Goal: Transaction & Acquisition: Purchase product/service

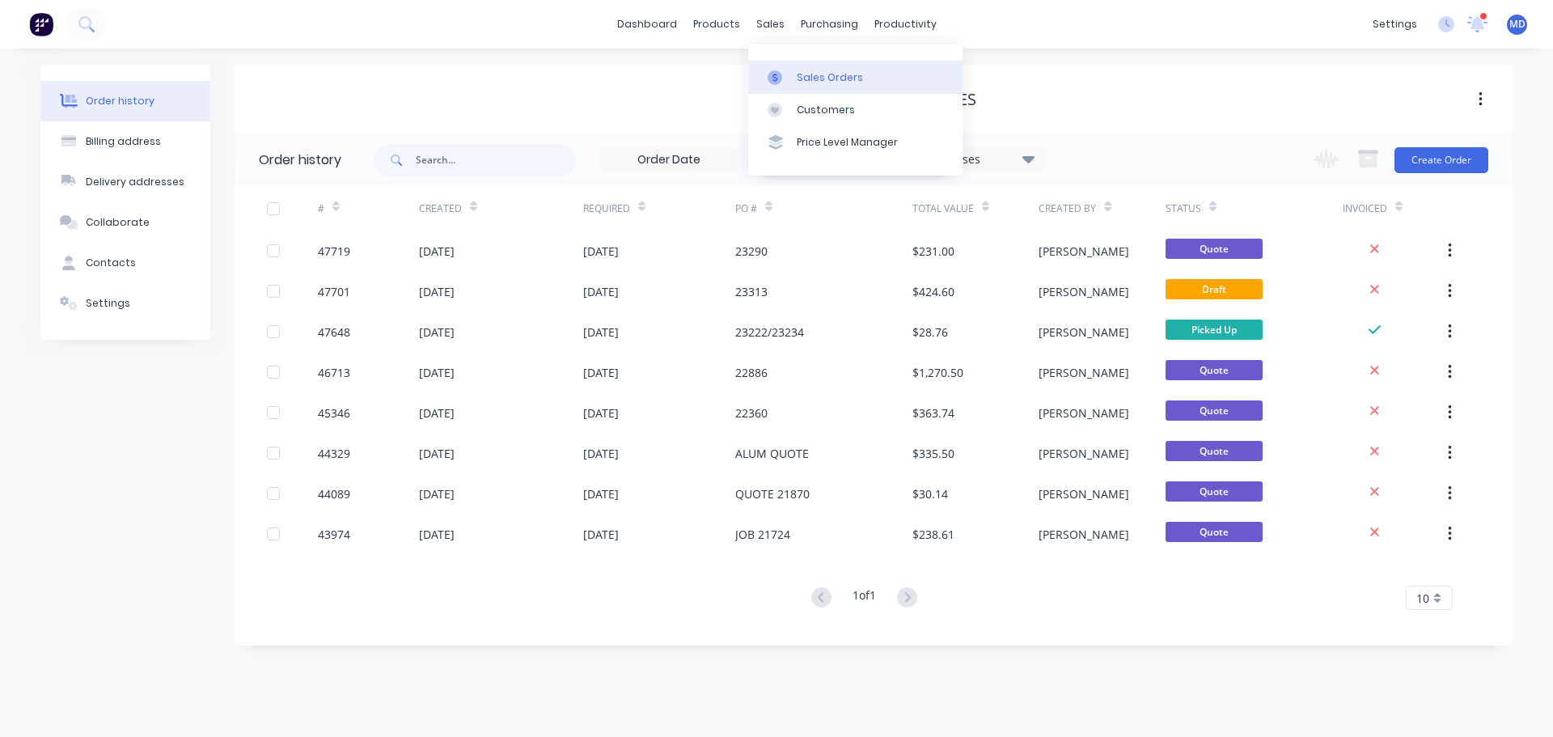
click at [781, 73] on div at bounding box center [779, 77] width 24 height 15
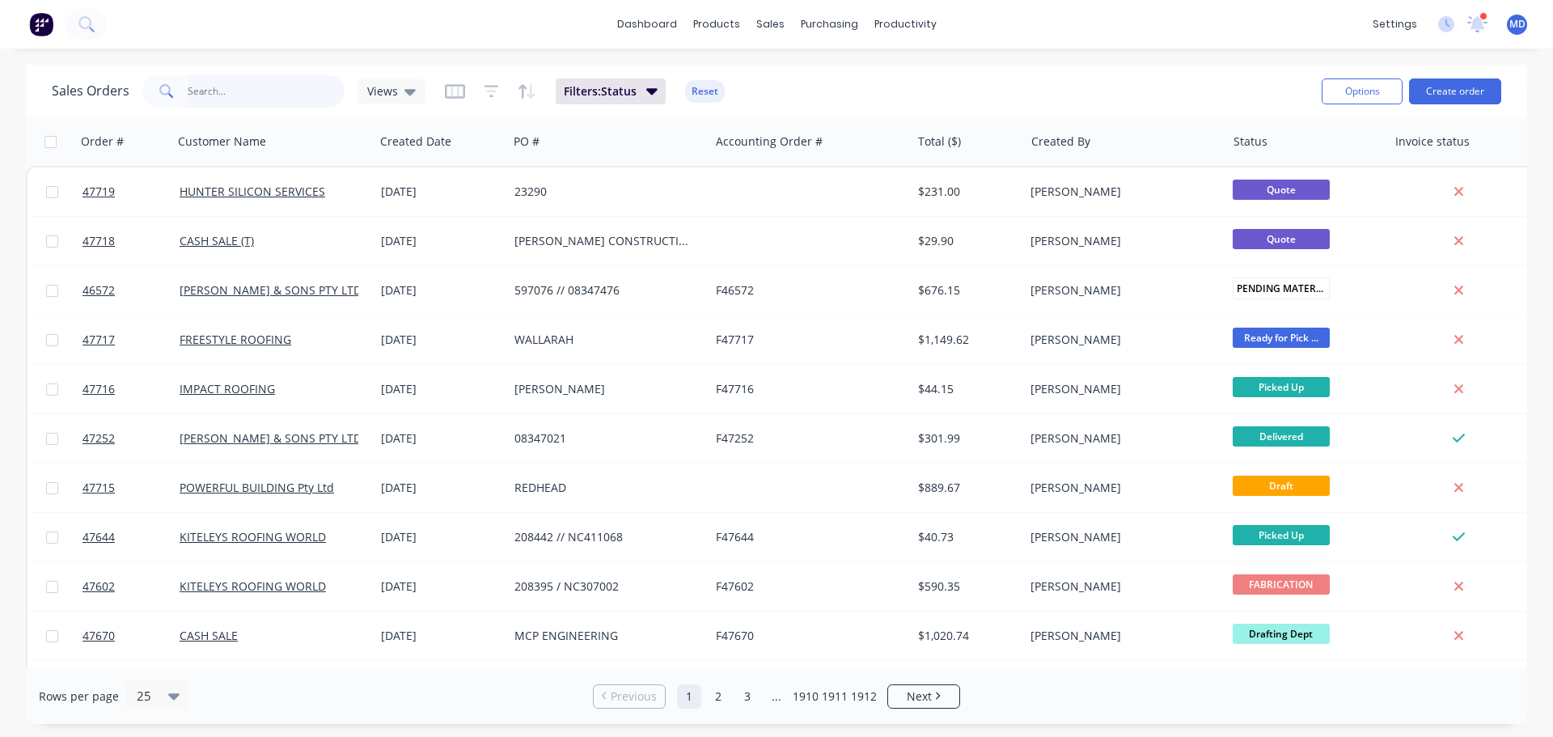
click at [197, 80] on input "text" at bounding box center [267, 91] width 158 height 32
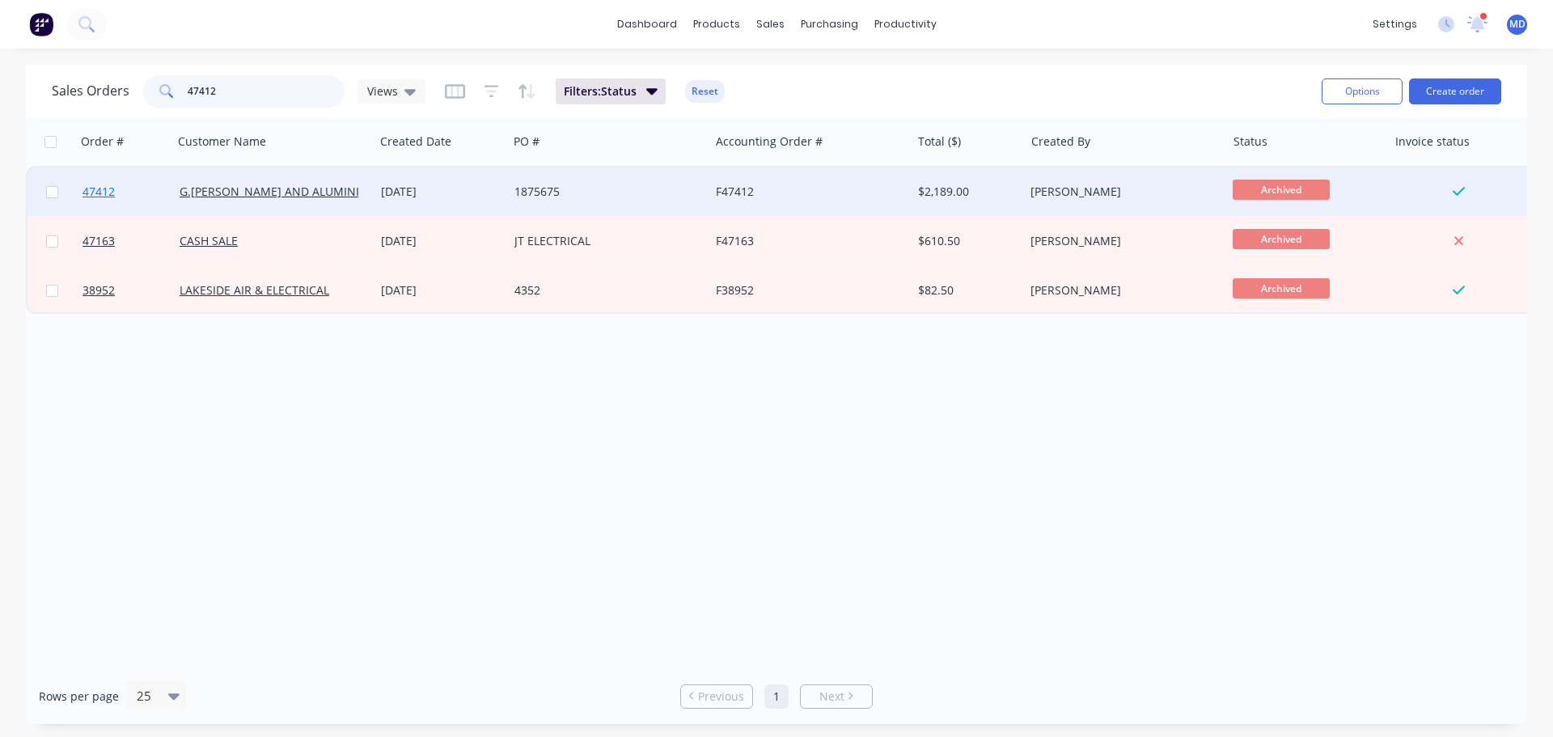
type input "47412"
click at [109, 184] on span "47412" at bounding box center [98, 192] width 32 height 16
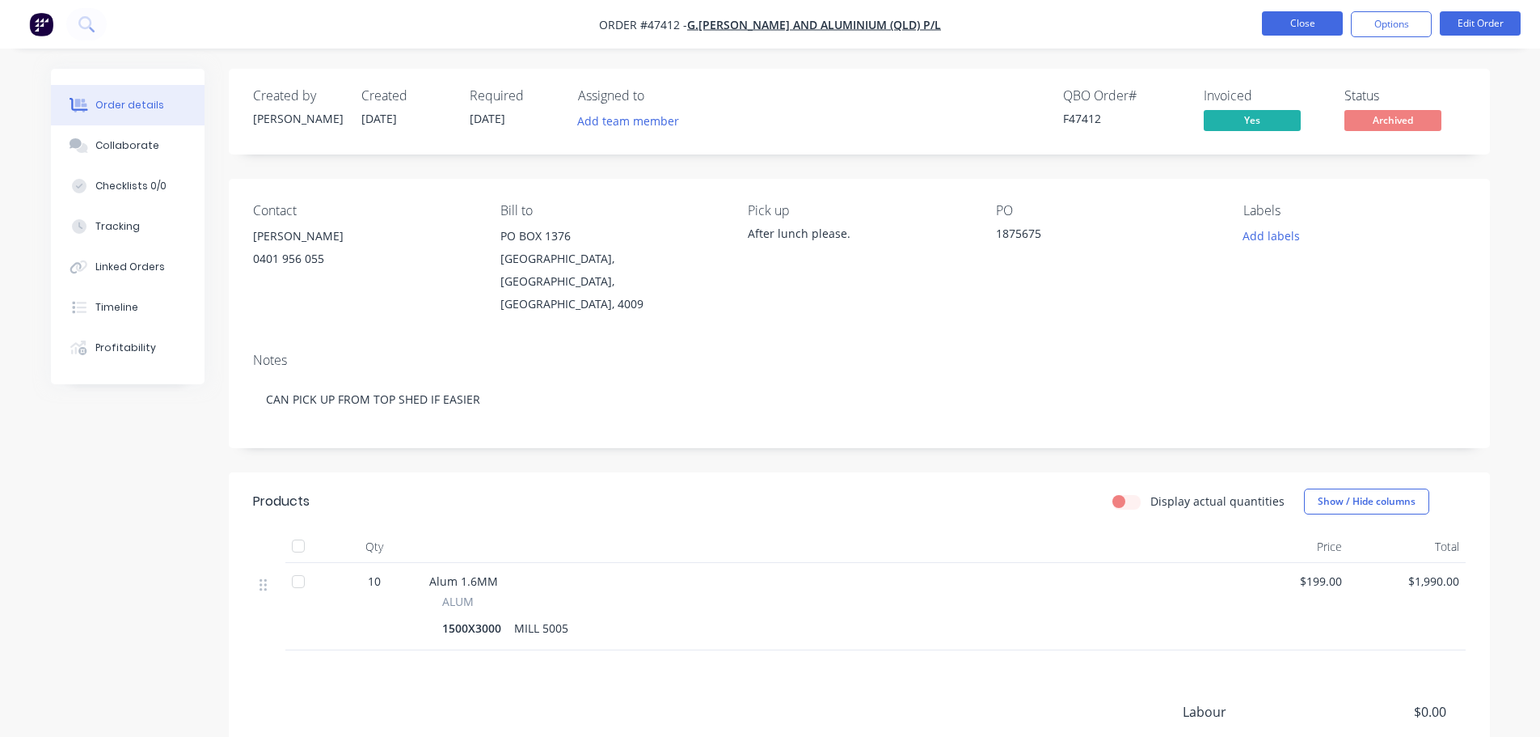
click at [1309, 28] on button "Close" at bounding box center [1302, 23] width 81 height 24
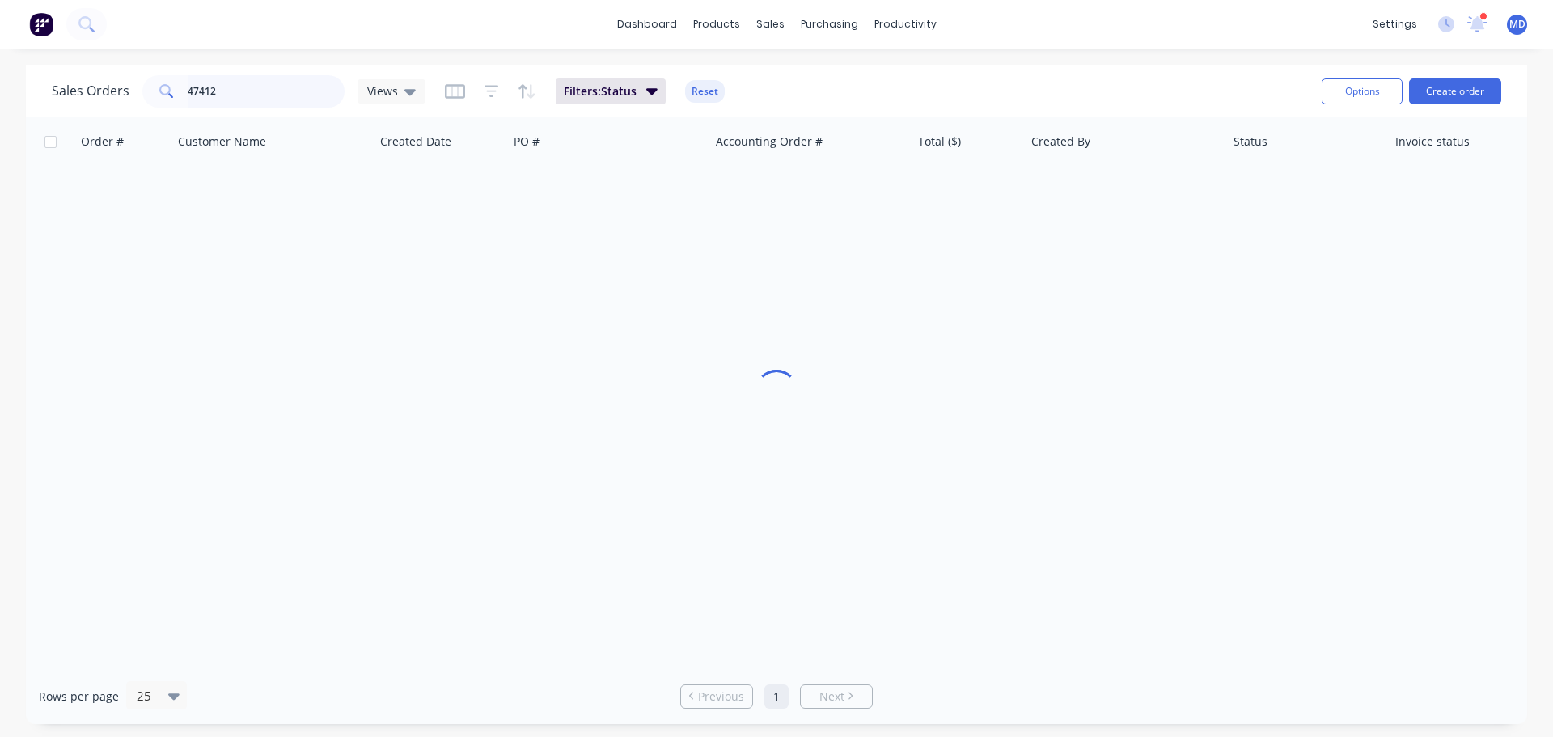
click at [201, 90] on input "47412" at bounding box center [267, 91] width 158 height 32
drag, startPoint x: 192, startPoint y: 95, endPoint x: 115, endPoint y: 98, distance: 77.7
click at [115, 98] on div "Sales Orders 47412 Views" at bounding box center [239, 91] width 374 height 32
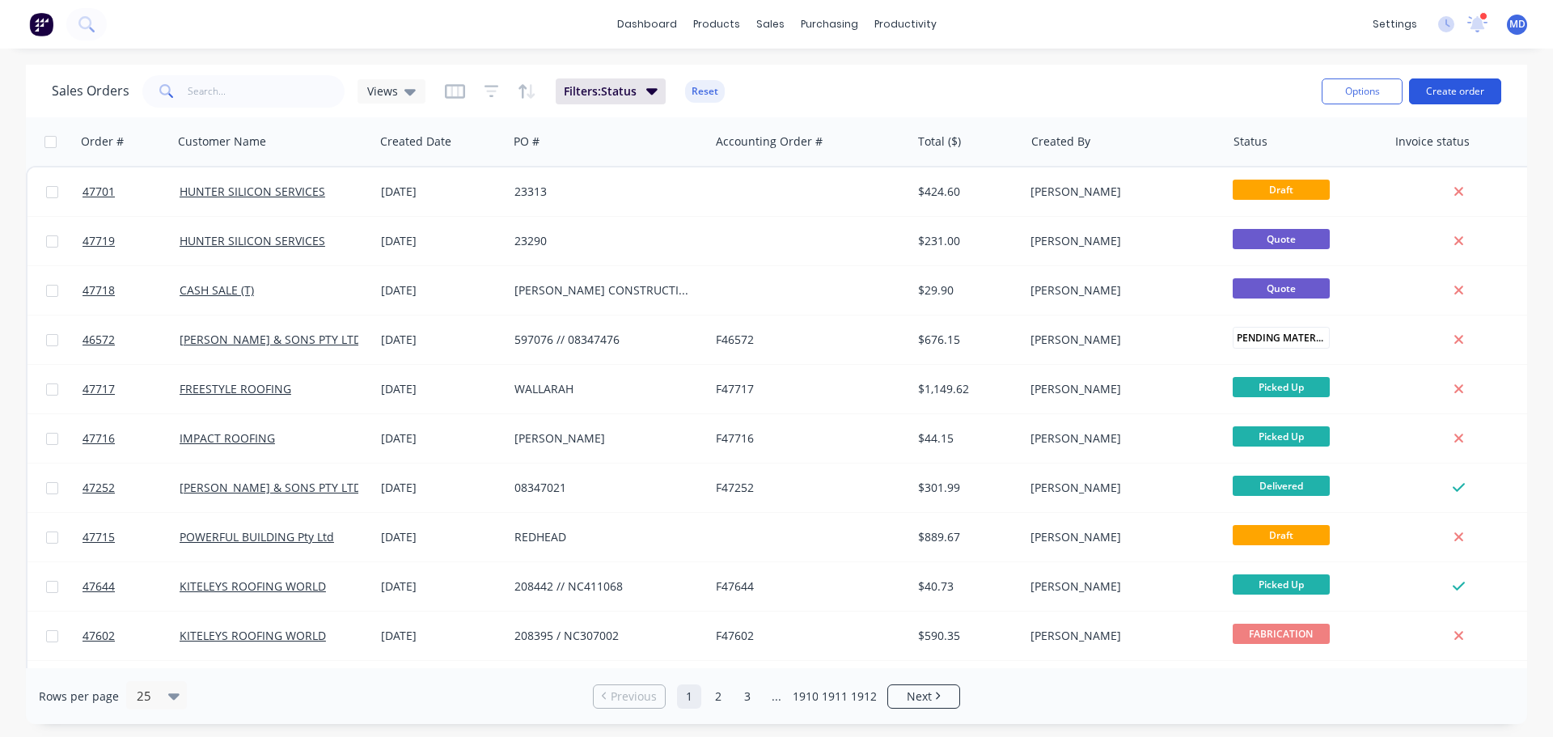
click at [1426, 94] on button "Create order" at bounding box center [1455, 91] width 92 height 26
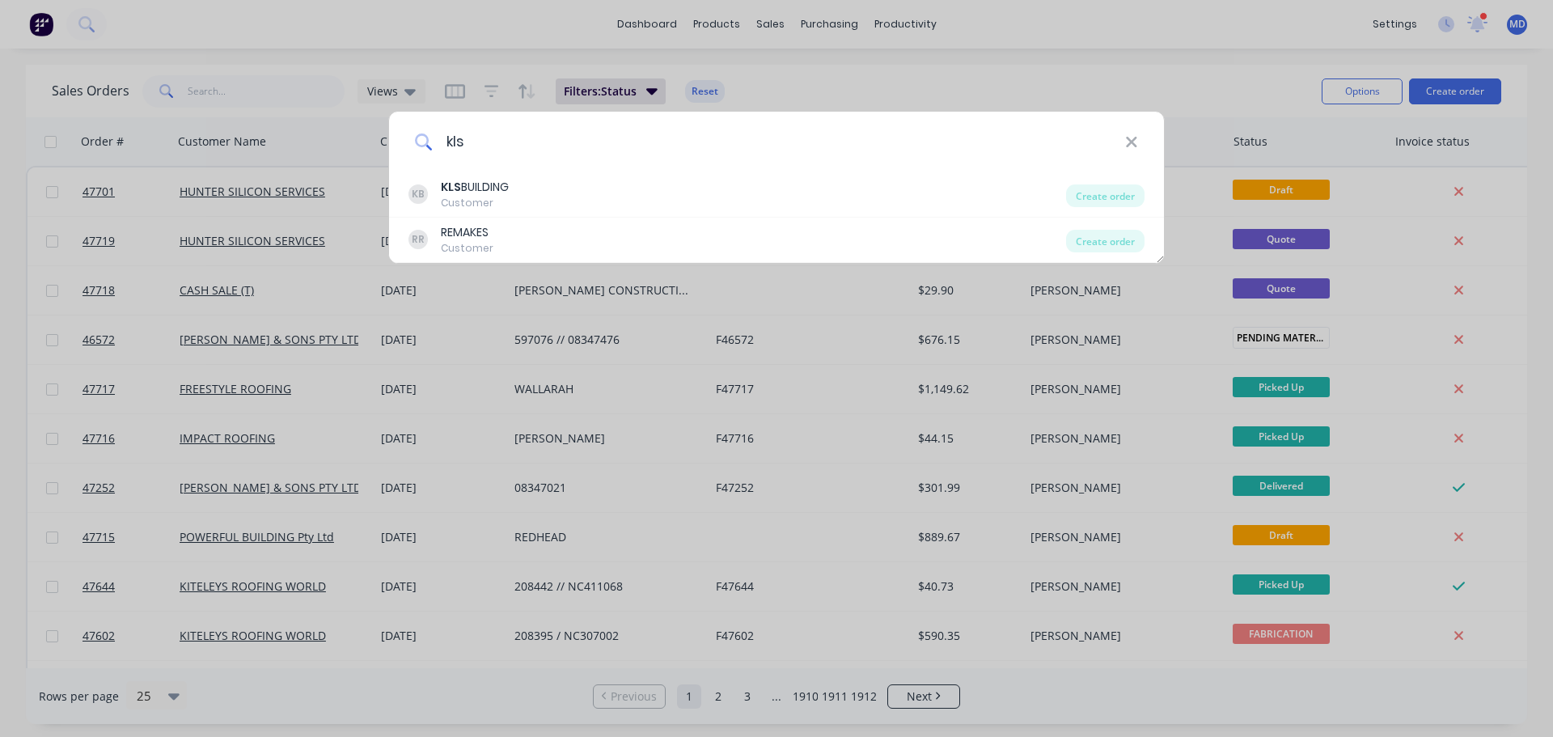
click at [1120, 133] on input "kls" at bounding box center [779, 142] width 692 height 61
type input "kls"
click at [1144, 135] on div "kls" at bounding box center [776, 142] width 775 height 61
drag, startPoint x: 1135, startPoint y: 137, endPoint x: 1109, endPoint y: 129, distance: 27.9
click at [1135, 137] on icon at bounding box center [1131, 142] width 11 height 11
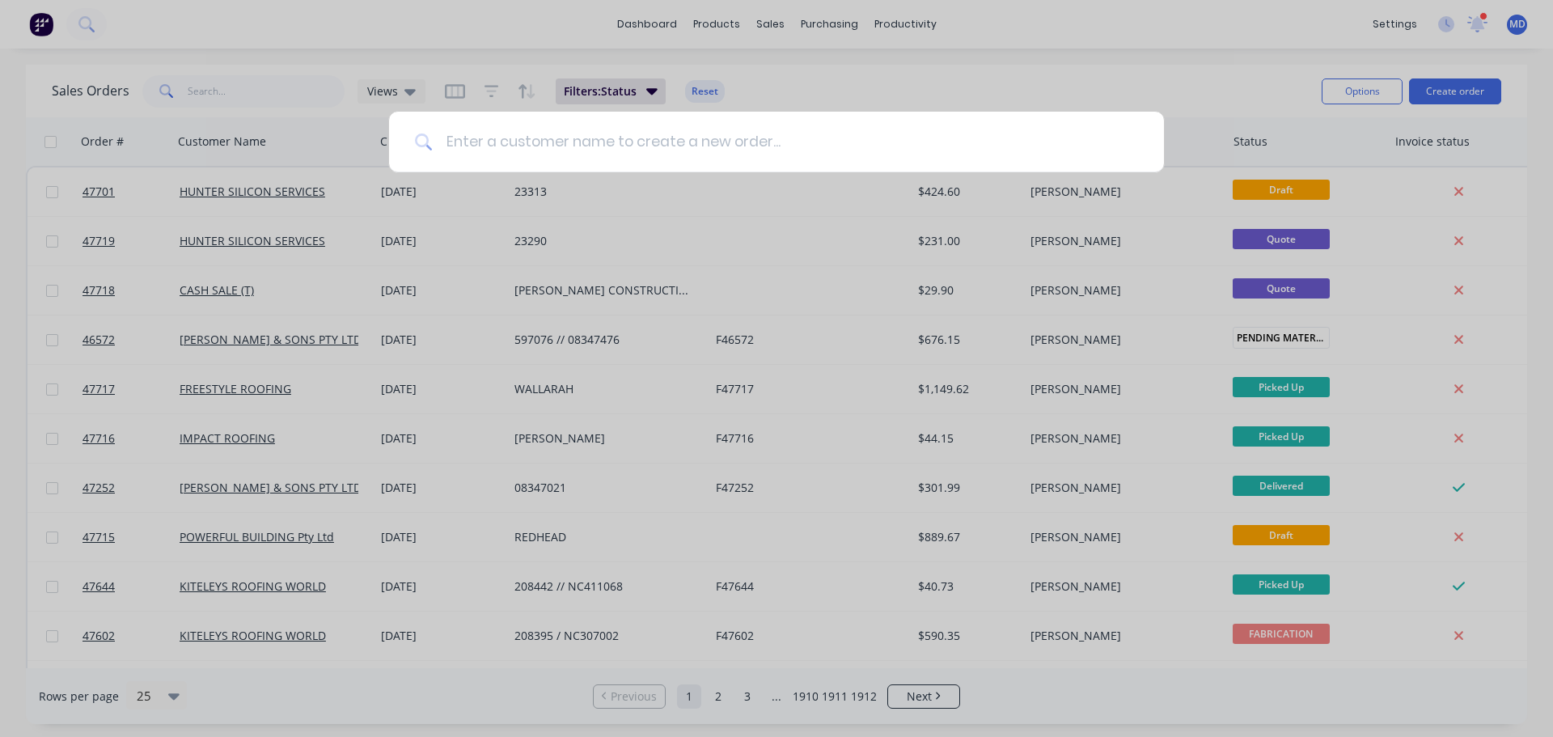
click at [599, 147] on input at bounding box center [785, 142] width 705 height 61
click at [471, 150] on input at bounding box center [785, 142] width 705 height 61
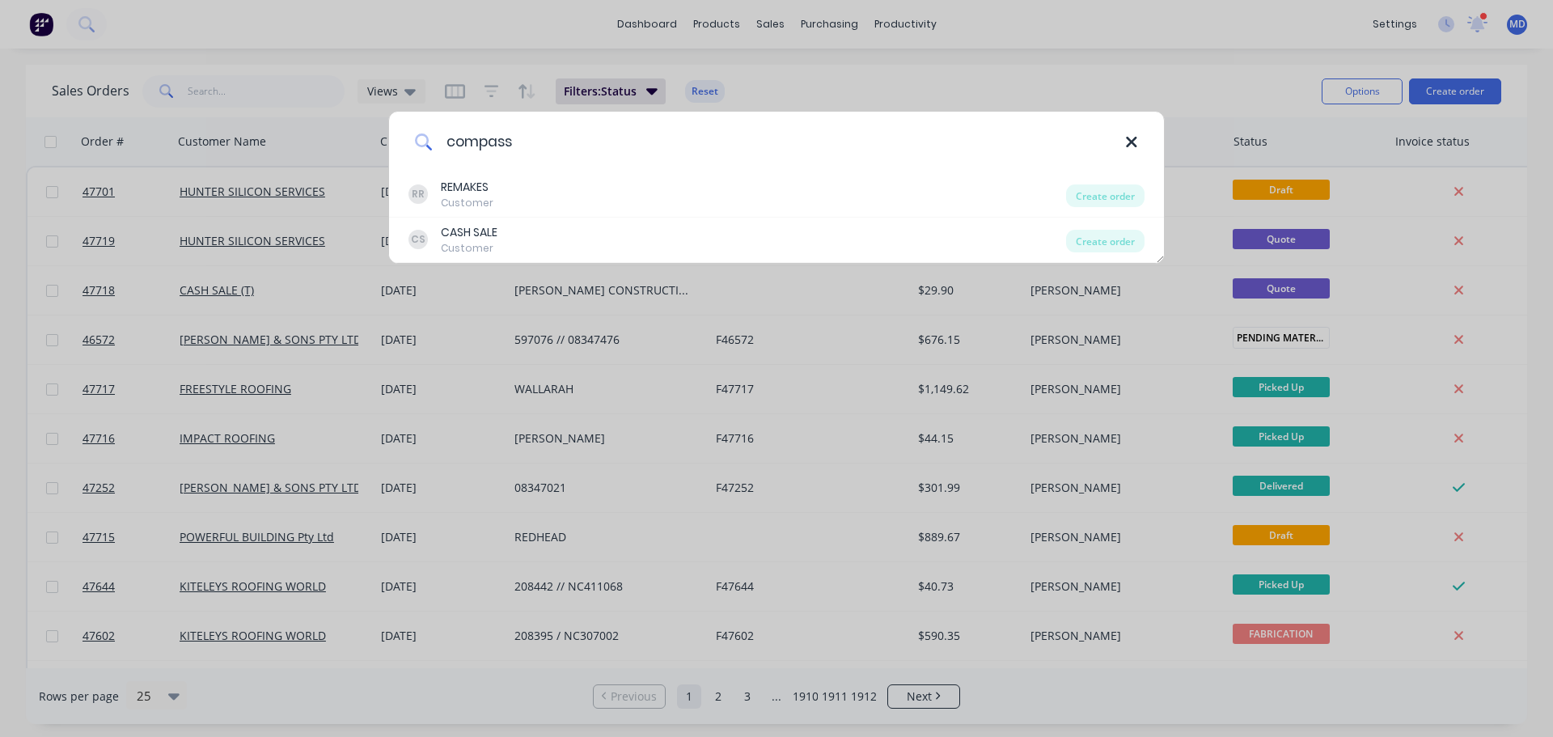
type input "compass"
click at [1131, 139] on icon at bounding box center [1131, 142] width 13 height 18
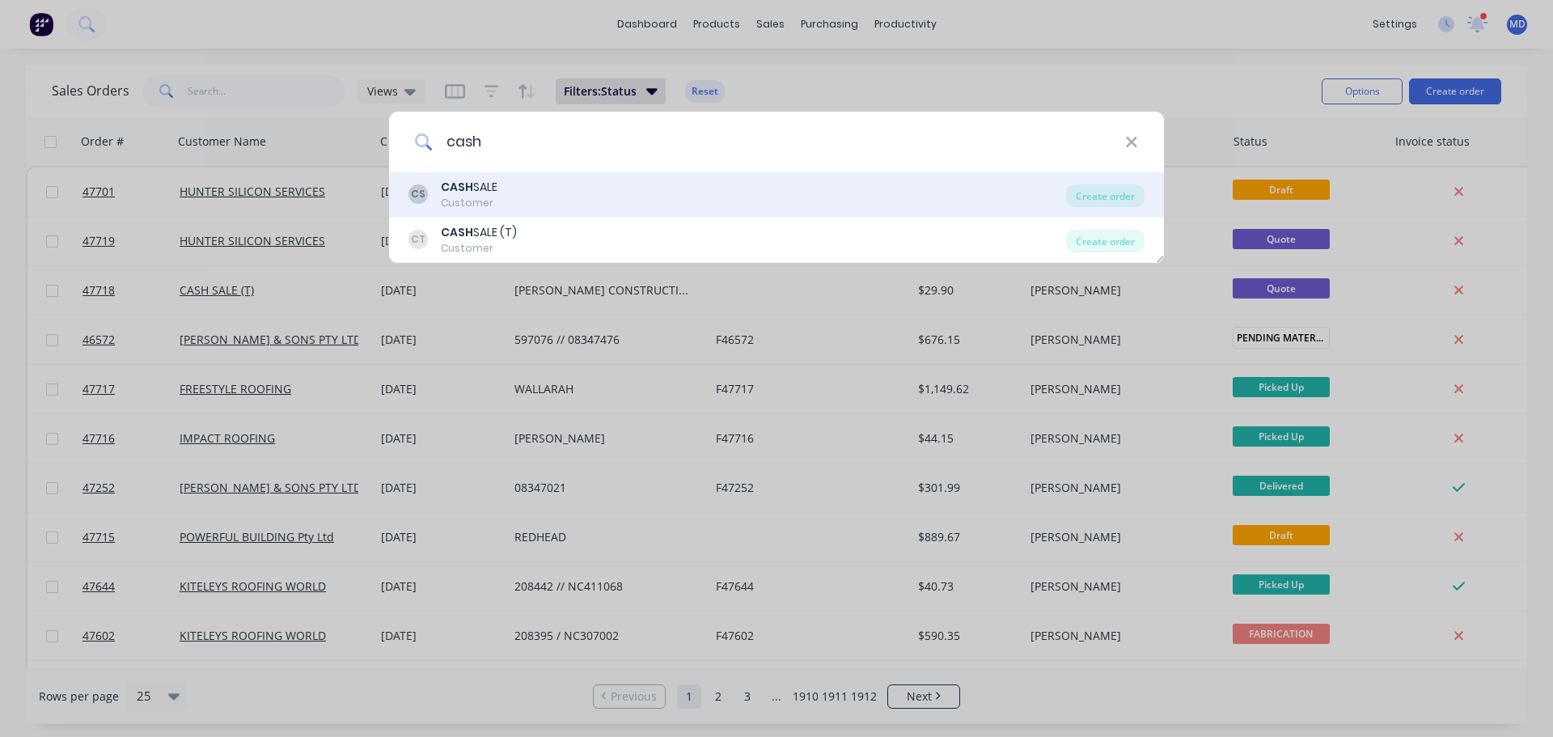
type input "cash"
click at [457, 183] on b "CASH" at bounding box center [457, 187] width 32 height 16
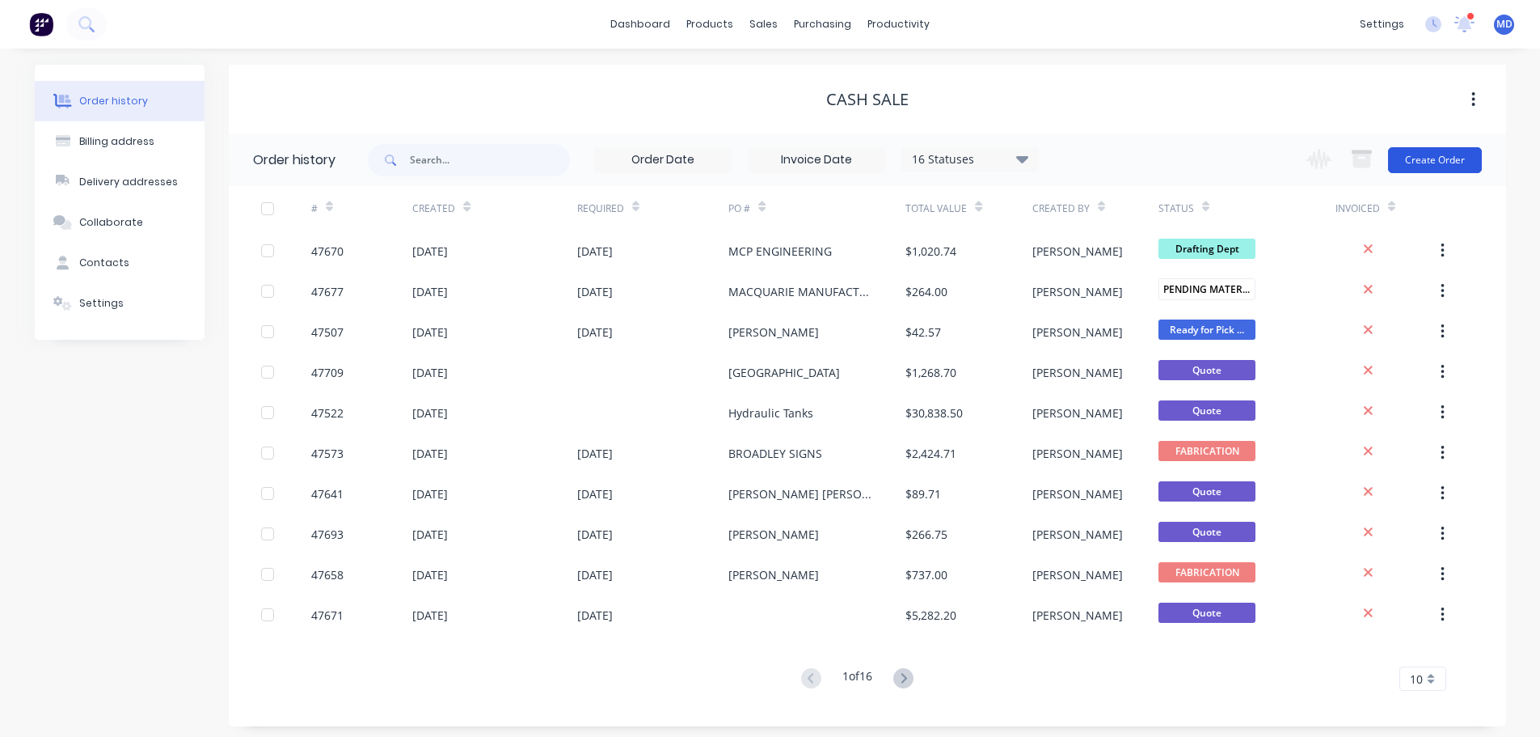
click at [1435, 153] on button "Create Order" at bounding box center [1435, 160] width 94 height 26
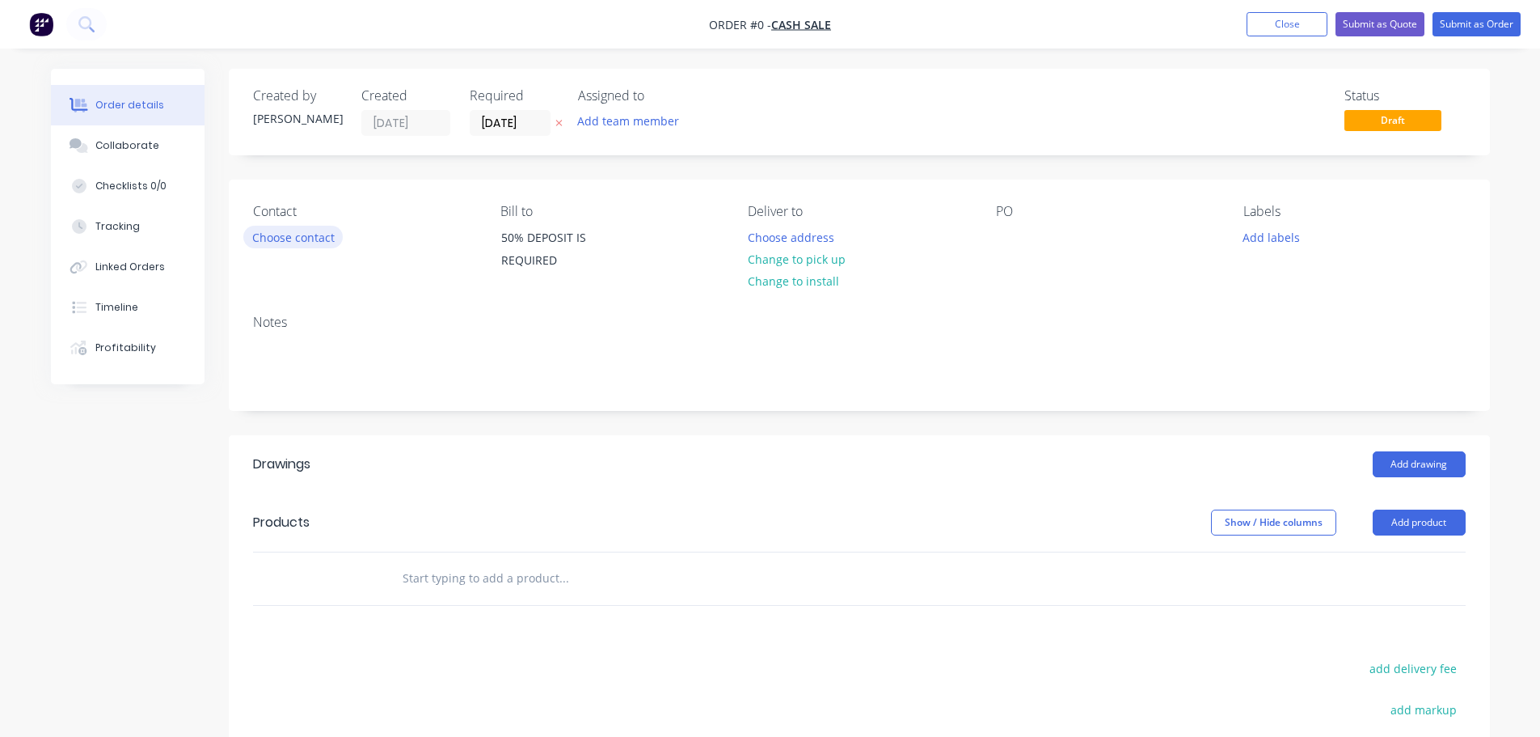
click at [317, 237] on button "Choose contact" at bounding box center [292, 237] width 99 height 22
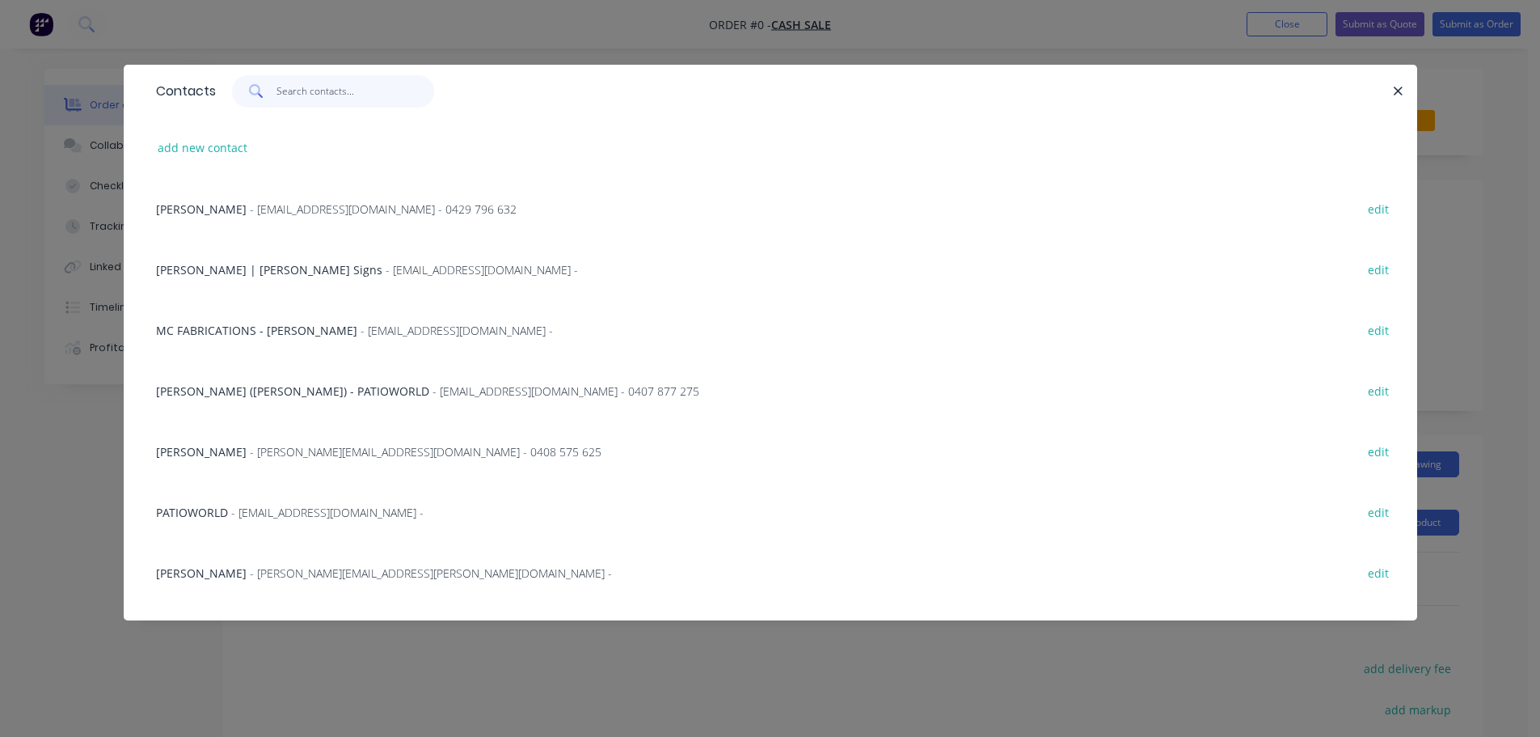
click at [292, 90] on input "text" at bounding box center [356, 91] width 158 height 32
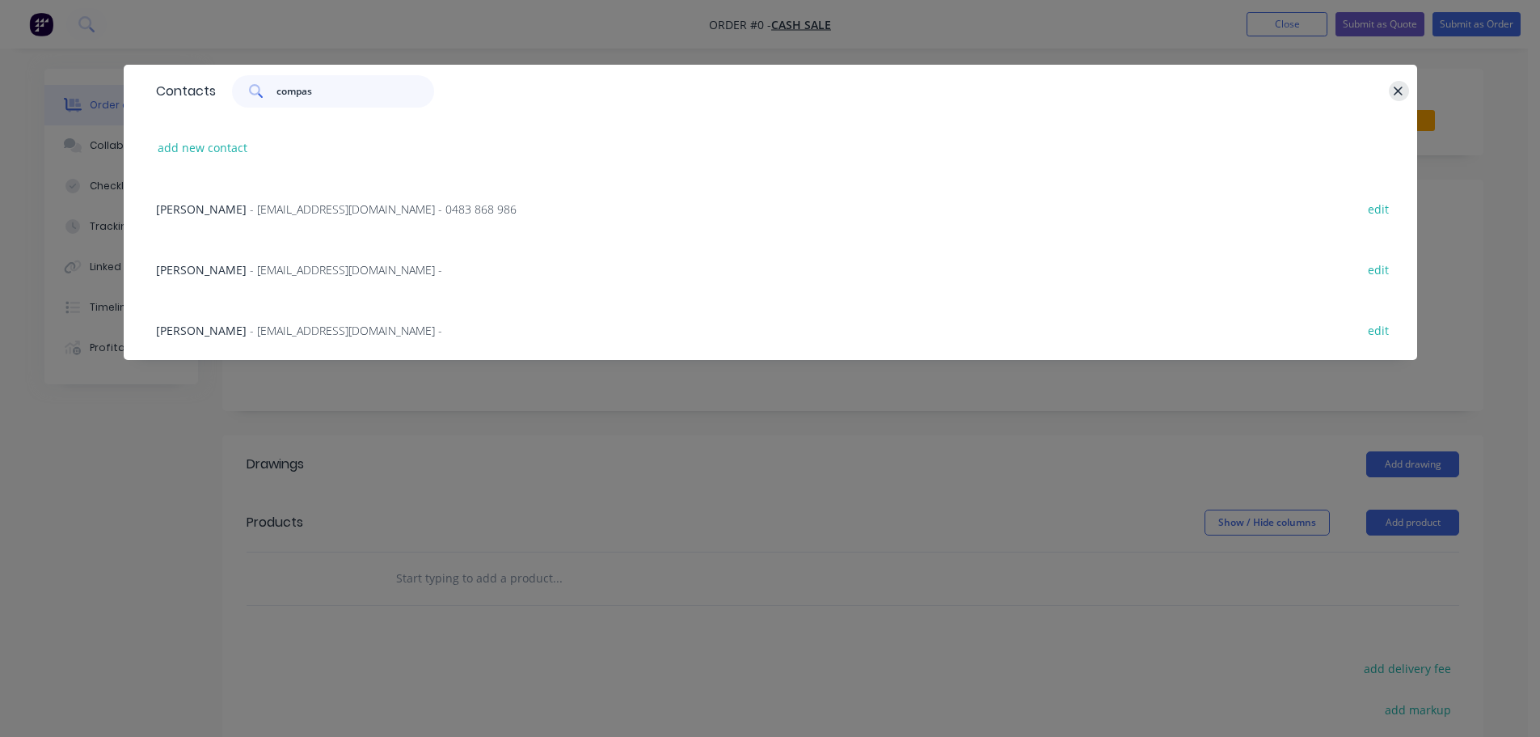
type input "compas"
click at [1396, 86] on icon "button" at bounding box center [1398, 91] width 11 height 15
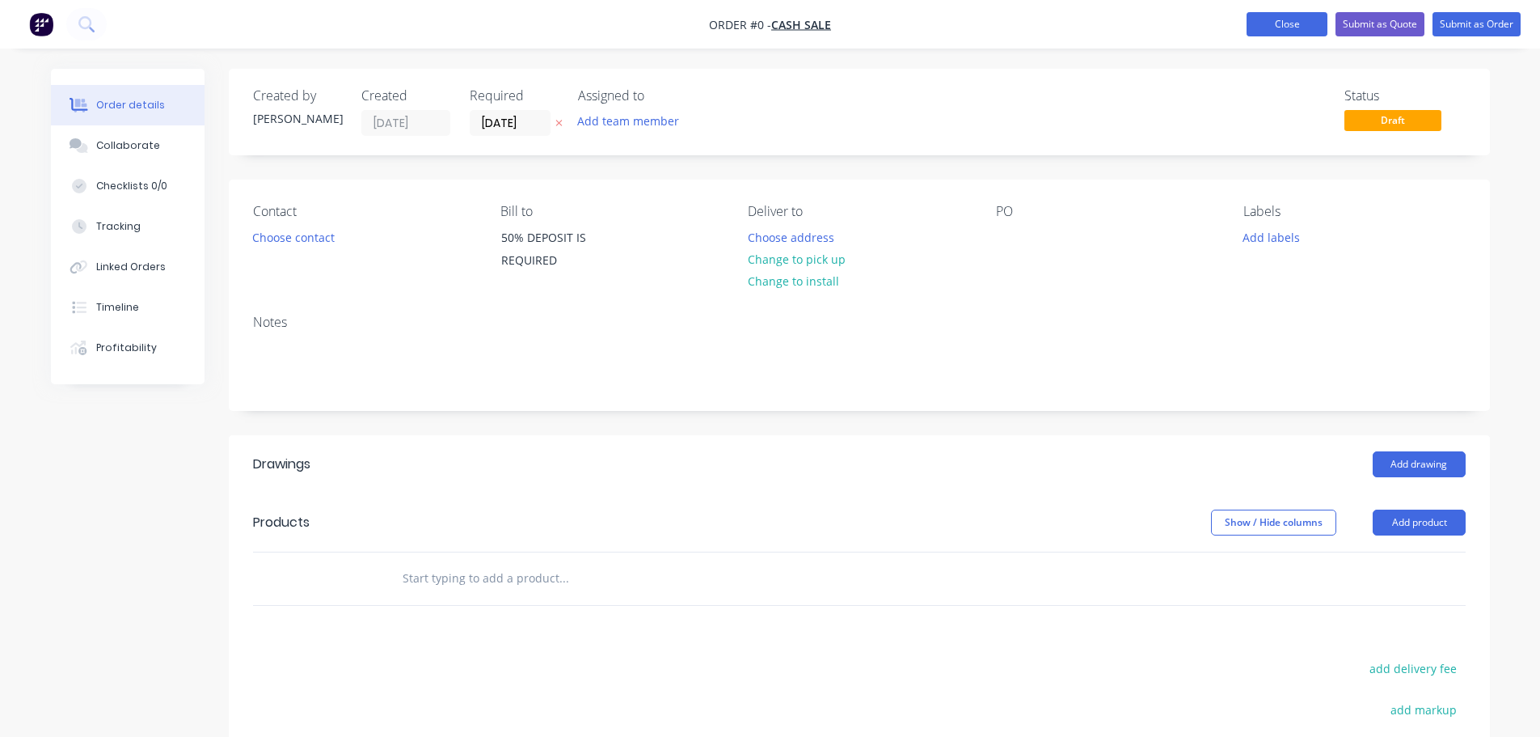
click at [1270, 23] on button "Close" at bounding box center [1287, 24] width 81 height 24
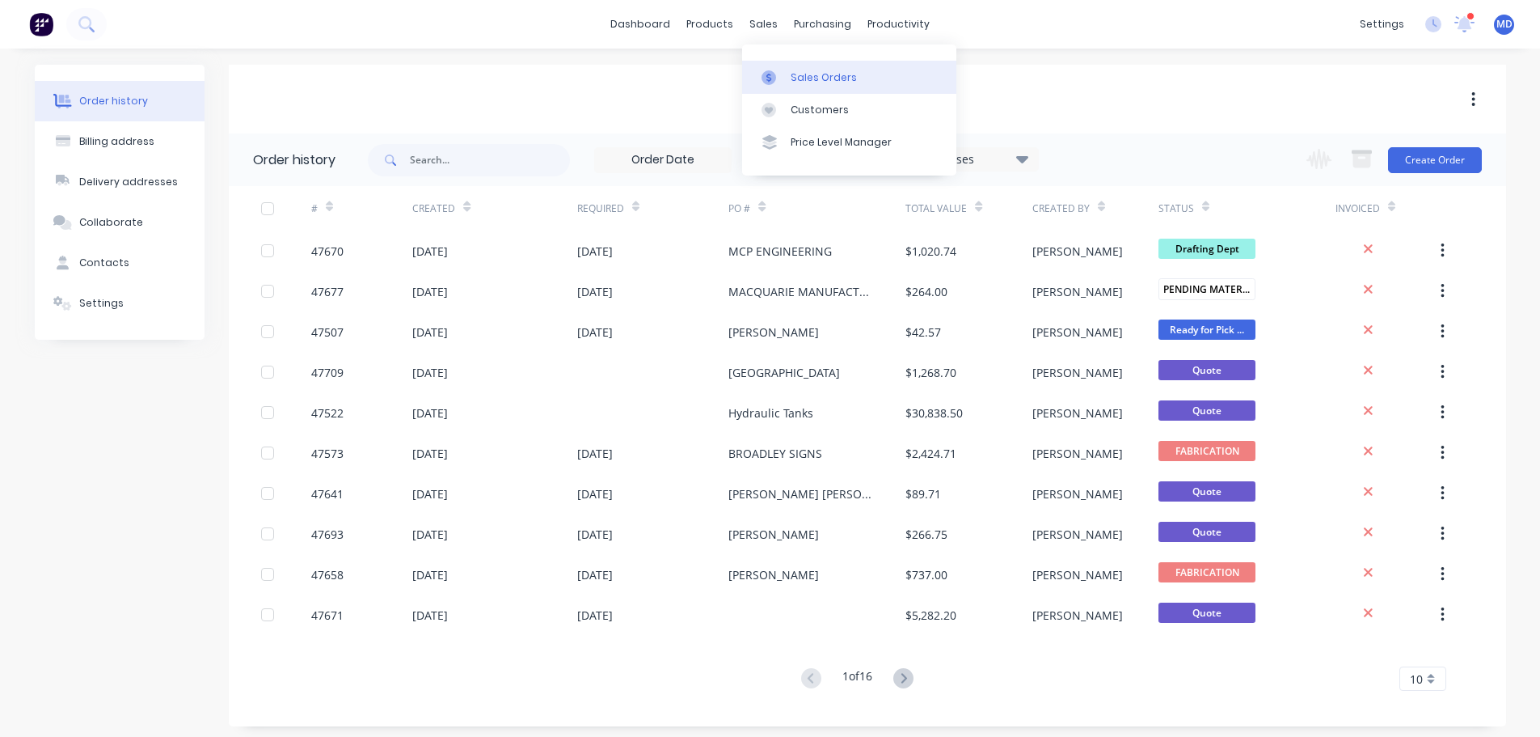
click at [808, 72] on div "Sales Orders" at bounding box center [824, 77] width 66 height 15
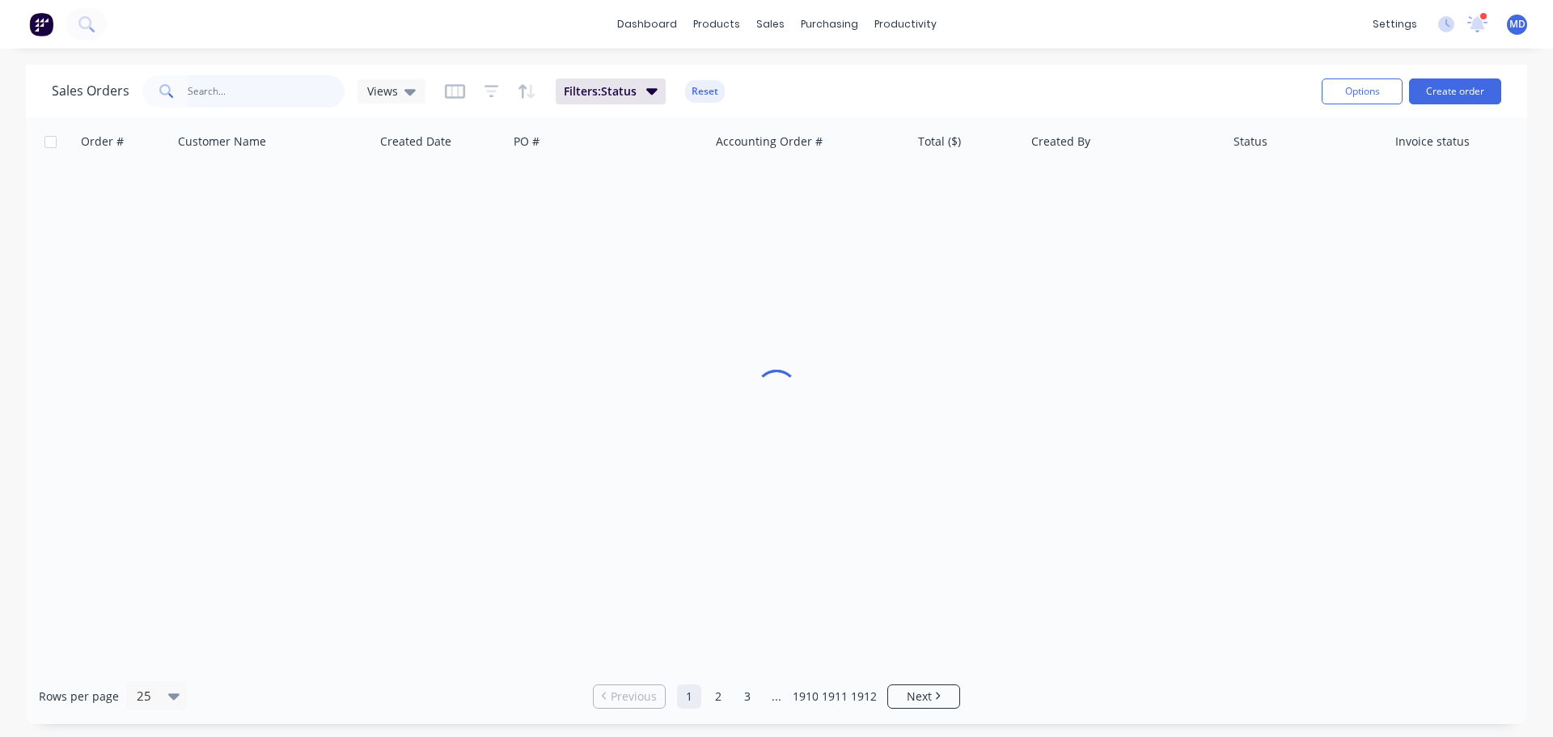
click at [203, 92] on input "text" at bounding box center [267, 91] width 158 height 32
drag, startPoint x: 238, startPoint y: 94, endPoint x: 84, endPoint y: 82, distance: 154.1
click at [85, 85] on div "Sales Orders fair diNK Views" at bounding box center [239, 91] width 374 height 32
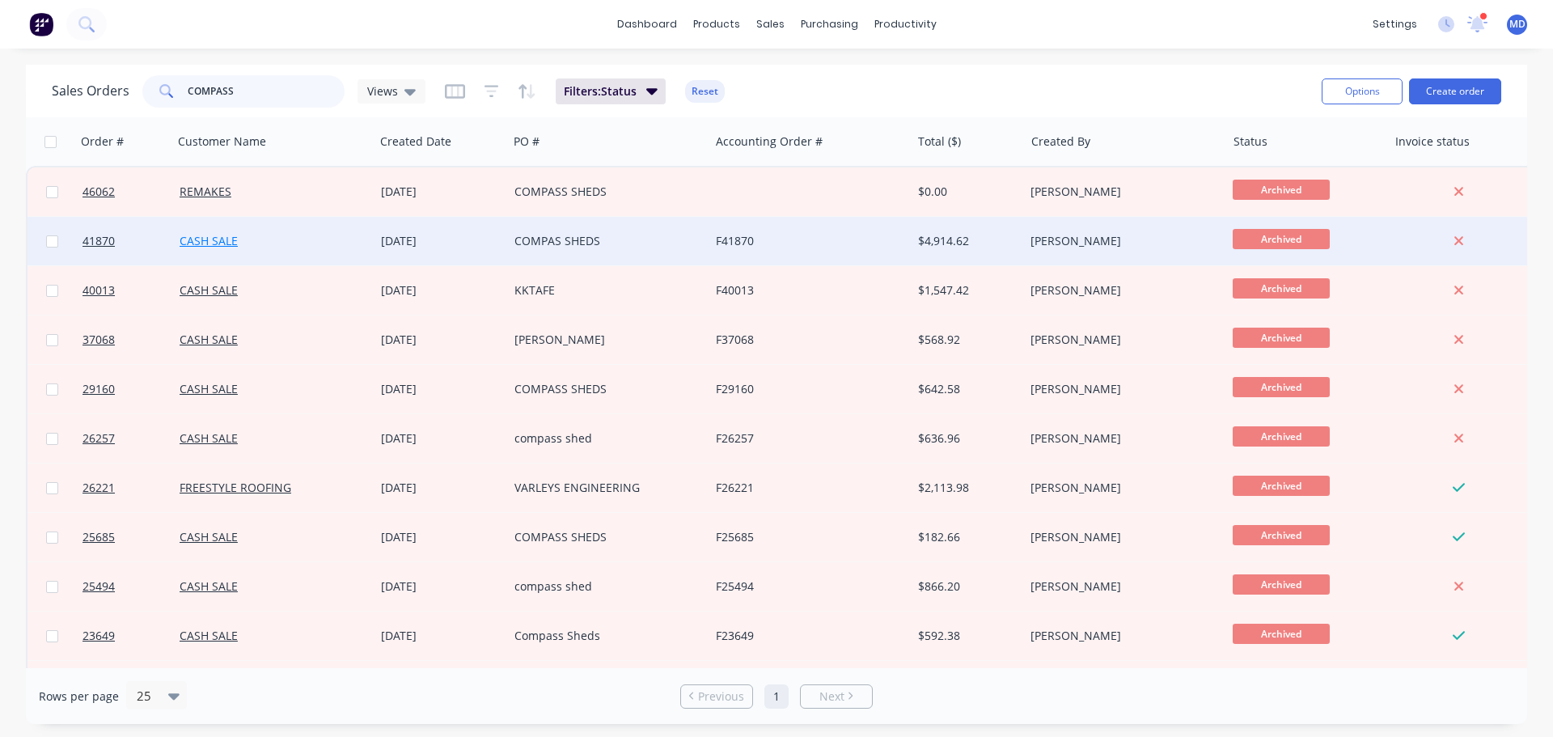
type input "COMPASS"
click at [202, 239] on link "CASH SALE" at bounding box center [209, 240] width 58 height 15
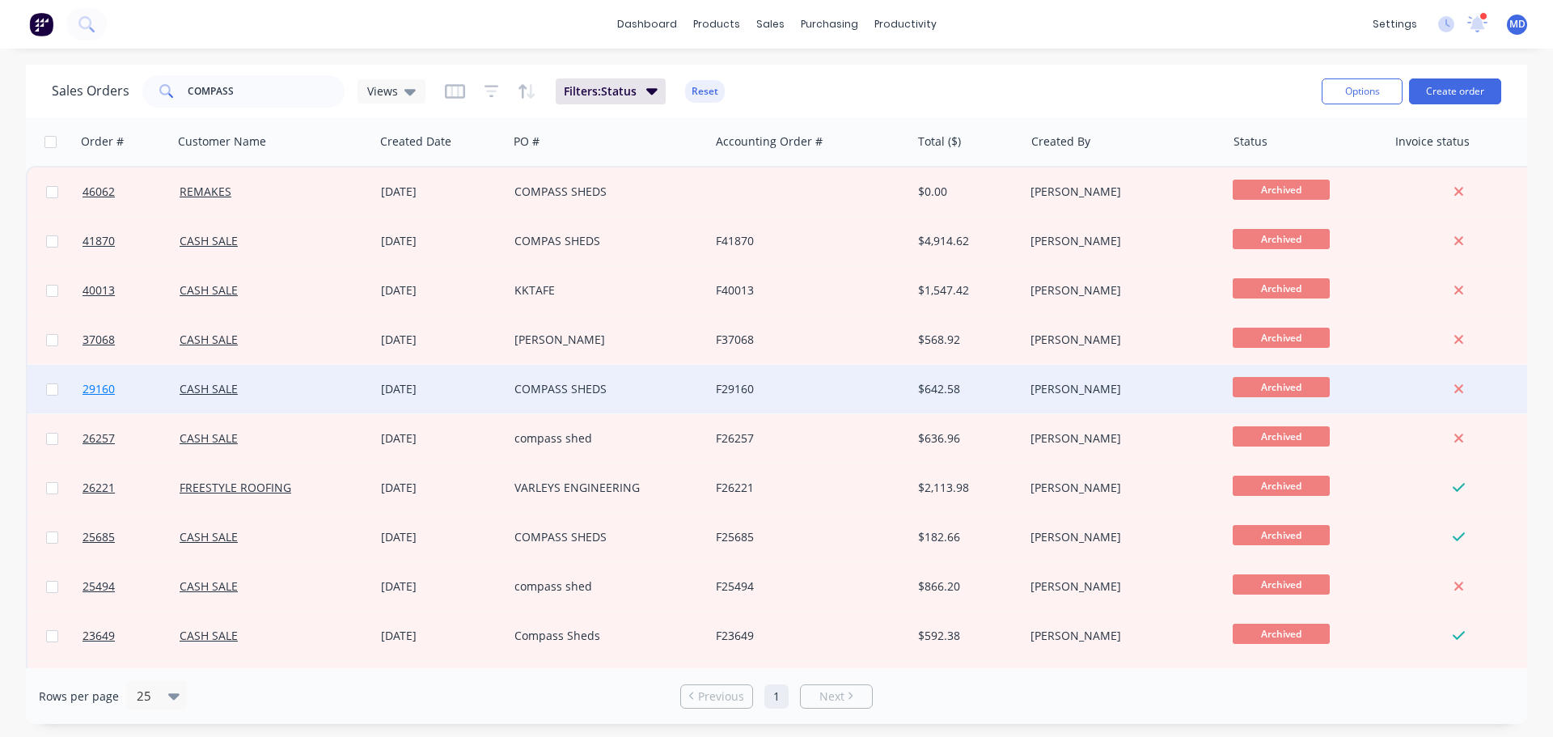
click at [109, 395] on span "29160" at bounding box center [98, 389] width 32 height 16
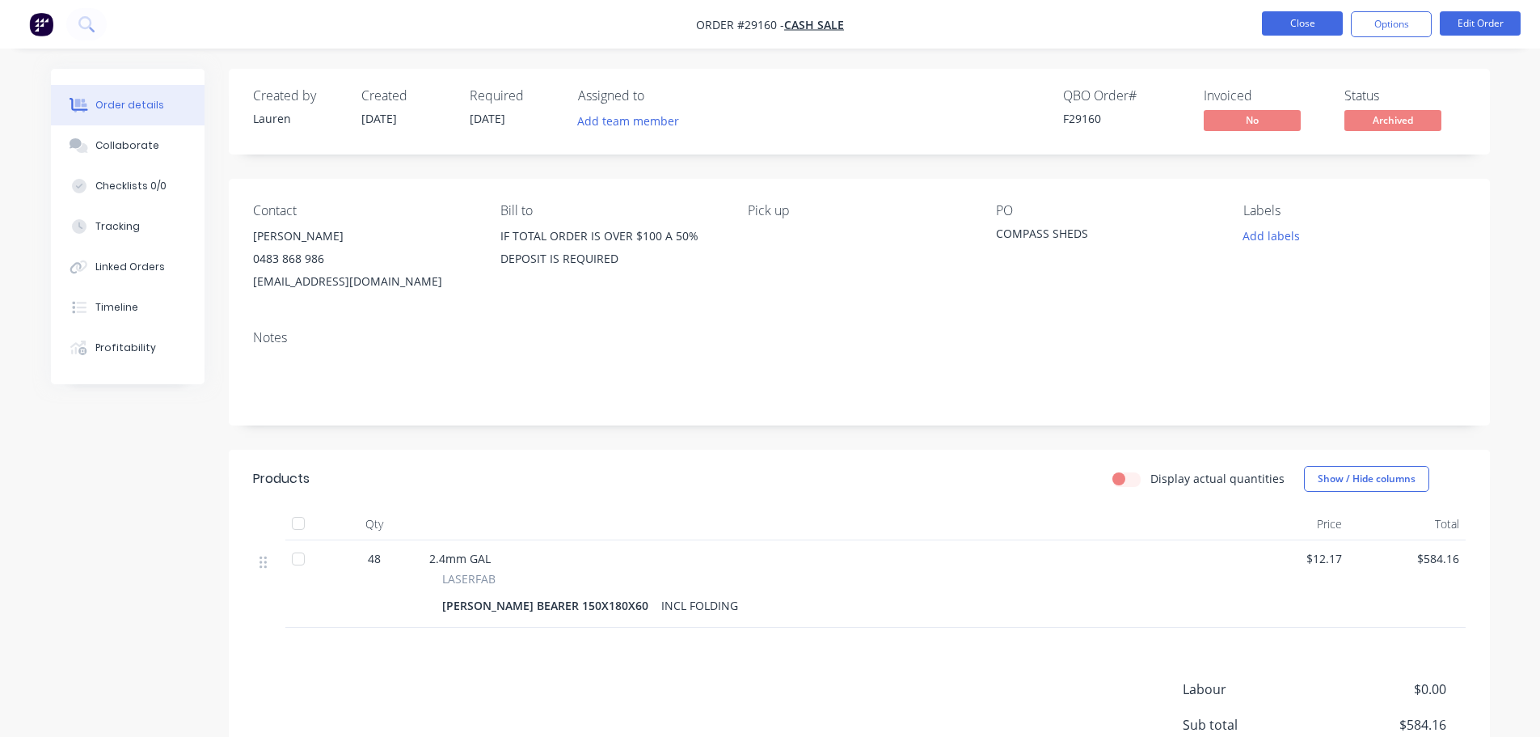
click at [1300, 18] on button "Close" at bounding box center [1302, 23] width 81 height 24
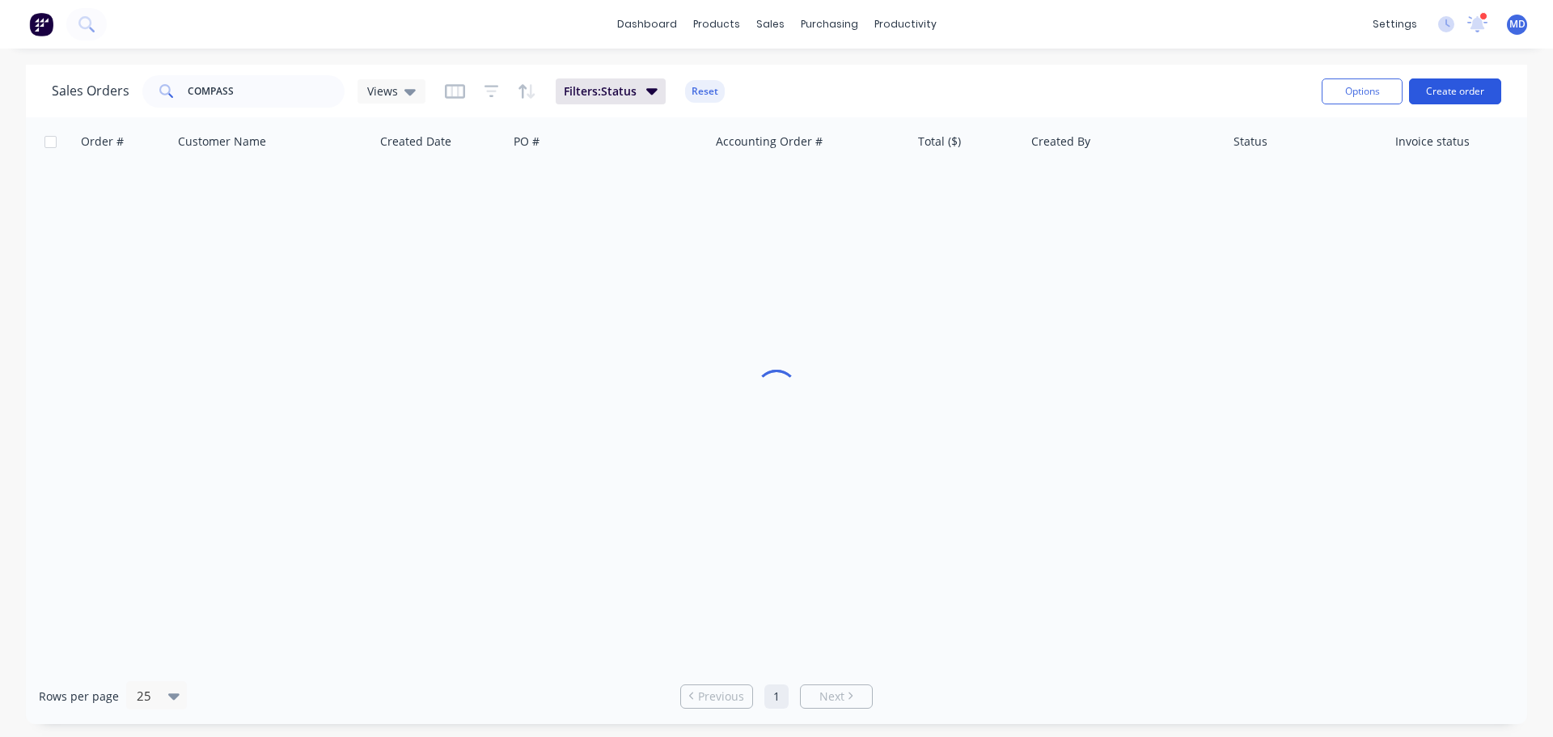
click at [1437, 95] on button "Create order" at bounding box center [1455, 91] width 92 height 26
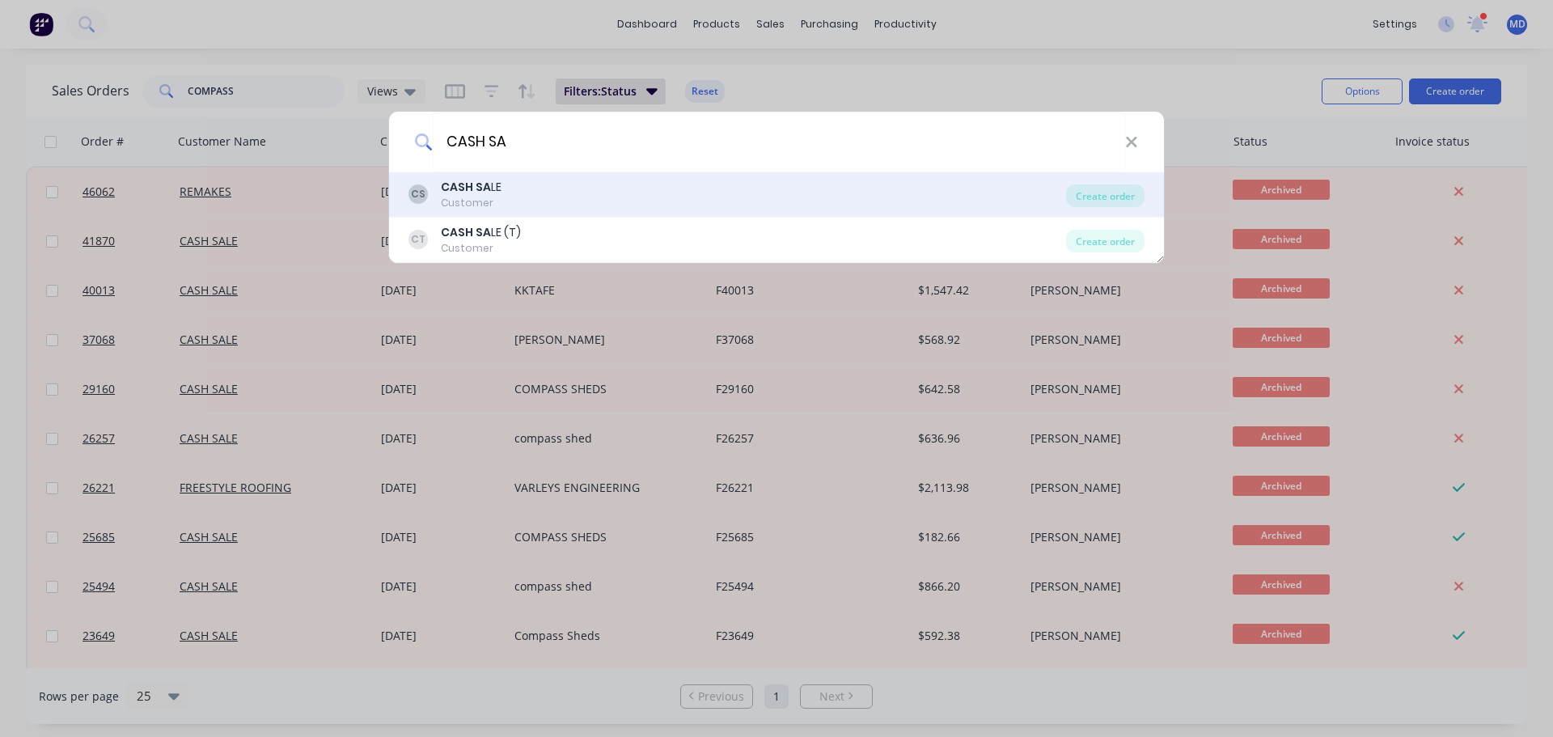
type input "CASH SA"
click at [473, 196] on div "Customer" at bounding box center [471, 203] width 61 height 15
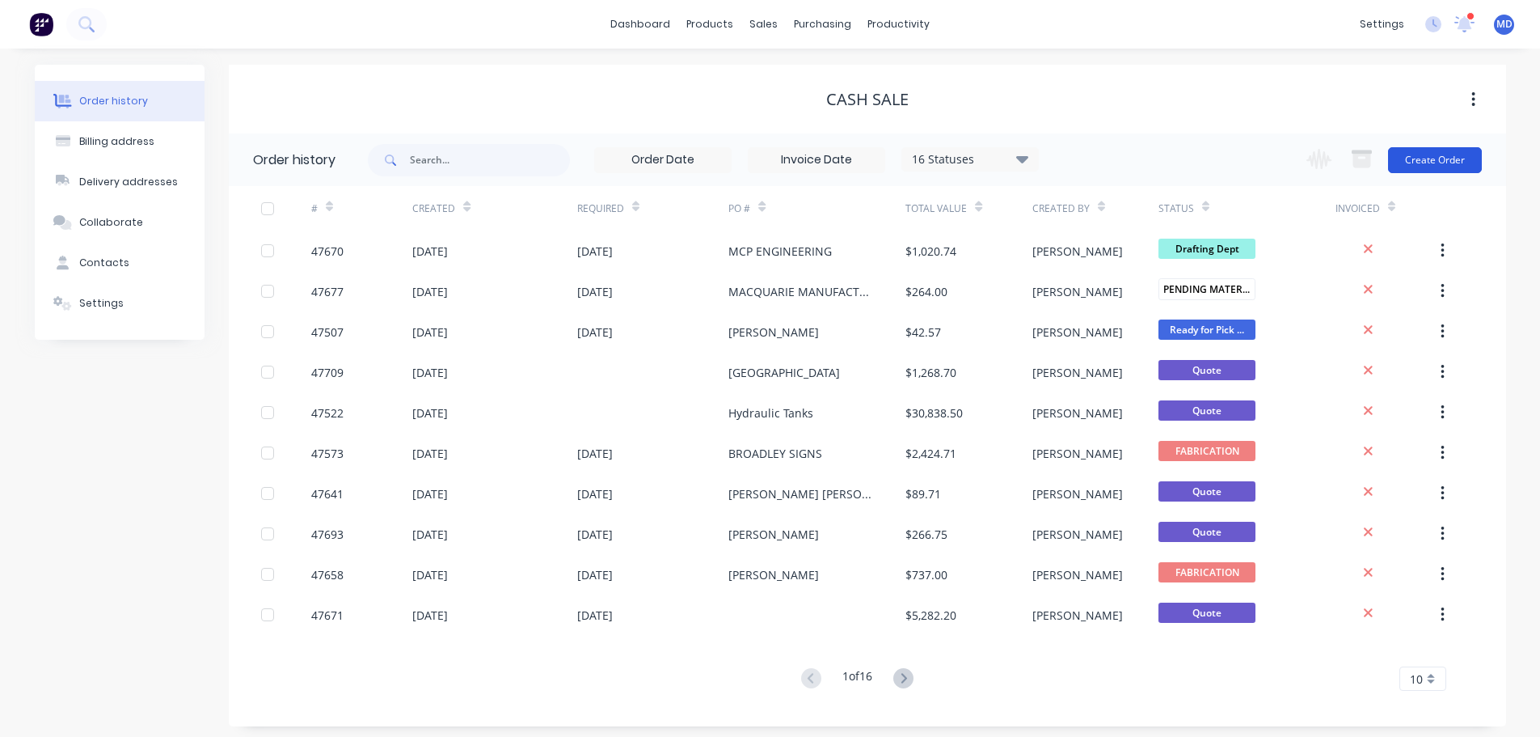
click at [1469, 162] on button "Create Order" at bounding box center [1435, 160] width 94 height 26
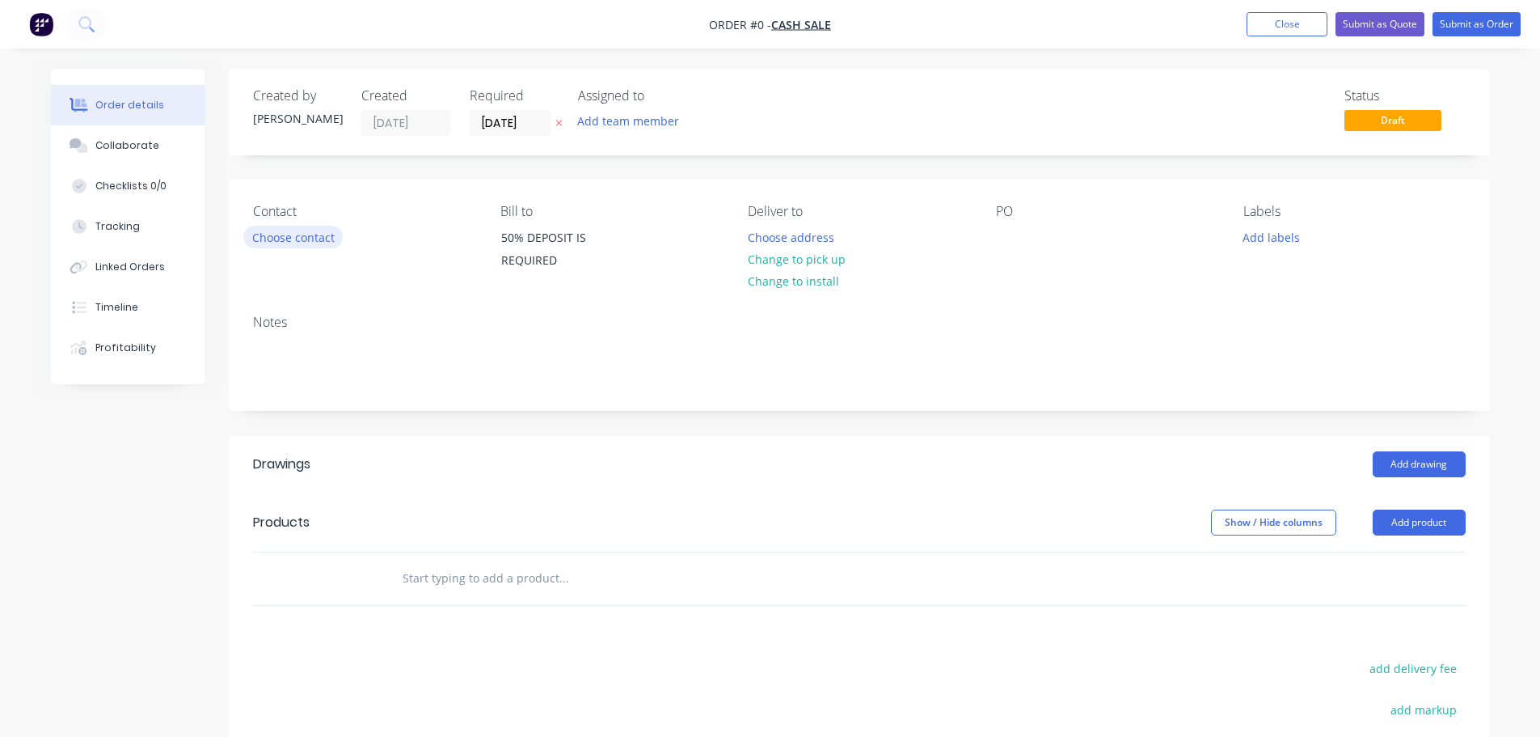
click at [281, 230] on button "Choose contact" at bounding box center [292, 237] width 99 height 22
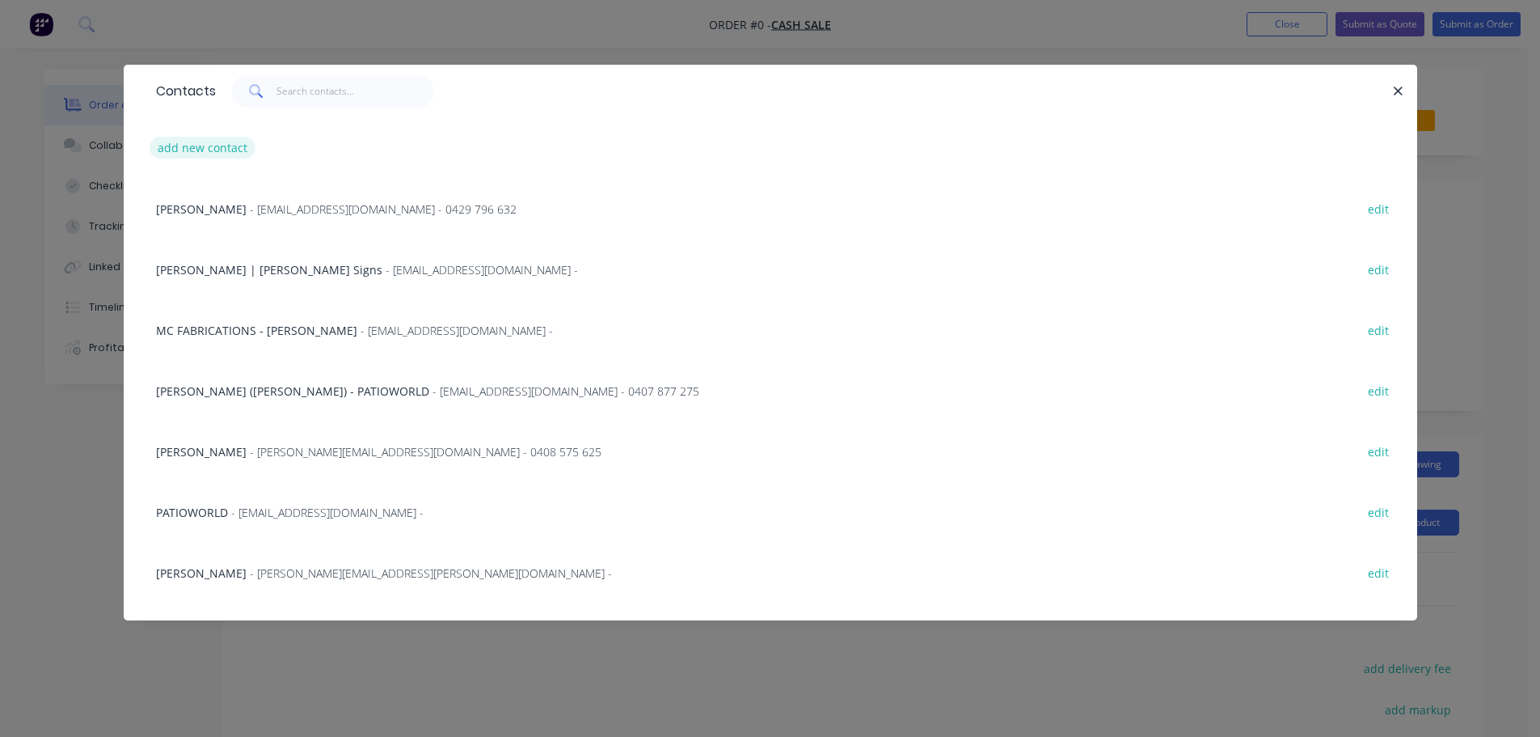
click at [207, 144] on button "add new contact" at bounding box center [203, 148] width 107 height 22
select select "AU"
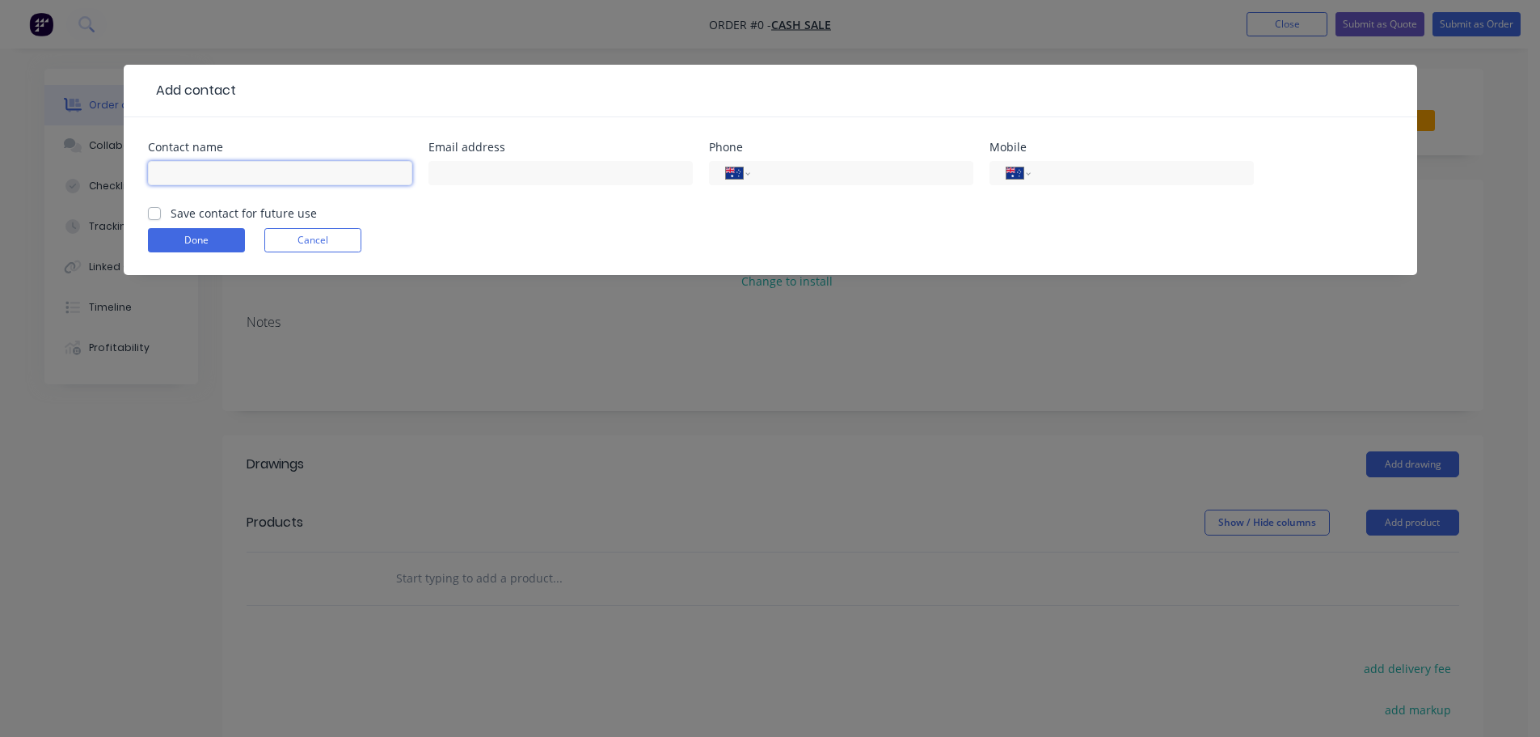
click at [182, 166] on input "text" at bounding box center [280, 173] width 264 height 24
type input "[PERSON_NAME] - COMPASS SHEDS"
drag, startPoint x: 536, startPoint y: 189, endPoint x: 528, endPoint y: 166, distance: 24.8
click at [536, 188] on div at bounding box center [561, 181] width 264 height 48
click at [528, 166] on input "text" at bounding box center [561, 173] width 264 height 24
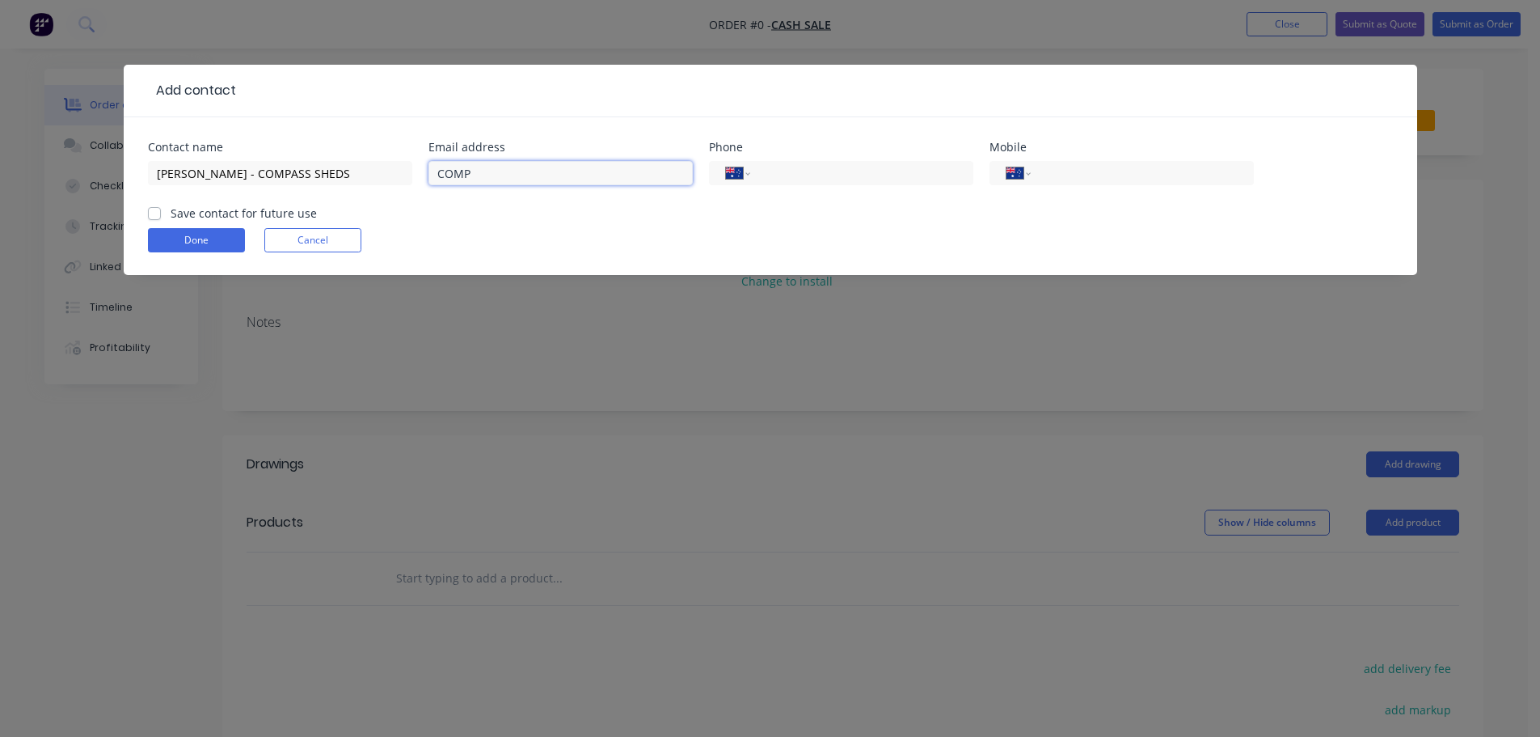
type input "[EMAIL_ADDRESS][DOMAIN_NAME]"
click at [1084, 177] on input "tel" at bounding box center [1139, 173] width 194 height 19
drag, startPoint x: 159, startPoint y: 213, endPoint x: 174, endPoint y: 222, distance: 17.5
click at [171, 213] on label "Save contact for future use" at bounding box center [244, 213] width 146 height 17
click at [159, 213] on input "Save contact for future use" at bounding box center [154, 212] width 13 height 15
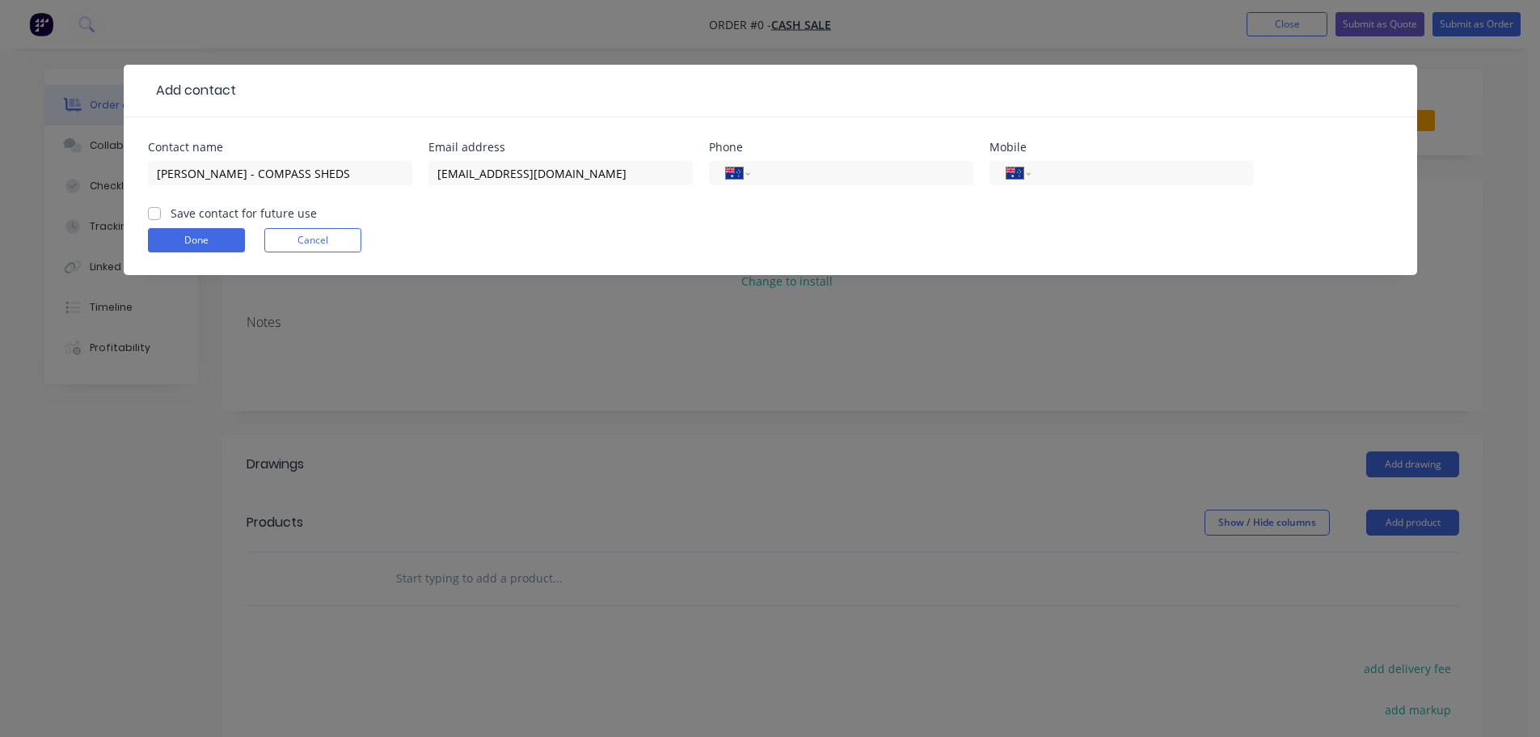
checkbox input "true"
click at [175, 225] on form "Contact name [PERSON_NAME] - COMPASS SHEDS Email address [EMAIL_ADDRESS][DOMAIN…" at bounding box center [770, 208] width 1245 height 133
drag, startPoint x: 209, startPoint y: 246, endPoint x: 222, endPoint y: 244, distance: 13.0
click at [209, 246] on button "Done" at bounding box center [196, 240] width 97 height 24
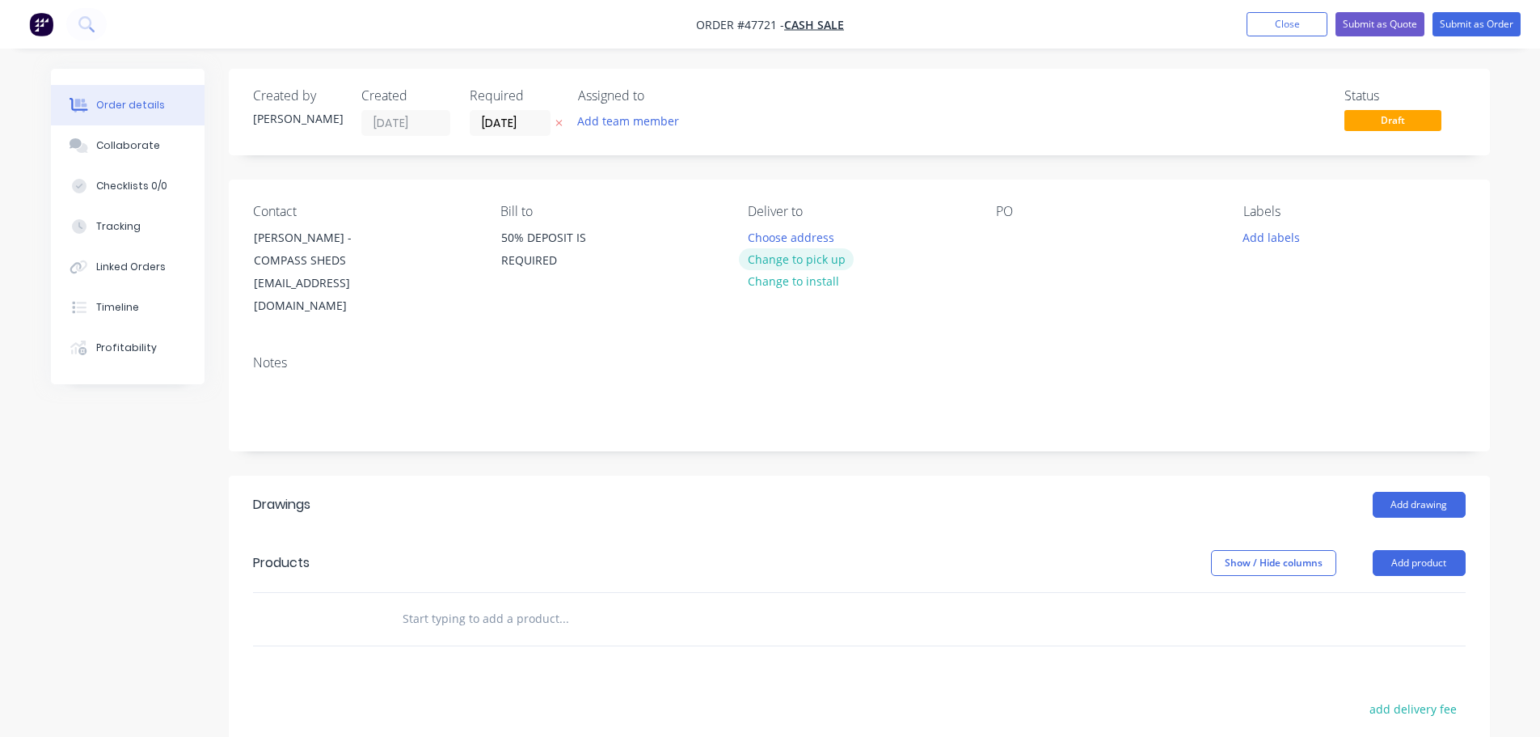
click at [767, 263] on button "Change to pick up" at bounding box center [796, 259] width 115 height 22
click at [775, 260] on button "Change to delivery" at bounding box center [798, 260] width 118 height 22
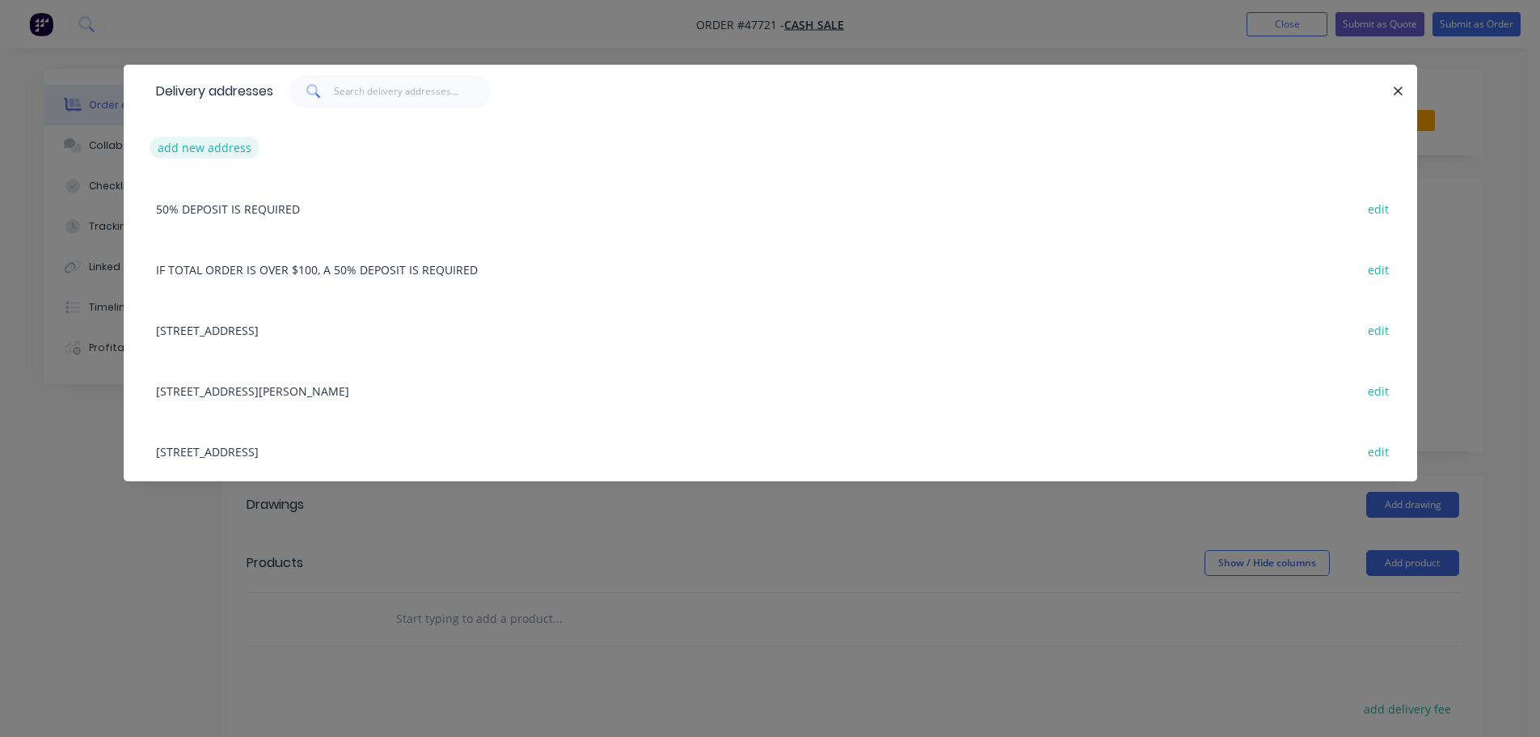
click at [181, 152] on button "add new address" at bounding box center [205, 148] width 111 height 22
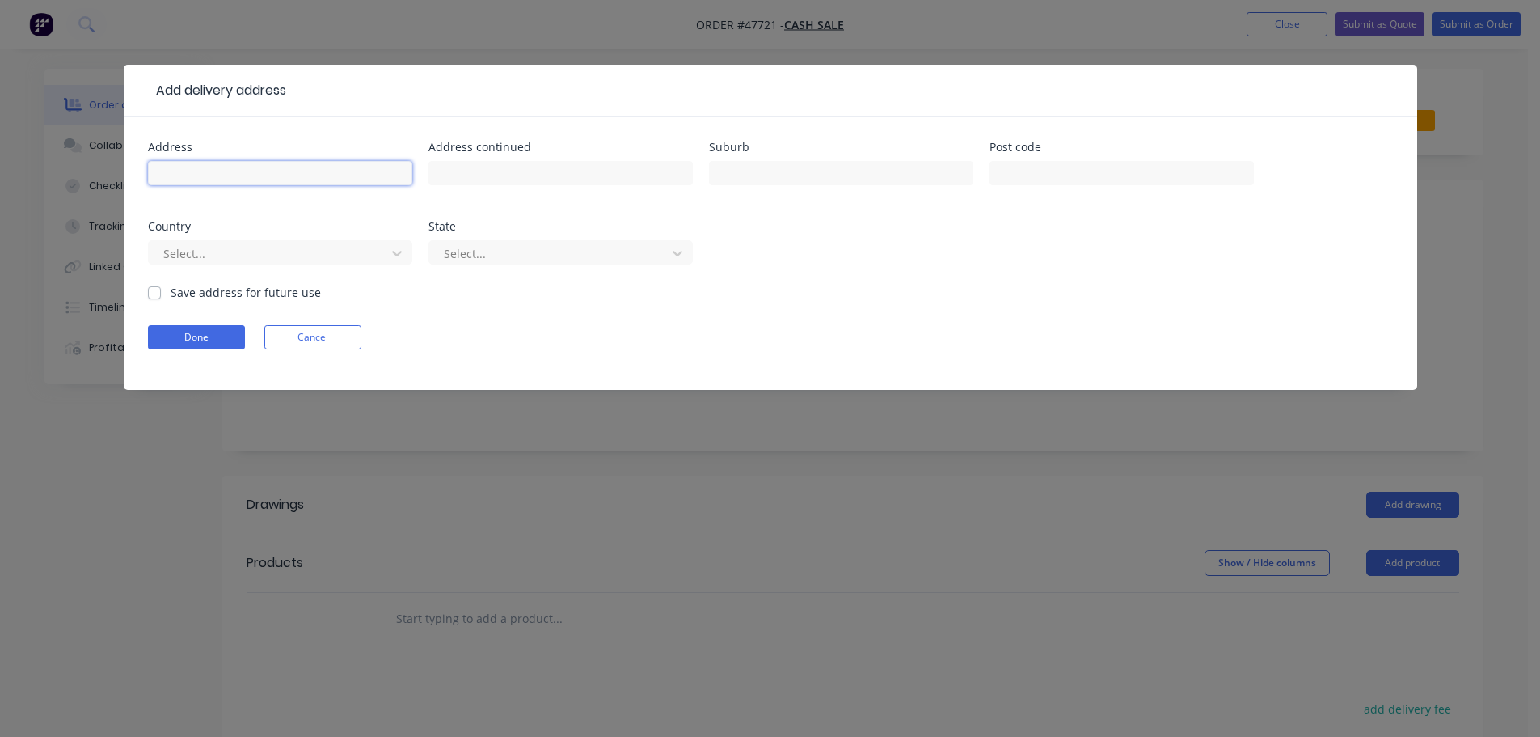
click at [218, 180] on input "text" at bounding box center [280, 173] width 264 height 24
type input "[STREET_ADDRESS]"
type input "SHORTLAND"
click at [188, 332] on button "Done" at bounding box center [196, 337] width 97 height 24
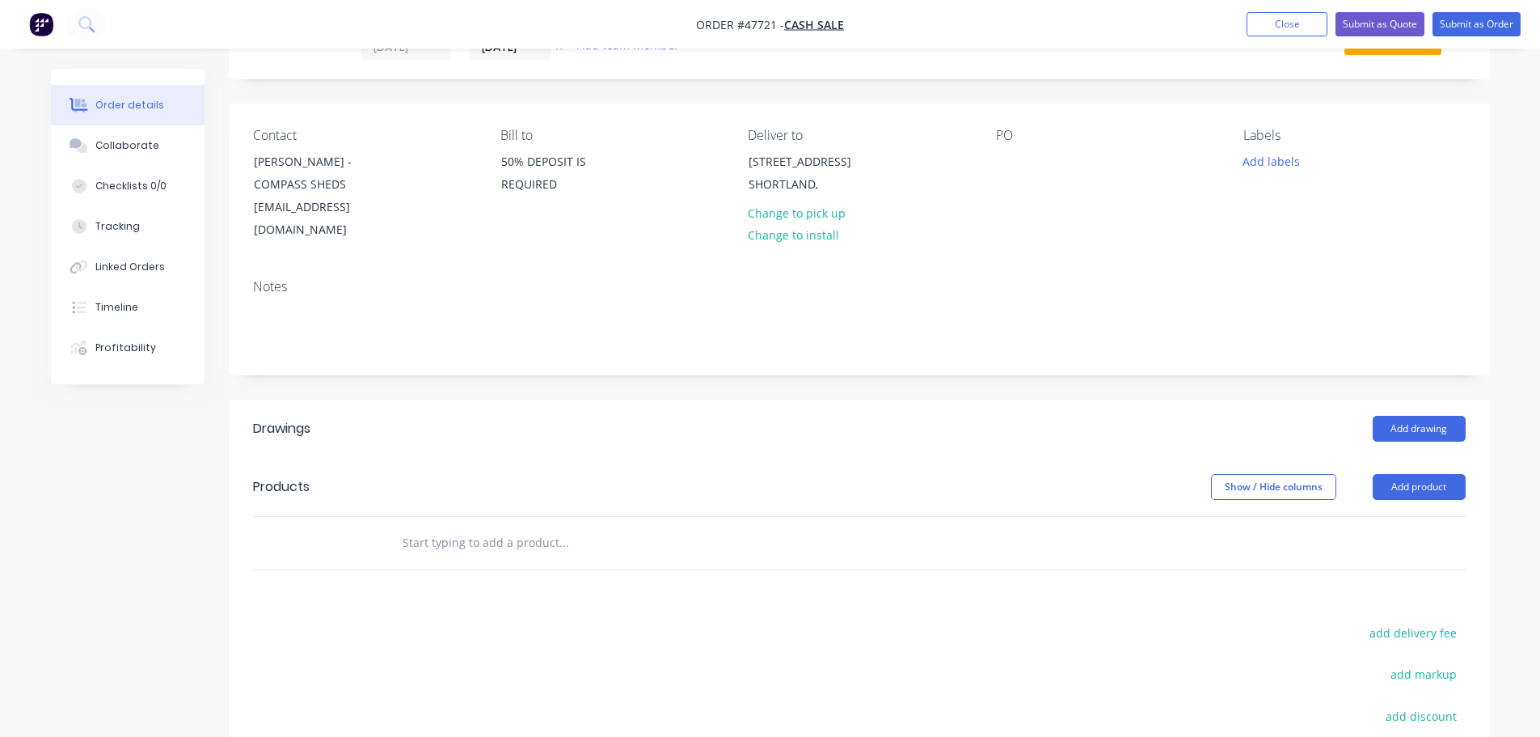
scroll to position [162, 0]
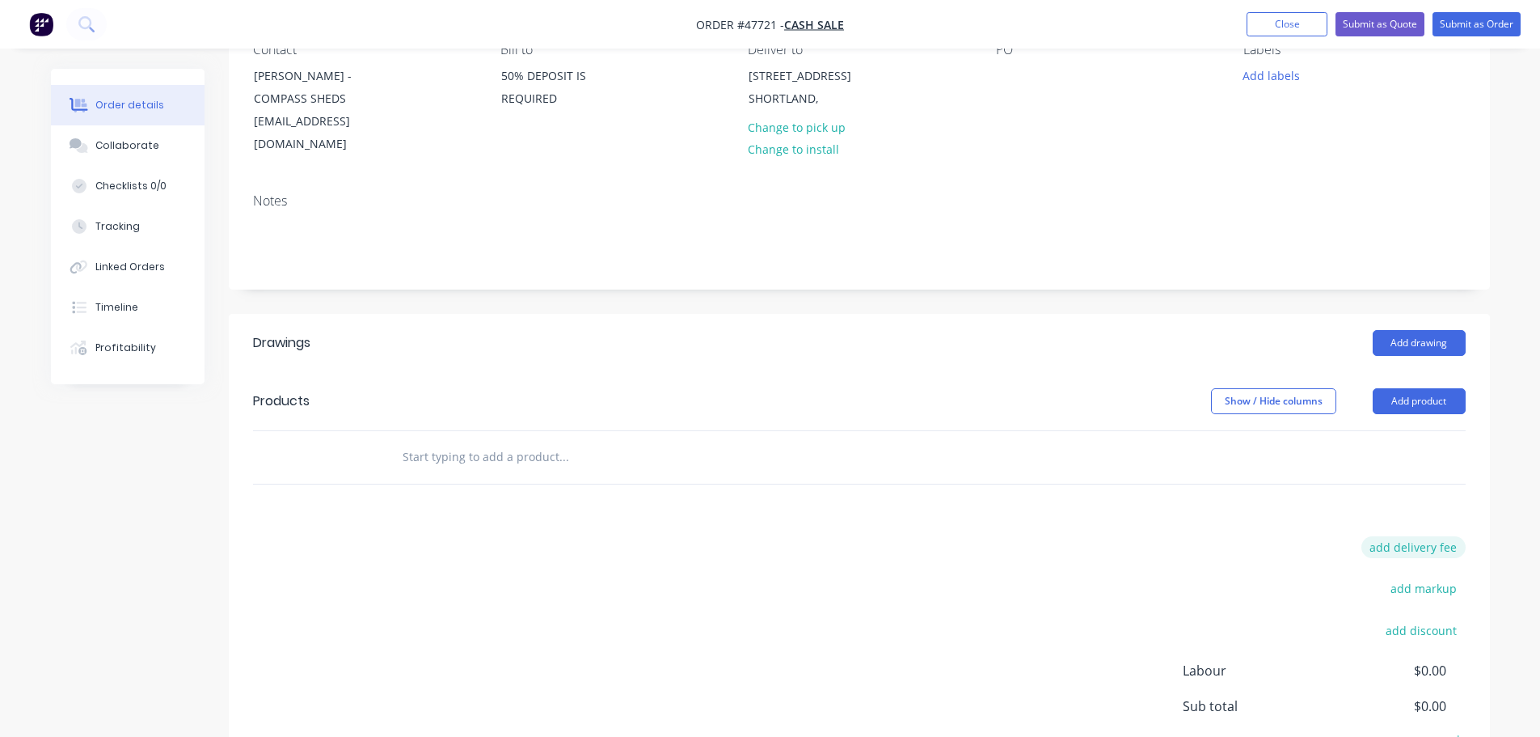
drag, startPoint x: 1418, startPoint y: 537, endPoint x: 1416, endPoint y: 526, distance: 10.6
click at [1418, 536] on div "add delivery fee" at bounding box center [1365, 556] width 202 height 41
click at [1416, 536] on button "add delivery fee" at bounding box center [1414, 547] width 104 height 22
type input "90"
click at [1190, 486] on div "Drawings Add drawing Products Show / Hide columns Add product Delivery fee Deli…" at bounding box center [859, 573] width 1261 height 519
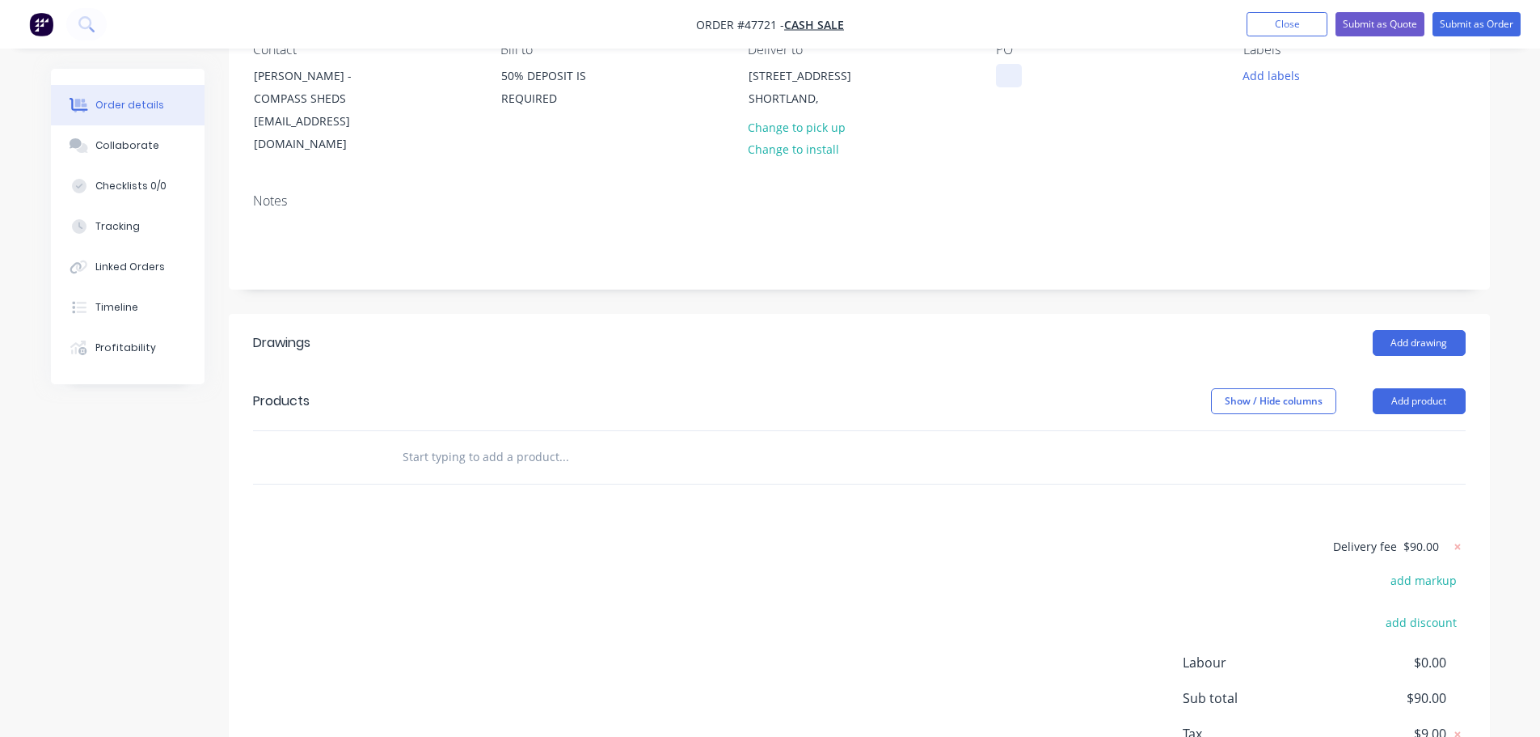
click at [1006, 77] on div at bounding box center [1009, 75] width 26 height 23
click at [1398, 388] on button "Add product" at bounding box center [1419, 401] width 93 height 26
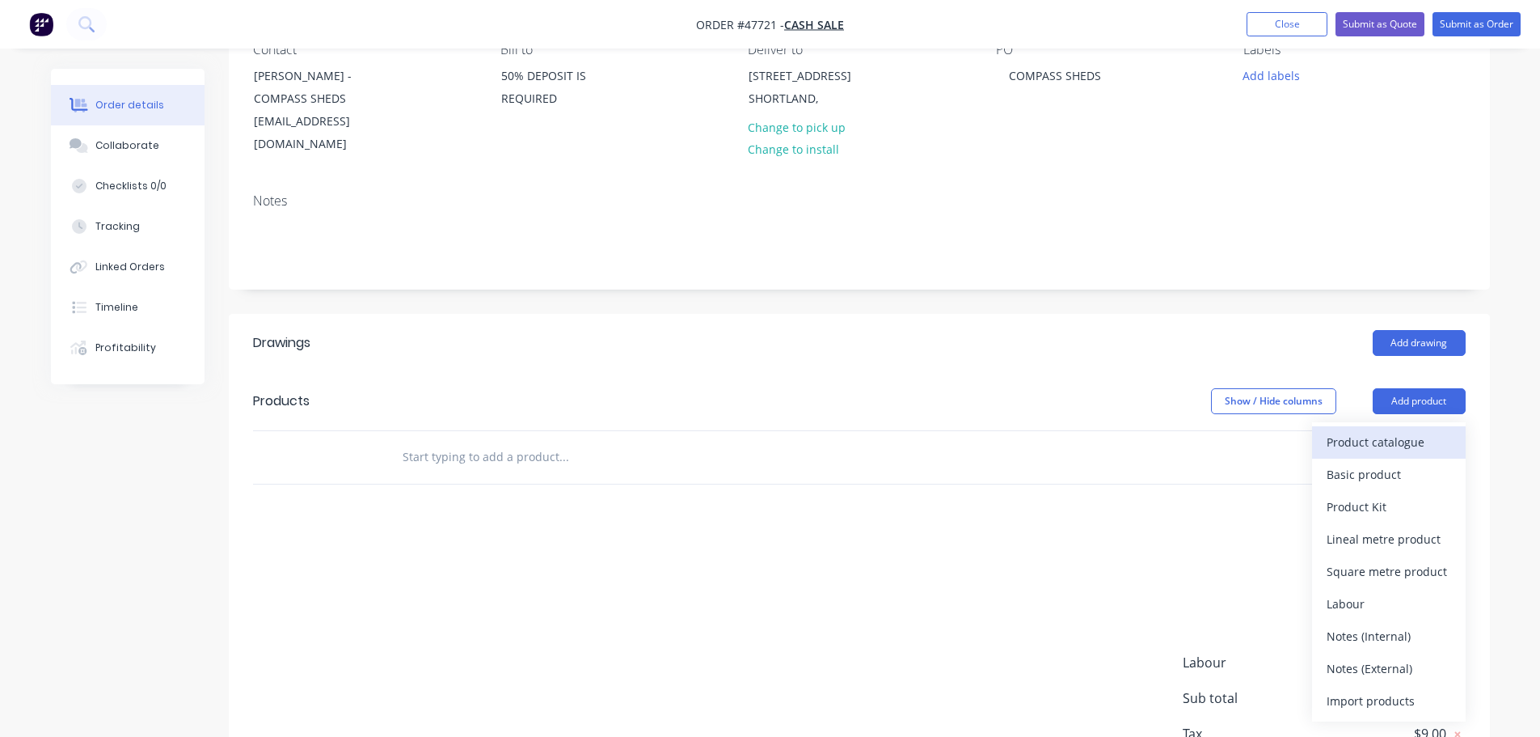
click at [1369, 430] on div "Product catalogue" at bounding box center [1389, 441] width 125 height 23
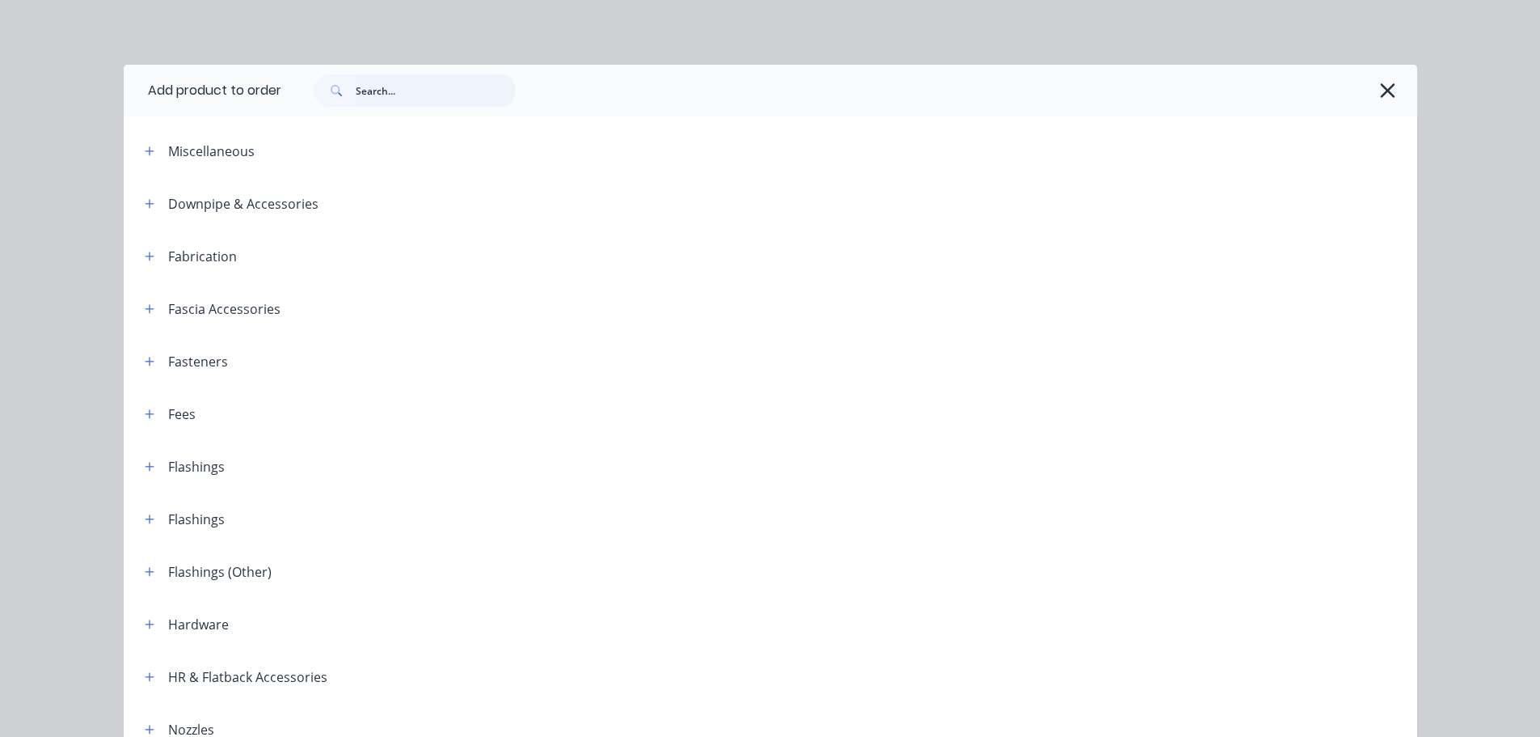
click at [386, 96] on input "text" at bounding box center [436, 90] width 160 height 32
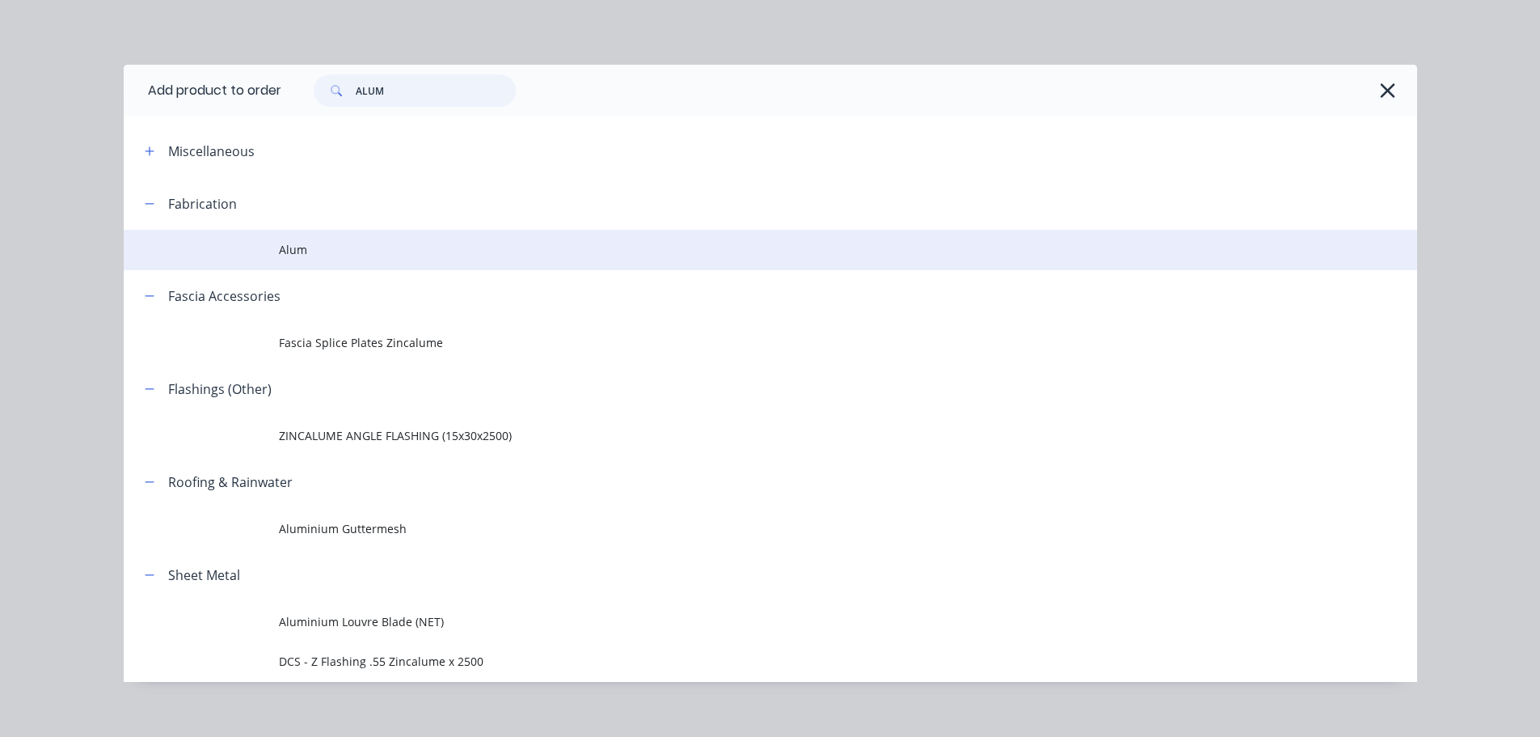
type input "ALUM"
click at [283, 242] on span "Alum" at bounding box center [734, 249] width 911 height 17
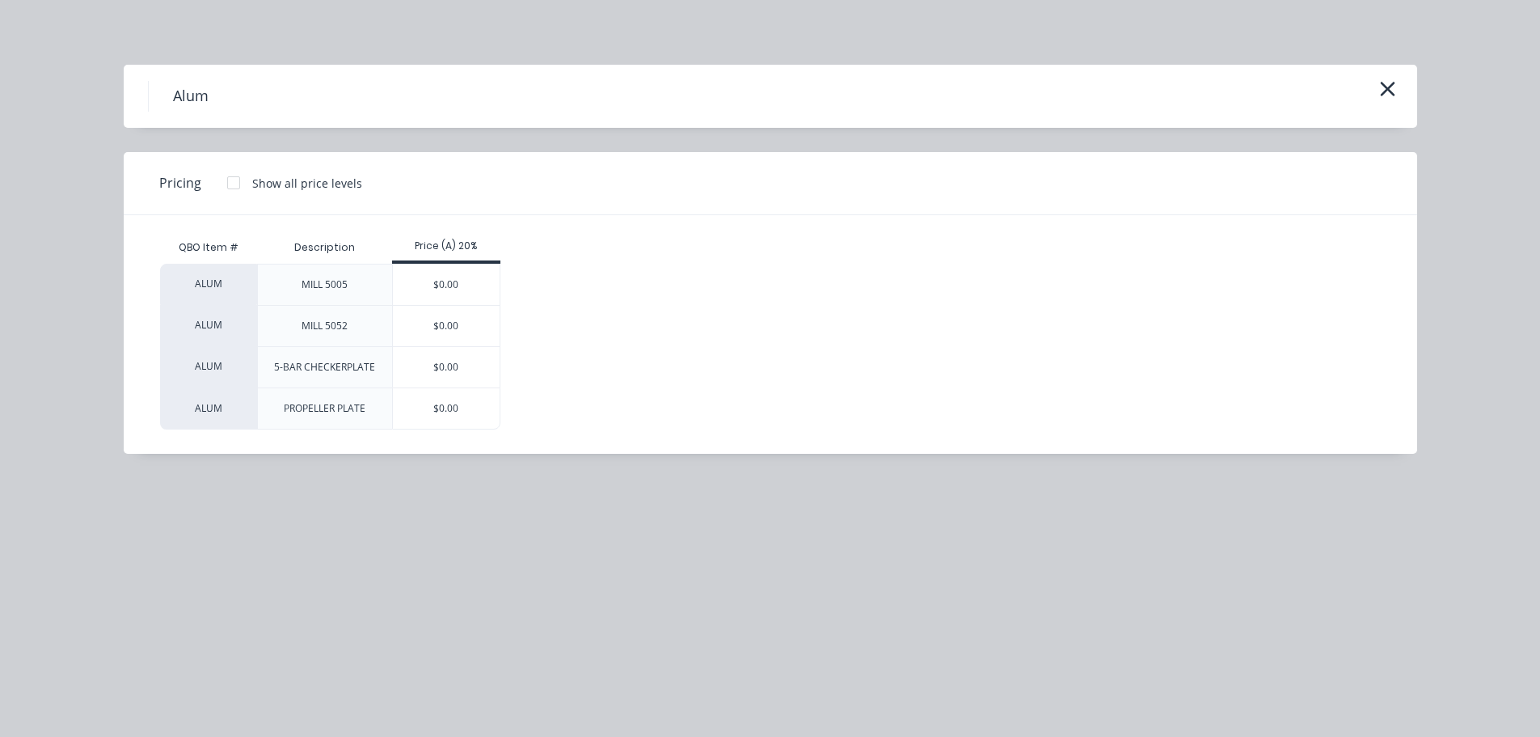
click at [419, 281] on div "$0.00" at bounding box center [447, 284] width 108 height 40
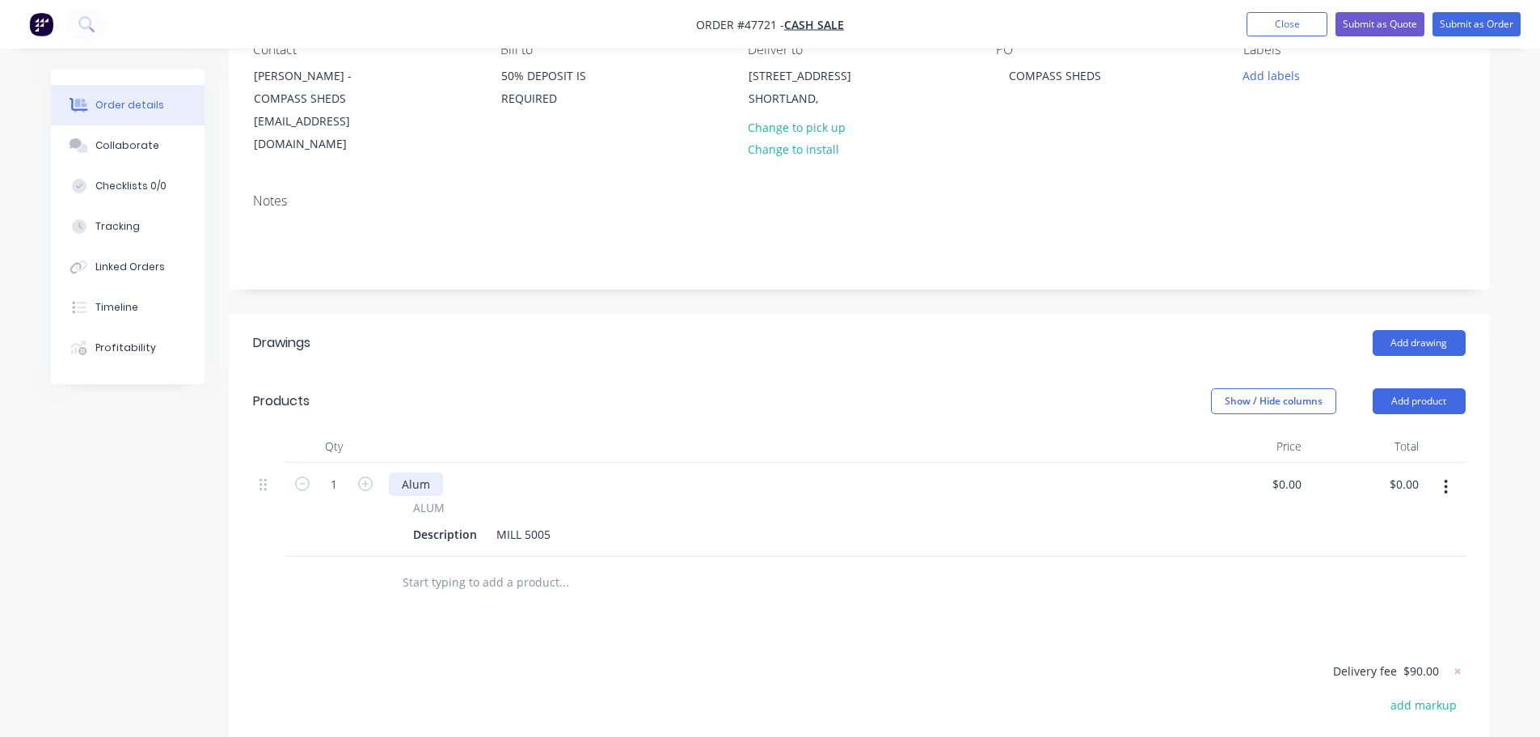
click at [425, 472] on div "Alum" at bounding box center [416, 483] width 54 height 23
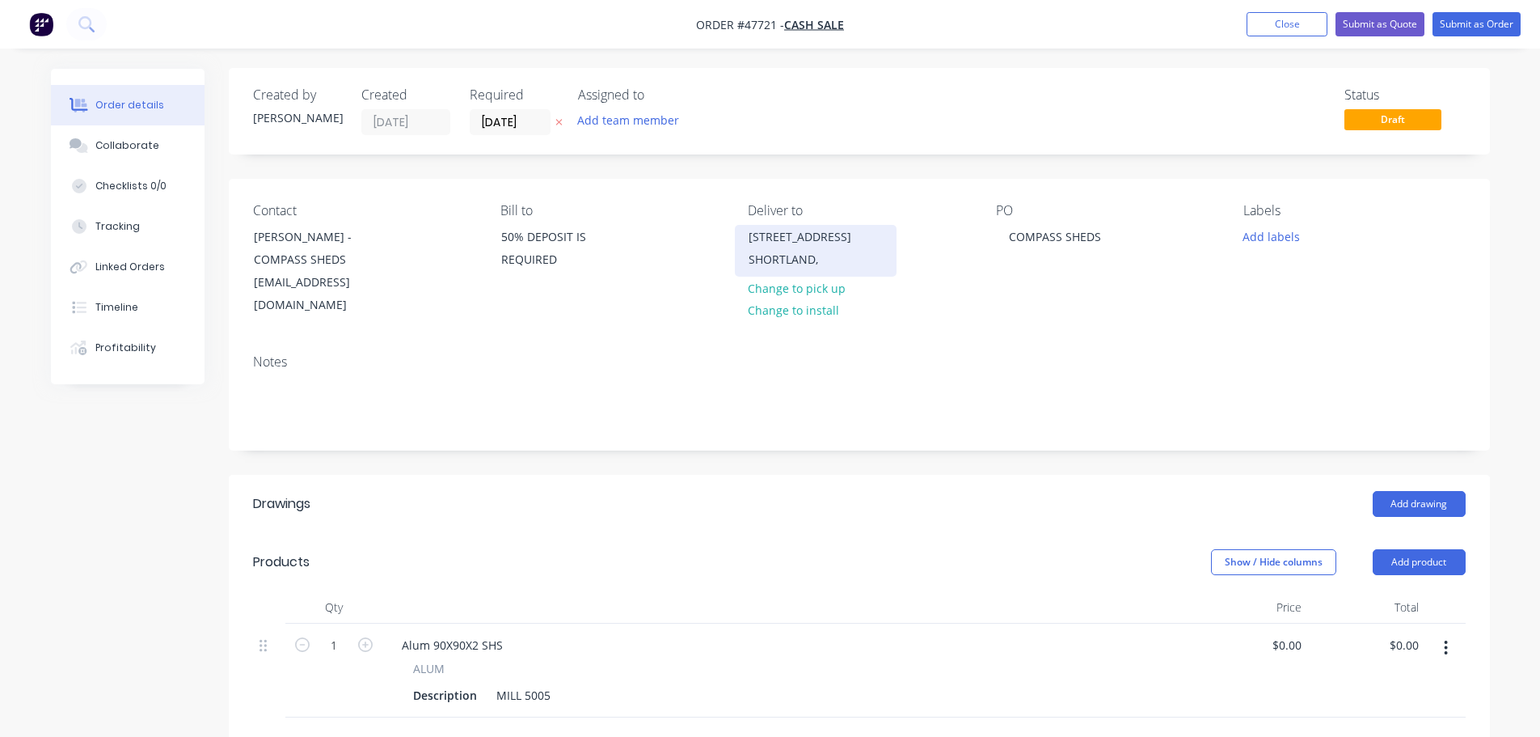
scroll to position [0, 0]
click at [1291, 29] on button "Close" at bounding box center [1287, 24] width 81 height 24
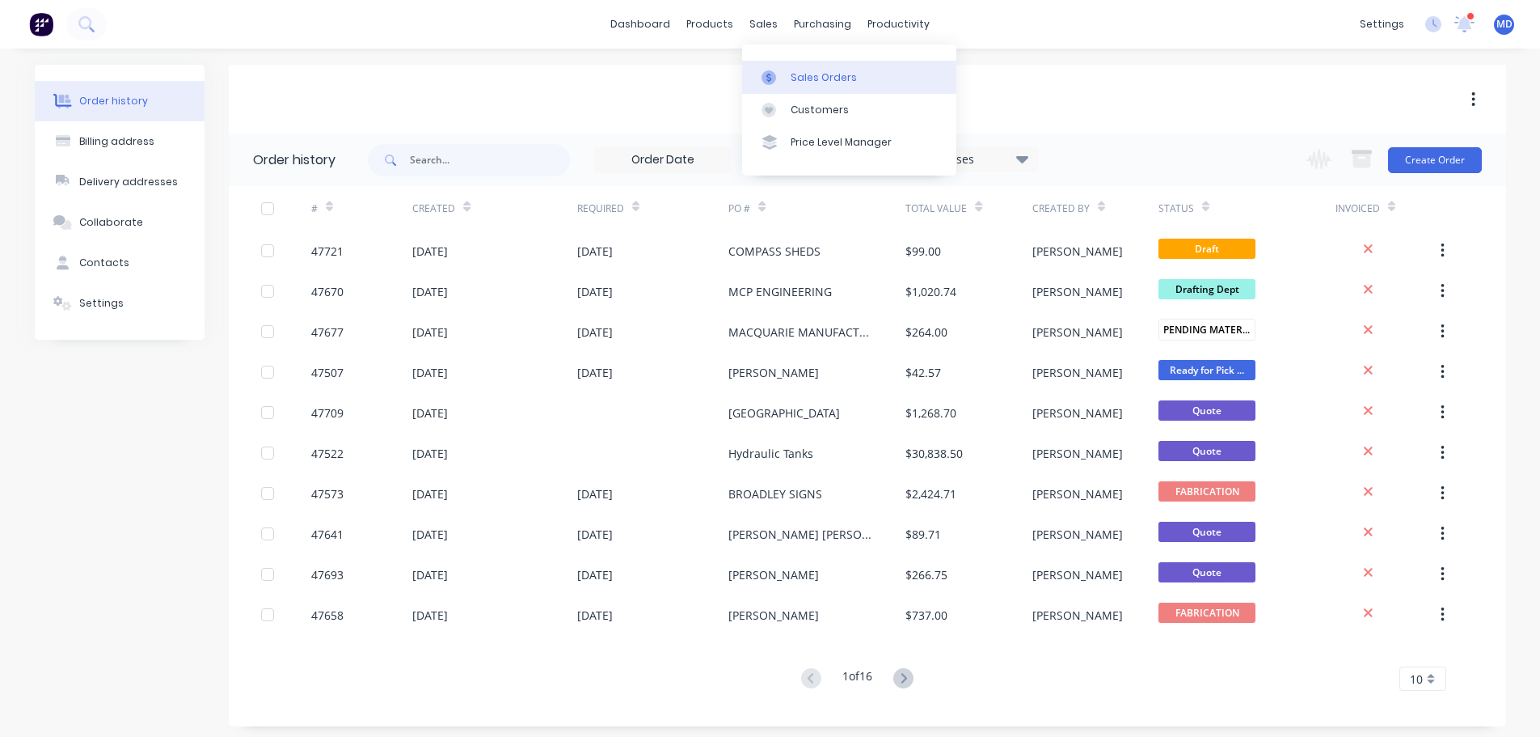
click at [779, 70] on div at bounding box center [774, 77] width 24 height 15
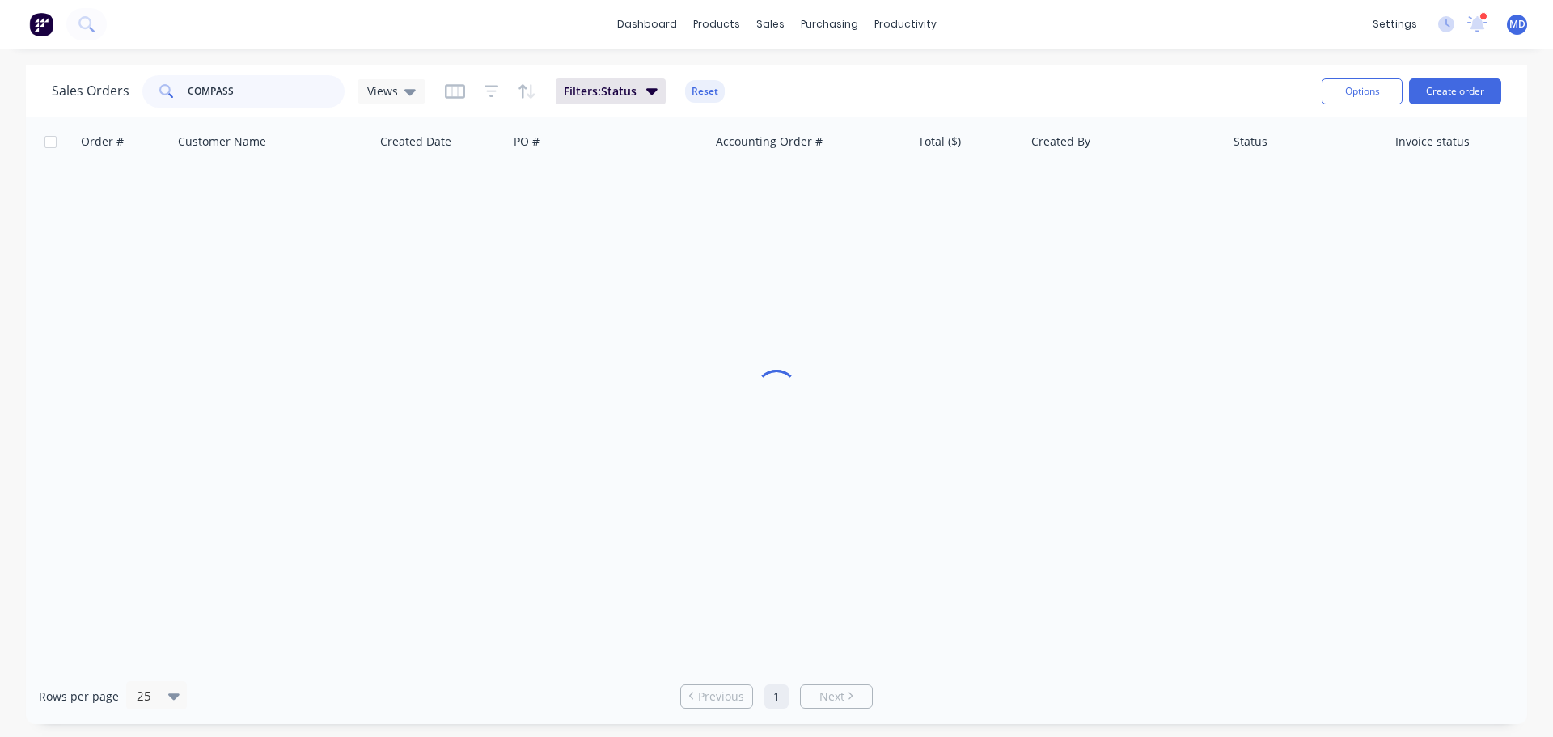
click at [268, 82] on input "COMPASS" at bounding box center [267, 91] width 158 height 32
type input "C"
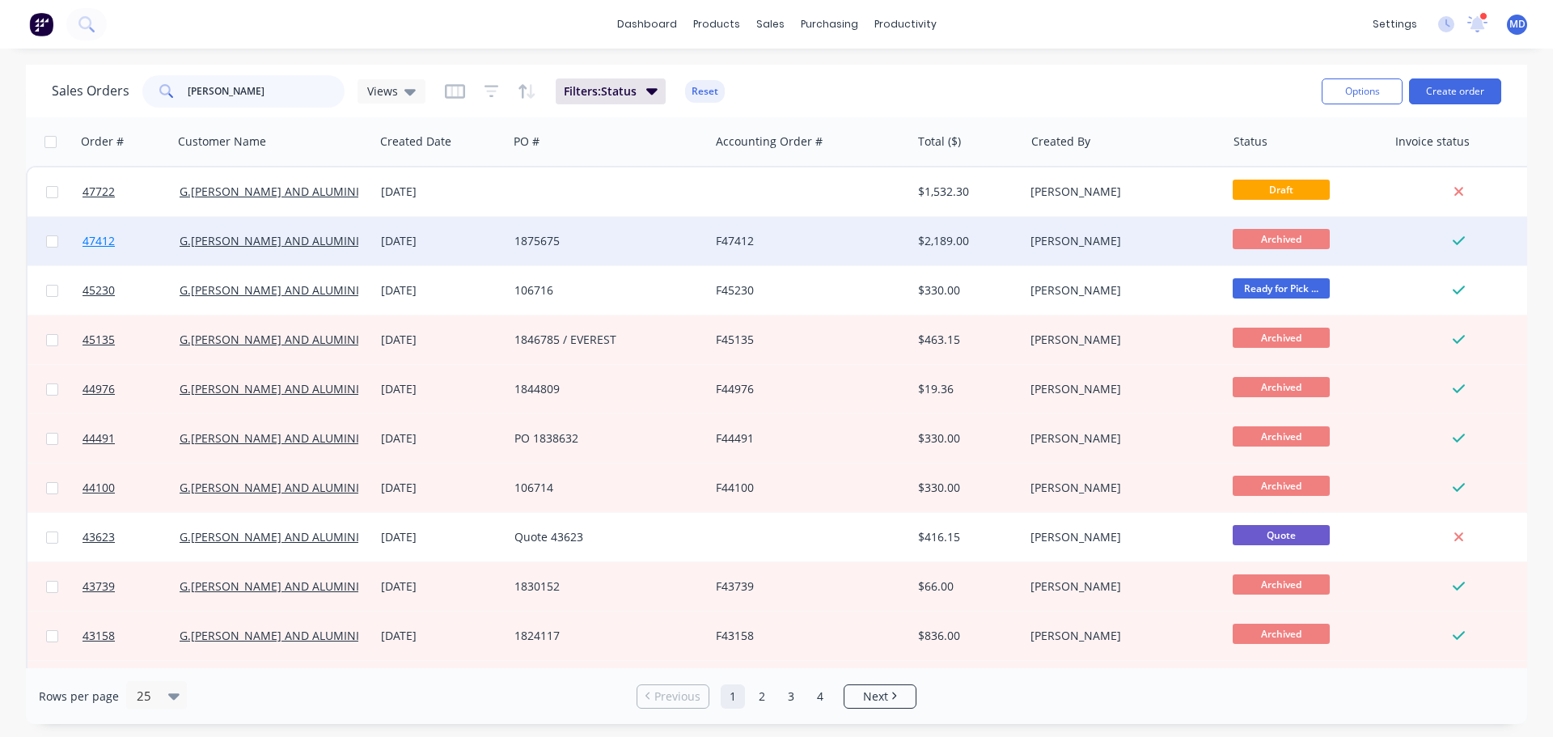
type input "[PERSON_NAME]"
click at [84, 230] on link "47412" at bounding box center [130, 241] width 97 height 49
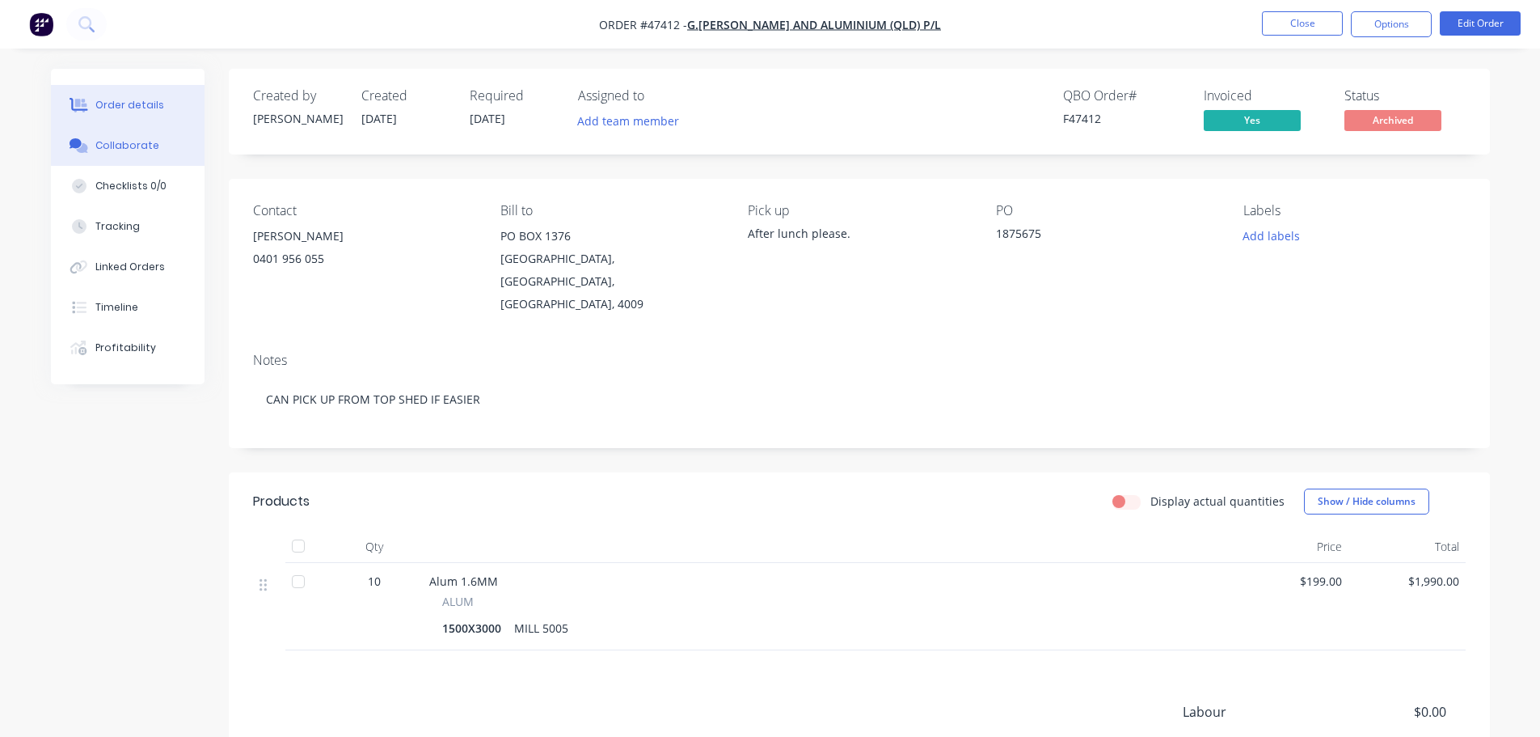
click at [105, 138] on div "Collaborate" at bounding box center [127, 145] width 64 height 15
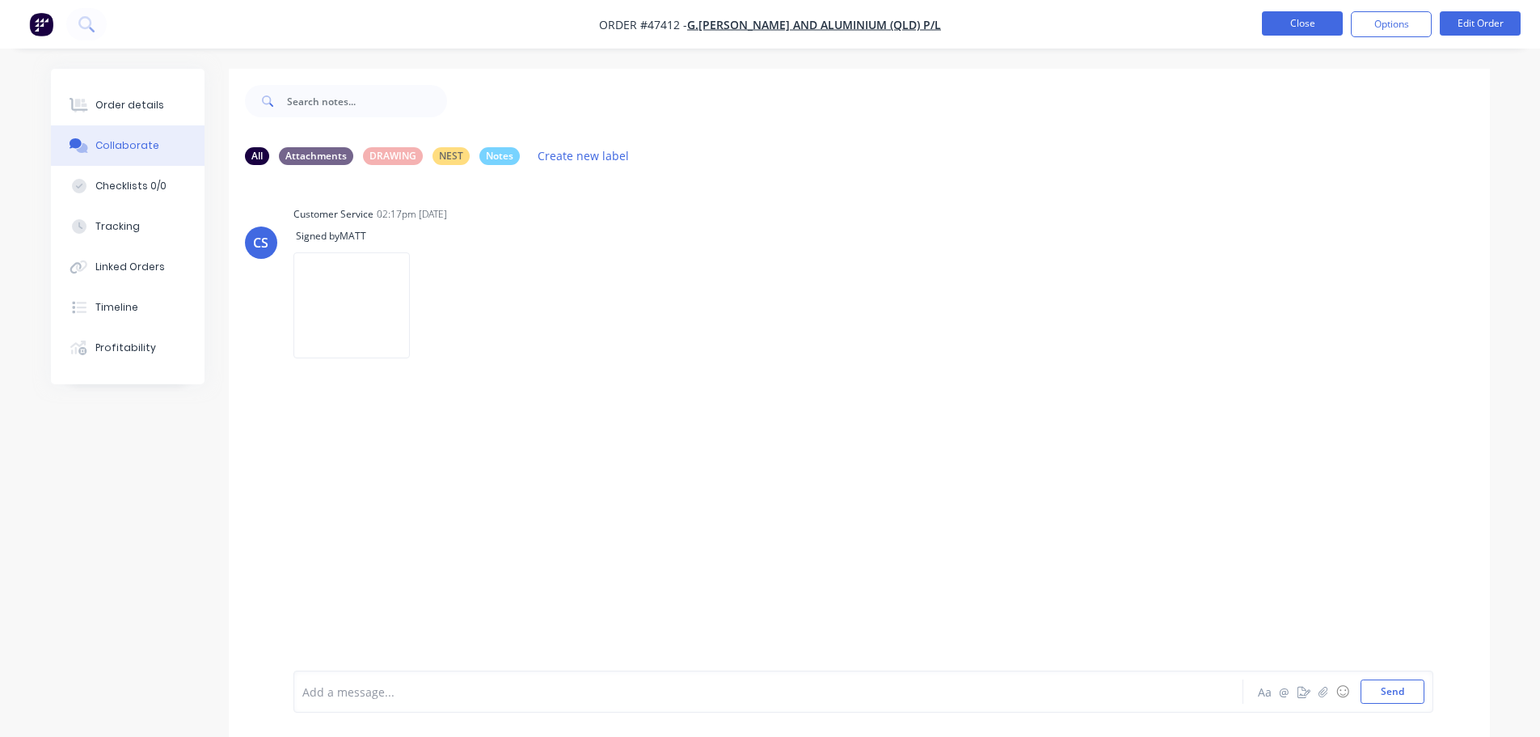
click at [1321, 21] on button "Close" at bounding box center [1302, 23] width 81 height 24
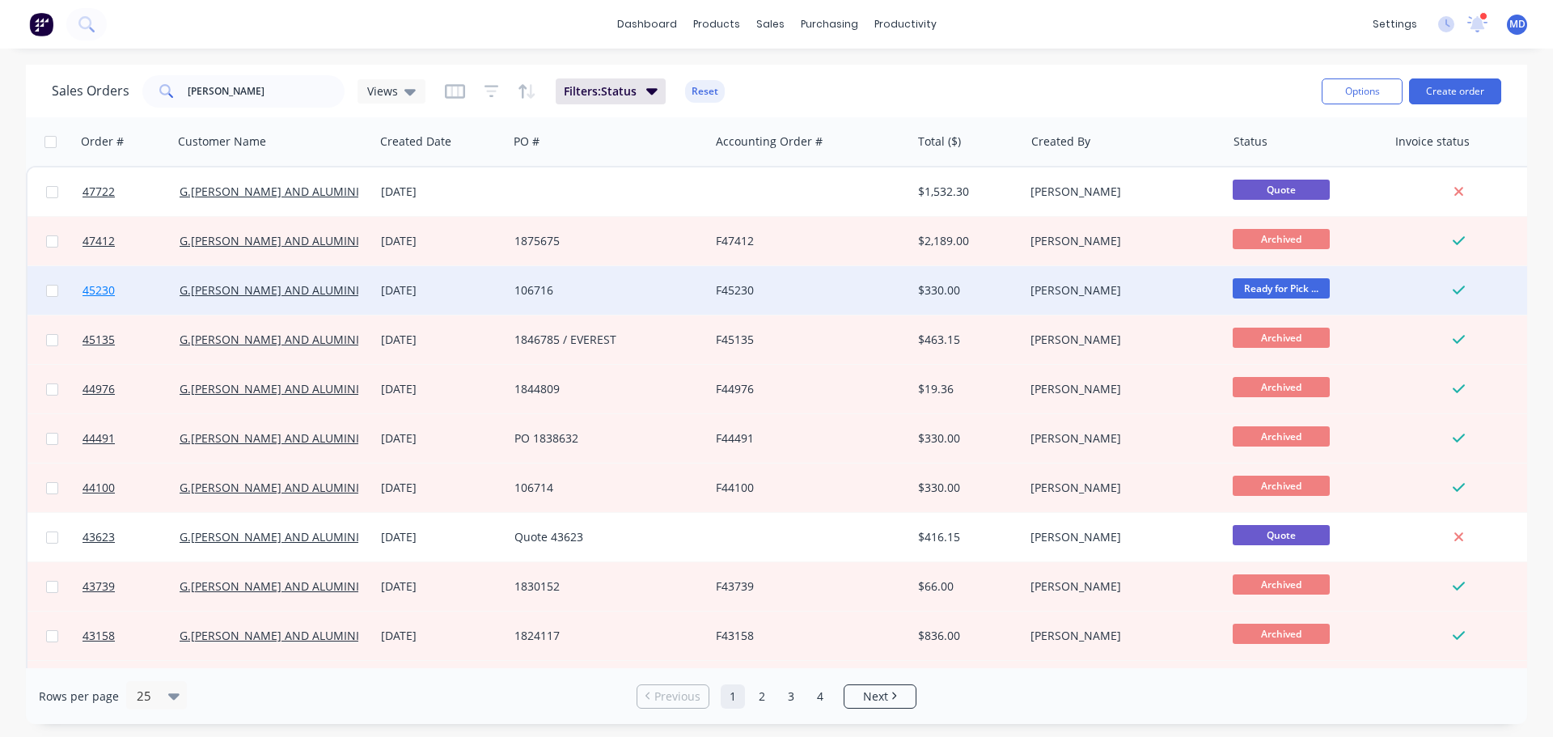
click at [108, 281] on link "45230" at bounding box center [130, 290] width 97 height 49
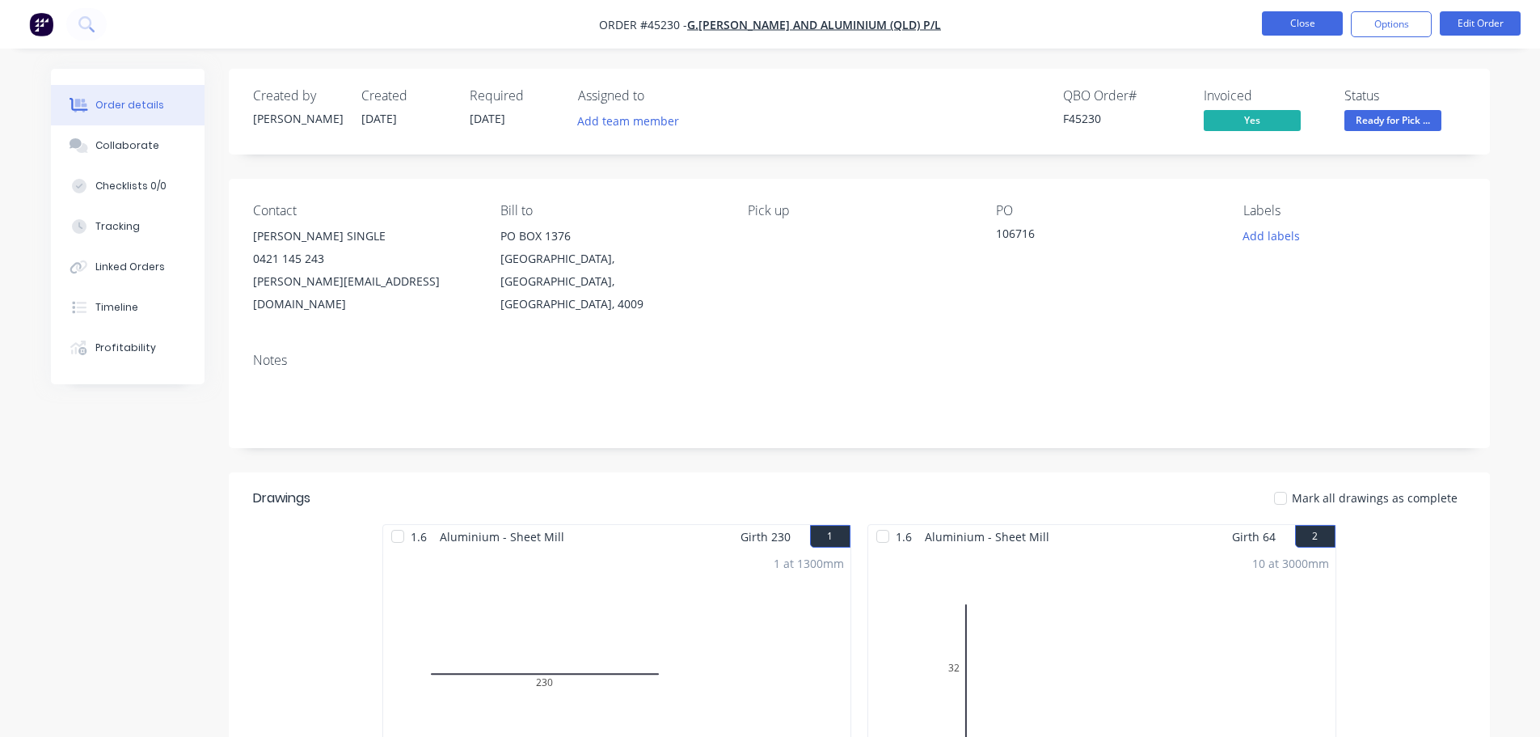
click at [1265, 20] on button "Close" at bounding box center [1302, 23] width 81 height 24
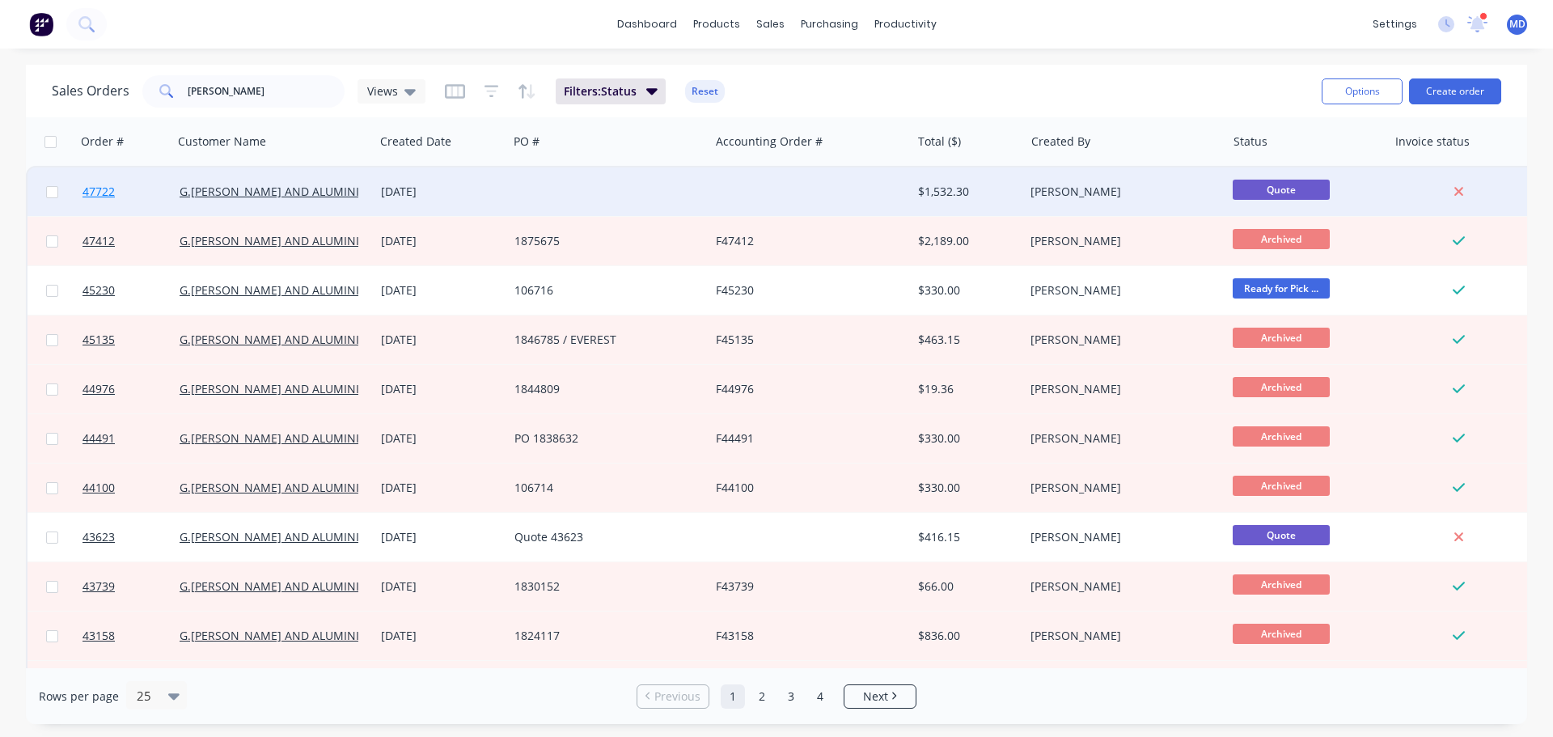
click at [95, 194] on span "47722" at bounding box center [98, 192] width 32 height 16
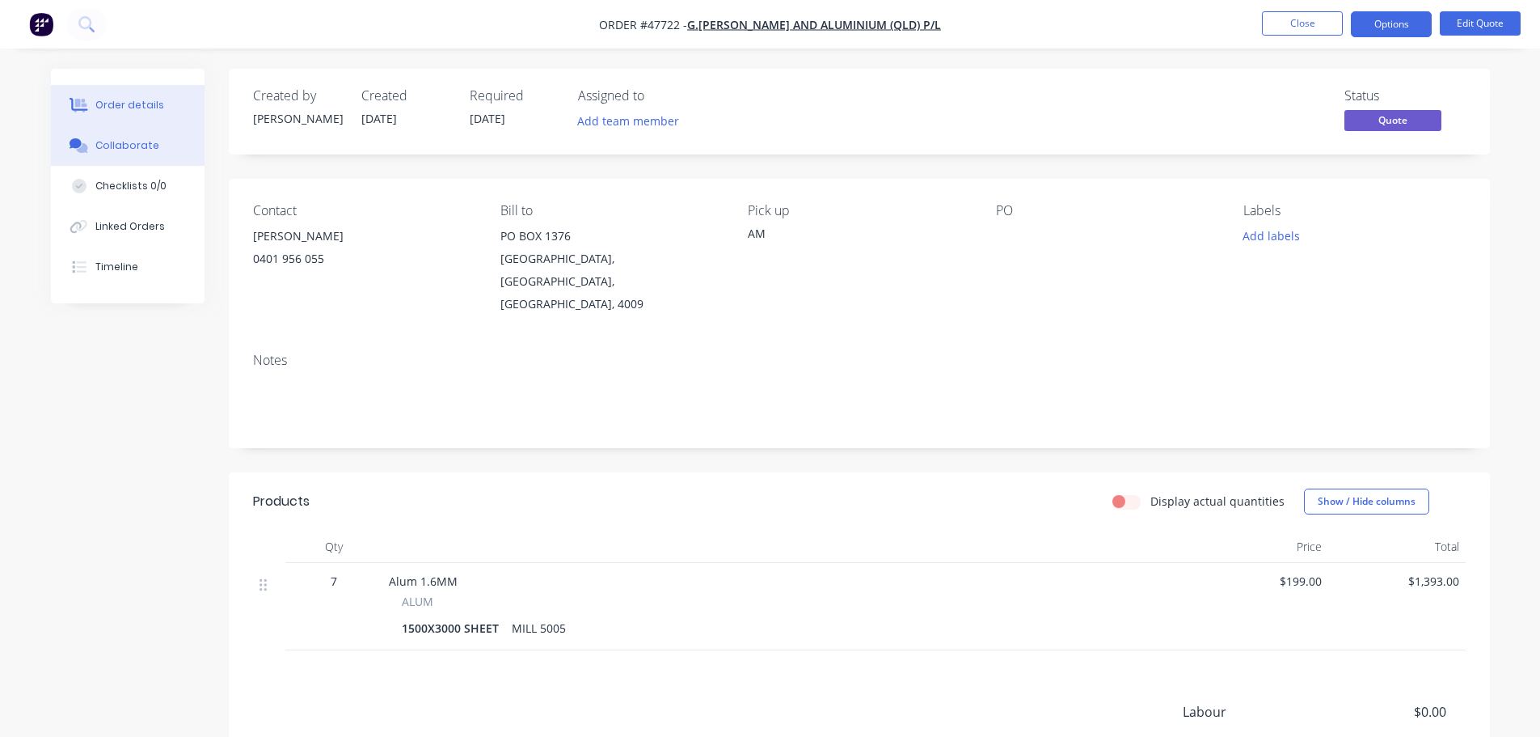
drag, startPoint x: 131, startPoint y: 133, endPoint x: 86, endPoint y: 140, distance: 45.9
click at [131, 133] on button "Collaborate" at bounding box center [128, 145] width 154 height 40
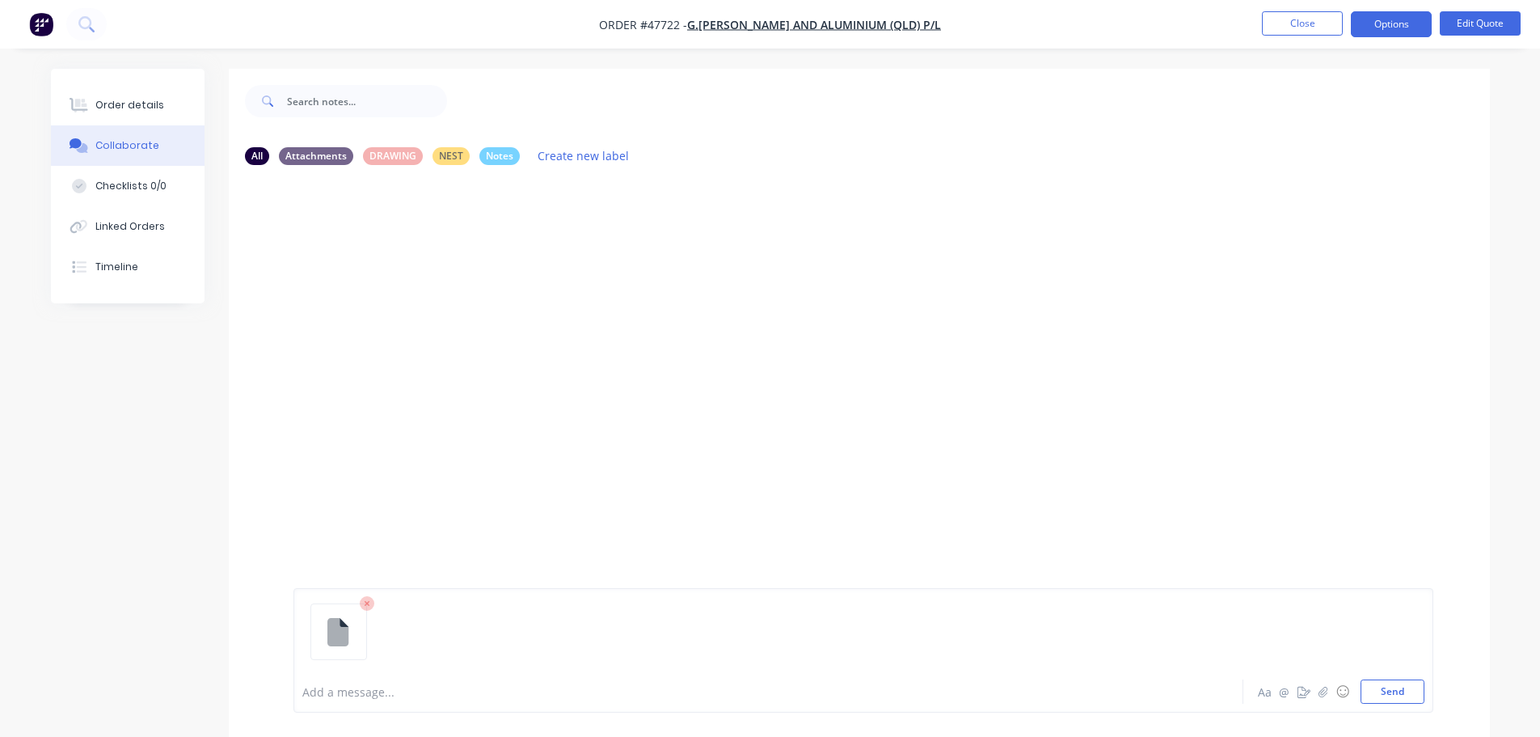
click at [332, 693] on div at bounding box center [723, 691] width 841 height 17
click at [1391, 688] on button "Send" at bounding box center [1393, 691] width 64 height 24
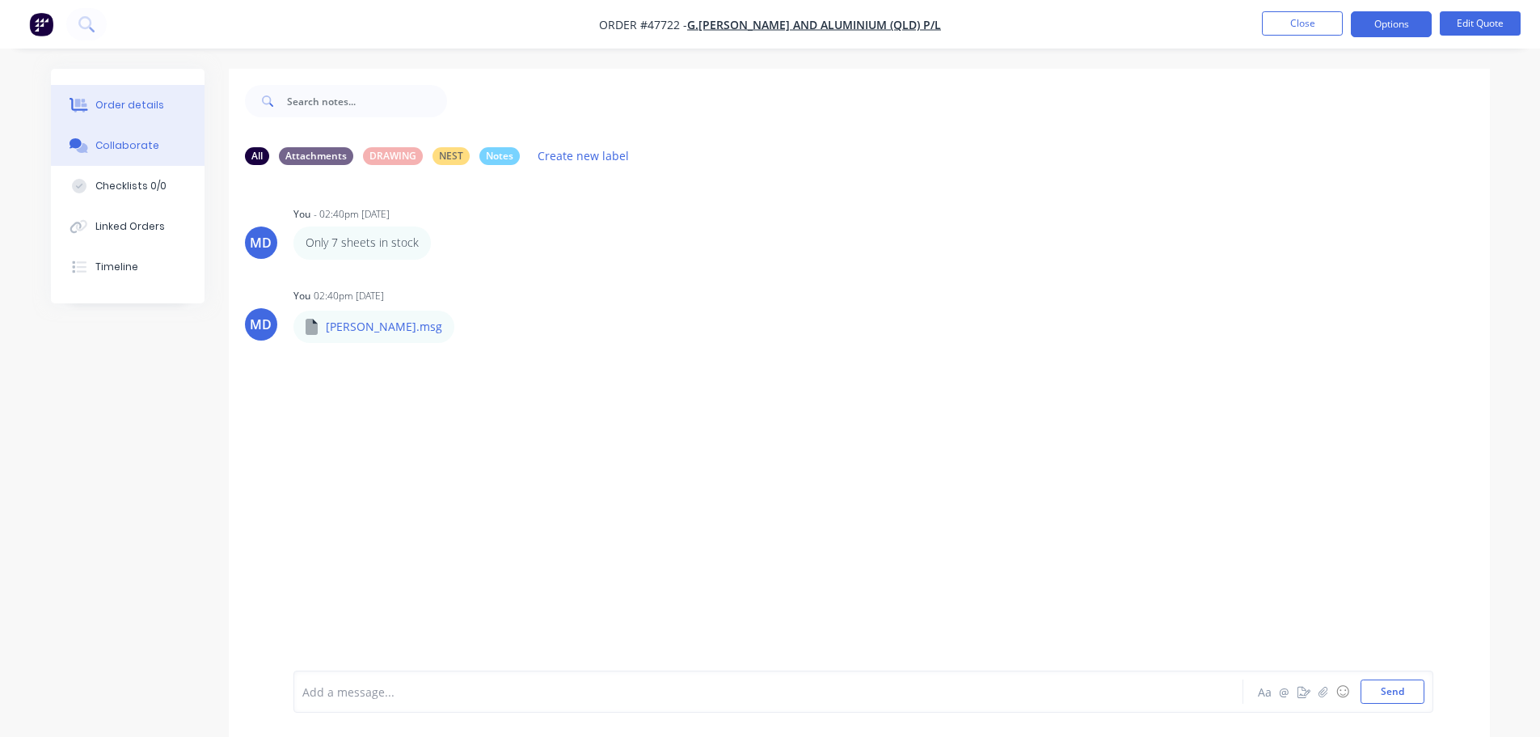
click at [142, 110] on div "Order details" at bounding box center [129, 105] width 69 height 15
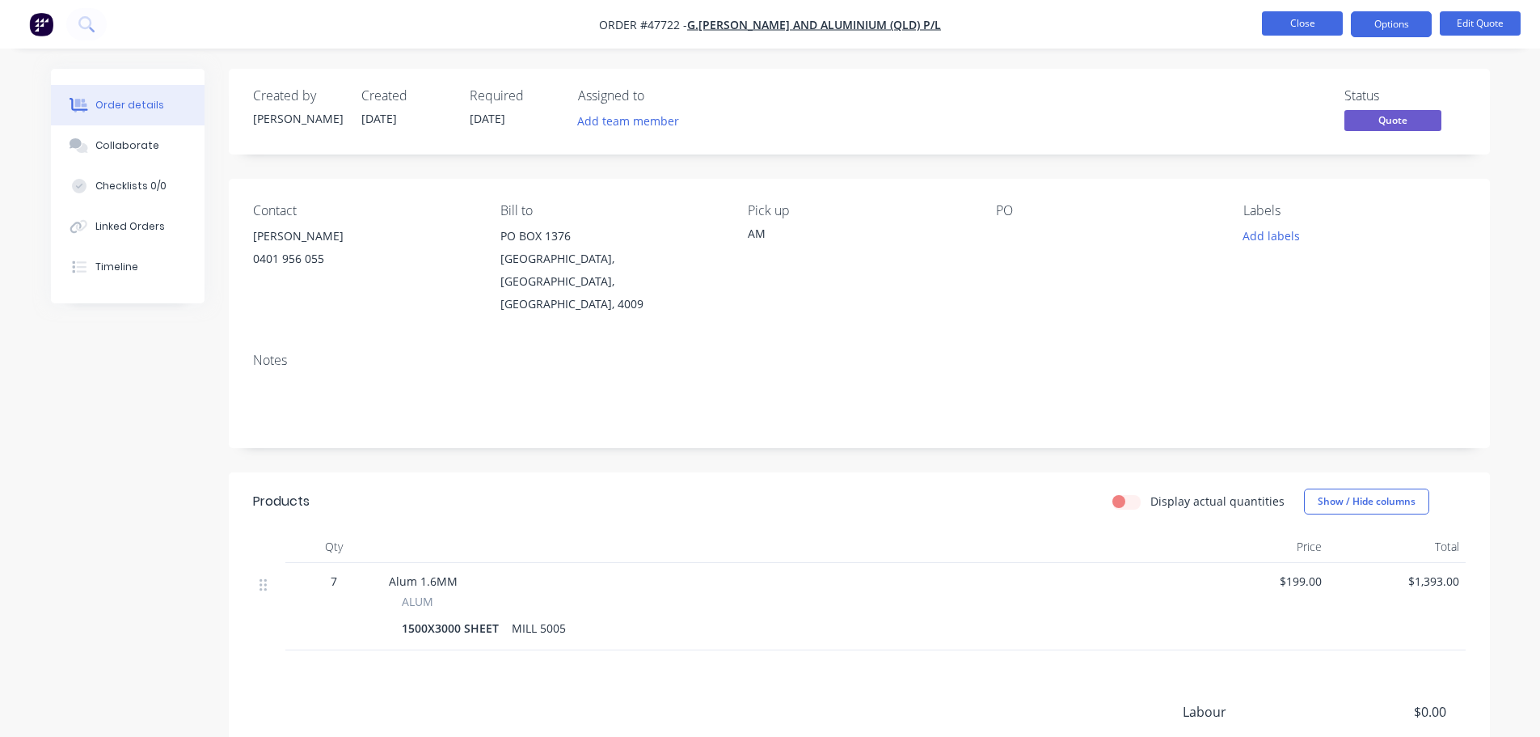
click at [1307, 29] on button "Close" at bounding box center [1302, 23] width 81 height 24
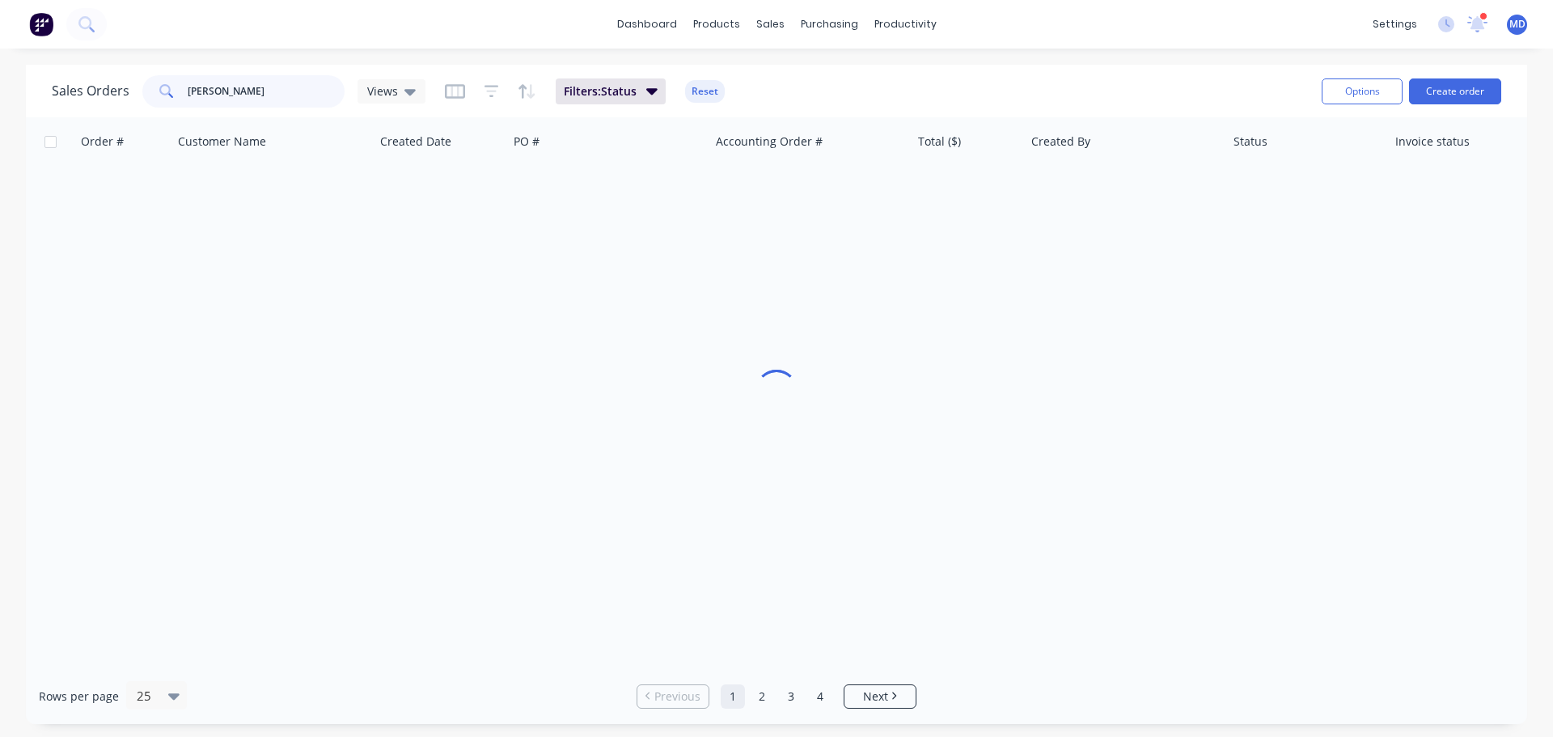
drag, startPoint x: 234, startPoint y: 96, endPoint x: 59, endPoint y: 89, distance: 175.6
click at [59, 90] on div "Sales Orders [PERSON_NAME] Views" at bounding box center [239, 91] width 374 height 32
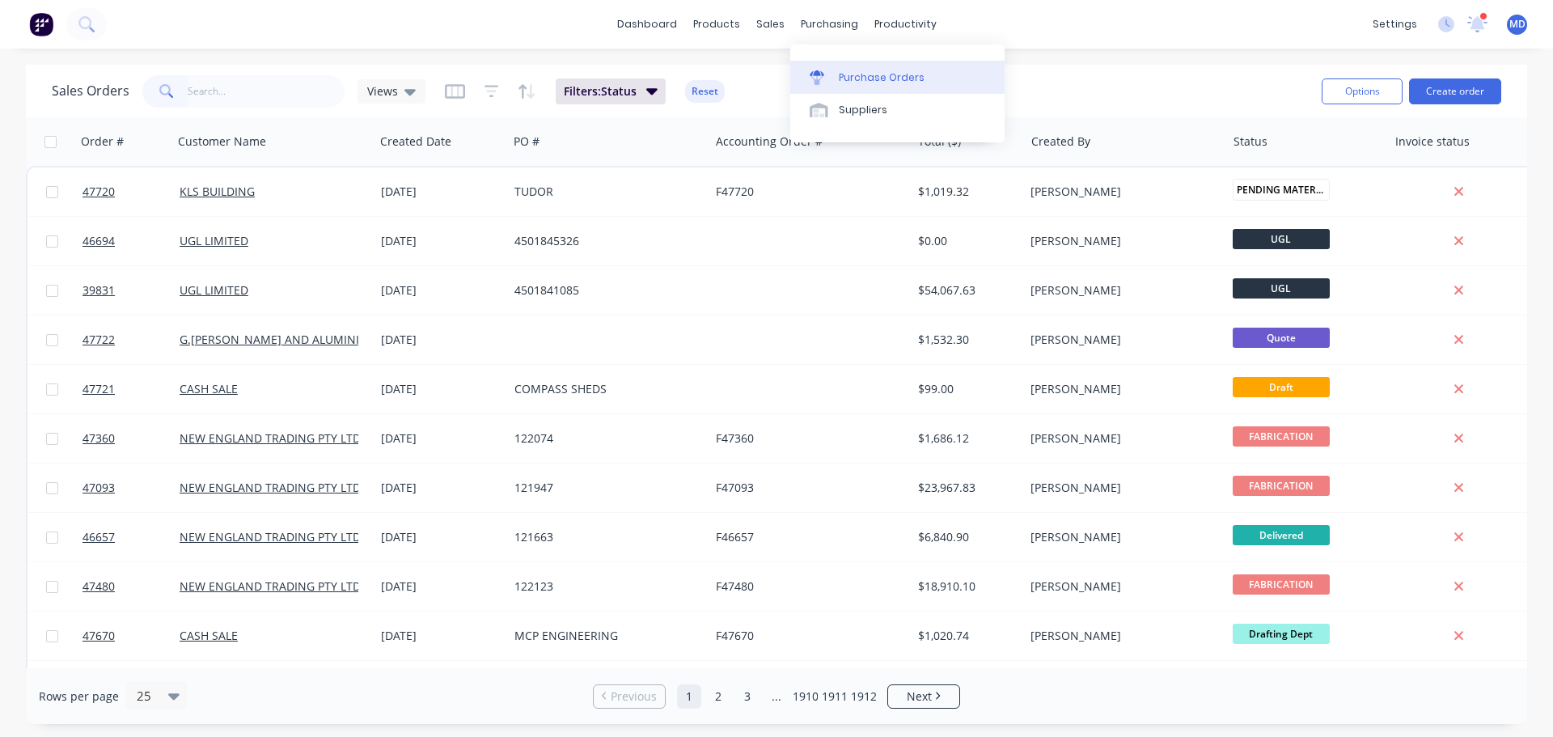
click at [849, 78] on div "Purchase Orders" at bounding box center [882, 77] width 86 height 15
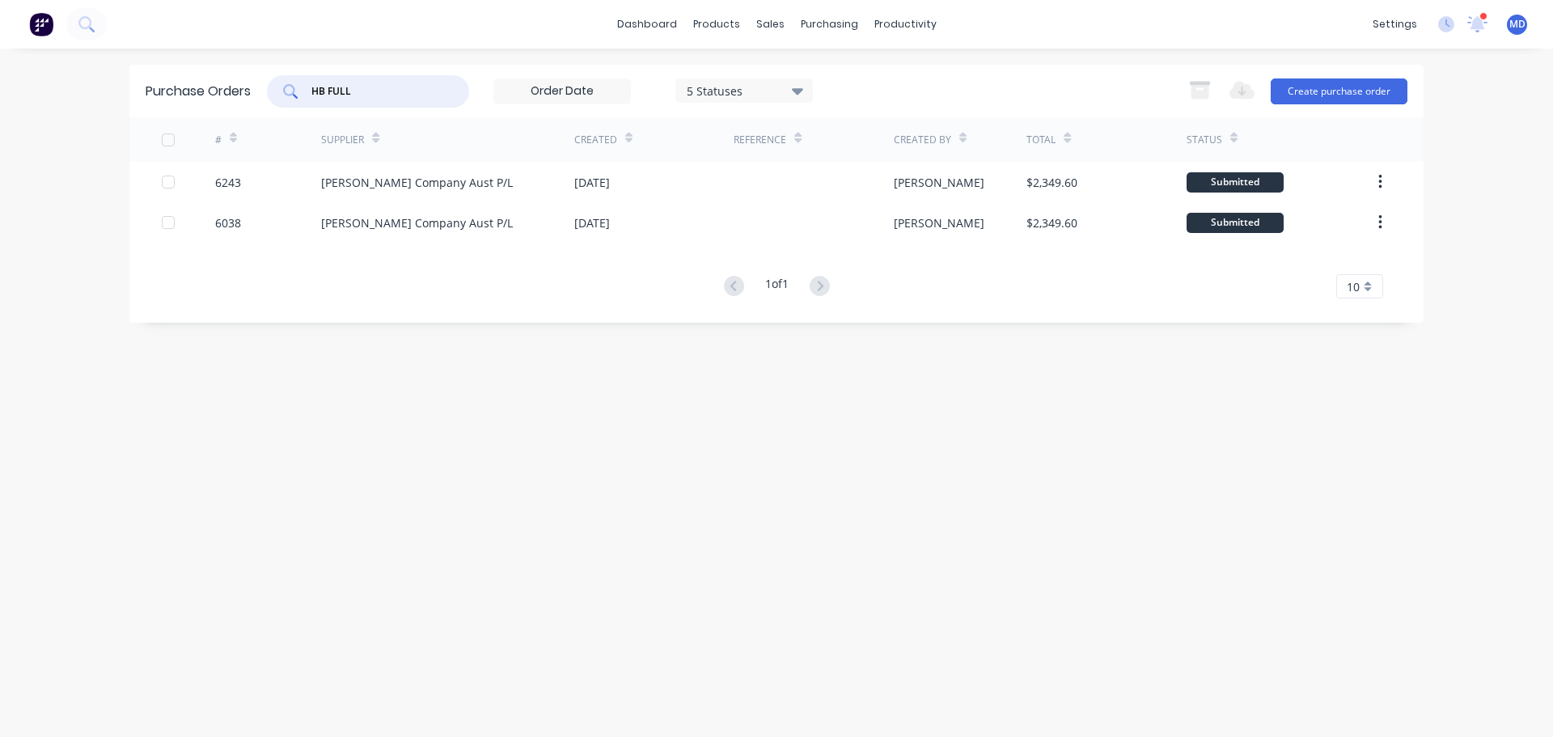
drag, startPoint x: 376, startPoint y: 92, endPoint x: 157, endPoint y: 95, distance: 219.1
click at [161, 98] on div "Purchase Orders HB FULL 5 Statuses 5 Statuses Export to Excel (XLSX) Create pur…" at bounding box center [776, 91] width 1294 height 53
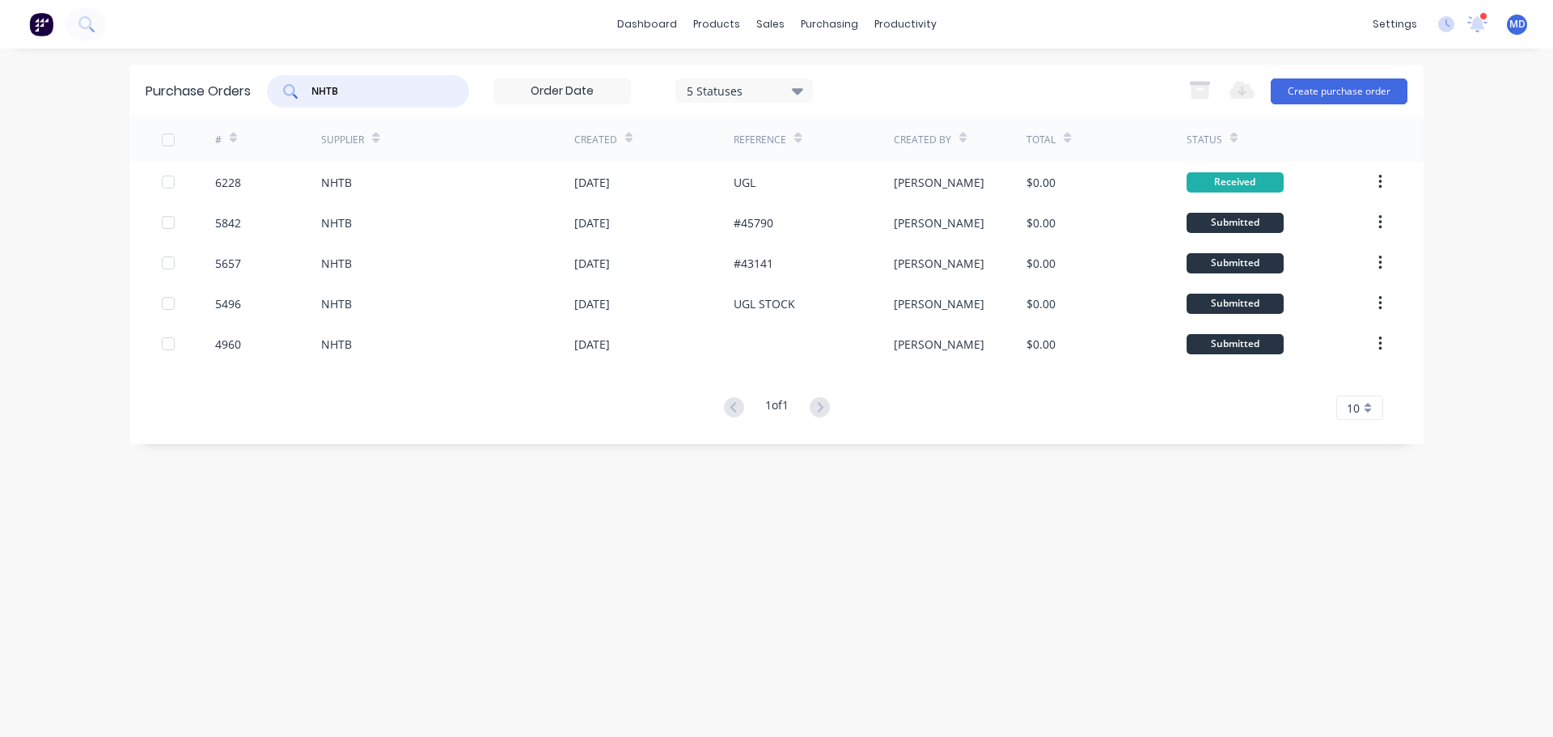
drag, startPoint x: 363, startPoint y: 84, endPoint x: 265, endPoint y: 76, distance: 98.2
click at [265, 79] on div "Purchase Orders NHTB 5 Statuses 5 Statuses Export to Excel (XLSX) Create purcha…" at bounding box center [776, 91] width 1294 height 53
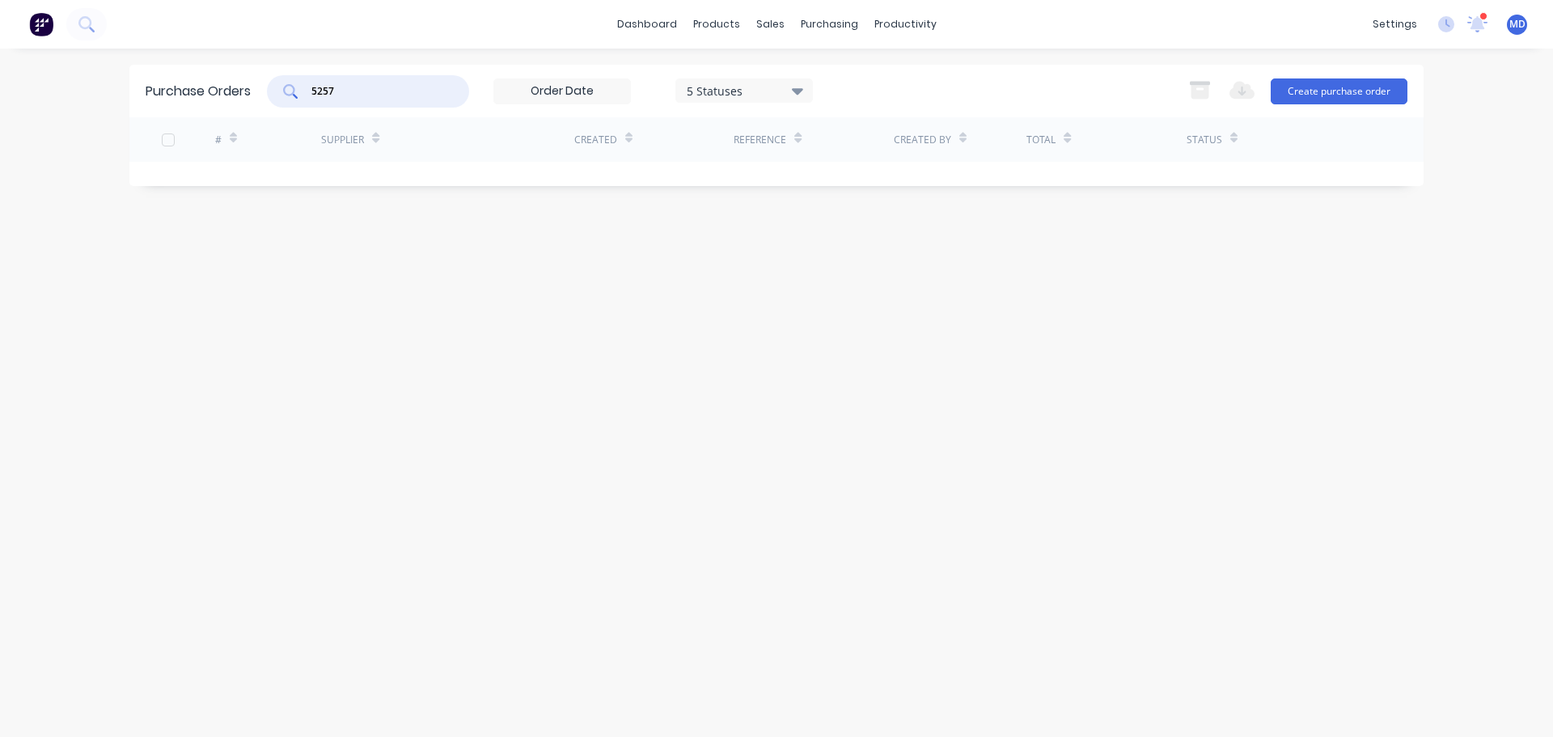
type input "5257"
click at [757, 98] on div "5 Statuses" at bounding box center [745, 90] width 116 height 17
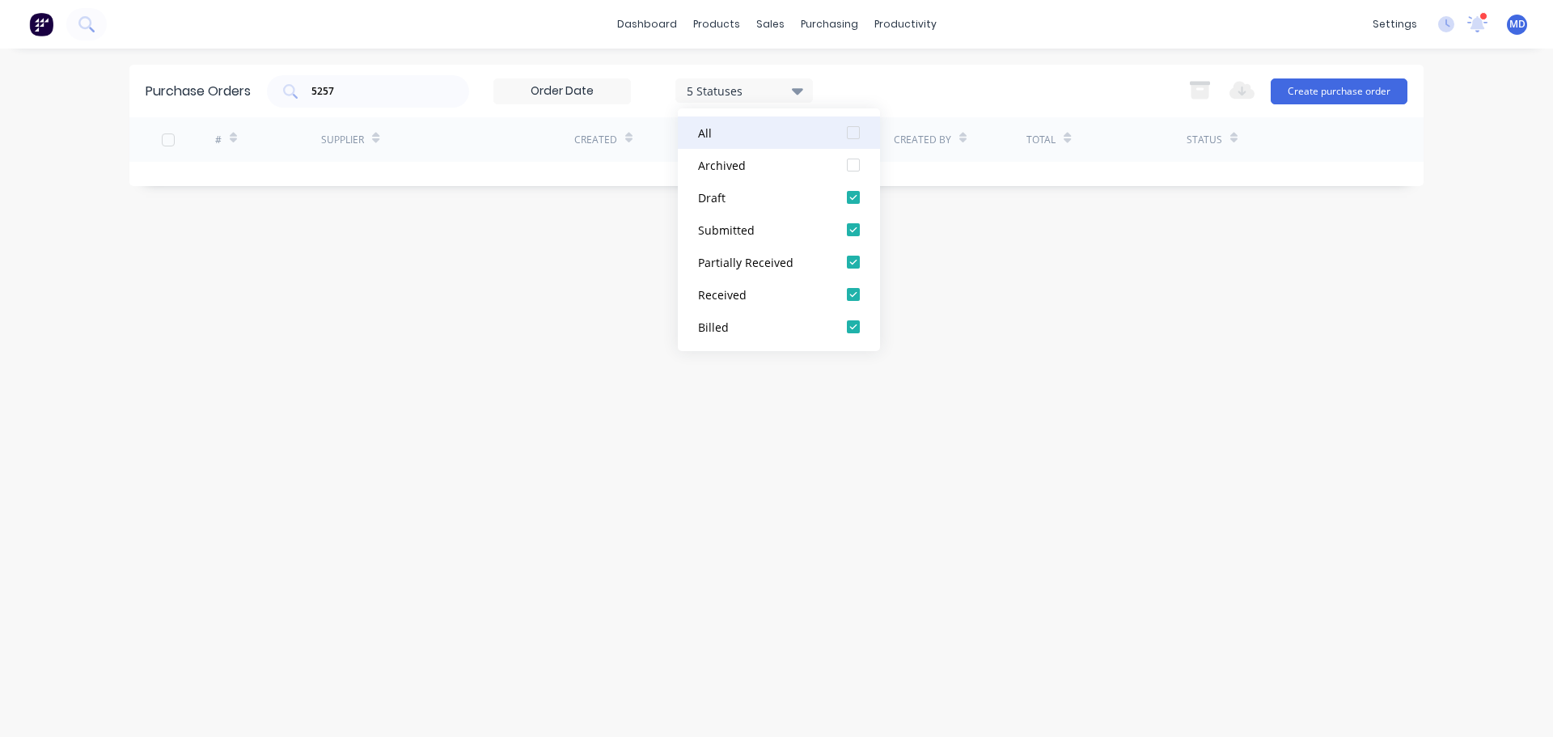
click at [856, 136] on div at bounding box center [853, 132] width 32 height 32
click at [884, 65] on div "Purchase Orders 5257 7 Statuses 7 Statuses Export to Excel (XLSX) Create purcha…" at bounding box center [776, 91] width 1294 height 53
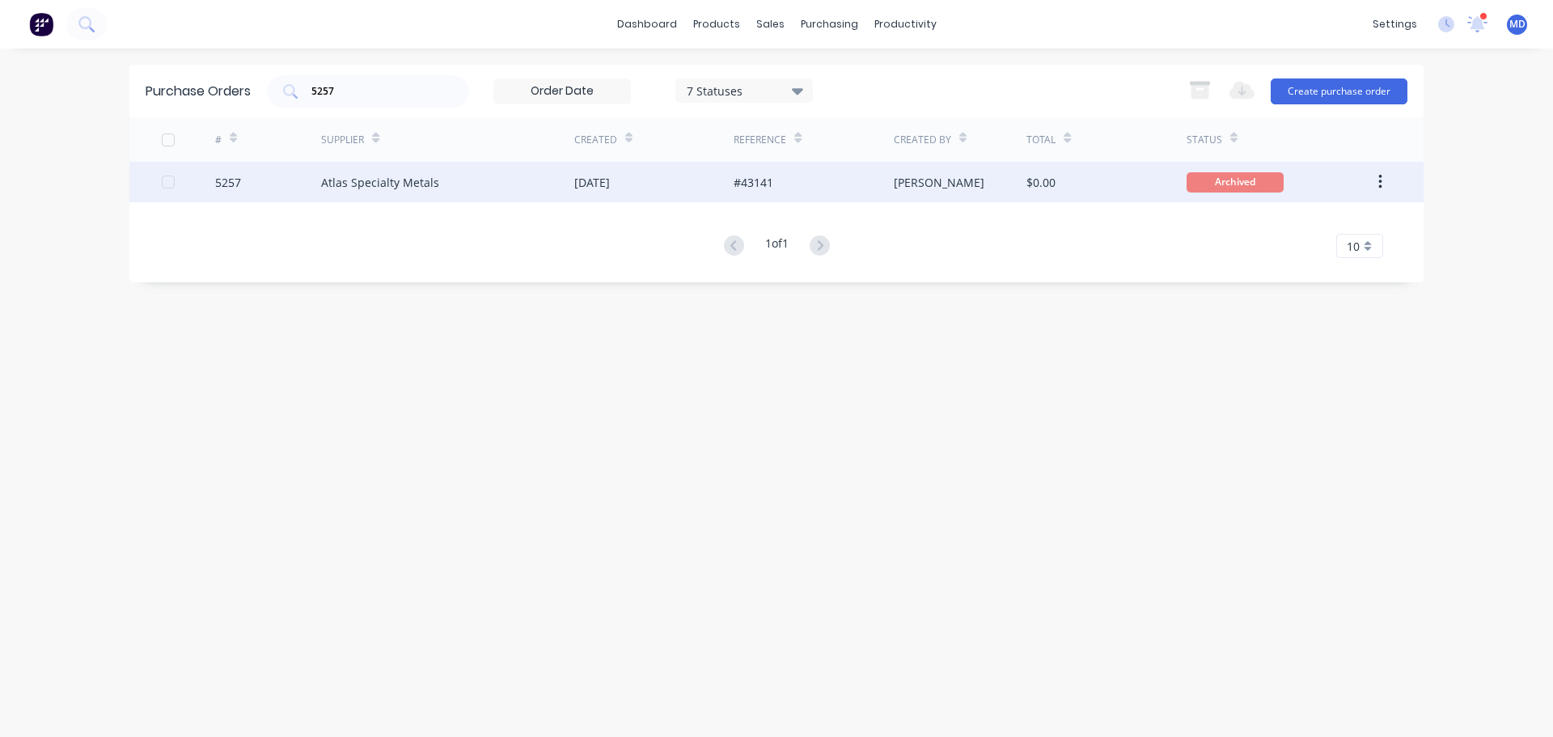
click at [209, 182] on div at bounding box center [188, 182] width 53 height 40
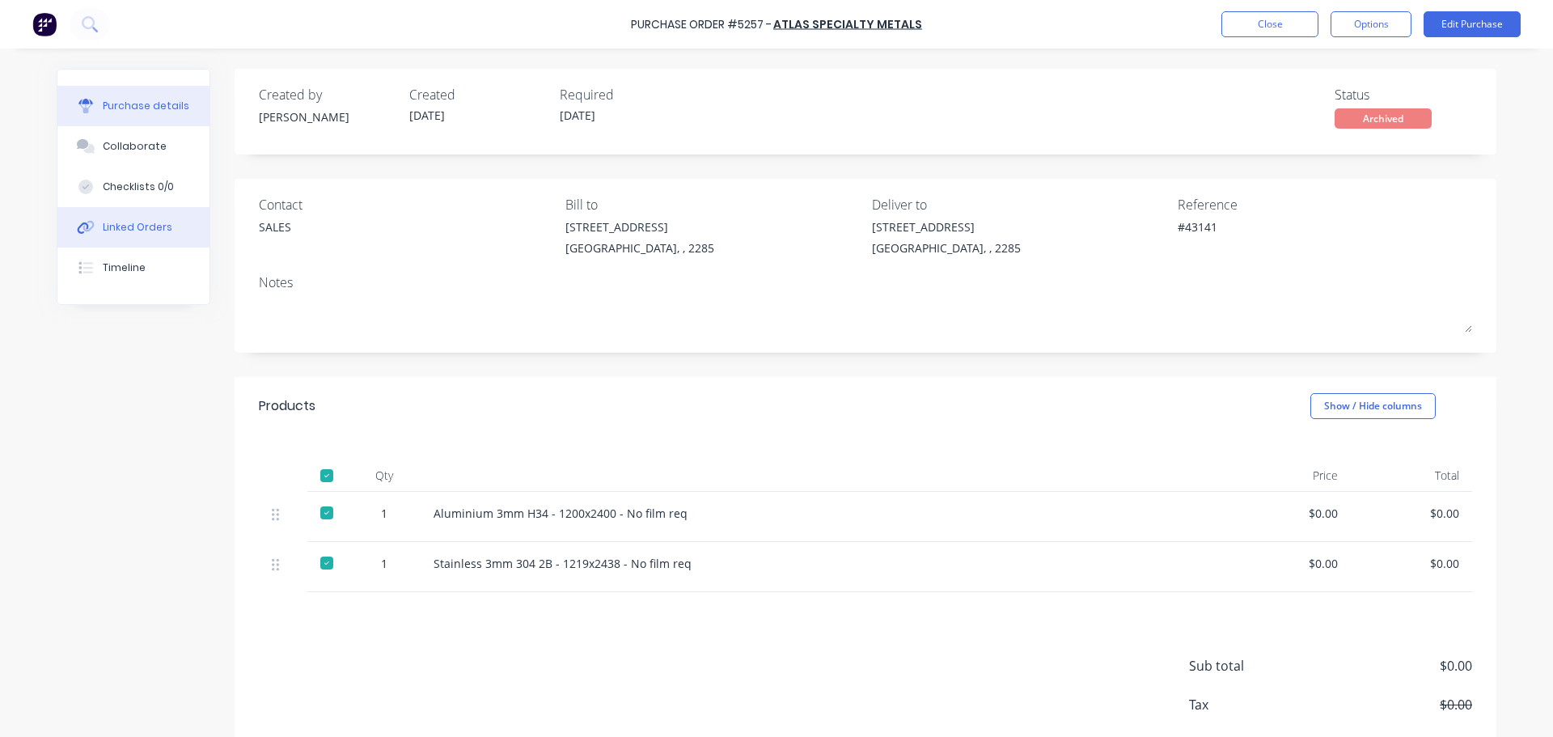
click at [112, 217] on button "Linked Orders" at bounding box center [133, 227] width 152 height 40
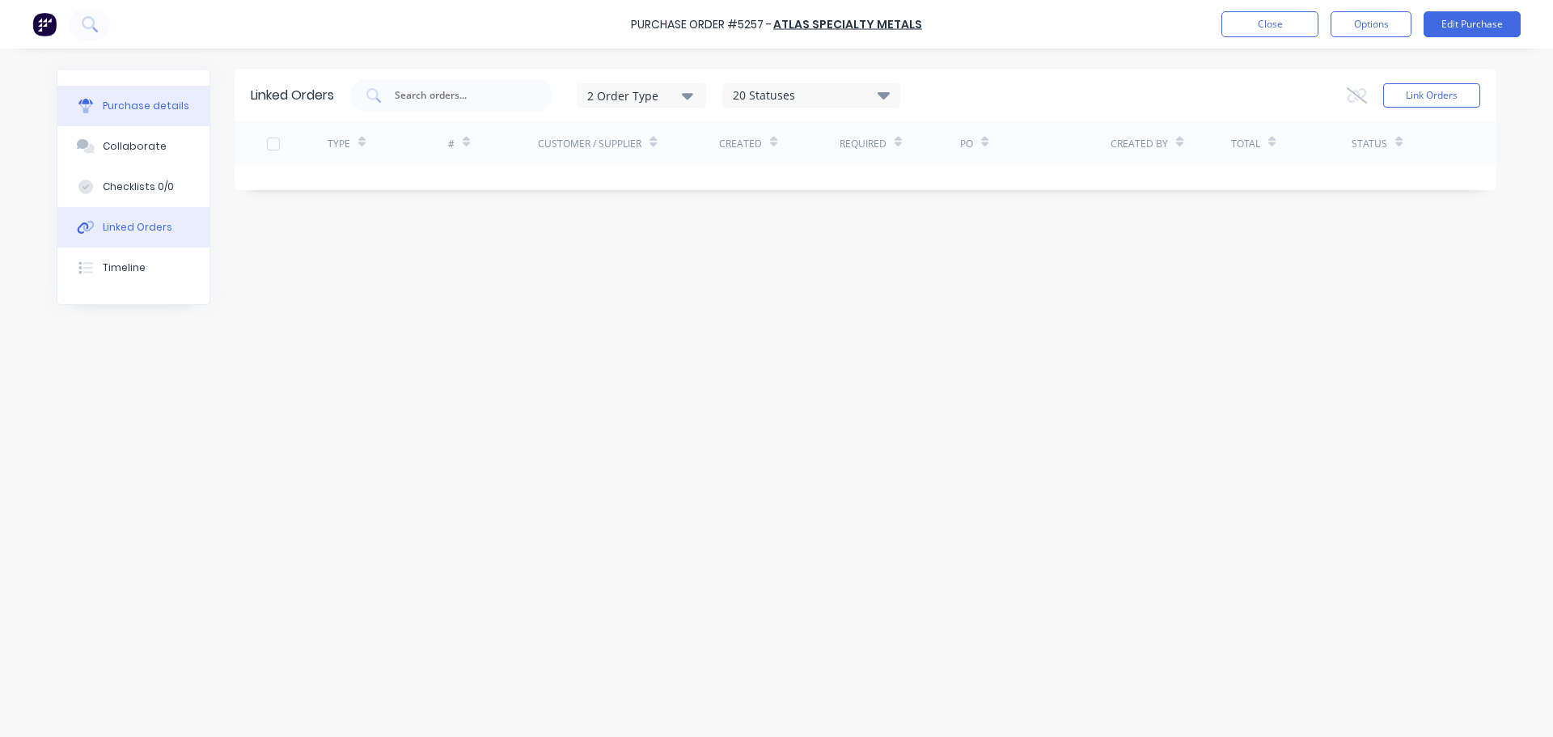
click at [119, 101] on div "Purchase details" at bounding box center [146, 106] width 87 height 15
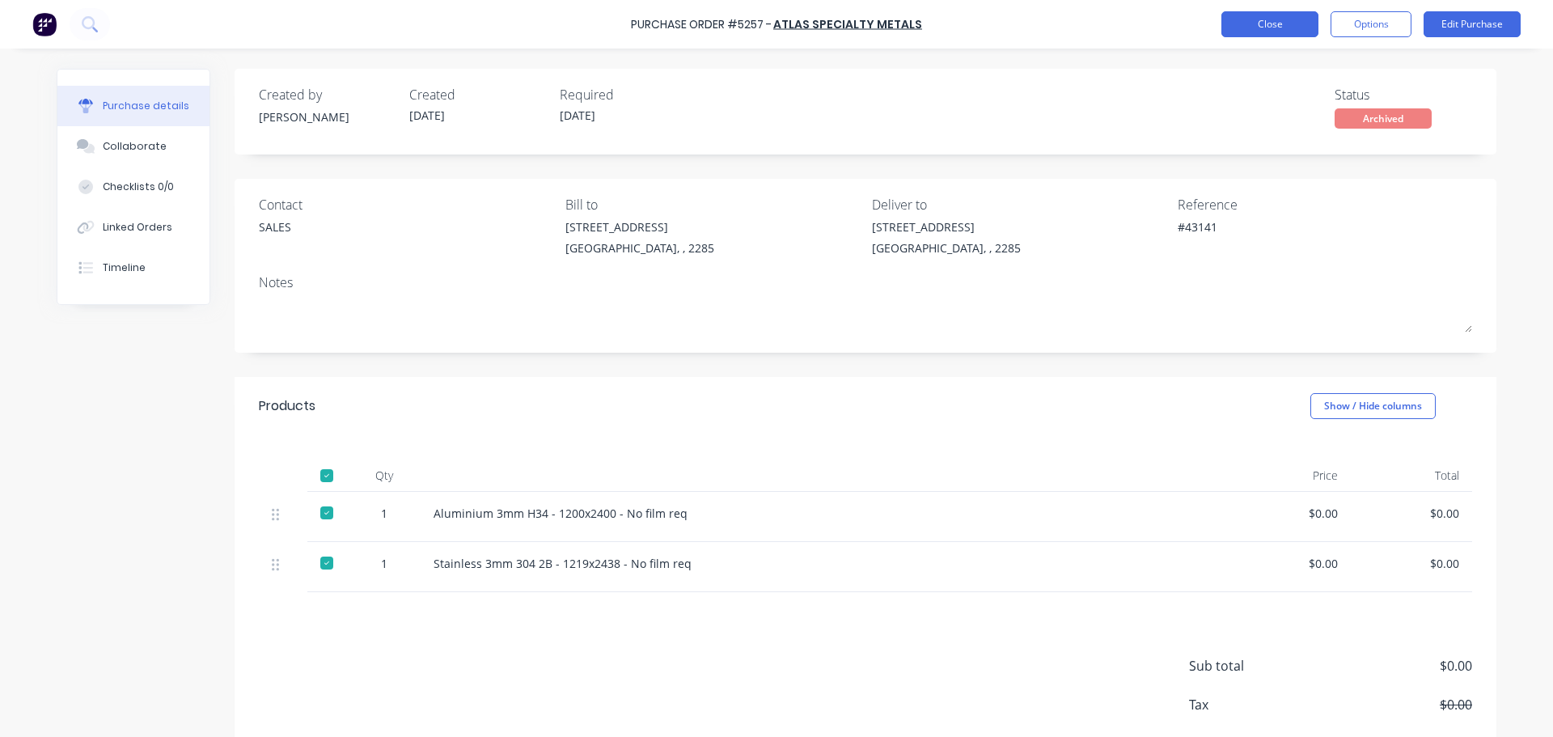
click at [1240, 24] on button "Close" at bounding box center [1269, 24] width 97 height 26
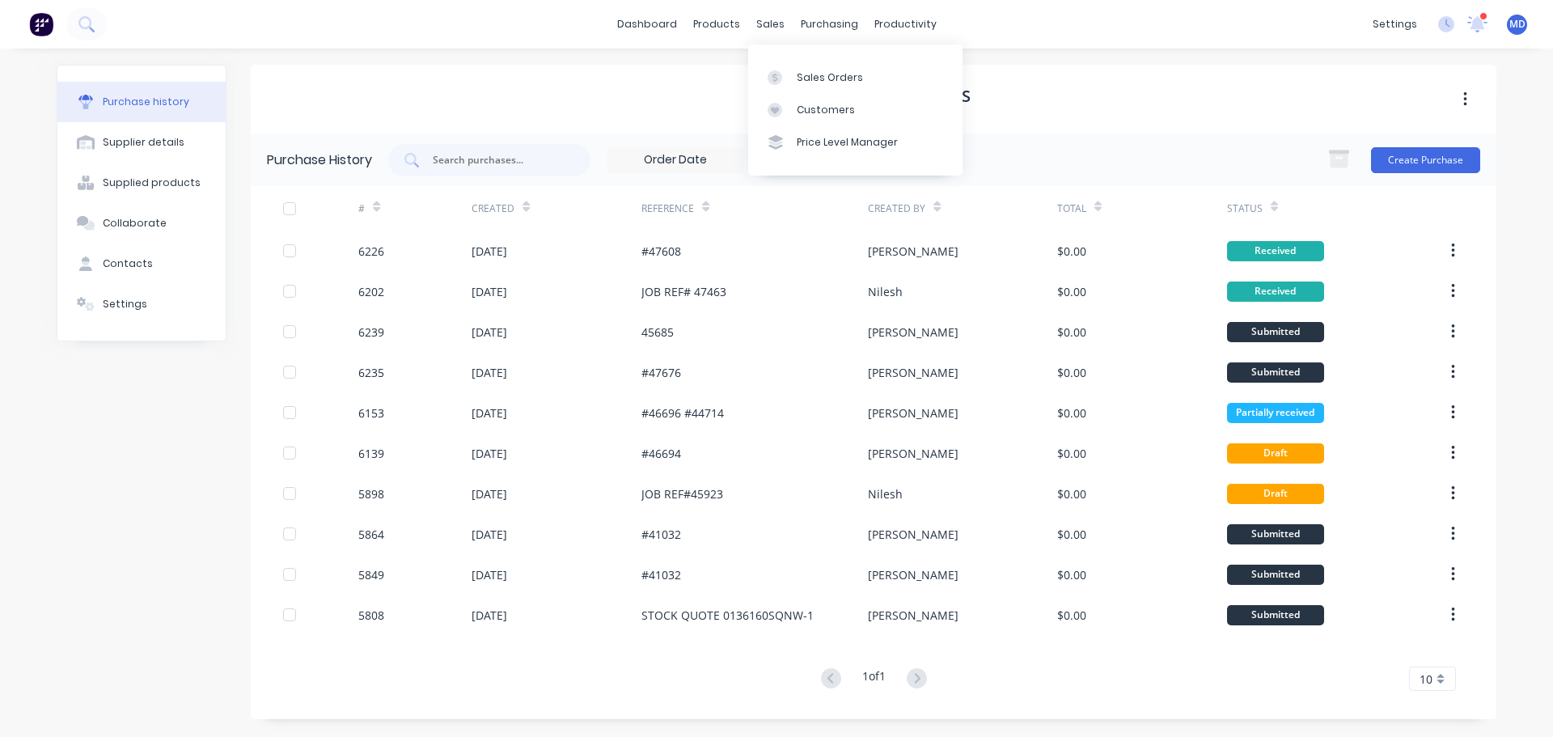
click at [792, 58] on div "Sales Orders Customers Price Level Manager" at bounding box center [855, 109] width 214 height 130
click at [792, 64] on link "Sales Orders" at bounding box center [855, 77] width 214 height 32
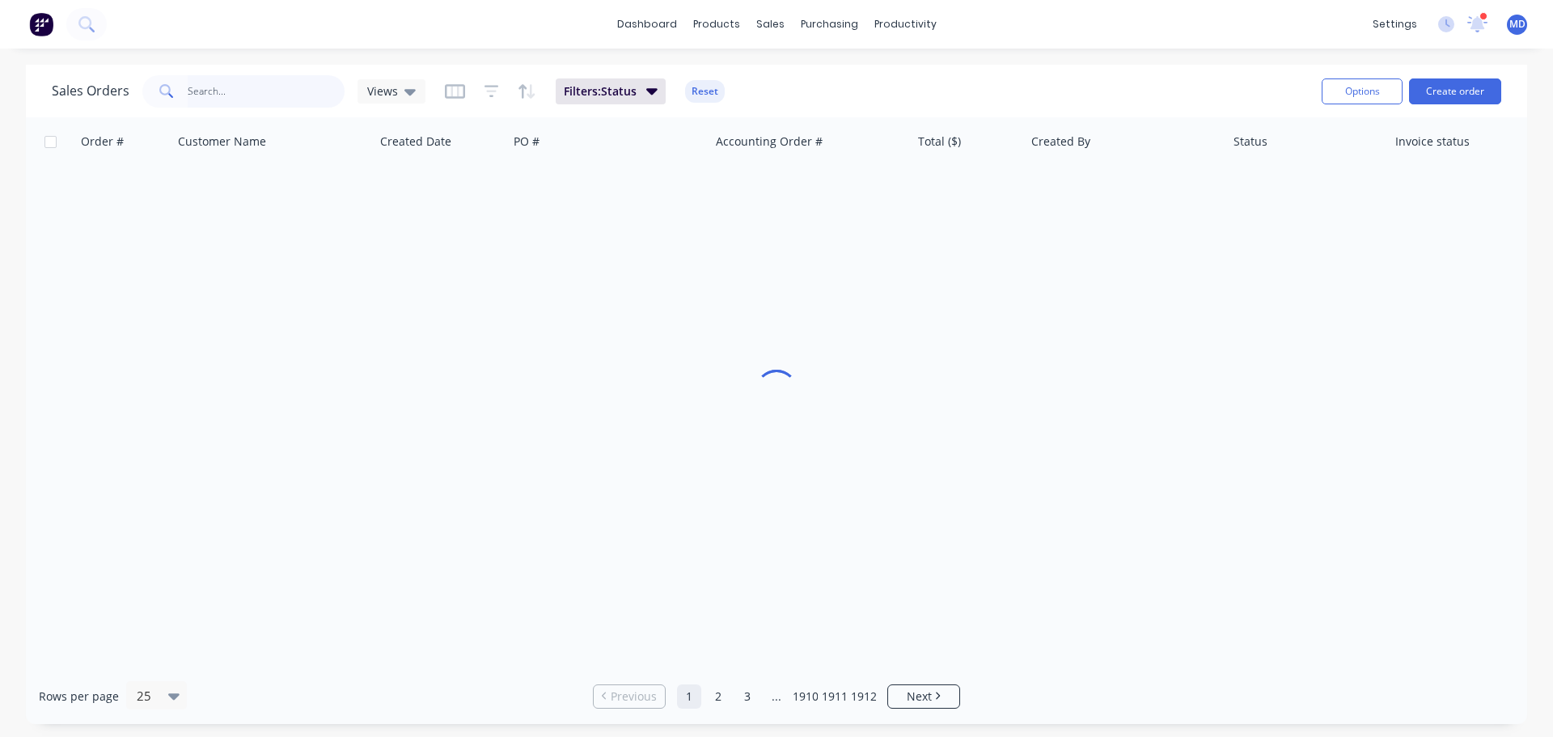
click at [251, 78] on input "text" at bounding box center [267, 91] width 158 height 32
type input "ji"
drag, startPoint x: 208, startPoint y: 84, endPoint x: 30, endPoint y: 65, distance: 178.9
click at [27, 72] on div "Sales Orders ji Views Filters: Status Reset Options Create order" at bounding box center [776, 91] width 1501 height 53
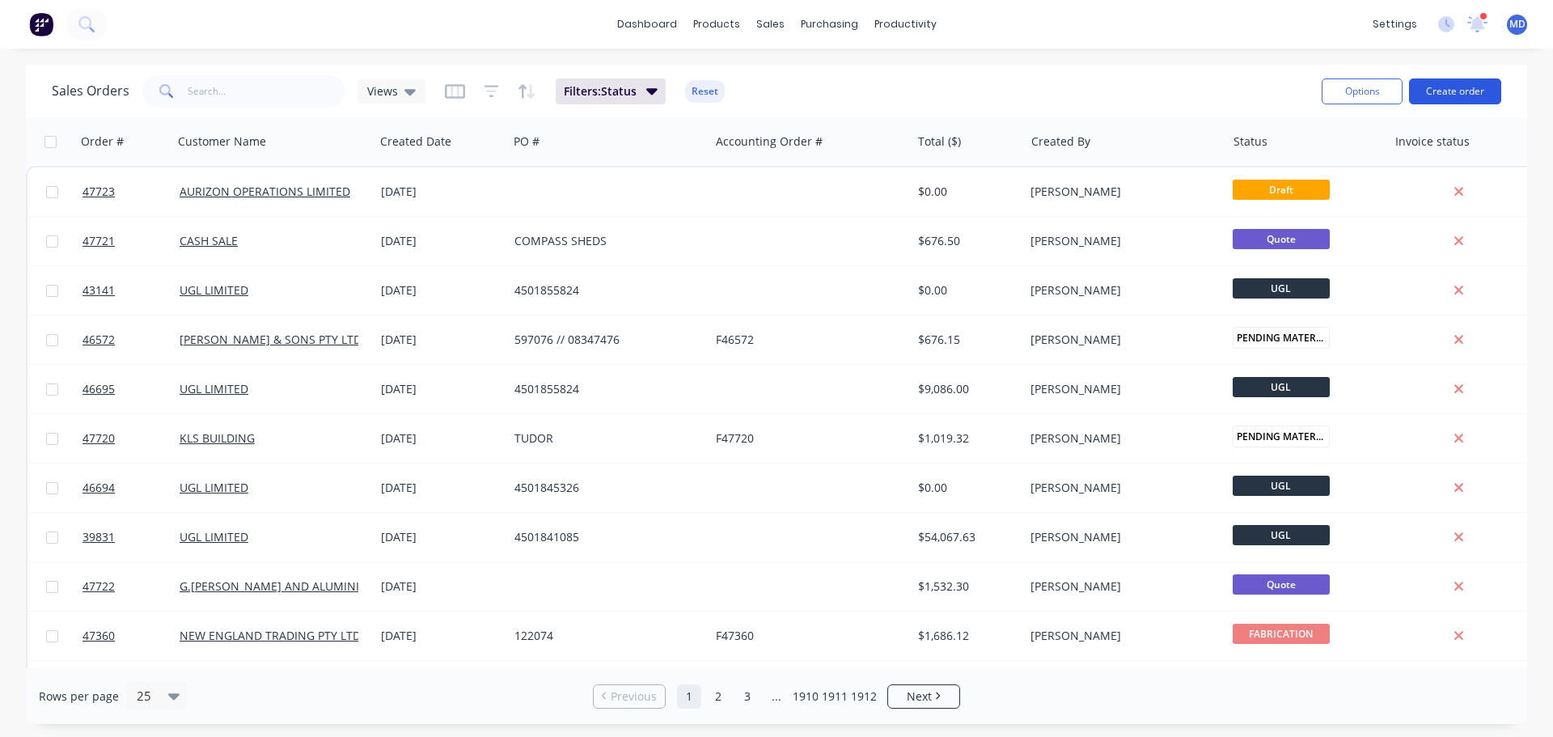
click at [1453, 91] on button "Create order" at bounding box center [1455, 91] width 92 height 26
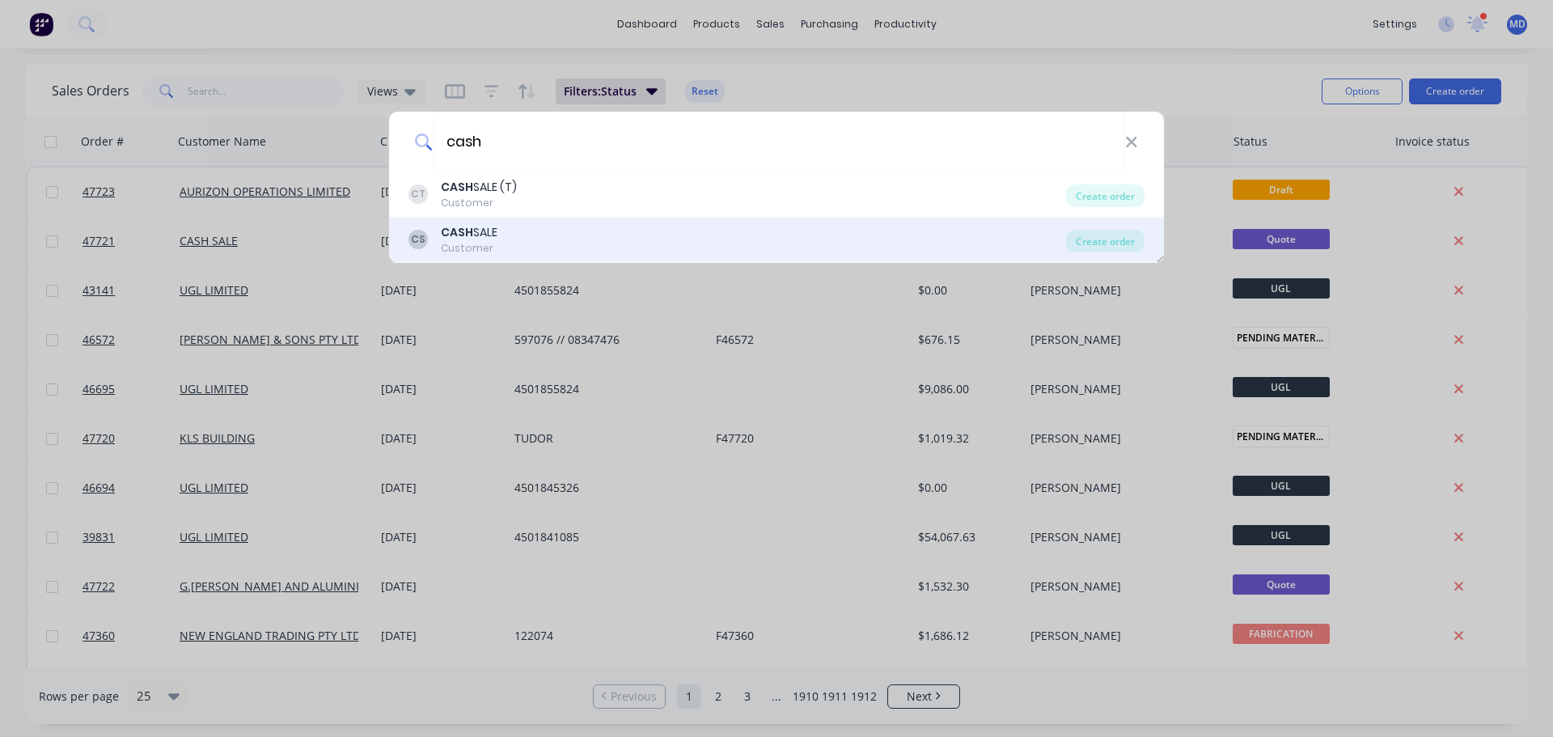
type input "cash"
click at [479, 220] on div "CS CASH SALE Customer Create order" at bounding box center [776, 240] width 775 height 45
click at [477, 222] on div "CS CASH SALE Customer Create order" at bounding box center [776, 240] width 775 height 45
click at [487, 225] on div "CASH SALE" at bounding box center [469, 232] width 57 height 17
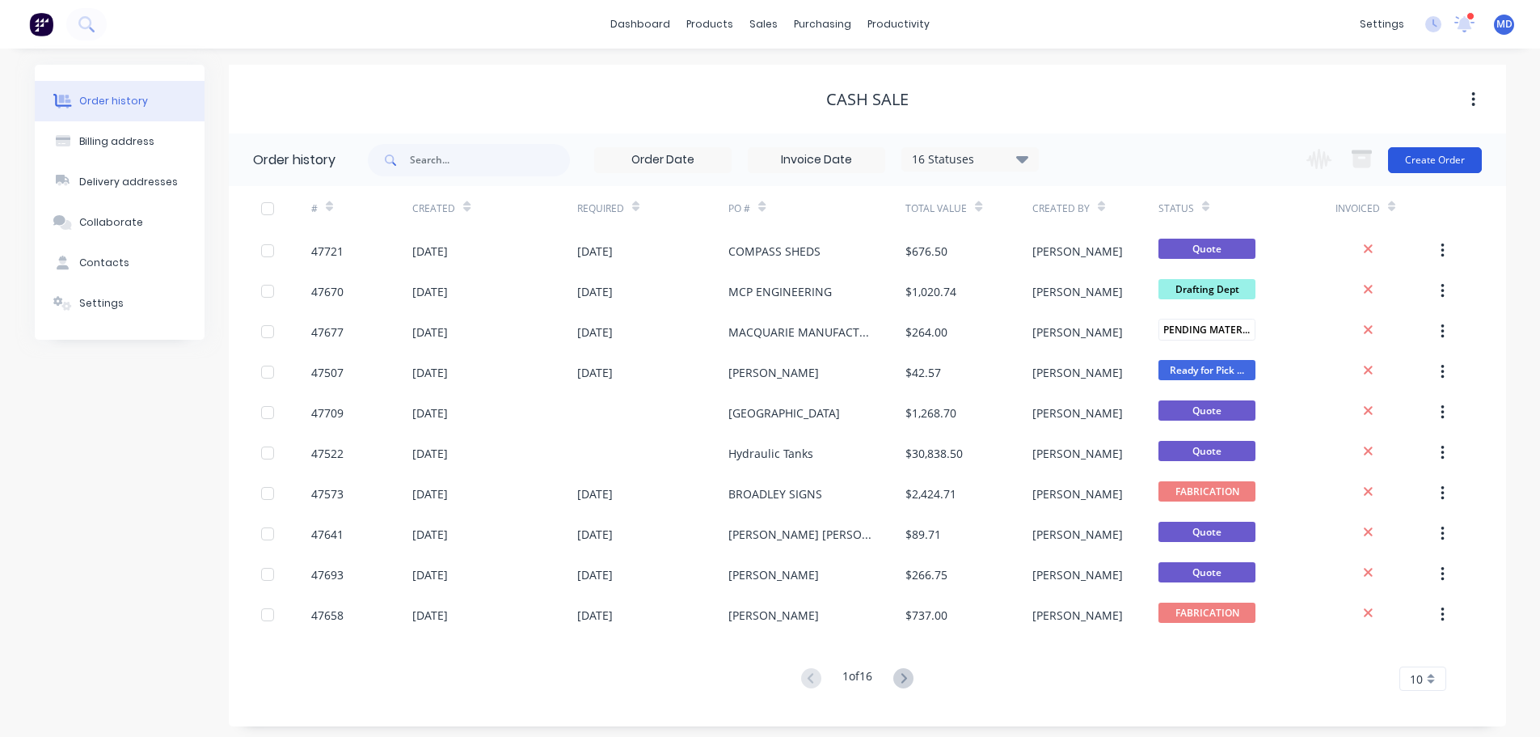
click at [1421, 165] on button "Create Order" at bounding box center [1435, 160] width 94 height 26
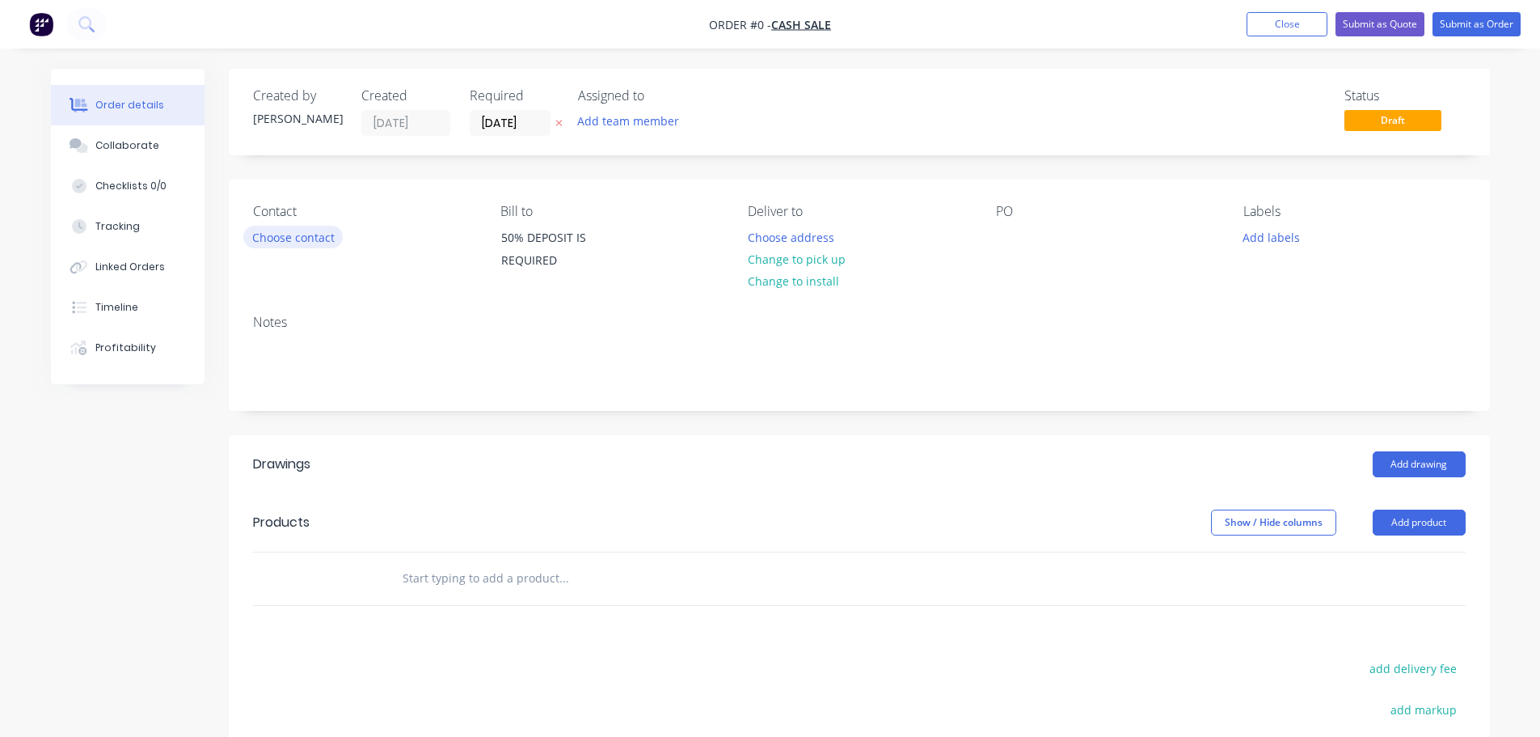
click at [288, 243] on button "Choose contact" at bounding box center [292, 237] width 99 height 22
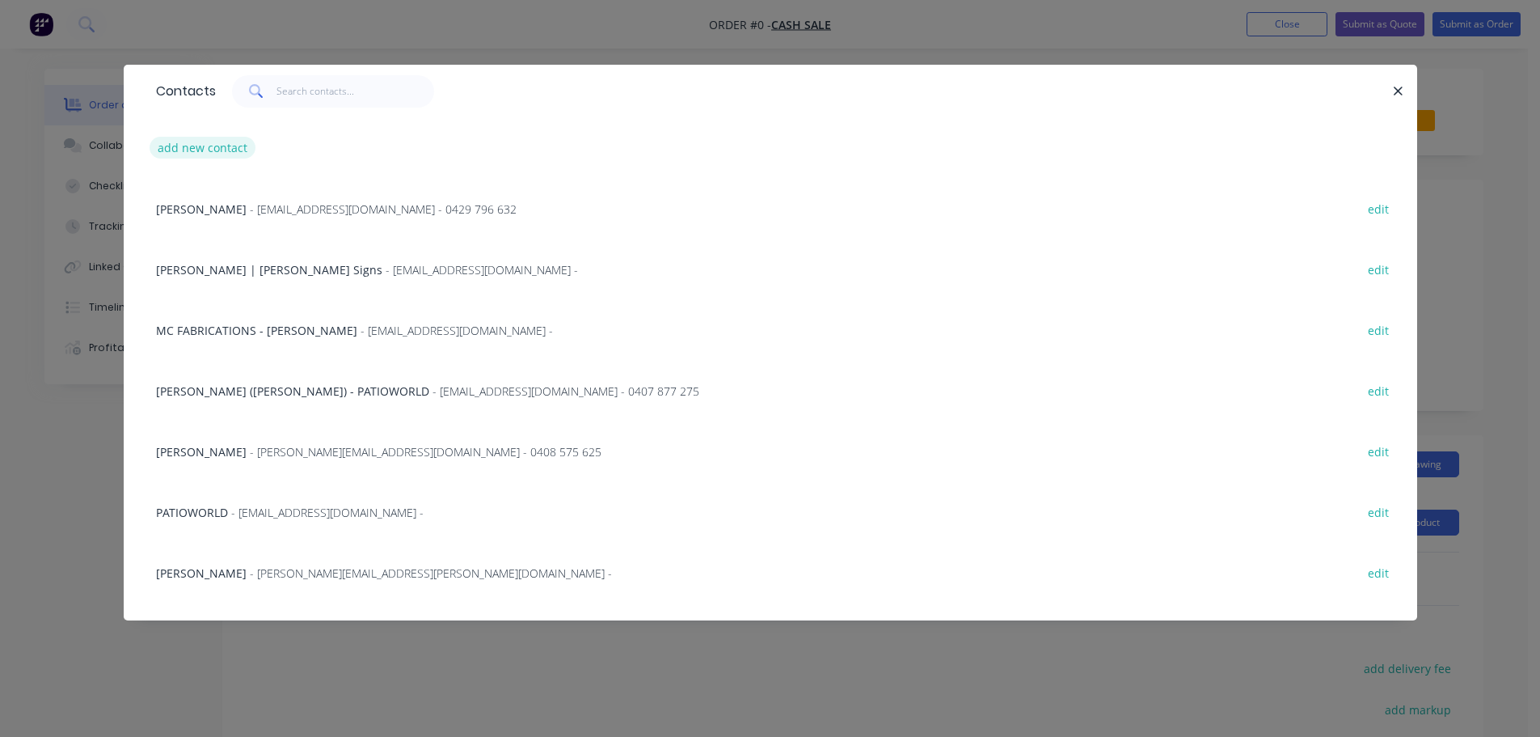
click at [226, 149] on button "add new contact" at bounding box center [203, 148] width 107 height 22
select select "AU"
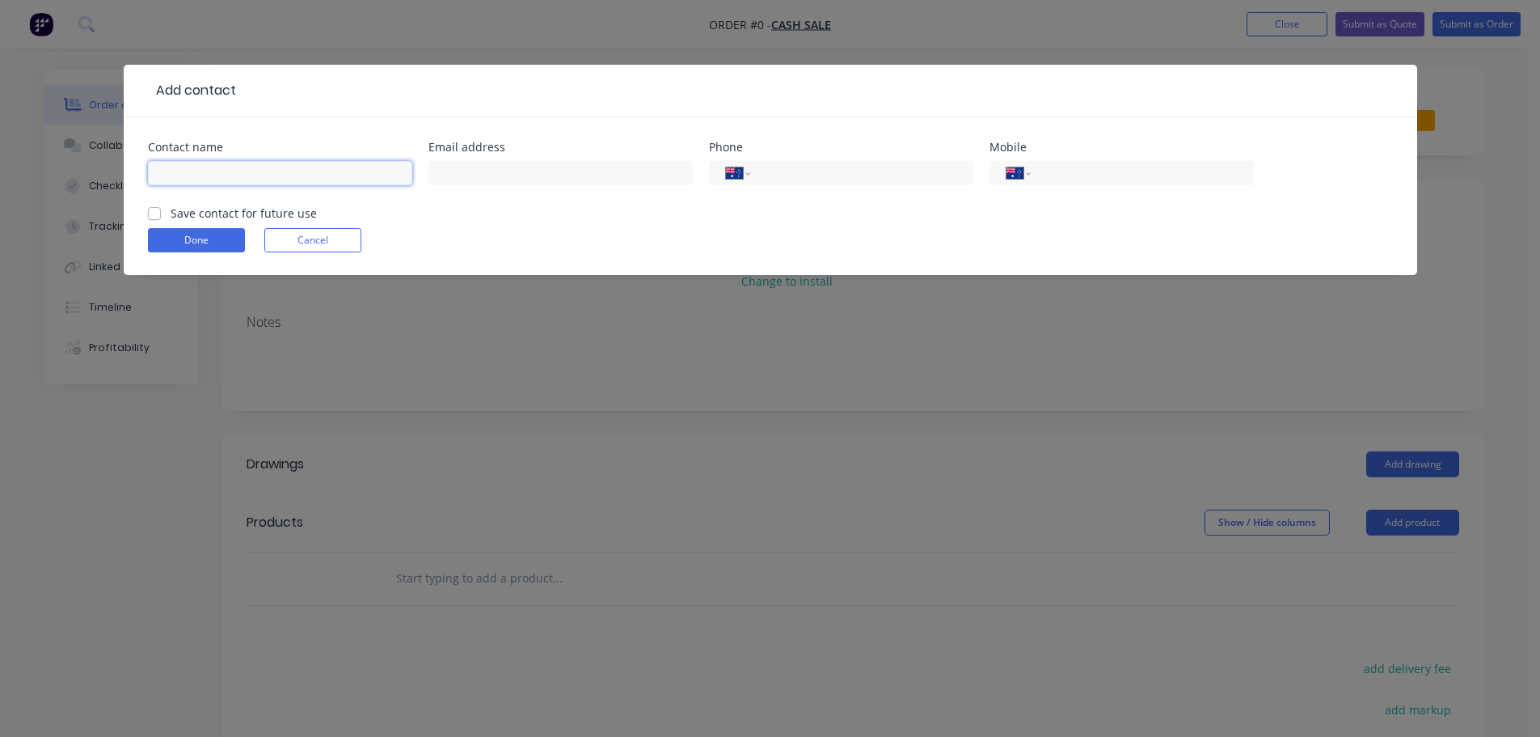
click at [222, 171] on input "text" at bounding box center [280, 173] width 264 height 24
type input "j"
type input "Ji - FIBRELEC SERVICES"
type input "JI@FIBRELECSERVICES"
click at [1096, 161] on div "International [GEOGRAPHIC_DATA] [GEOGRAPHIC_DATA] [GEOGRAPHIC_DATA] [GEOGRAPHIC…" at bounding box center [1122, 173] width 264 height 24
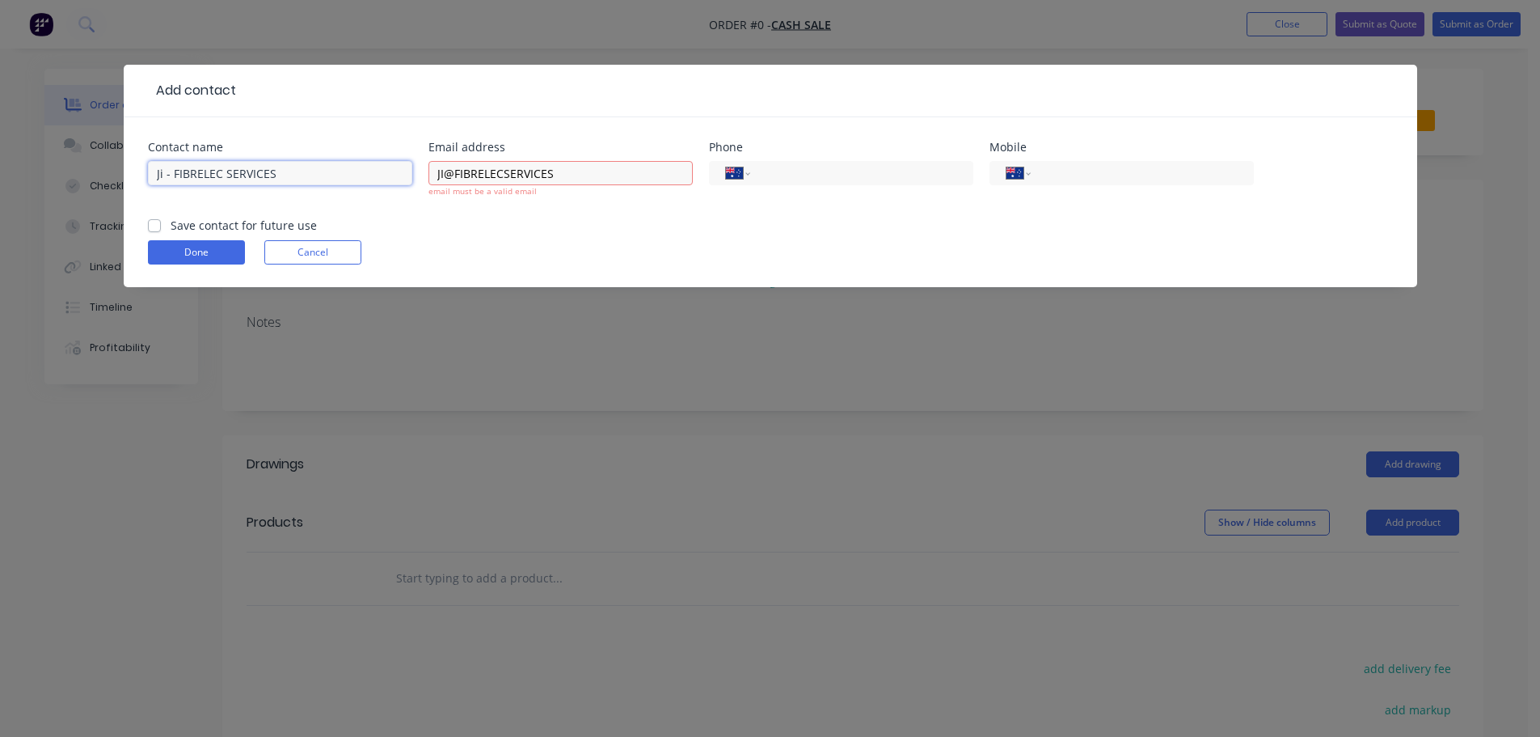
click at [167, 174] on input "Ji - FIBRELEC SERVICES" at bounding box center [280, 173] width 264 height 24
type input "[PERSON_NAME] - FIBRELEC SERVICES"
click at [1092, 173] on input "tel" at bounding box center [1139, 173] width 194 height 19
type input "0404 863 307"
click at [171, 225] on label "Save contact for future use" at bounding box center [244, 225] width 146 height 17
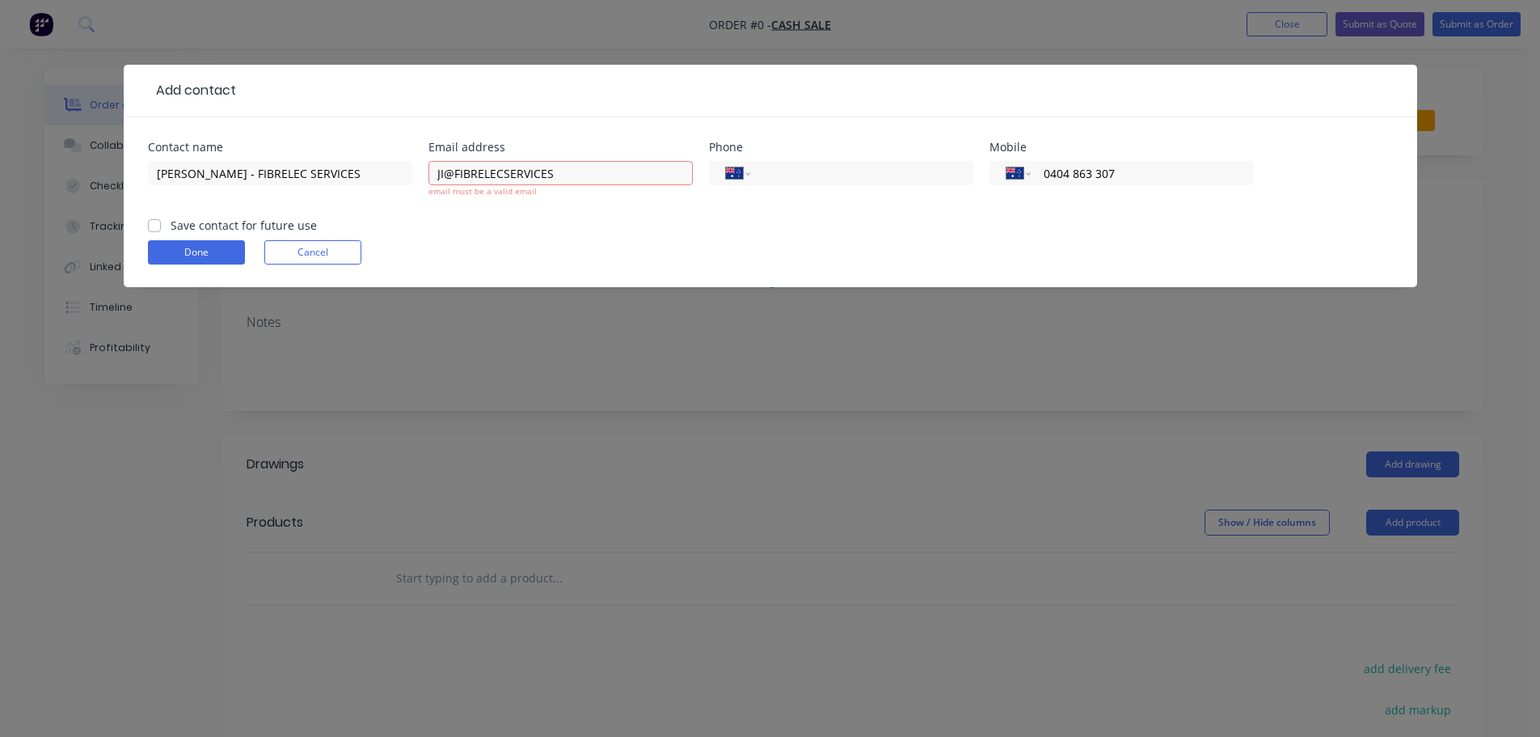
click at [148, 225] on input "Save contact for future use" at bounding box center [154, 224] width 13 height 15
checkbox input "true"
click at [186, 247] on button "Done" at bounding box center [196, 252] width 97 height 24
click at [553, 171] on input "JI@FIBRELECSERVICES" at bounding box center [561, 173] width 264 height 24
type input "[EMAIL_ADDRESS][DOMAIN_NAME]"
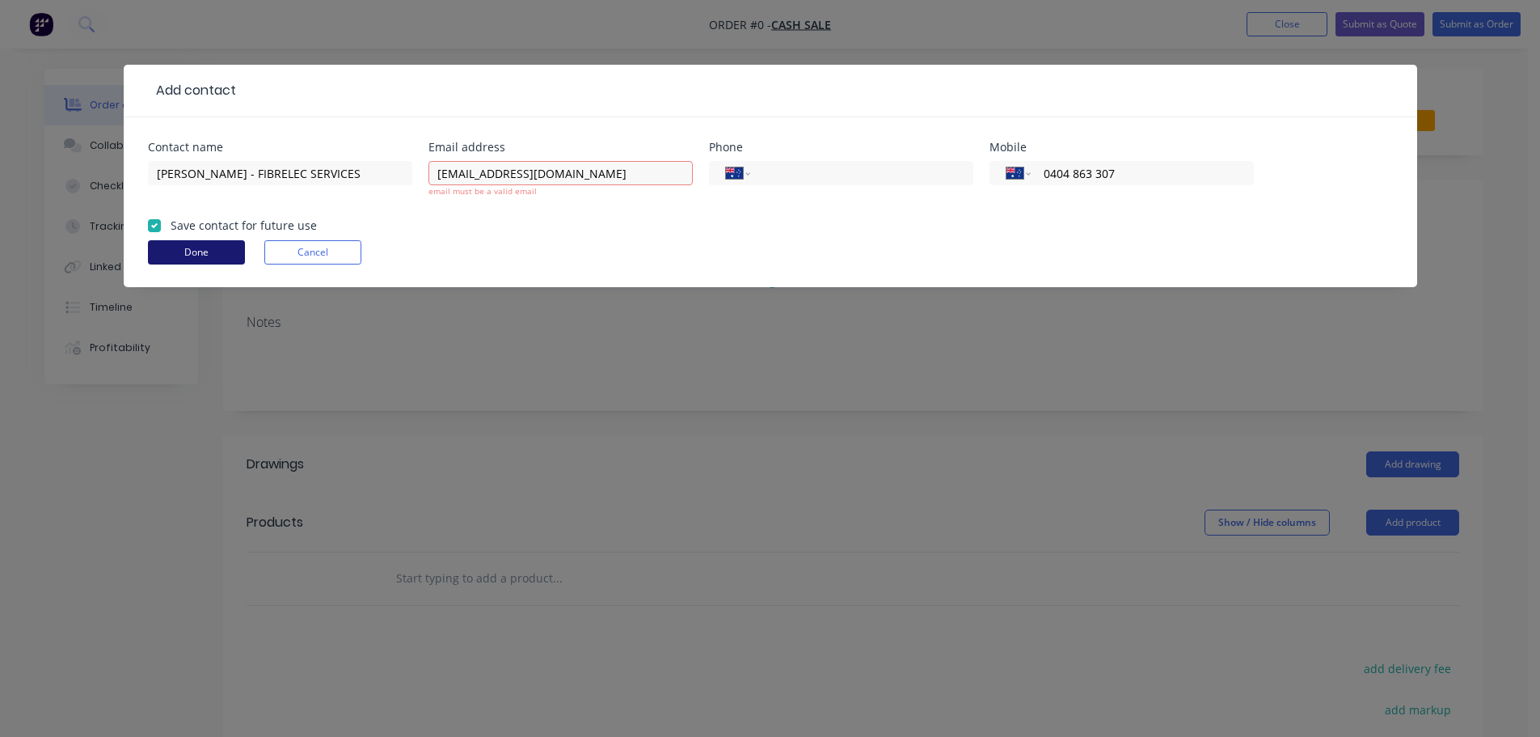
click at [180, 250] on button "Done" at bounding box center [196, 252] width 97 height 24
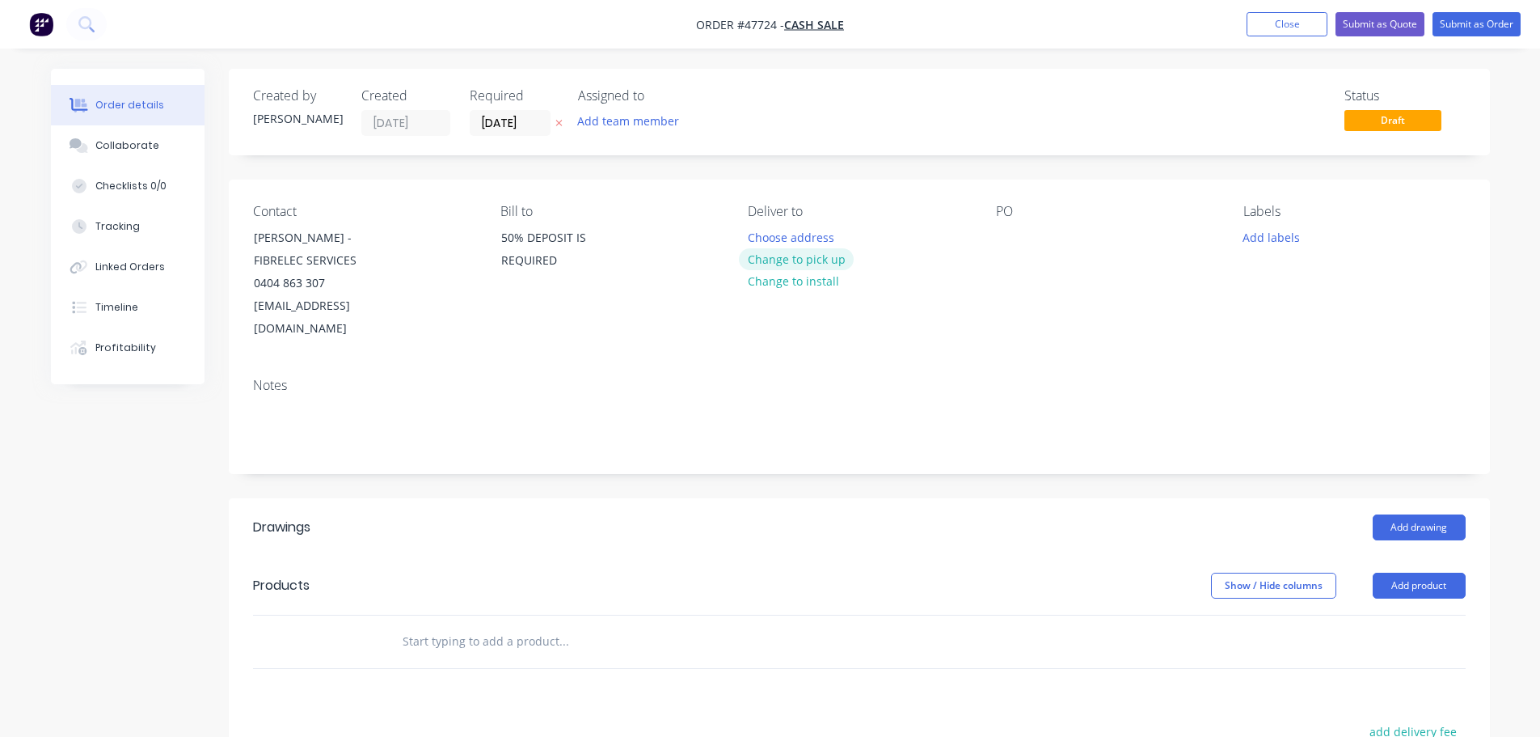
click at [792, 256] on button "Change to pick up" at bounding box center [796, 259] width 115 height 22
click at [1011, 241] on div at bounding box center [1009, 237] width 26 height 23
click at [1405, 573] on button "Add product" at bounding box center [1419, 586] width 93 height 26
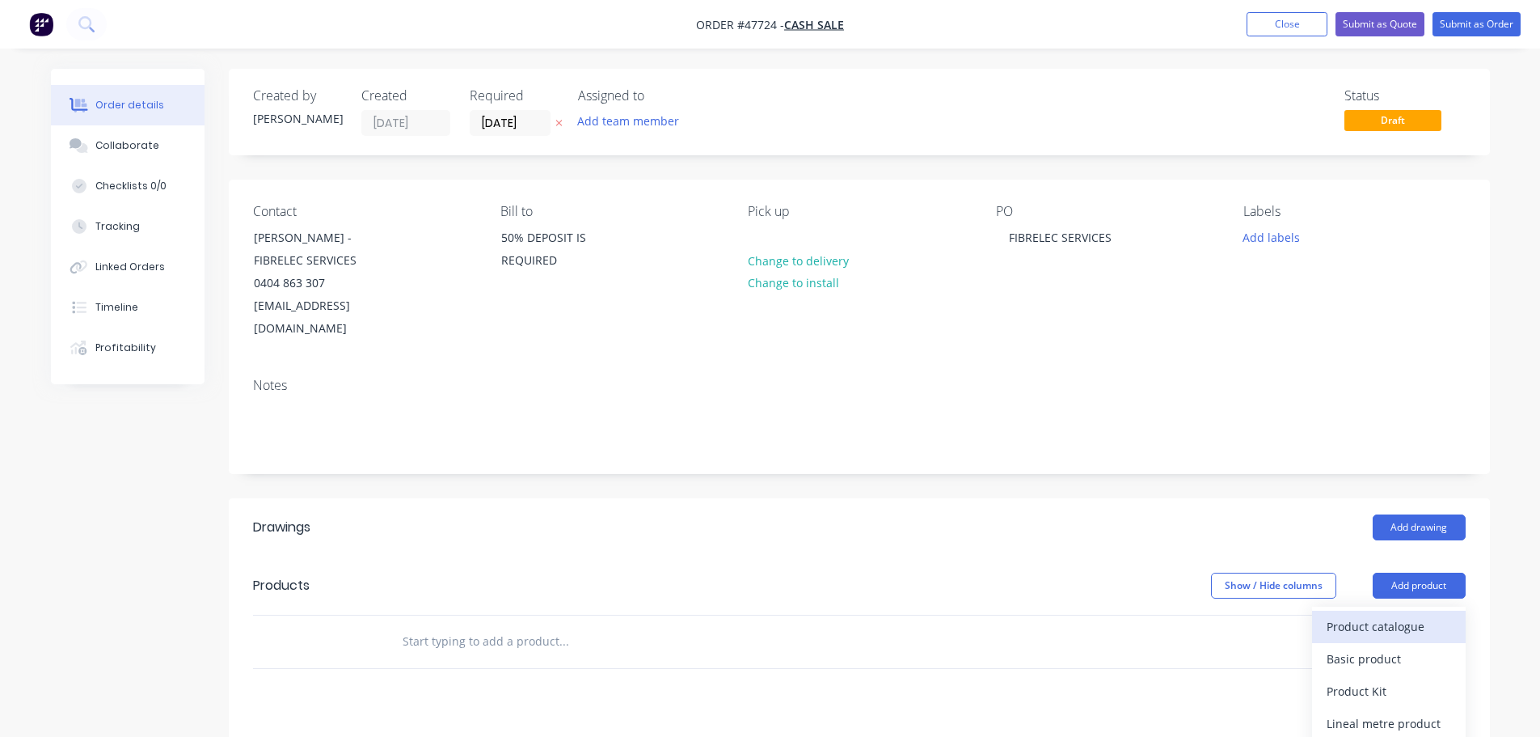
click at [1397, 615] on div "Product catalogue" at bounding box center [1389, 626] width 125 height 23
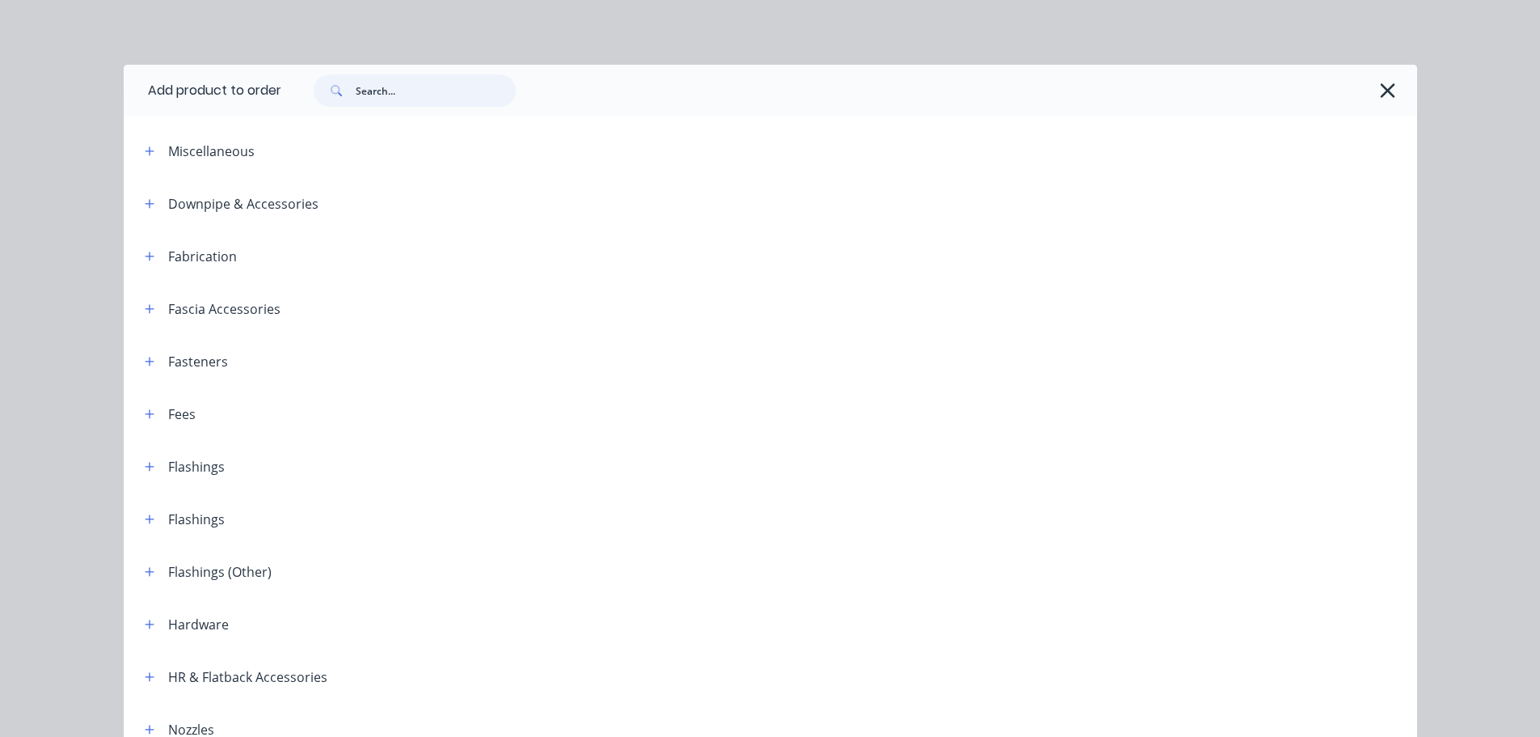
click at [405, 95] on input "text" at bounding box center [436, 90] width 160 height 32
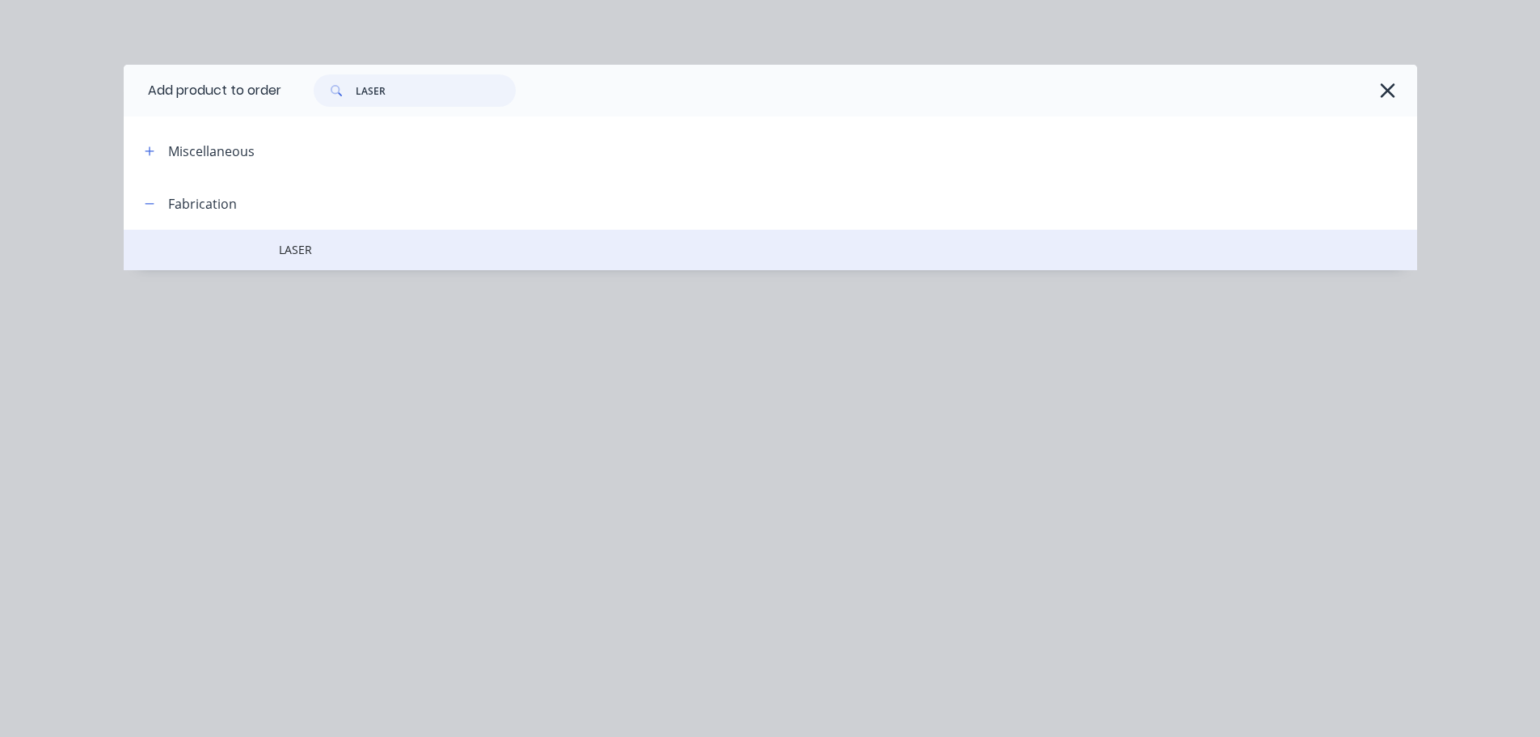
type input "LASER"
click at [292, 258] on span "LASER" at bounding box center [734, 249] width 911 height 17
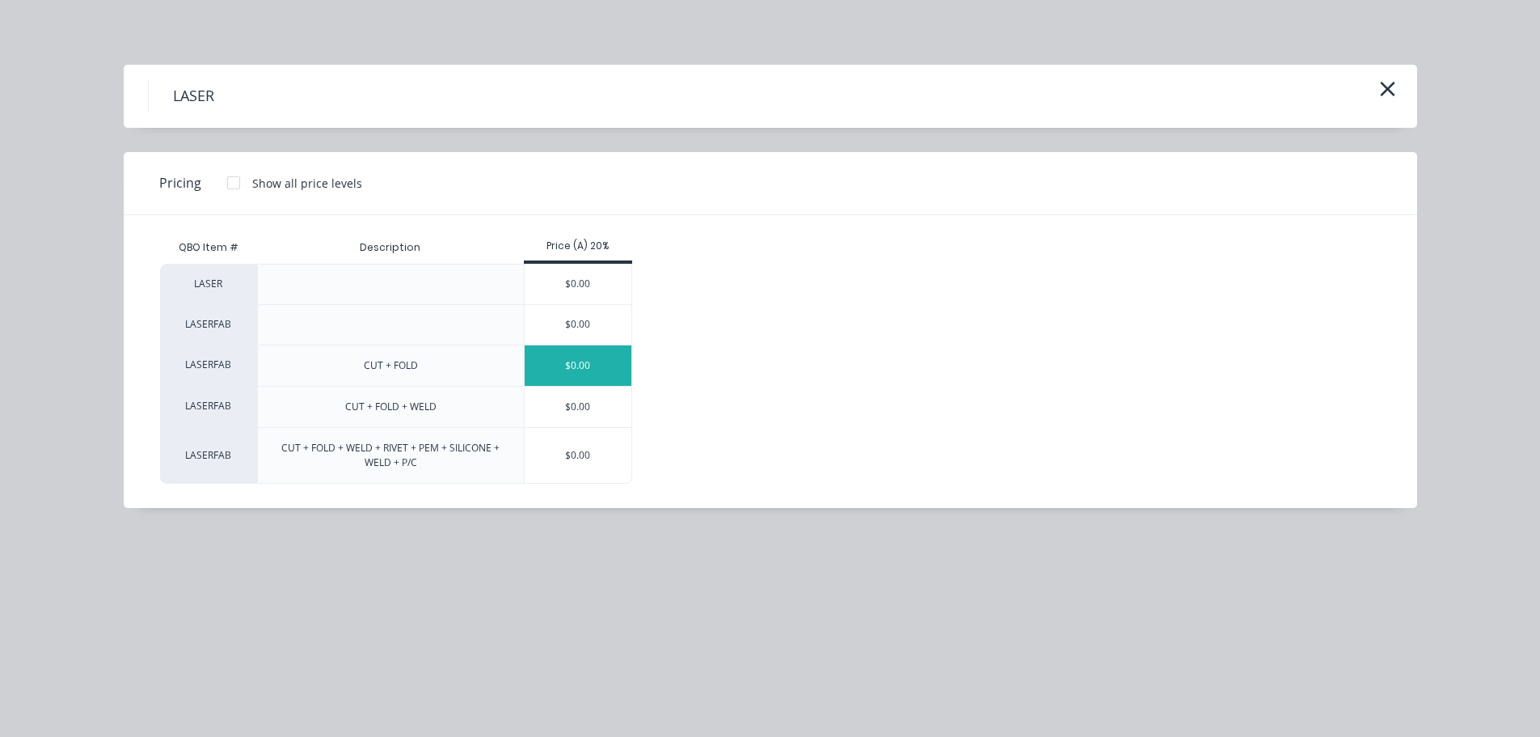
click at [551, 371] on div "$0.00" at bounding box center [579, 365] width 108 height 40
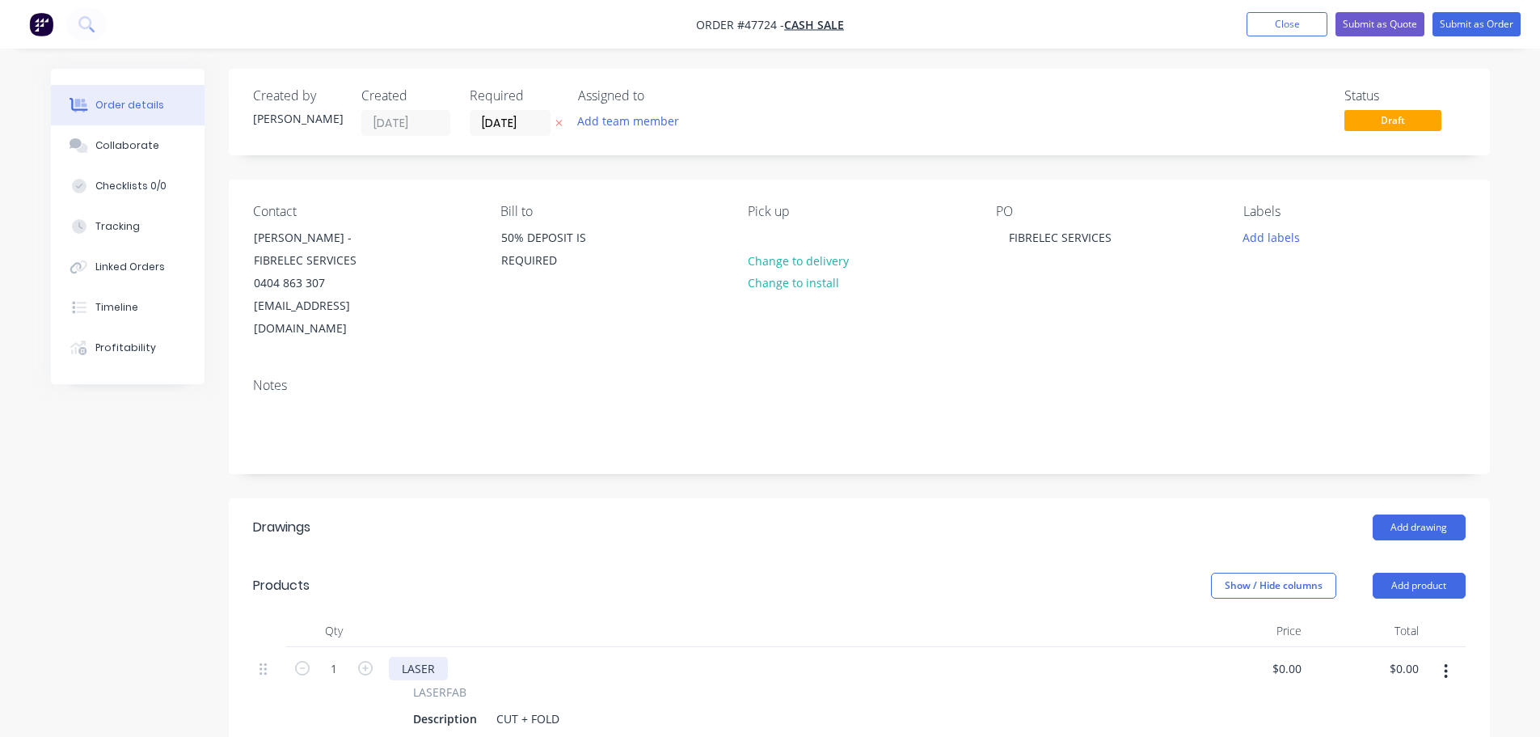
click at [444, 657] on div "LASER" at bounding box center [418, 668] width 59 height 23
drag, startPoint x: 444, startPoint y: 643, endPoint x: 354, endPoint y: 641, distance: 89.8
click at [354, 647] on div "1 LASER LASERFAB Description CUT + FOLD $0.00 $0.00 $0.00 $0.00" at bounding box center [859, 694] width 1213 height 94
drag, startPoint x: 480, startPoint y: 707, endPoint x: 407, endPoint y: 698, distance: 74.1
click at [407, 707] on div "Description" at bounding box center [445, 718] width 77 height 23
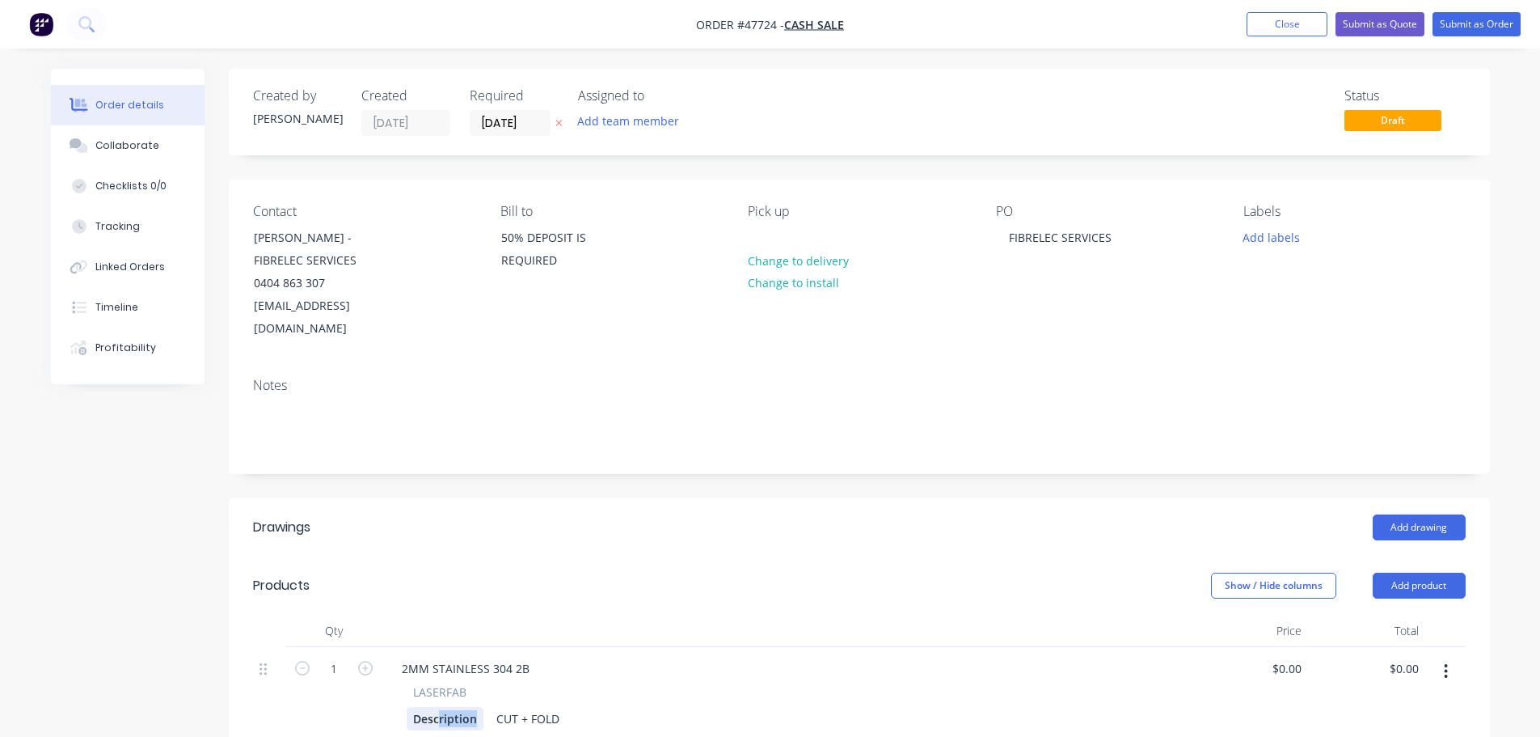
click at [475, 707] on div "Description" at bounding box center [445, 718] width 77 height 23
click at [477, 707] on div "Description" at bounding box center [445, 718] width 77 height 23
click at [336, 657] on input "1" at bounding box center [334, 669] width 42 height 24
type input "13"
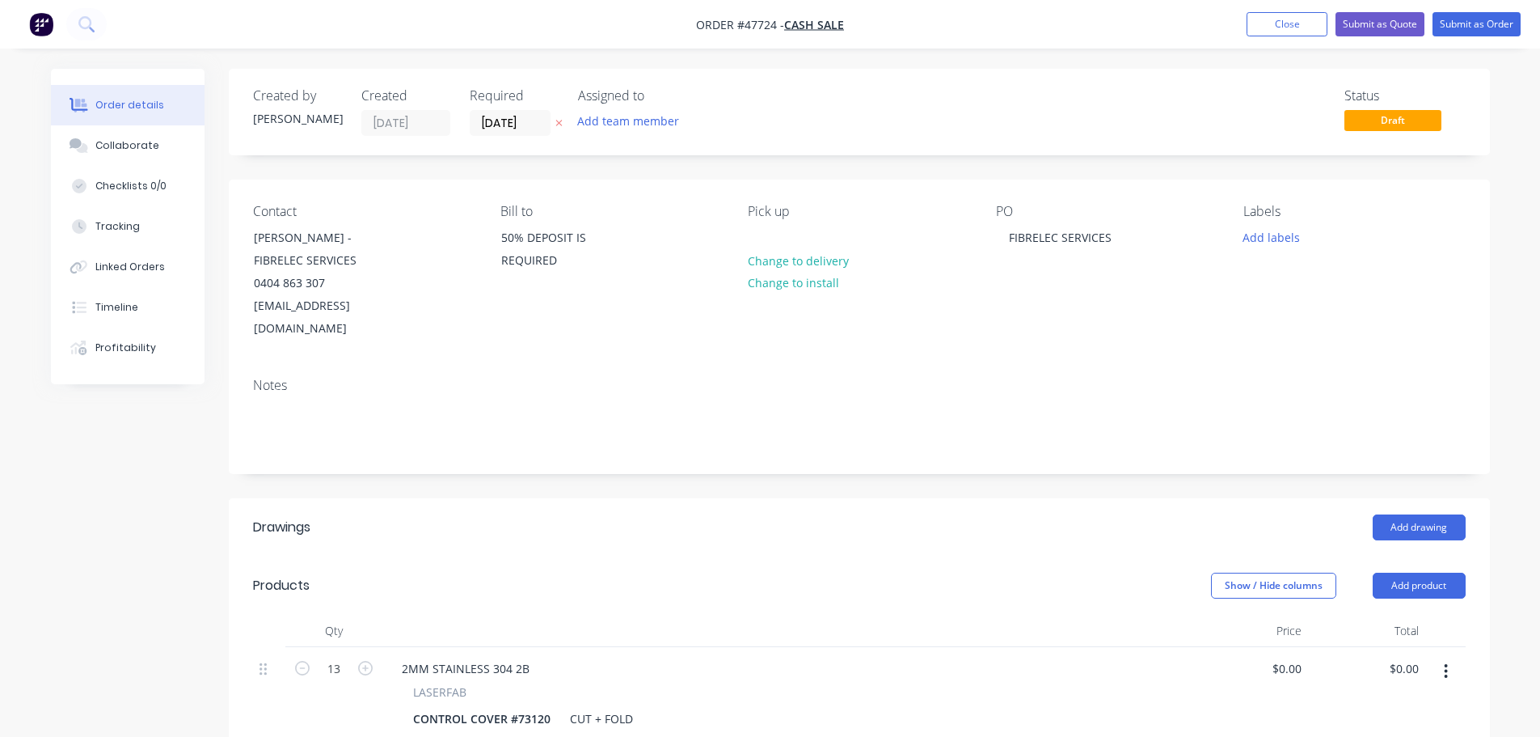
click at [697, 657] on div "2MM STAINLESS 304 2B" at bounding box center [787, 668] width 796 height 23
click at [564, 707] on div "CUT + FOLD" at bounding box center [602, 718] width 76 height 23
click at [1295, 657] on input "0" at bounding box center [1289, 668] width 37 height 23
type input "$25.58"
type input "$332.54"
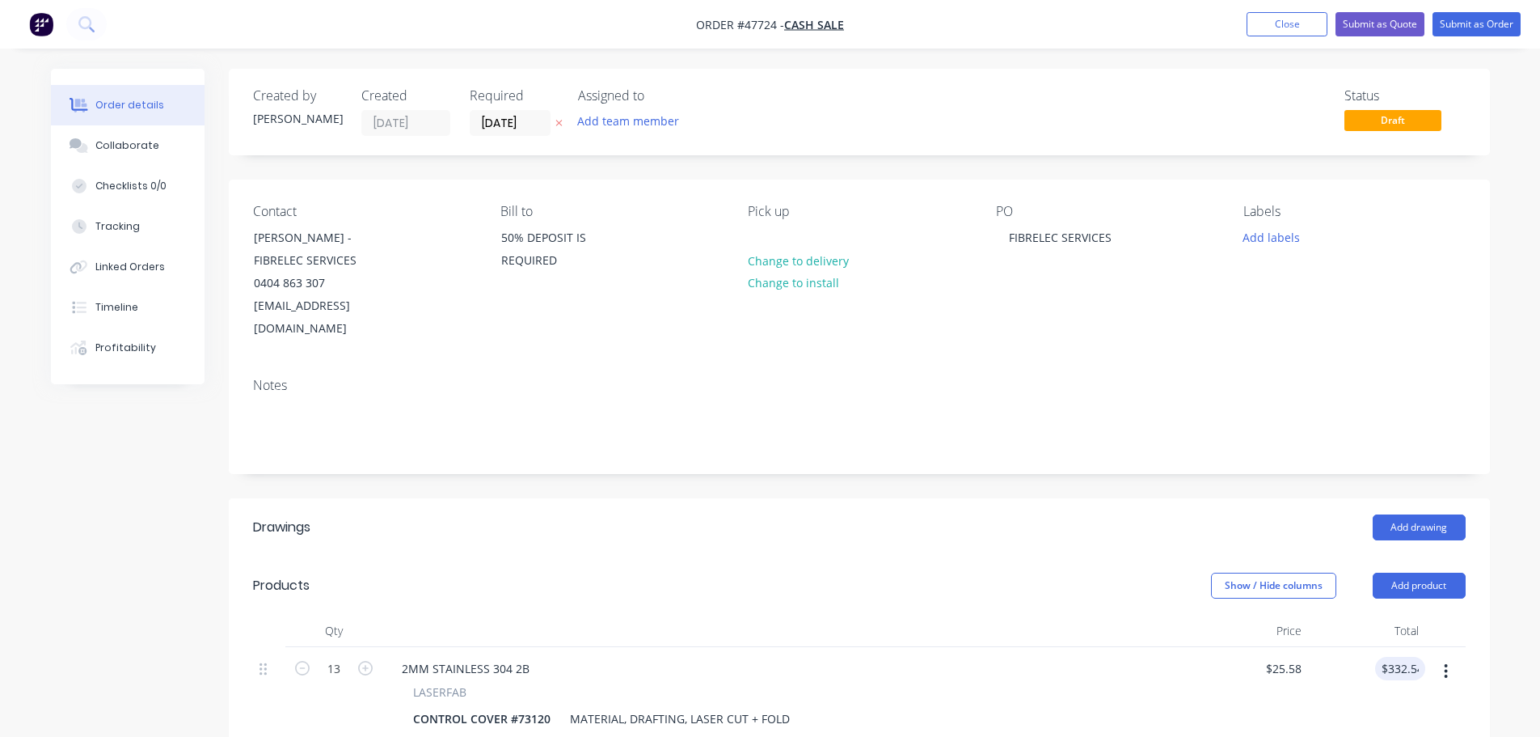
click at [1084, 616] on div at bounding box center [786, 631] width 809 height 32
click at [507, 122] on input "[DATE]" at bounding box center [510, 123] width 79 height 24
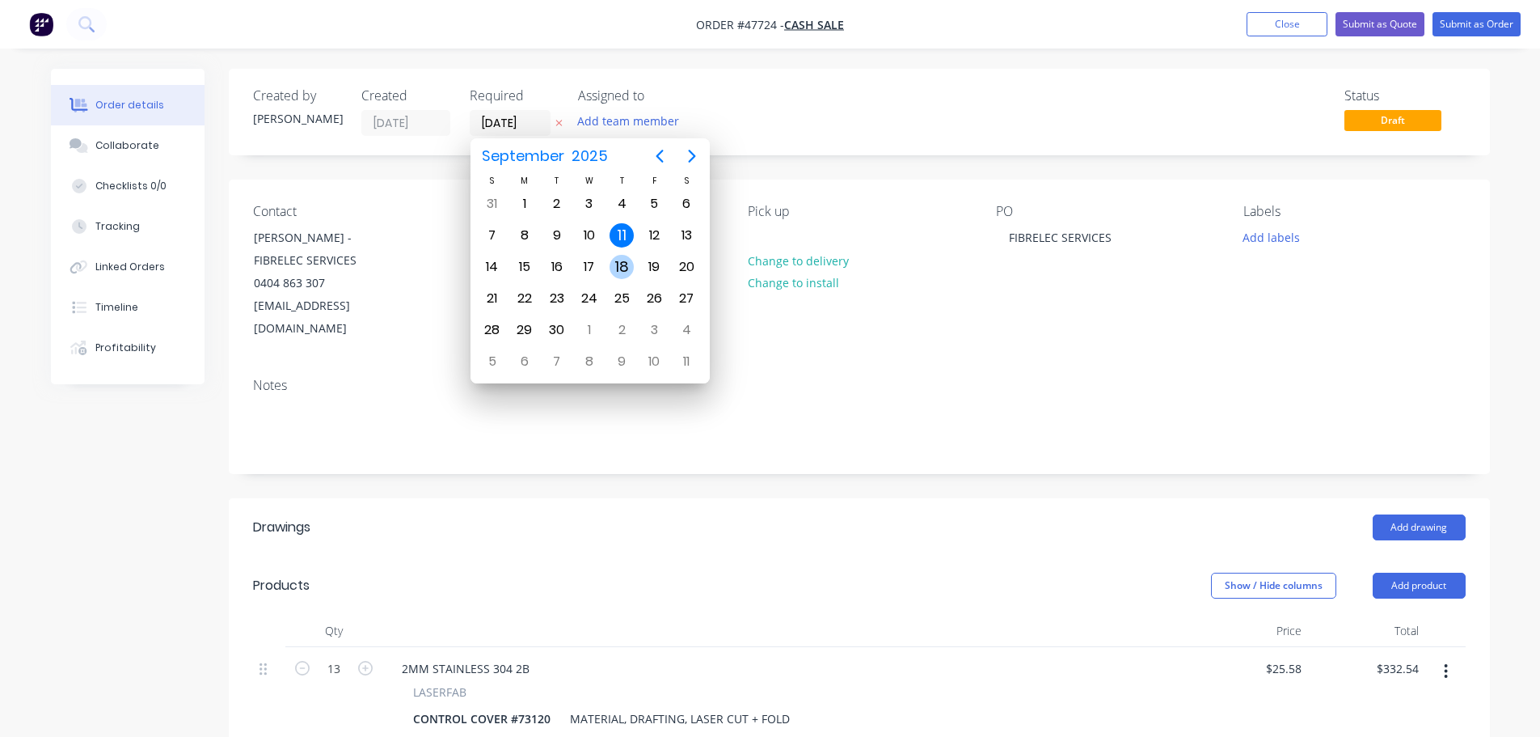
click at [631, 264] on div "18" at bounding box center [622, 267] width 24 height 24
type input "[DATE]"
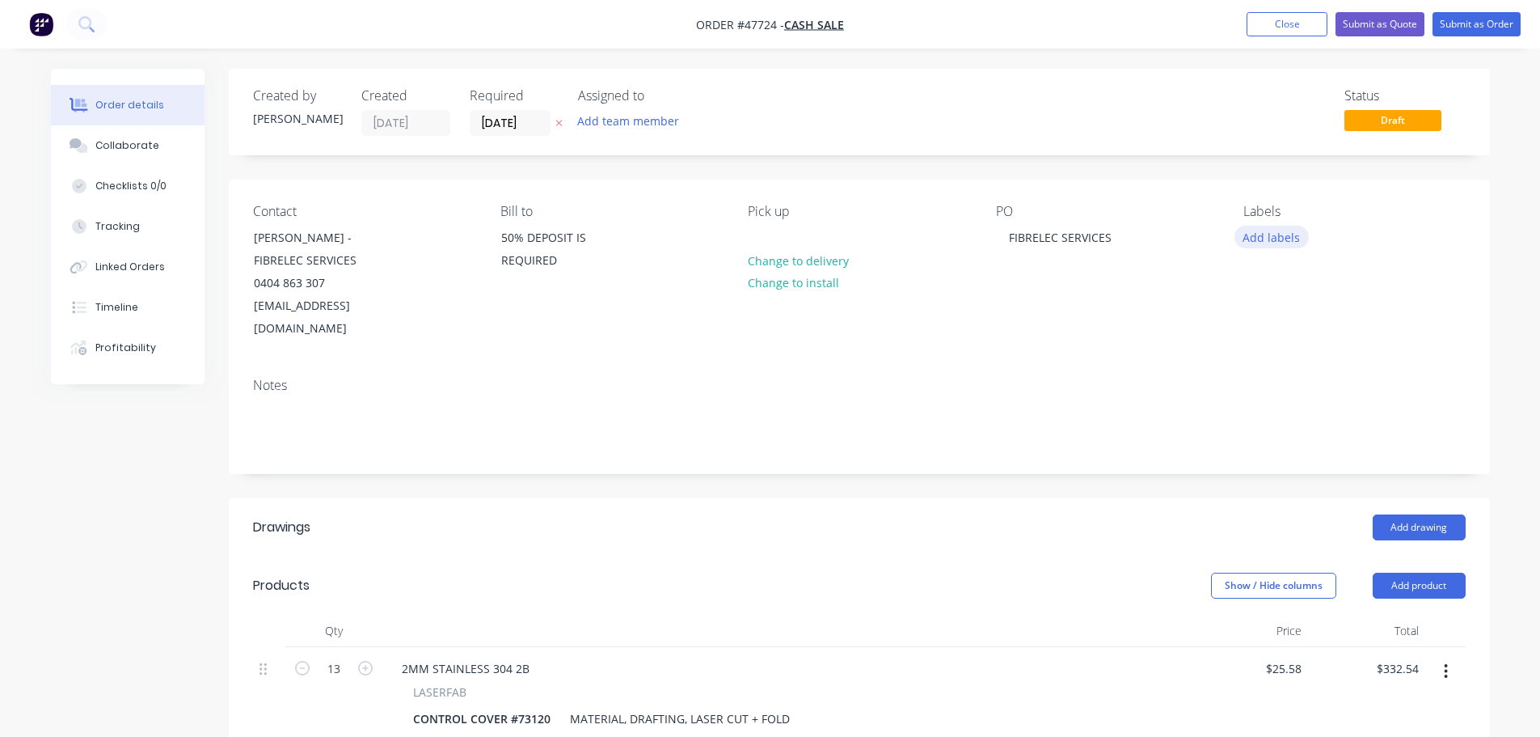
click at [1253, 226] on button "Add labels" at bounding box center [1272, 237] width 74 height 22
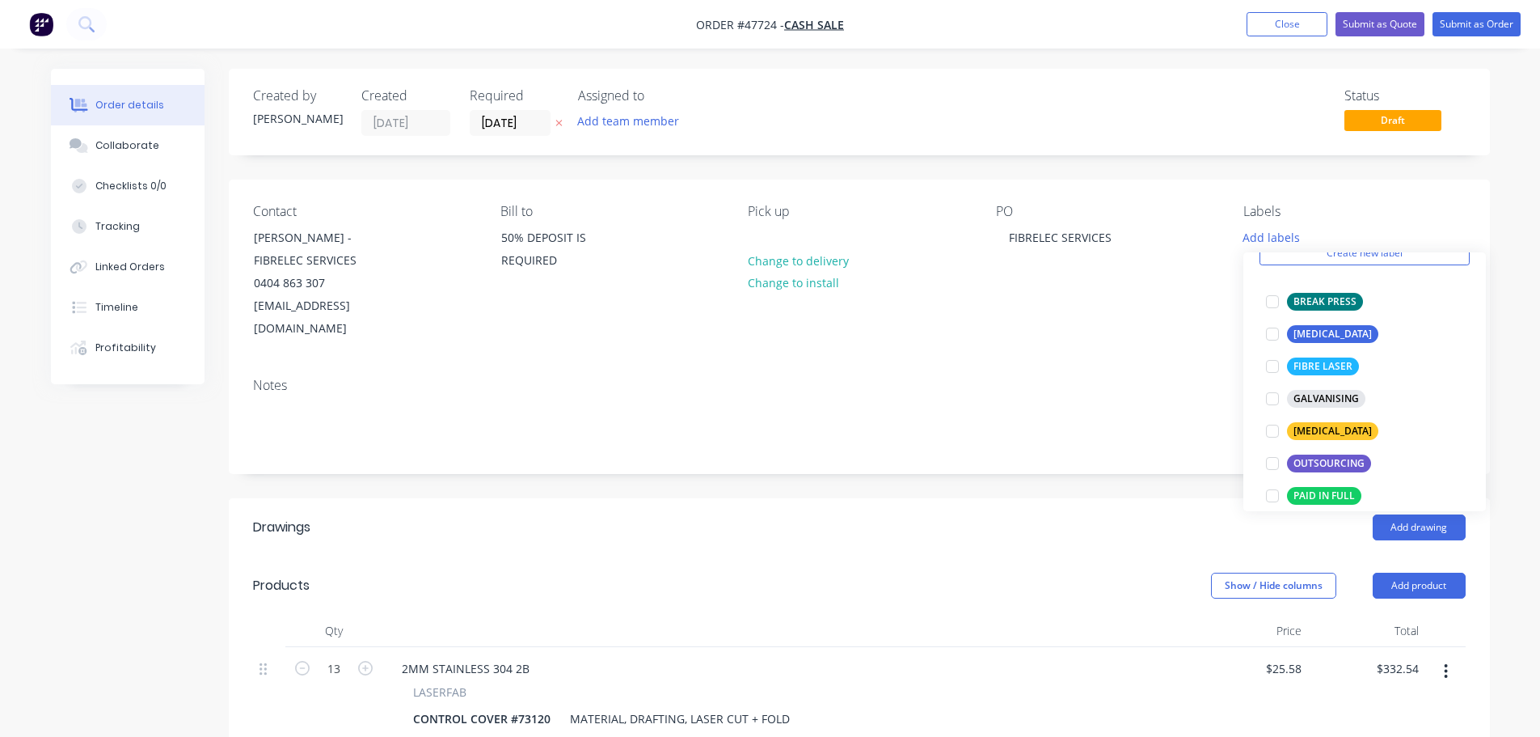
scroll to position [323, 0]
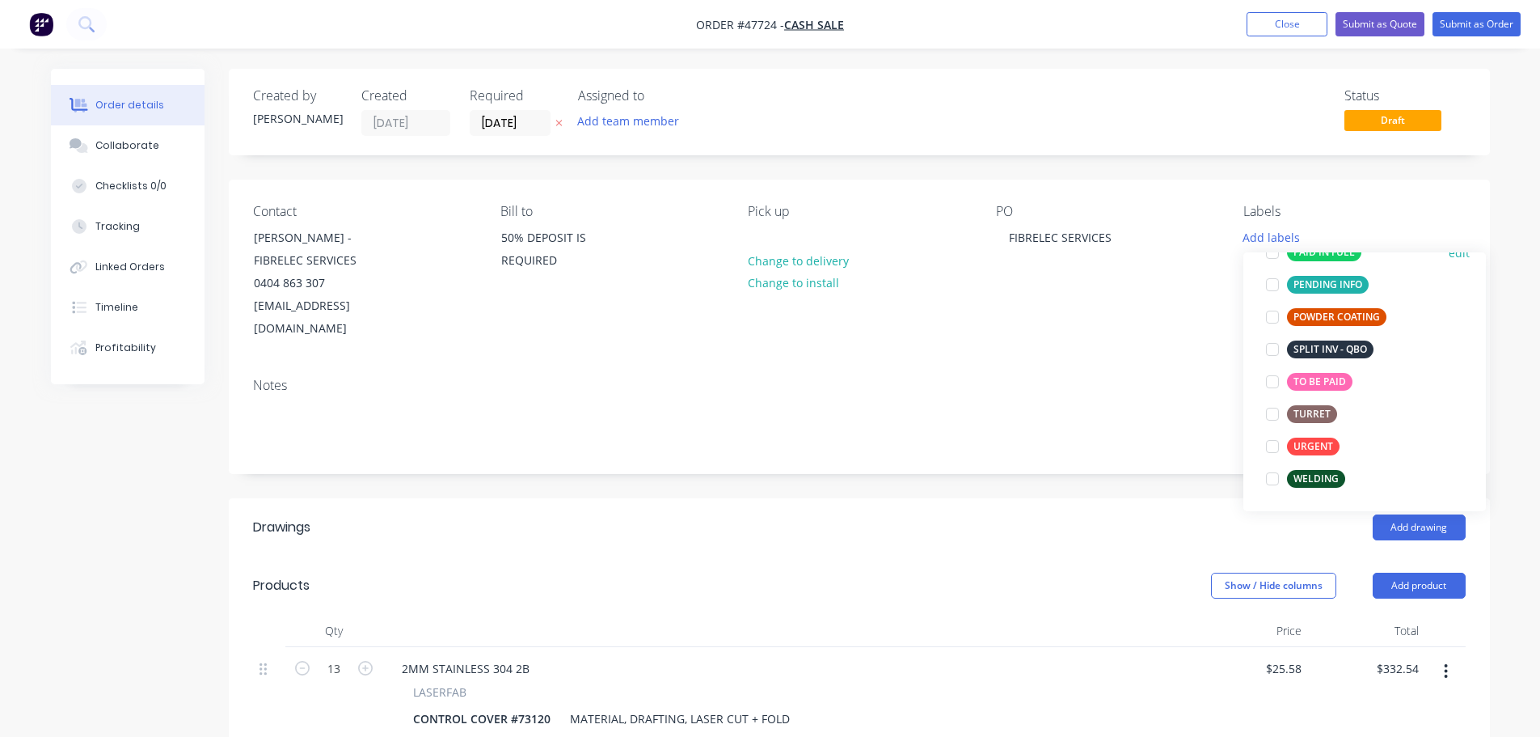
click at [1272, 256] on div at bounding box center [1273, 252] width 32 height 32
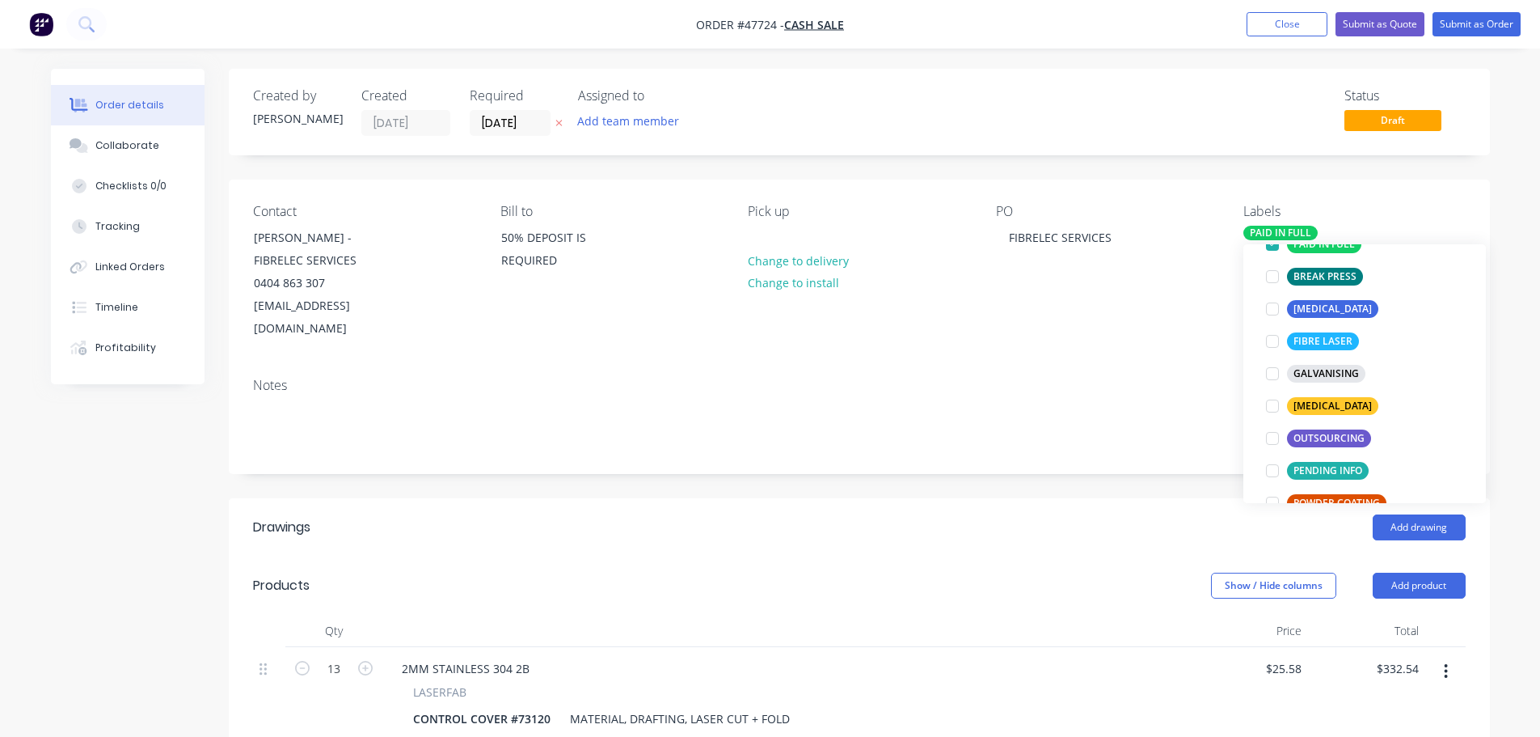
click at [1192, 297] on div "PO FIBRELEC SERVICES" at bounding box center [1107, 272] width 222 height 137
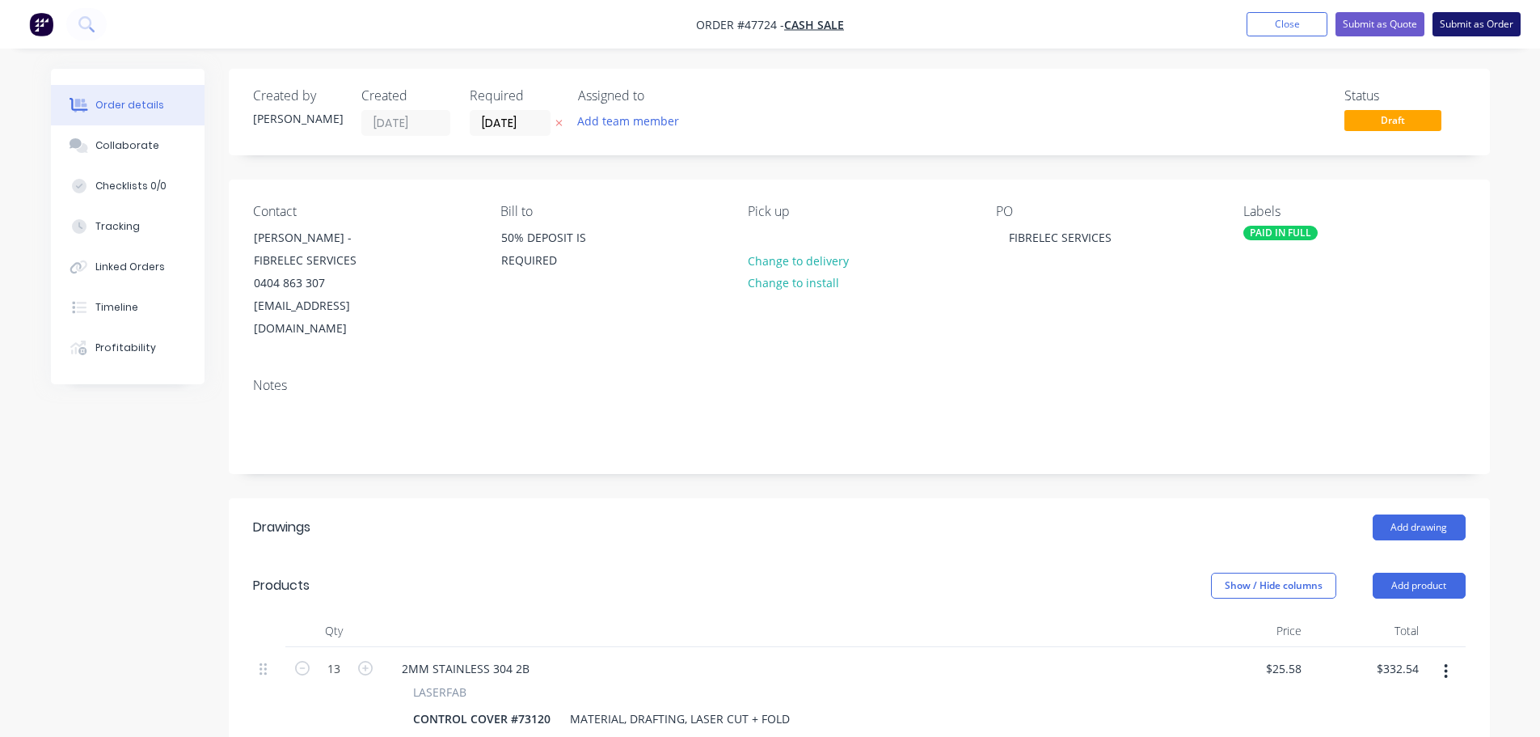
click at [1481, 24] on button "Submit as Order" at bounding box center [1477, 24] width 88 height 24
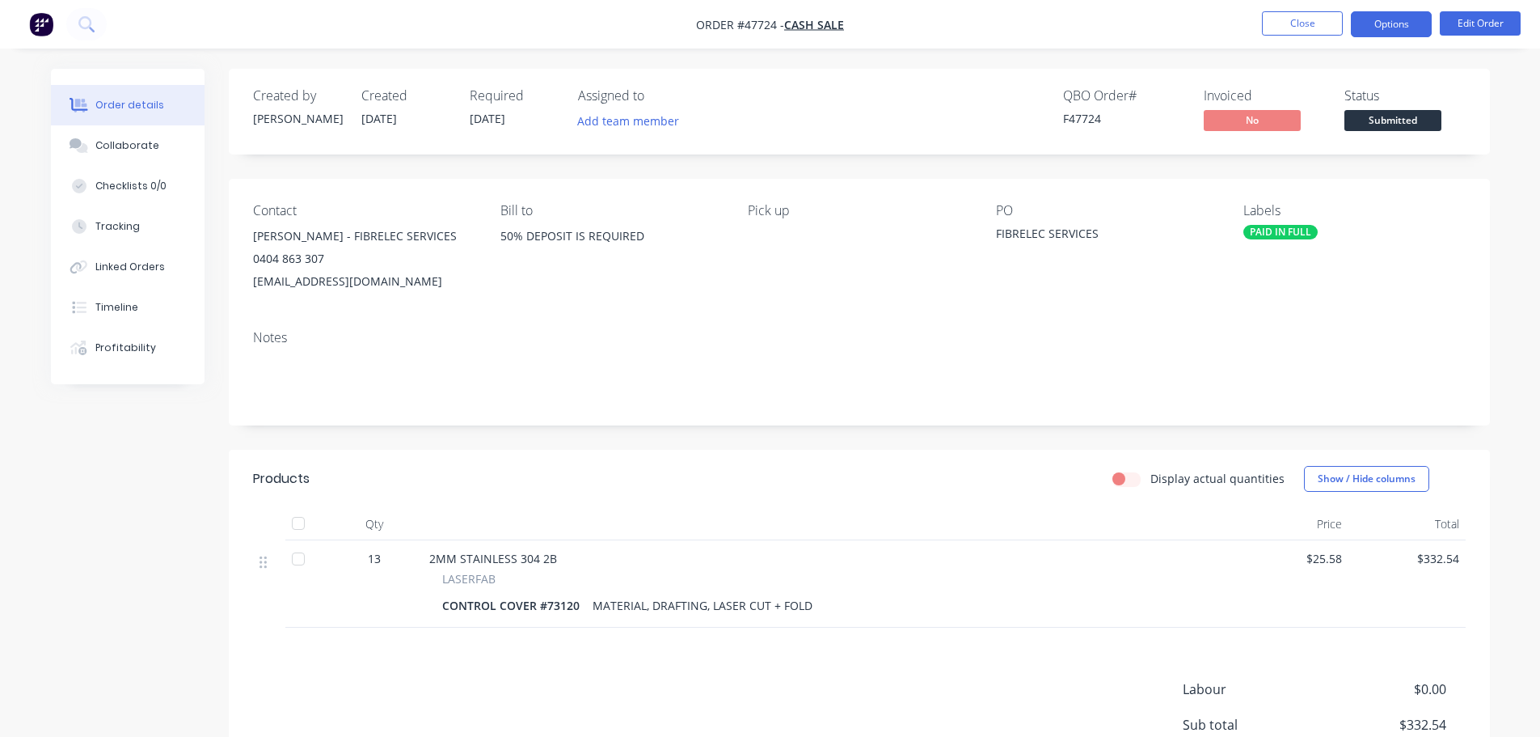
click at [1371, 29] on button "Options" at bounding box center [1391, 24] width 81 height 26
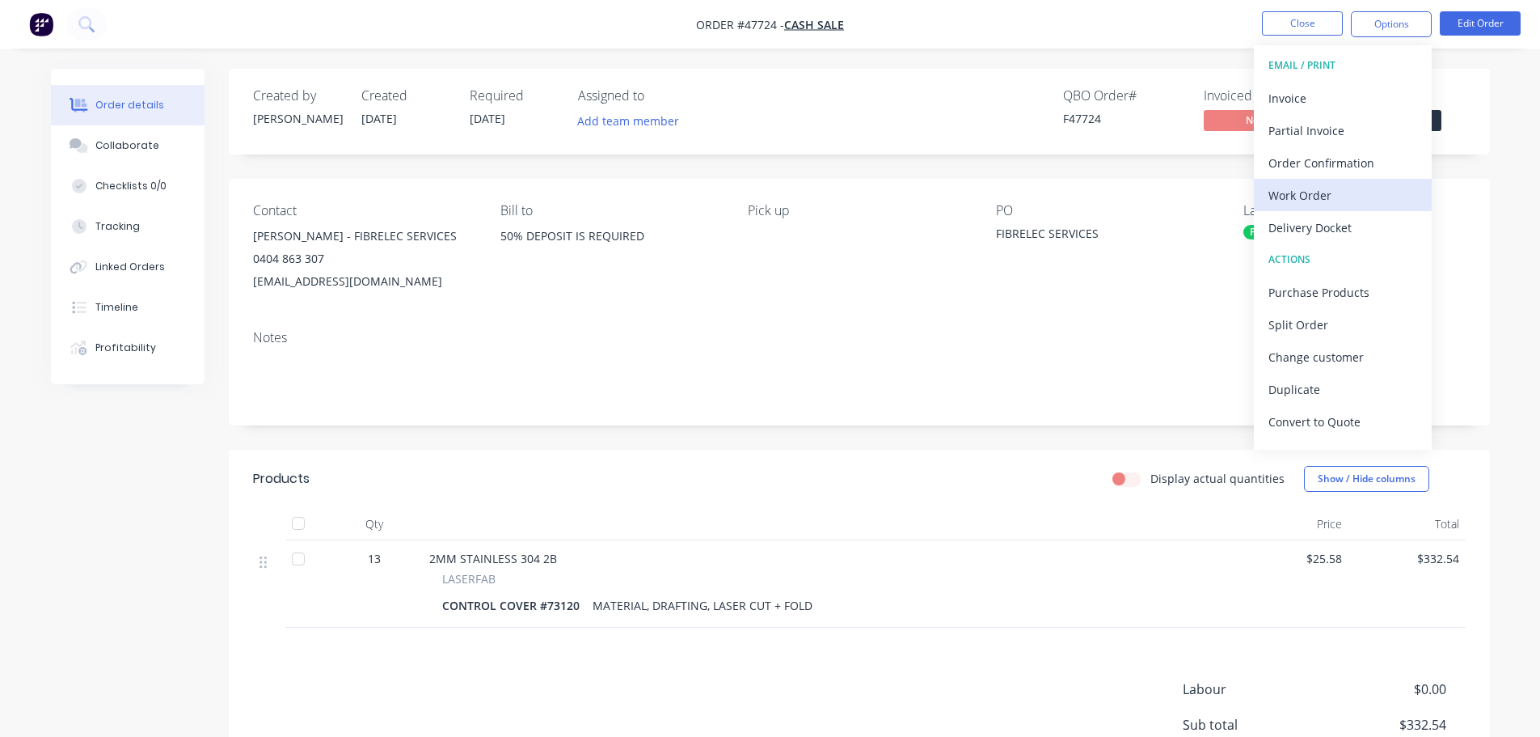
click at [1336, 195] on div "Work Order" at bounding box center [1343, 195] width 149 height 23
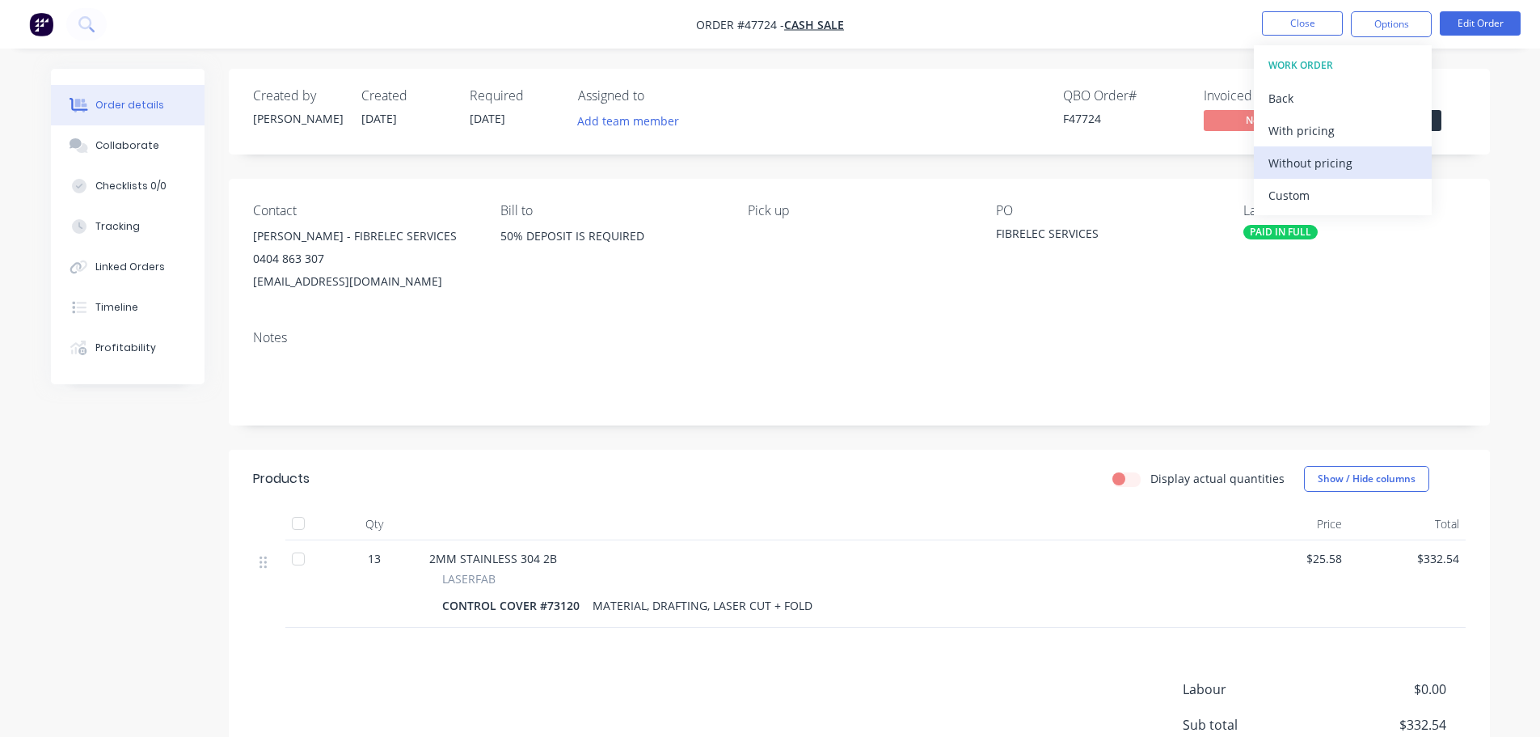
click at [1333, 167] on div "Without pricing" at bounding box center [1343, 162] width 149 height 23
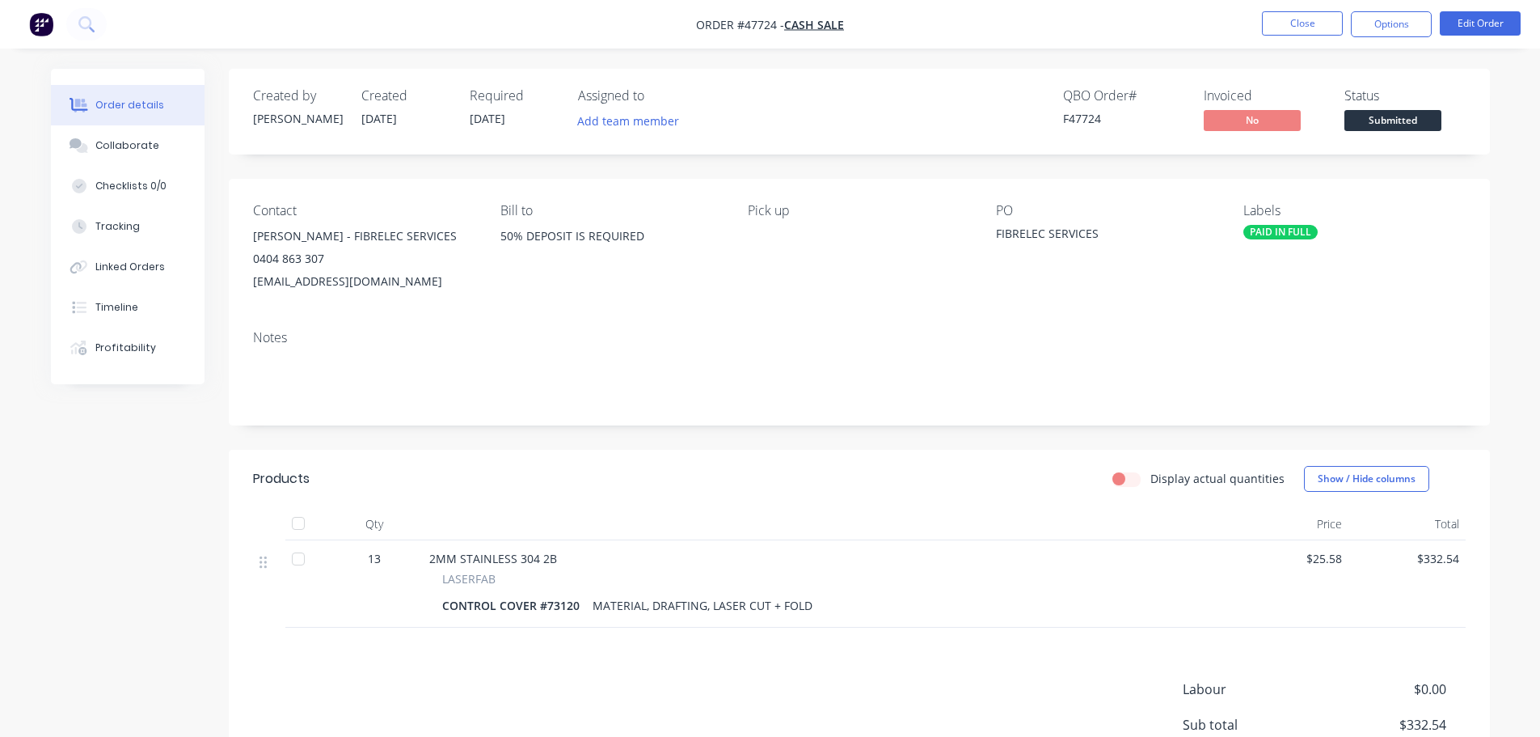
click at [1472, 107] on div "Created by [PERSON_NAME] Created [DATE] Required [DATE] Assigned to Add team me…" at bounding box center [859, 112] width 1261 height 86
click at [1420, 112] on span "Submitted" at bounding box center [1393, 120] width 97 height 20
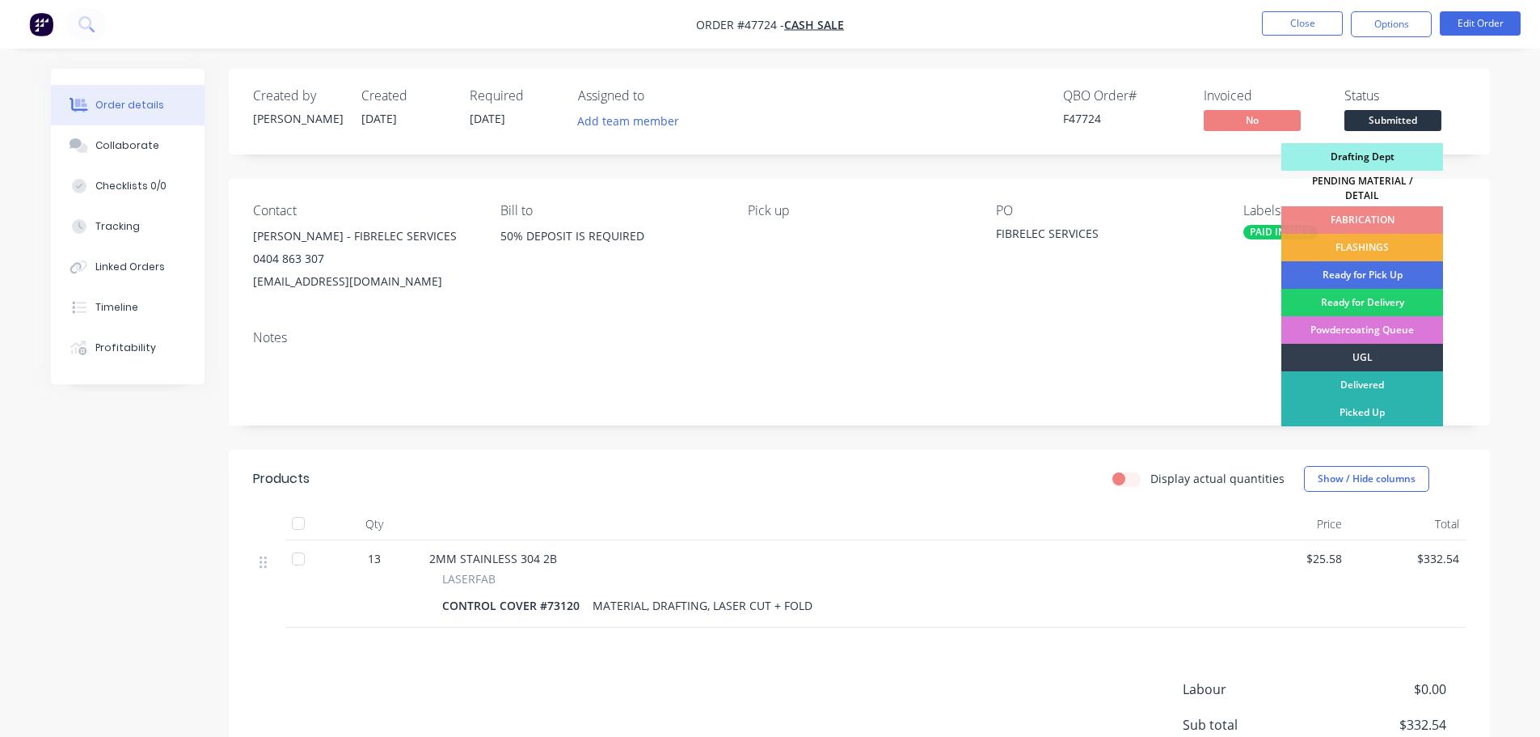
click at [1390, 154] on div "Drafting Dept" at bounding box center [1363, 156] width 162 height 27
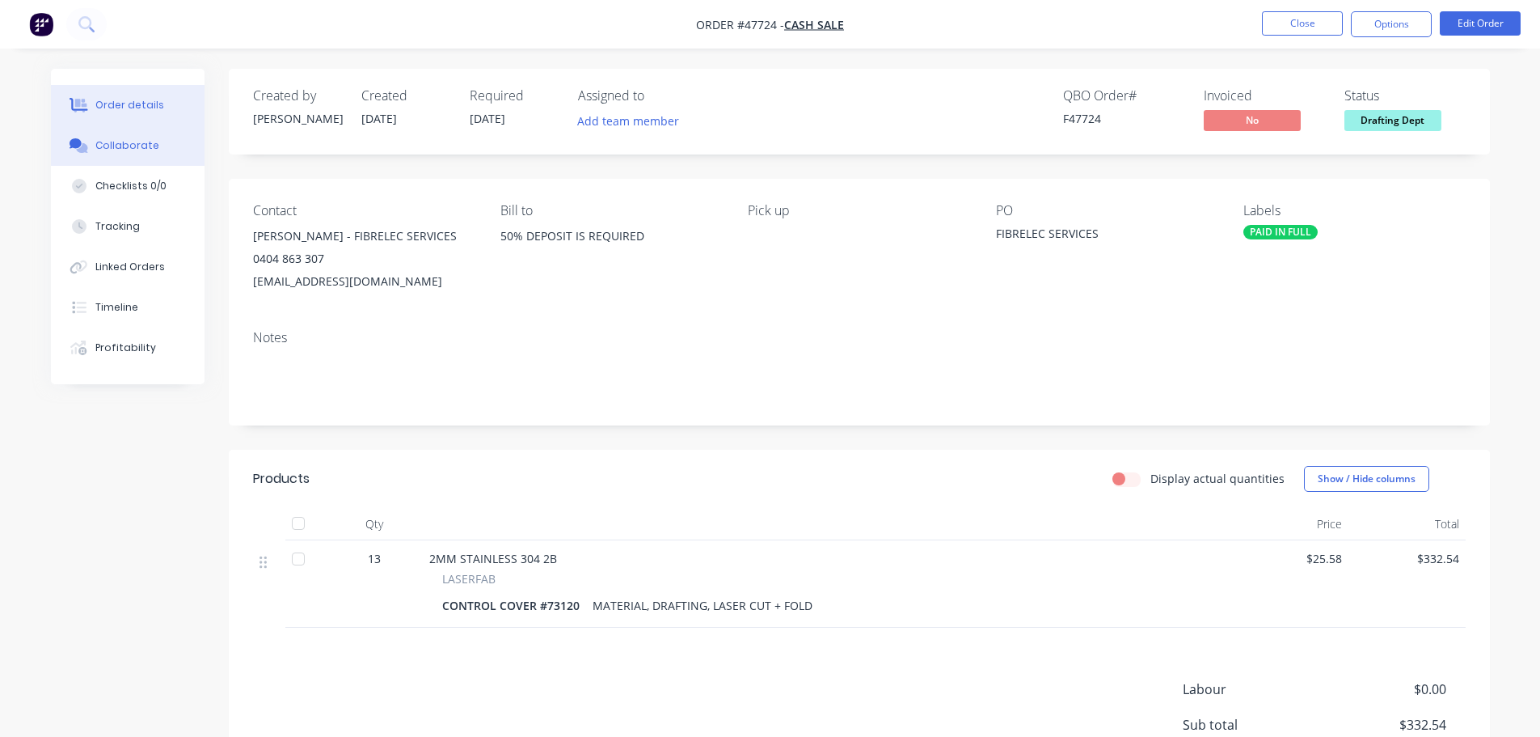
click at [125, 139] on div "Collaborate" at bounding box center [127, 145] width 64 height 15
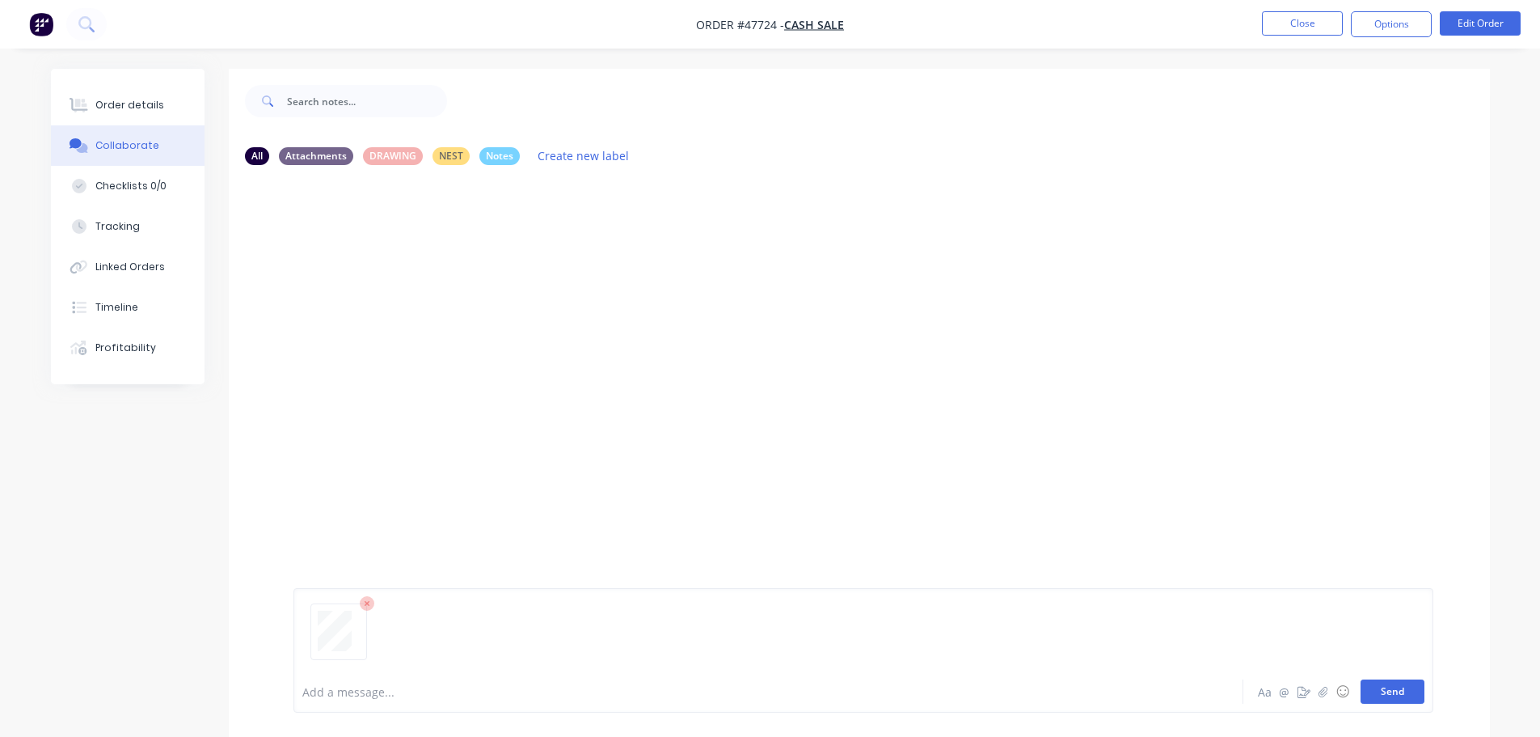
click at [1367, 684] on button "Send" at bounding box center [1393, 691] width 64 height 24
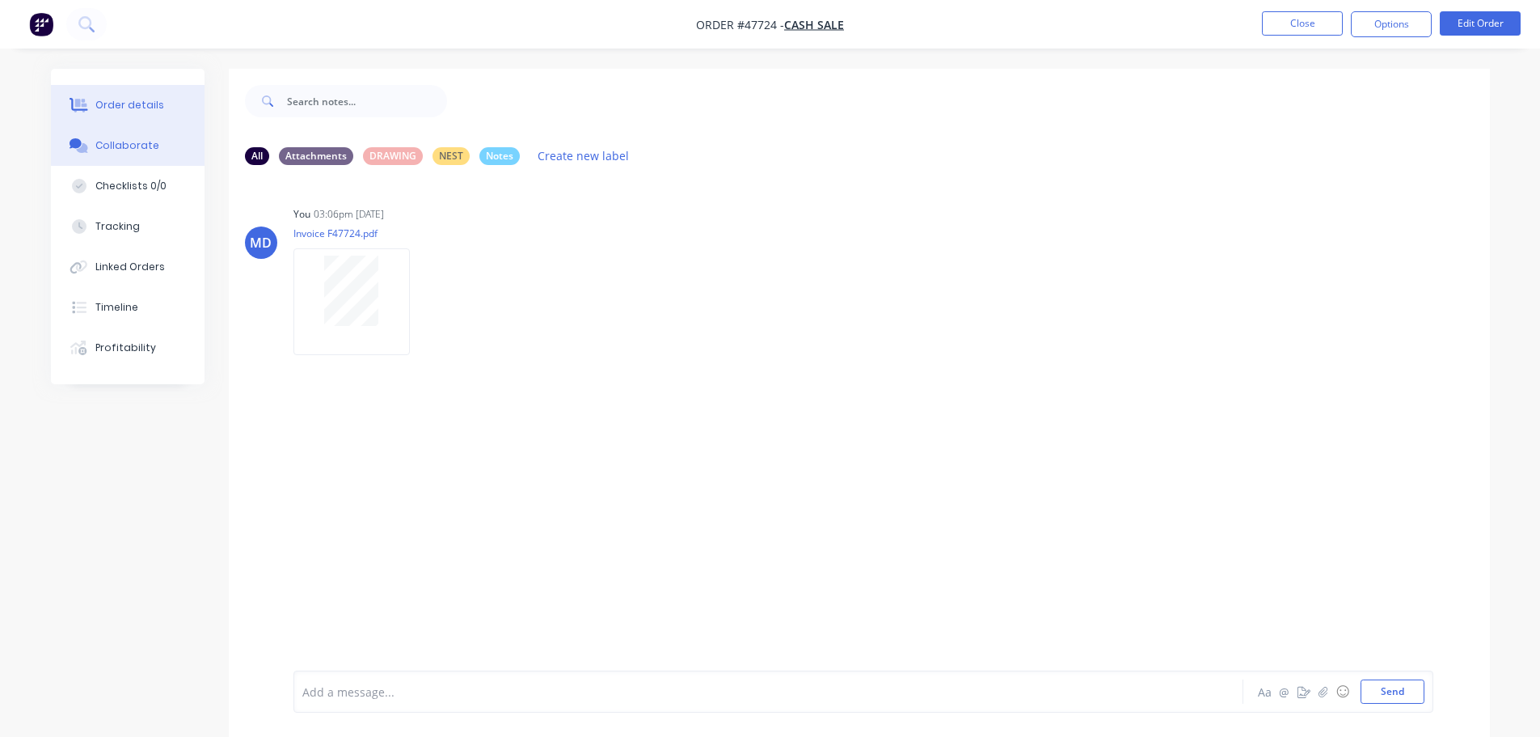
click at [86, 108] on icon at bounding box center [79, 105] width 19 height 15
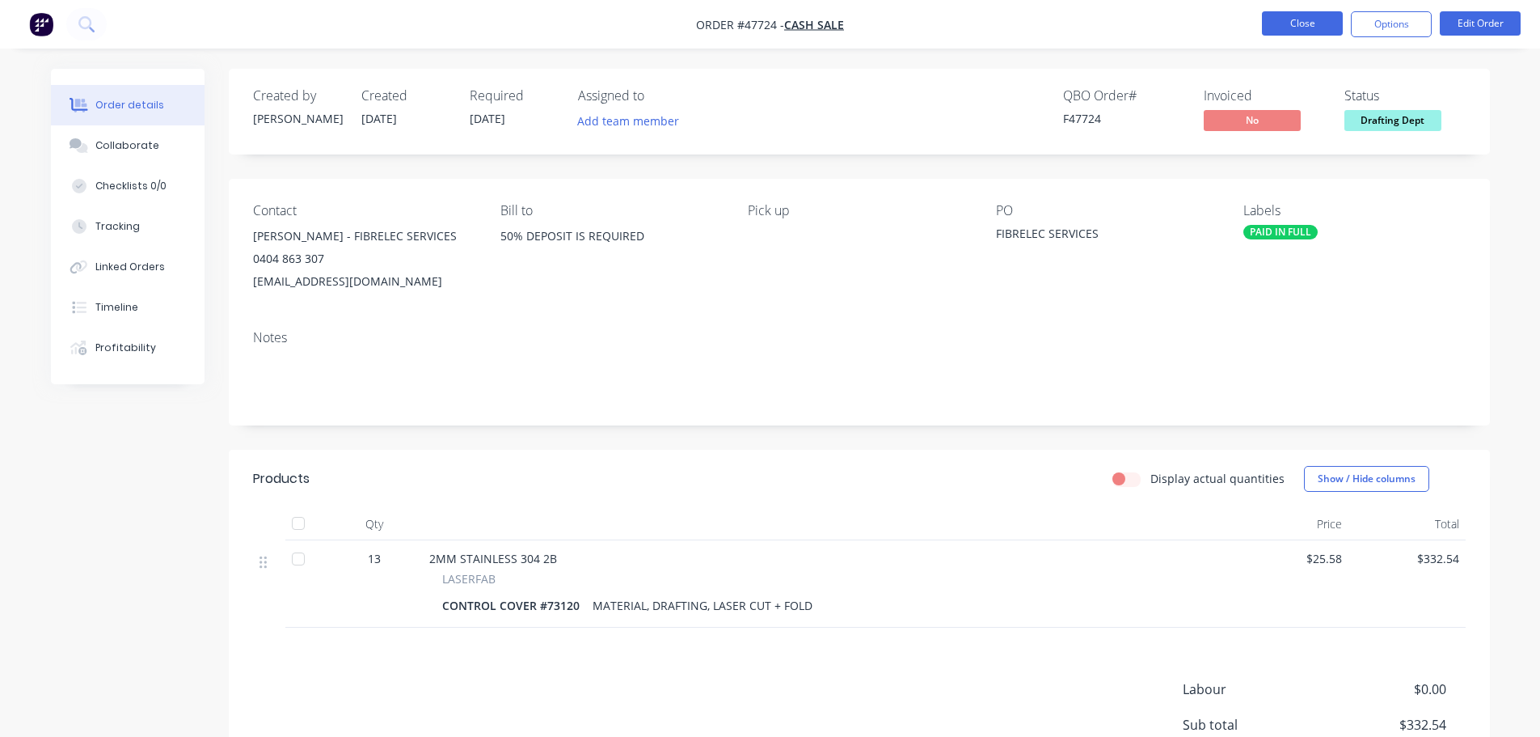
click at [1306, 23] on button "Close" at bounding box center [1302, 23] width 81 height 24
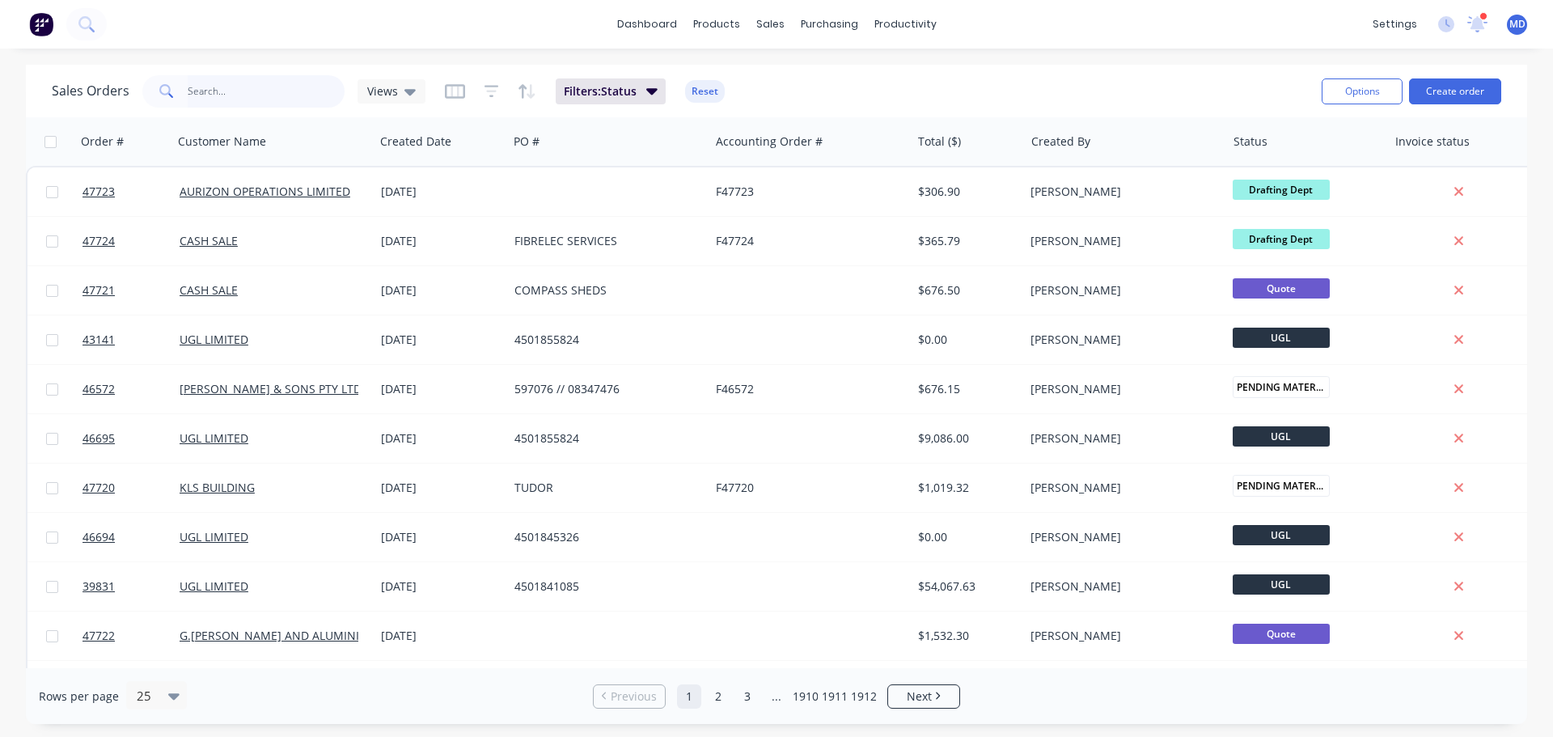
drag, startPoint x: 938, startPoint y: 65, endPoint x: 234, endPoint y: 96, distance: 704.2
click at [234, 96] on input "text" at bounding box center [267, 91] width 158 height 32
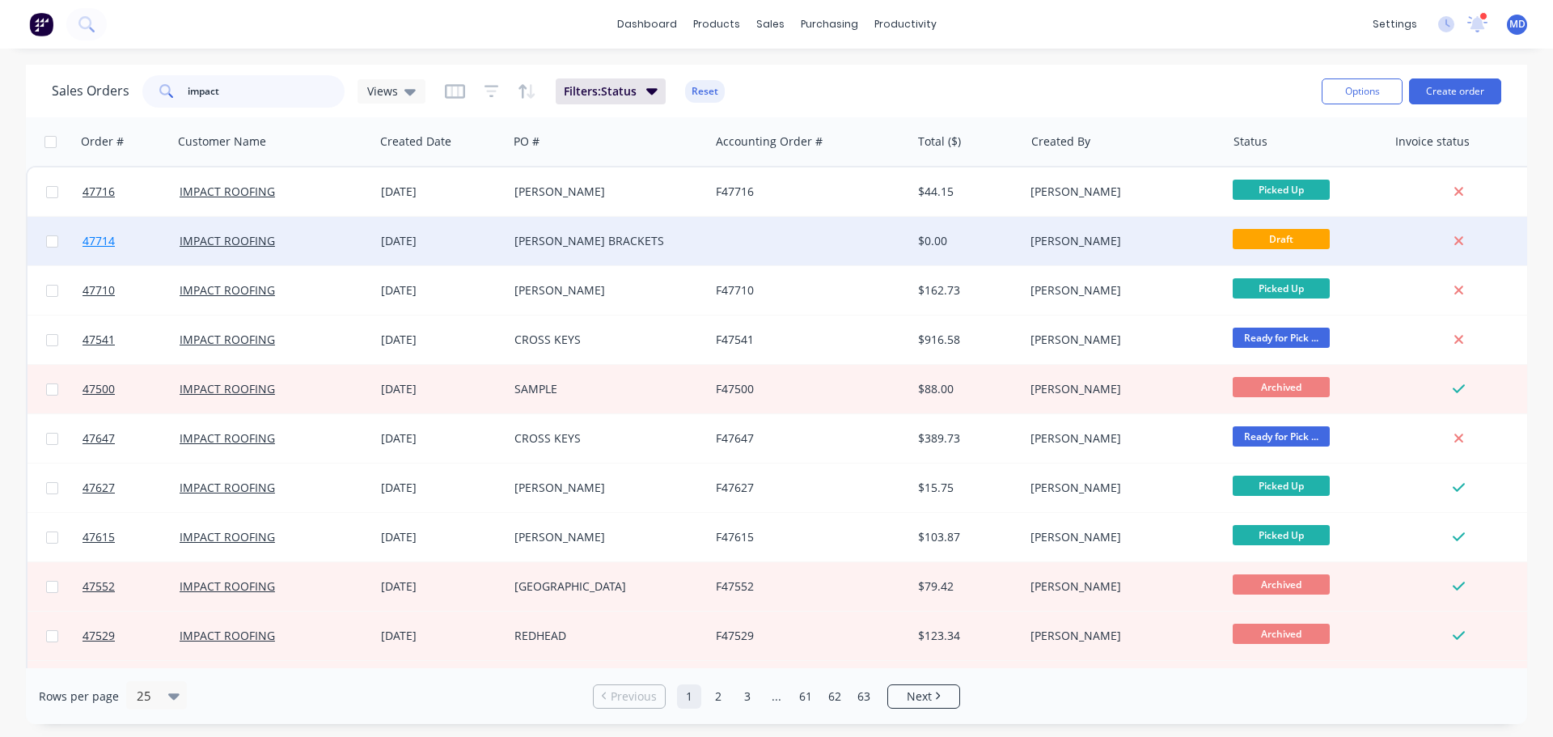
type input "impact"
click at [102, 236] on span "47714" at bounding box center [98, 241] width 32 height 16
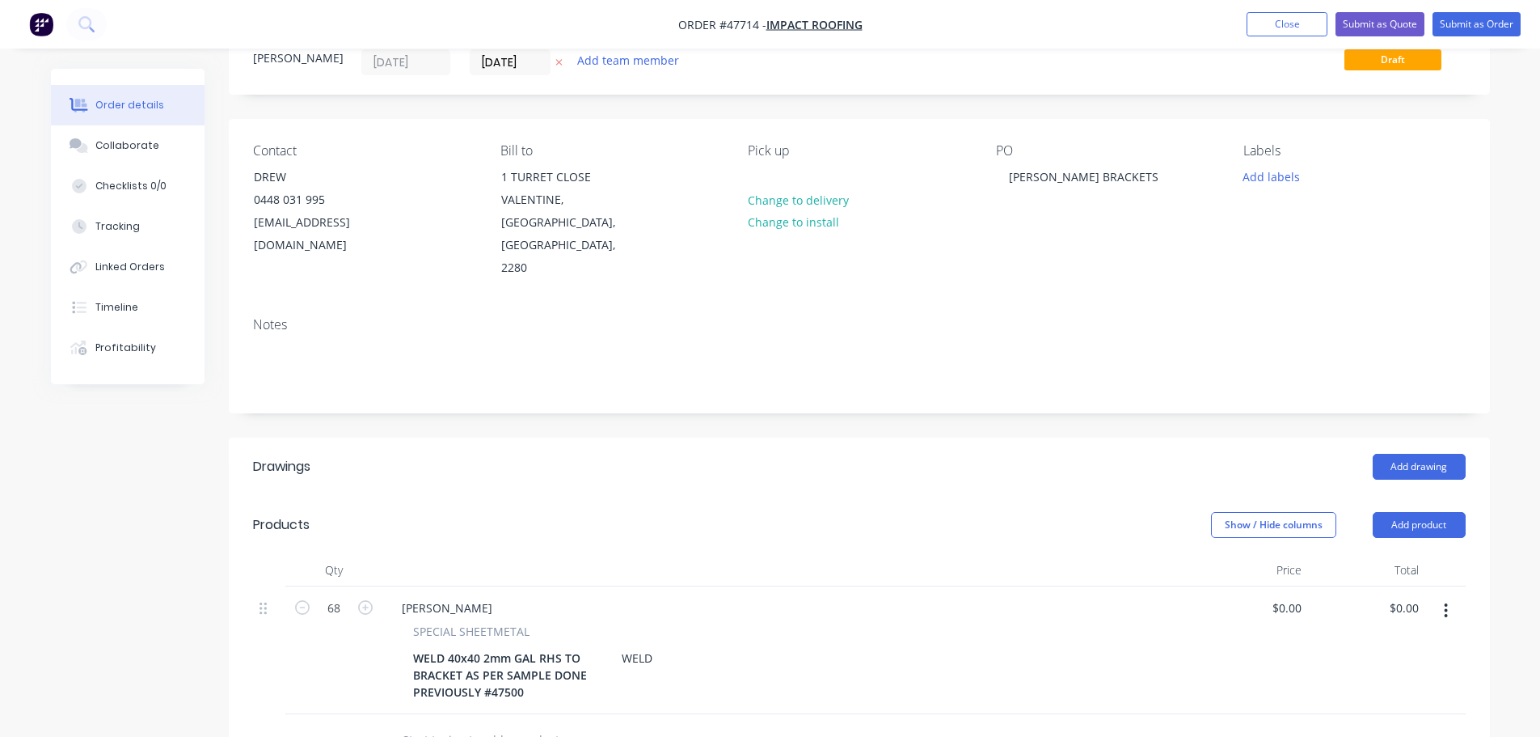
scroll to position [162, 0]
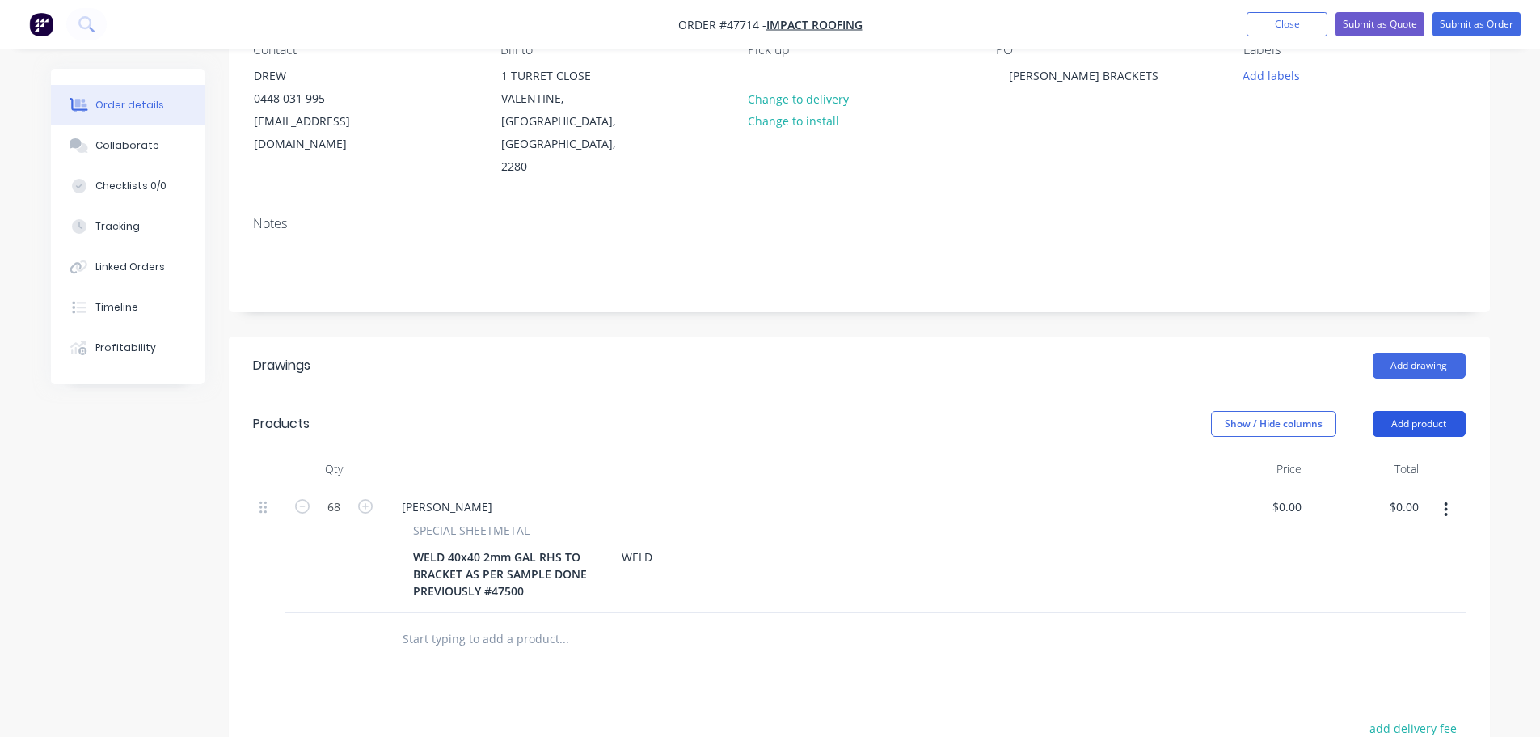
click at [1421, 411] on button "Add product" at bounding box center [1419, 424] width 93 height 26
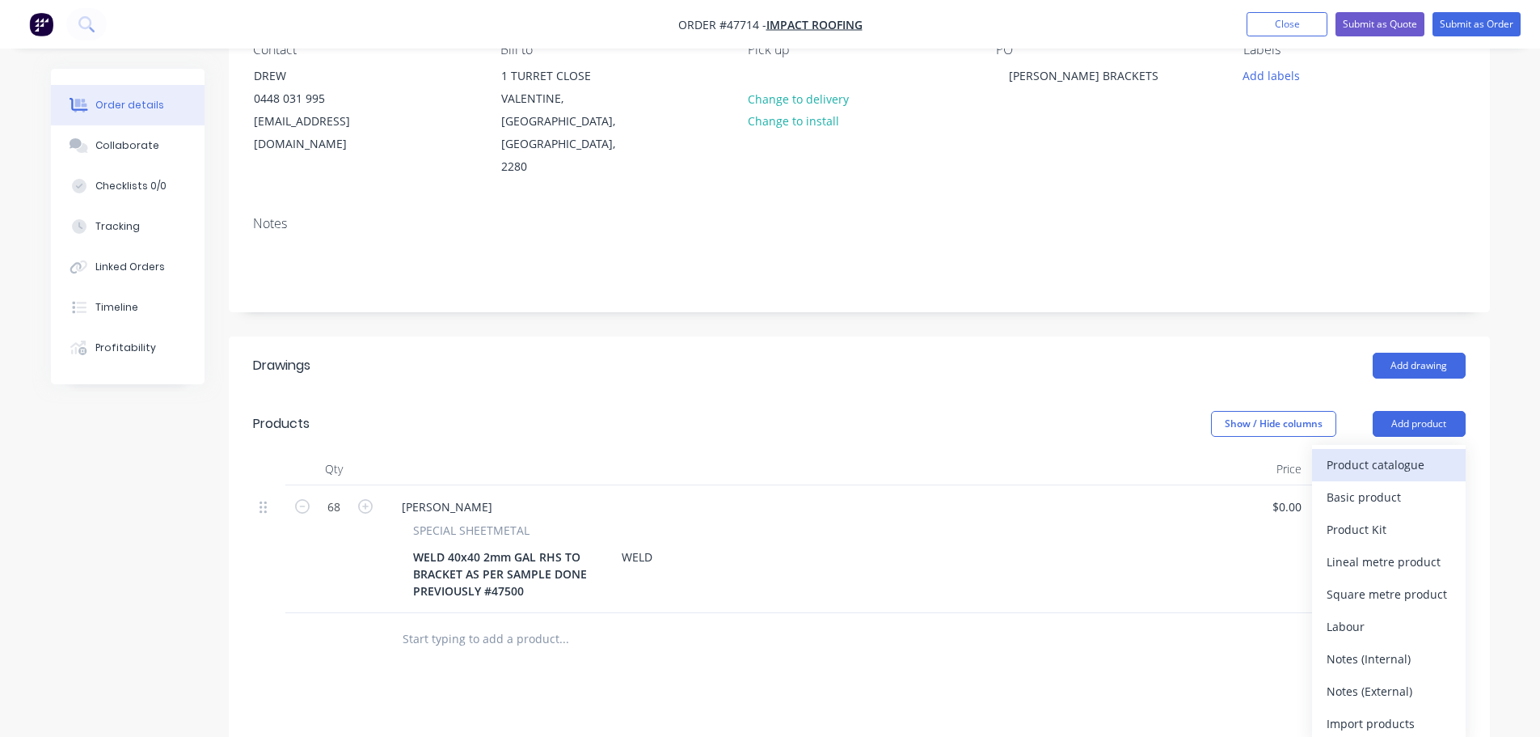
click at [1401, 453] on div "Product catalogue" at bounding box center [1389, 464] width 125 height 23
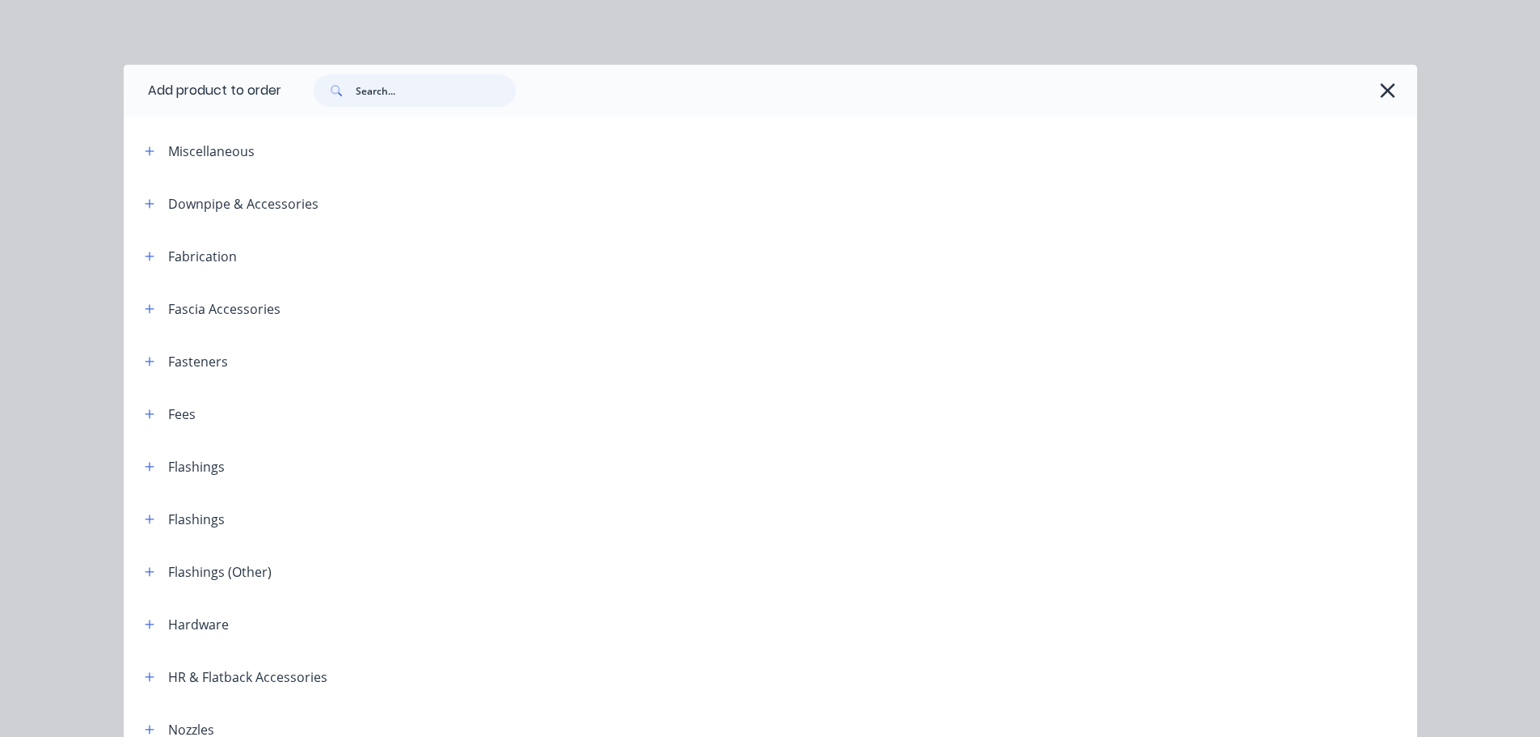
click at [378, 89] on input "text" at bounding box center [436, 90] width 160 height 32
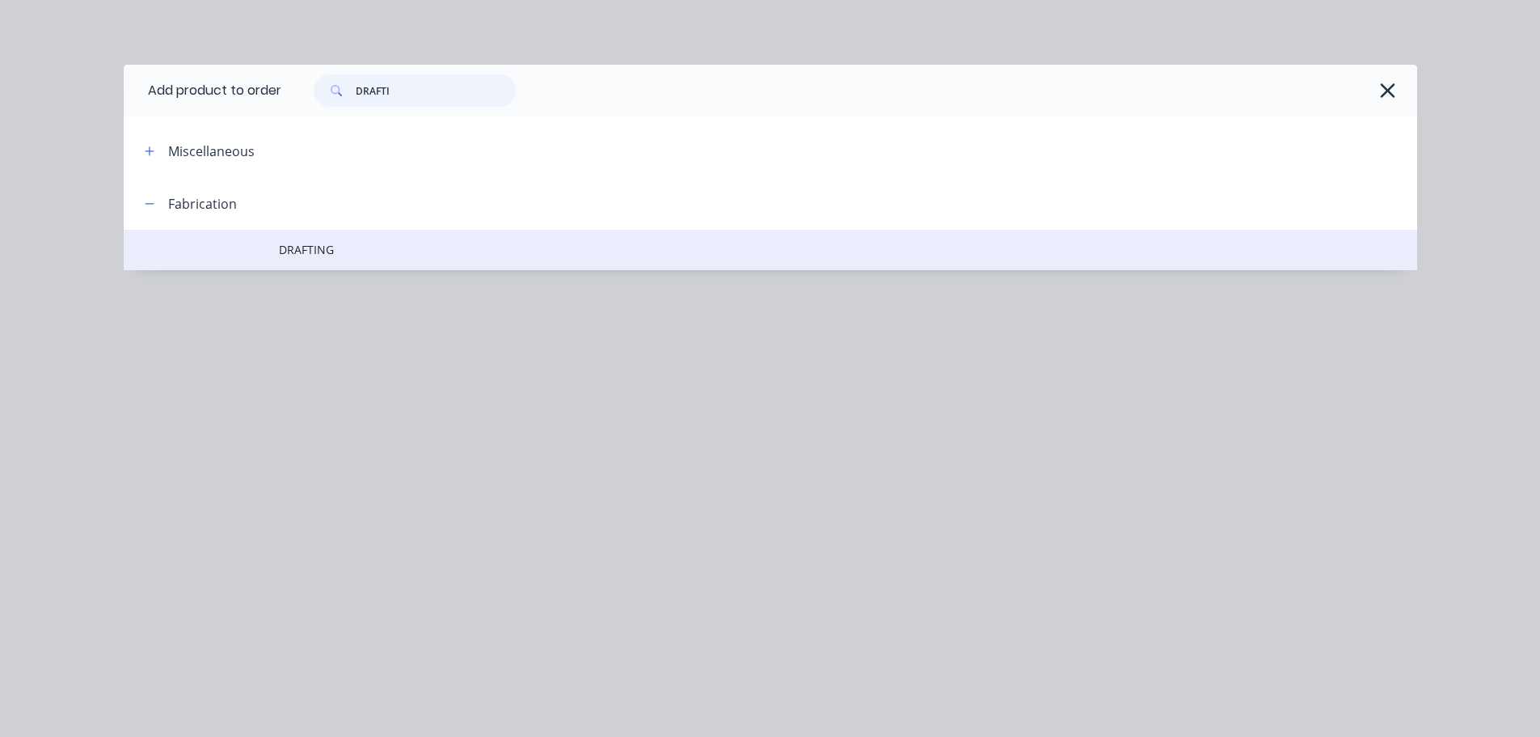
type input "DRAFTI"
click at [308, 241] on span "DRAFTING" at bounding box center [734, 249] width 911 height 17
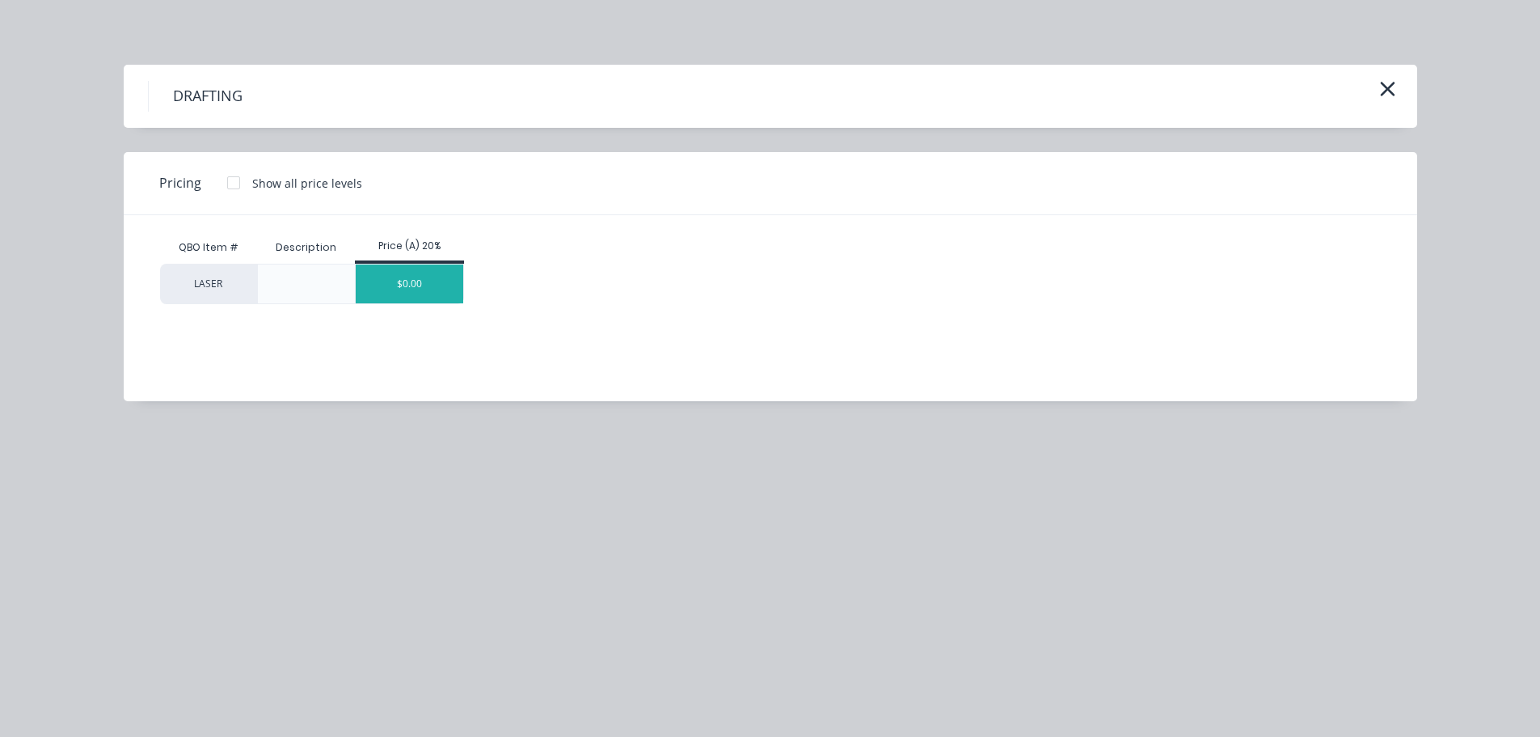
click at [399, 280] on div "$0.00" at bounding box center [410, 283] width 108 height 39
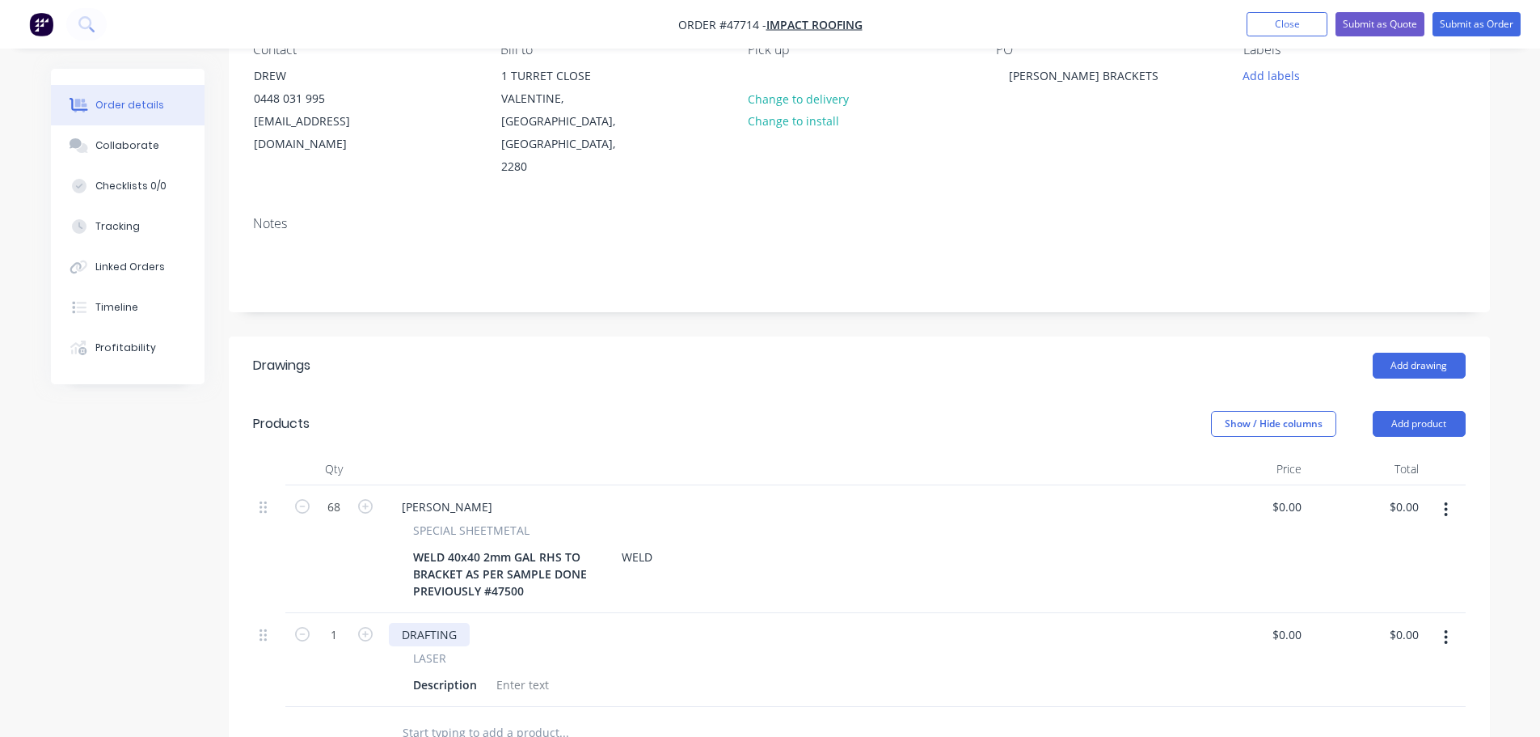
click at [458, 623] on div "DRAFTING" at bounding box center [429, 634] width 81 height 23
click at [470, 673] on div "Description" at bounding box center [445, 684] width 77 height 23
drag, startPoint x: 483, startPoint y: 642, endPoint x: 399, endPoint y: 646, distance: 83.4
click at [411, 673] on div "Description" at bounding box center [784, 684] width 754 height 23
click at [1276, 613] on div "0 0" at bounding box center [1249, 668] width 117 height 111
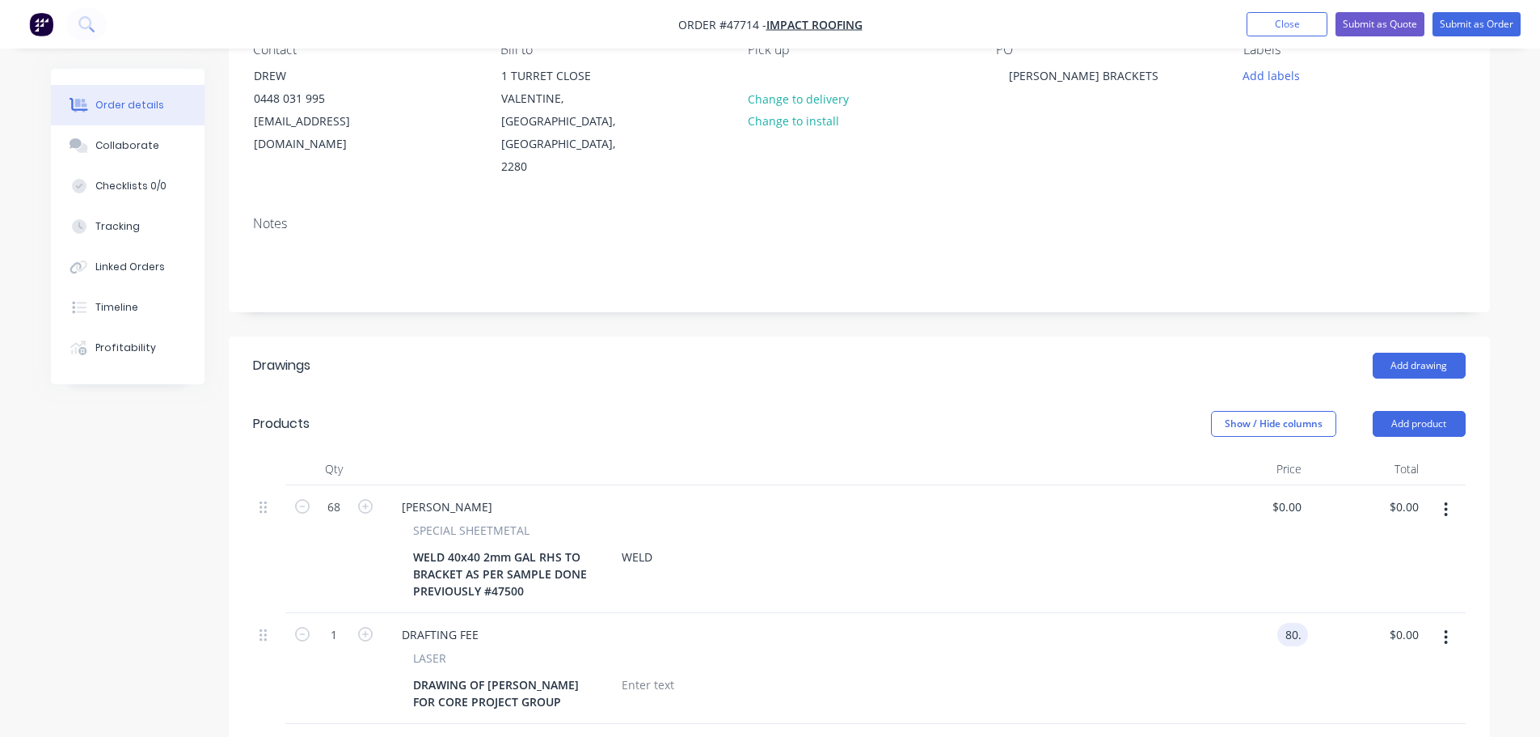
type input "$80.00"
click at [1230, 613] on div "$80.00 $80.00" at bounding box center [1249, 668] width 117 height 111
click at [1288, 495] on div "0 $0.00" at bounding box center [1287, 506] width 44 height 23
type input "$0.00"
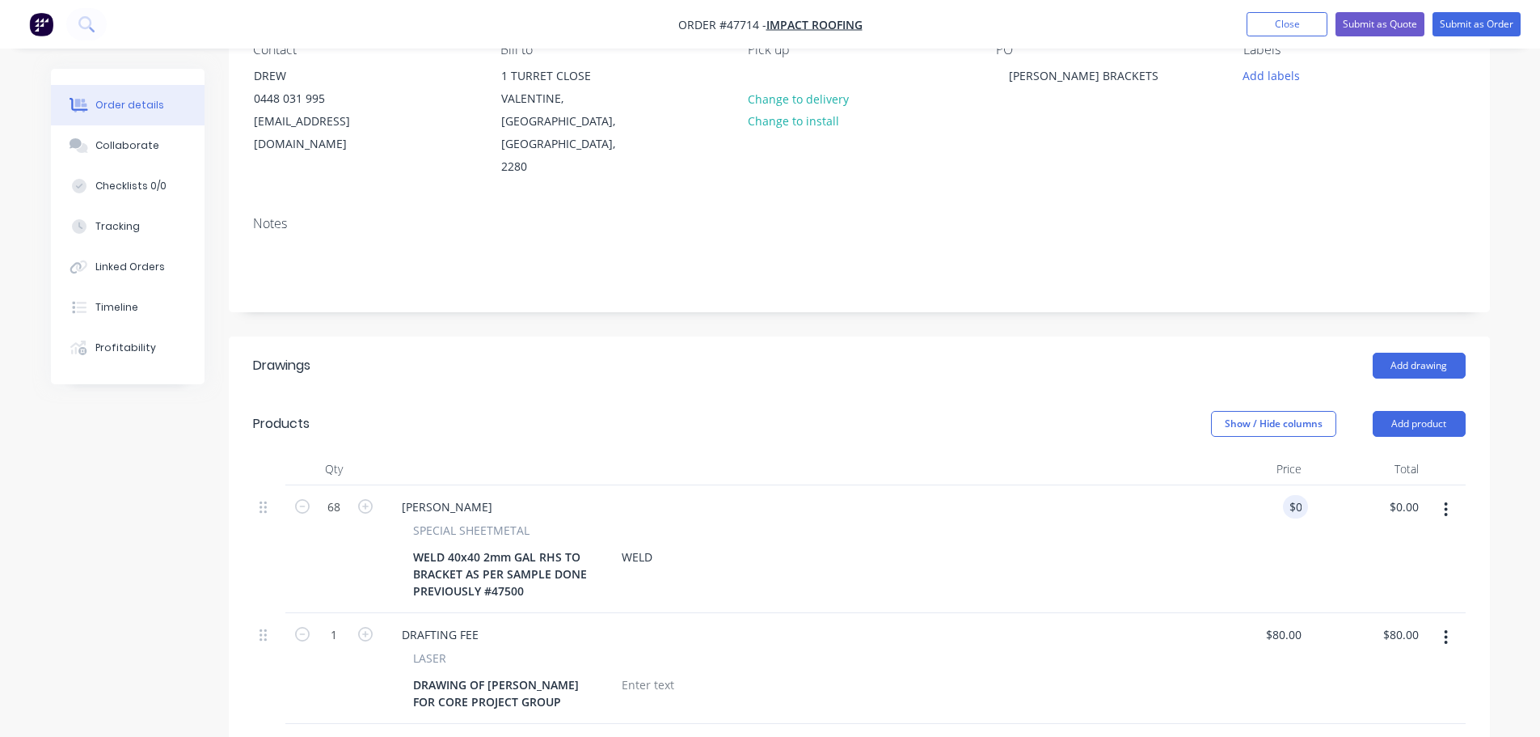
click at [1215, 488] on div "$0.00 0" at bounding box center [1249, 549] width 117 height 128
click at [169, 155] on button "Collaborate" at bounding box center [128, 145] width 154 height 40
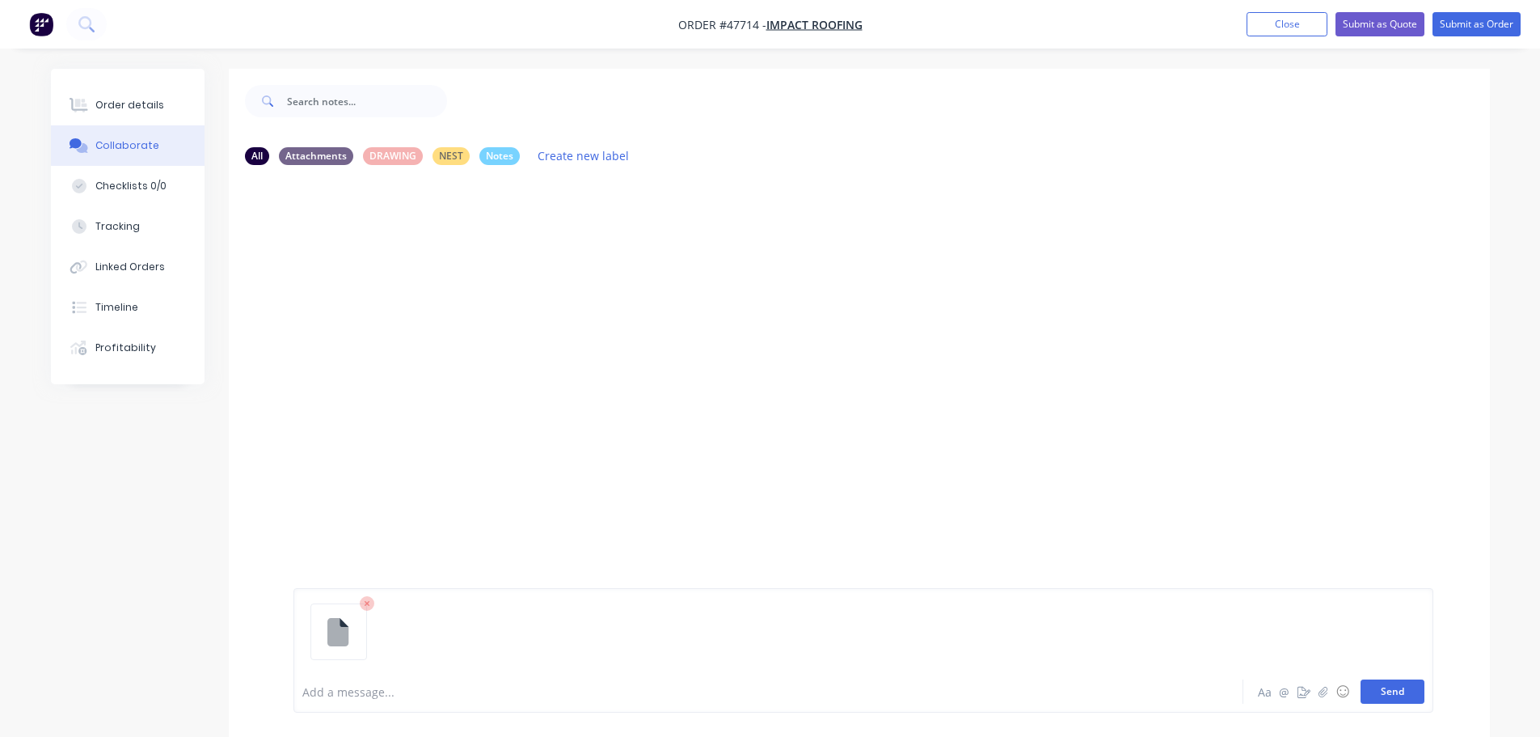
click at [1398, 688] on button "Send" at bounding box center [1393, 691] width 64 height 24
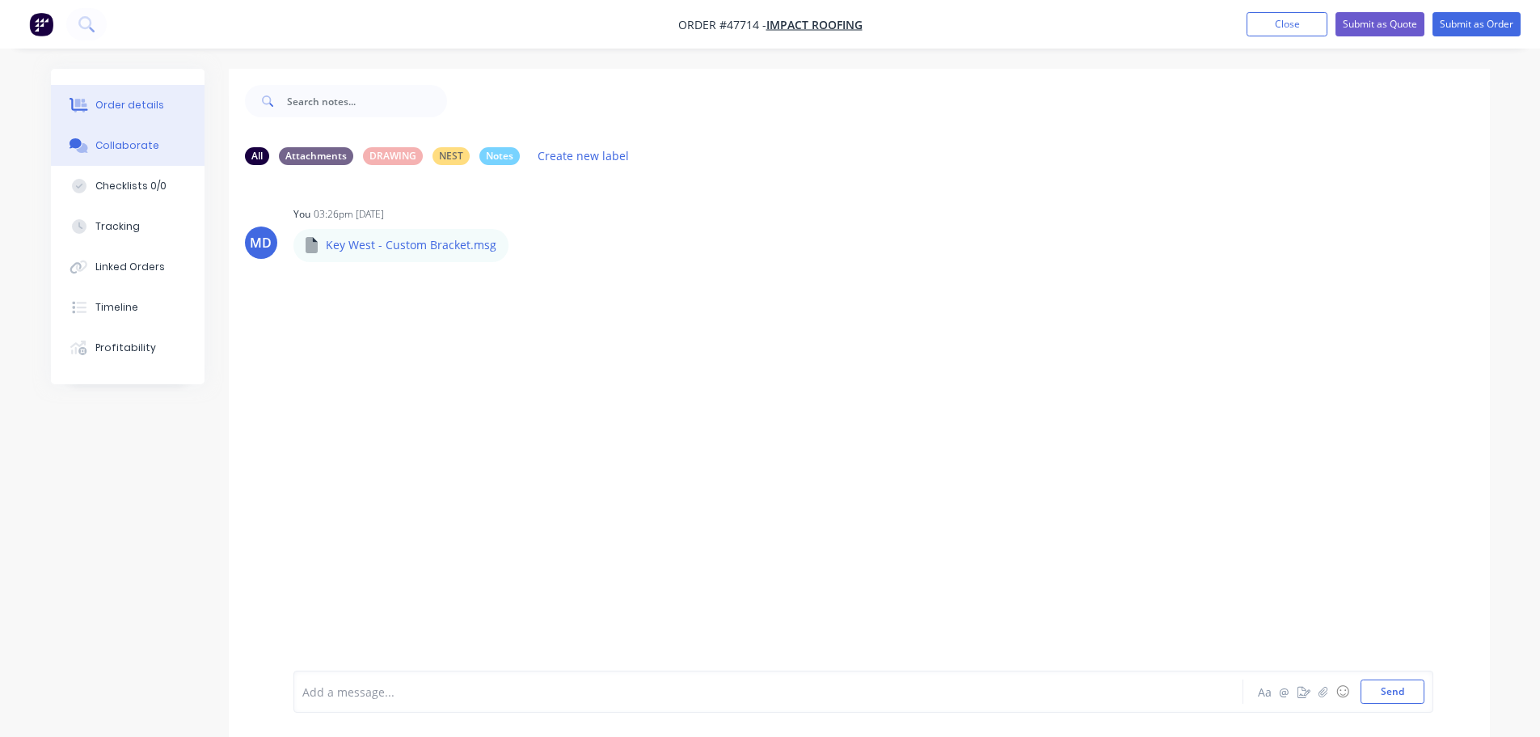
click at [137, 101] on div "Order details" at bounding box center [129, 105] width 69 height 15
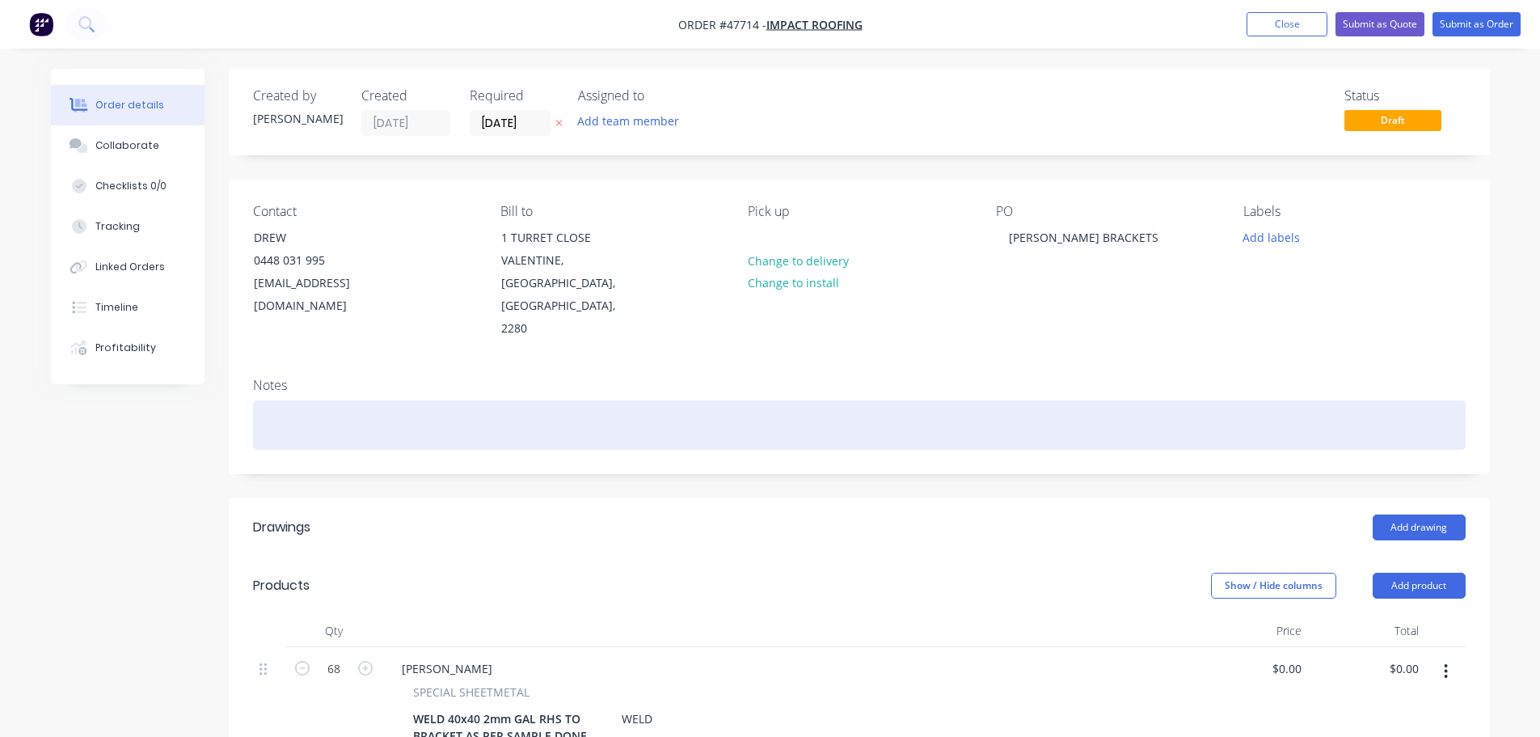
click at [278, 400] on div at bounding box center [859, 424] width 1213 height 49
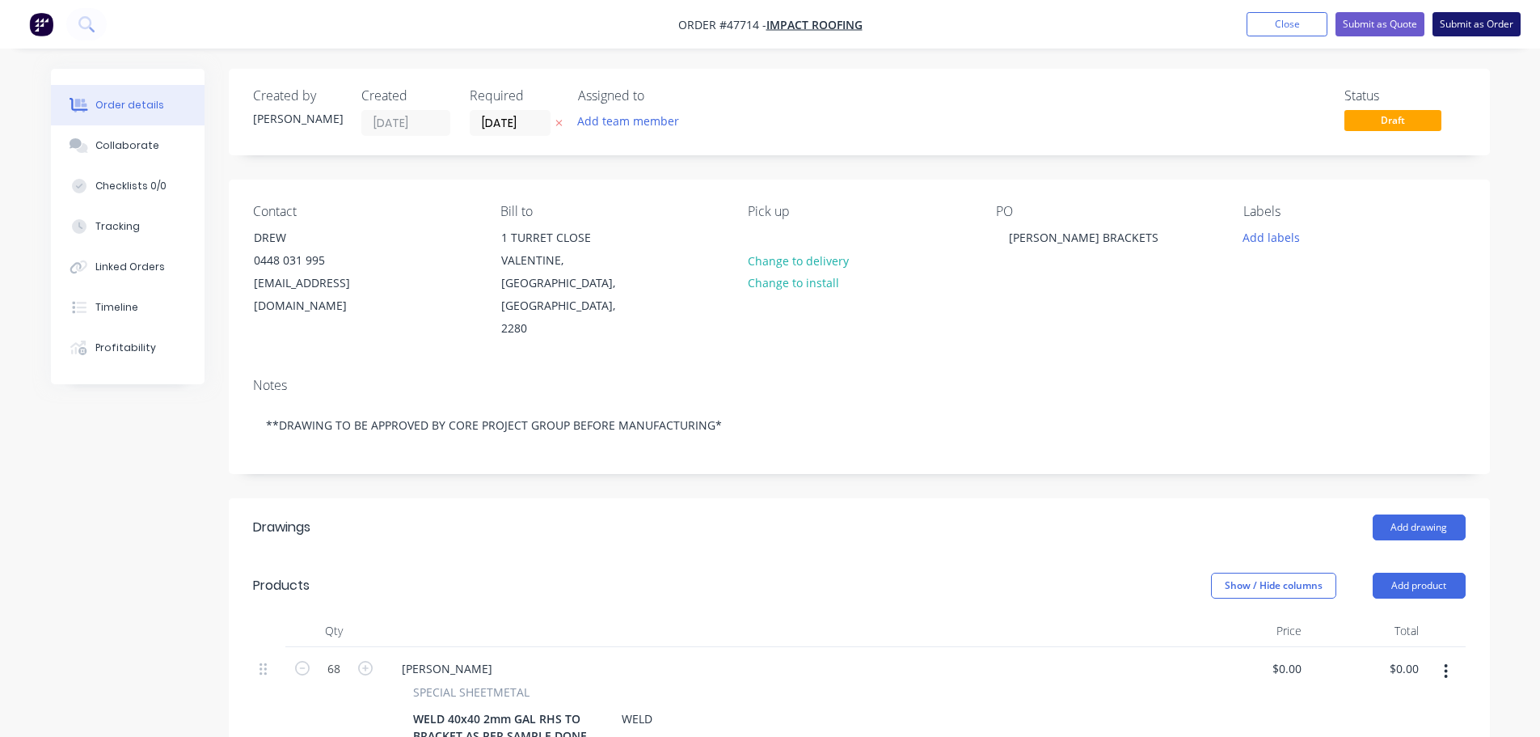
click at [1467, 27] on button "Submit as Order" at bounding box center [1477, 24] width 88 height 24
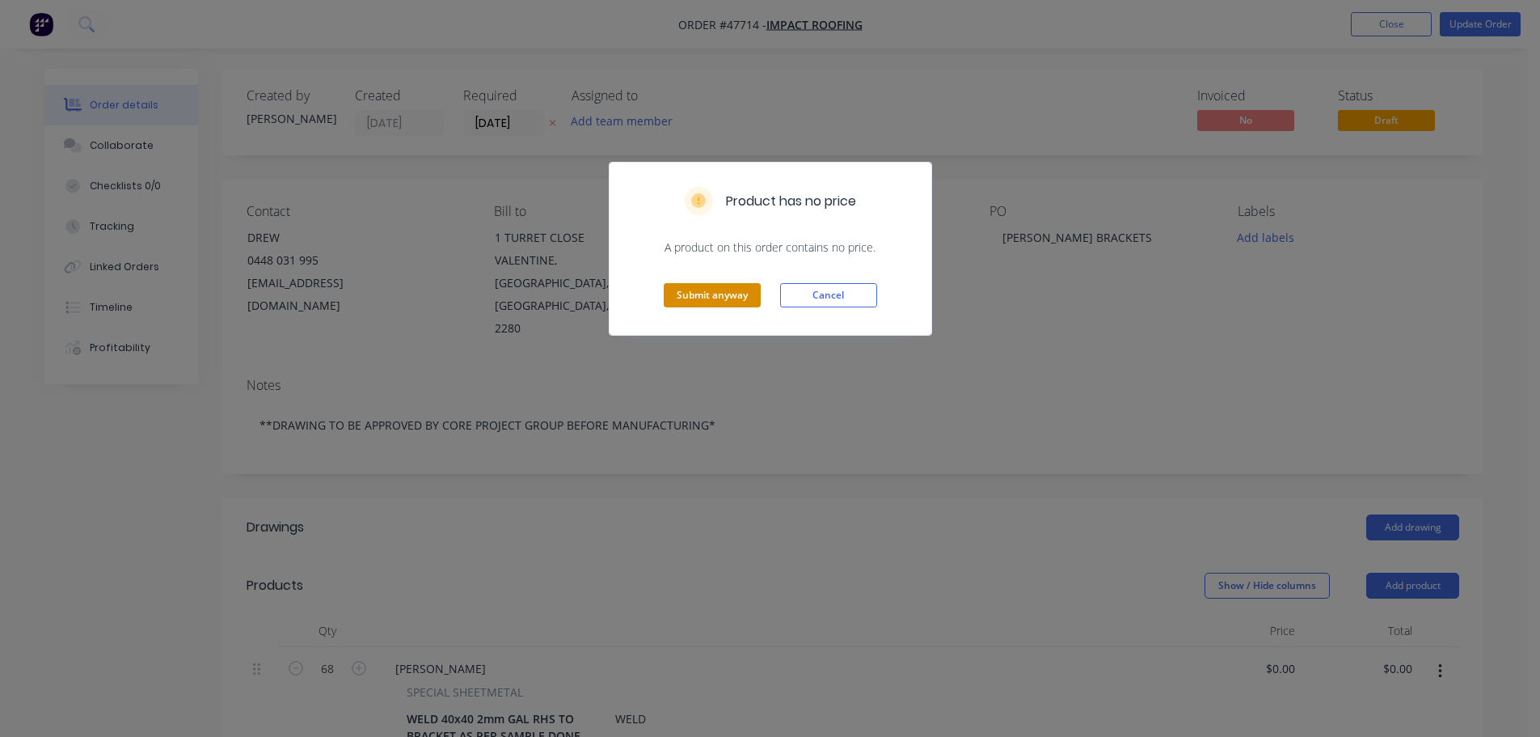
click at [714, 298] on button "Submit anyway" at bounding box center [712, 295] width 97 height 24
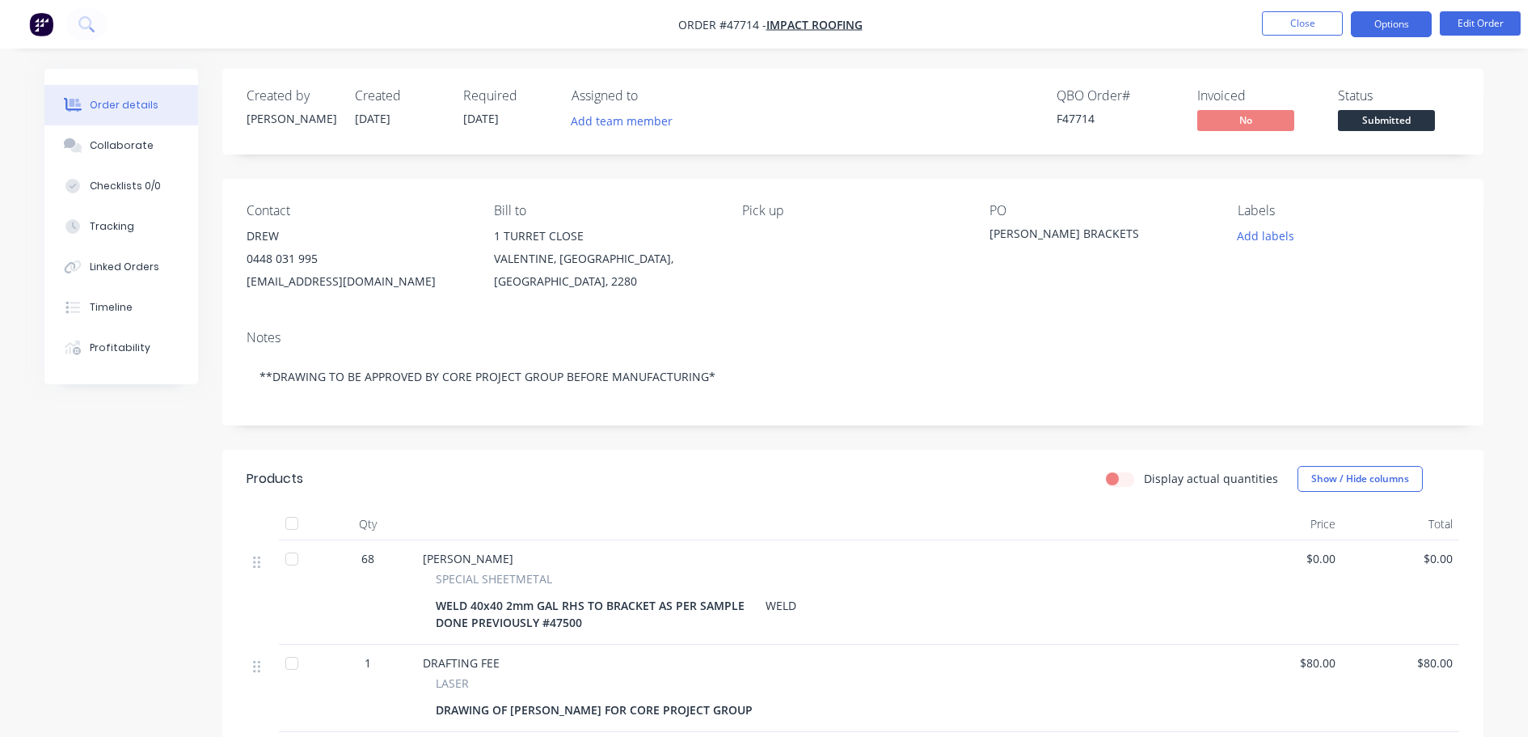
click at [1392, 18] on button "Options" at bounding box center [1391, 24] width 81 height 26
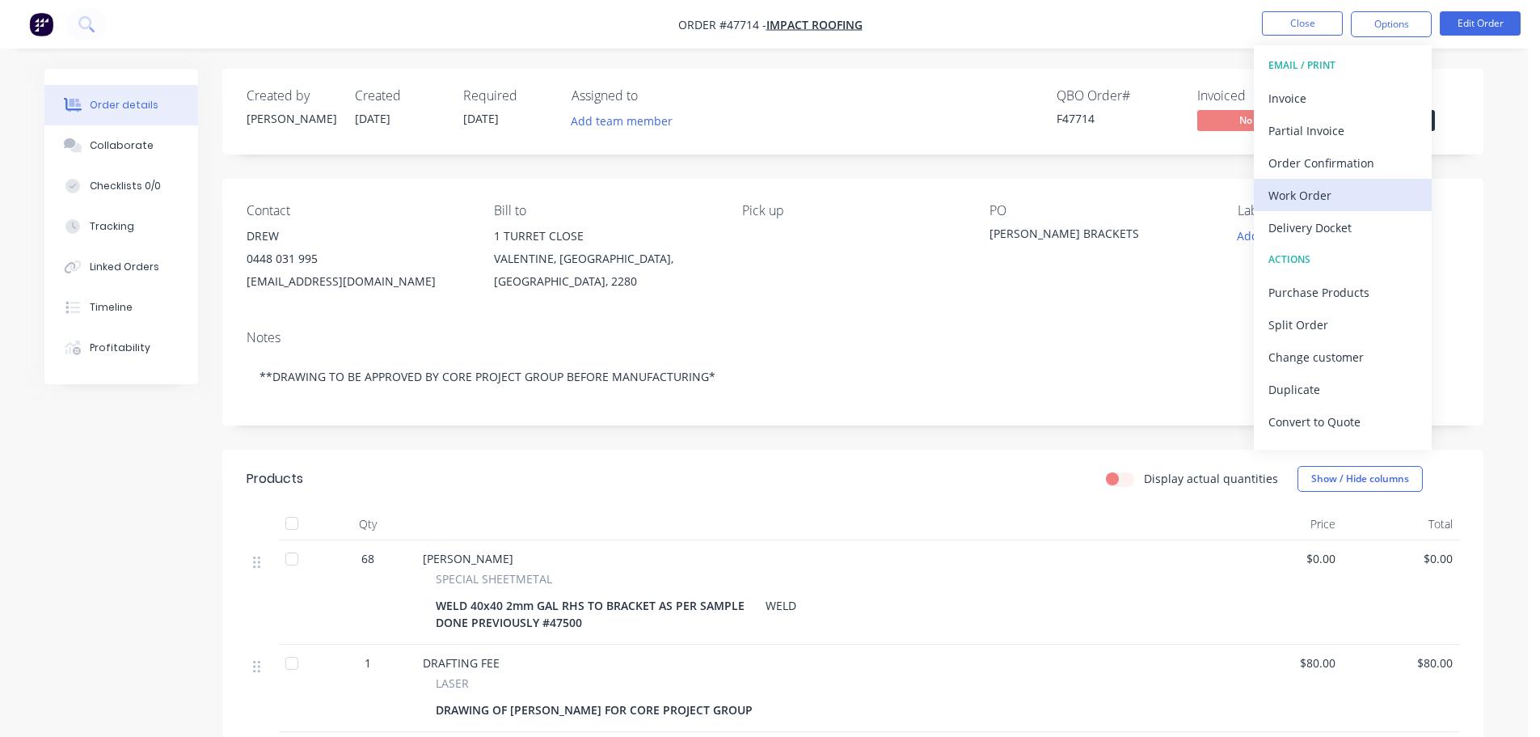
click at [1309, 196] on div "Work Order" at bounding box center [1343, 195] width 149 height 23
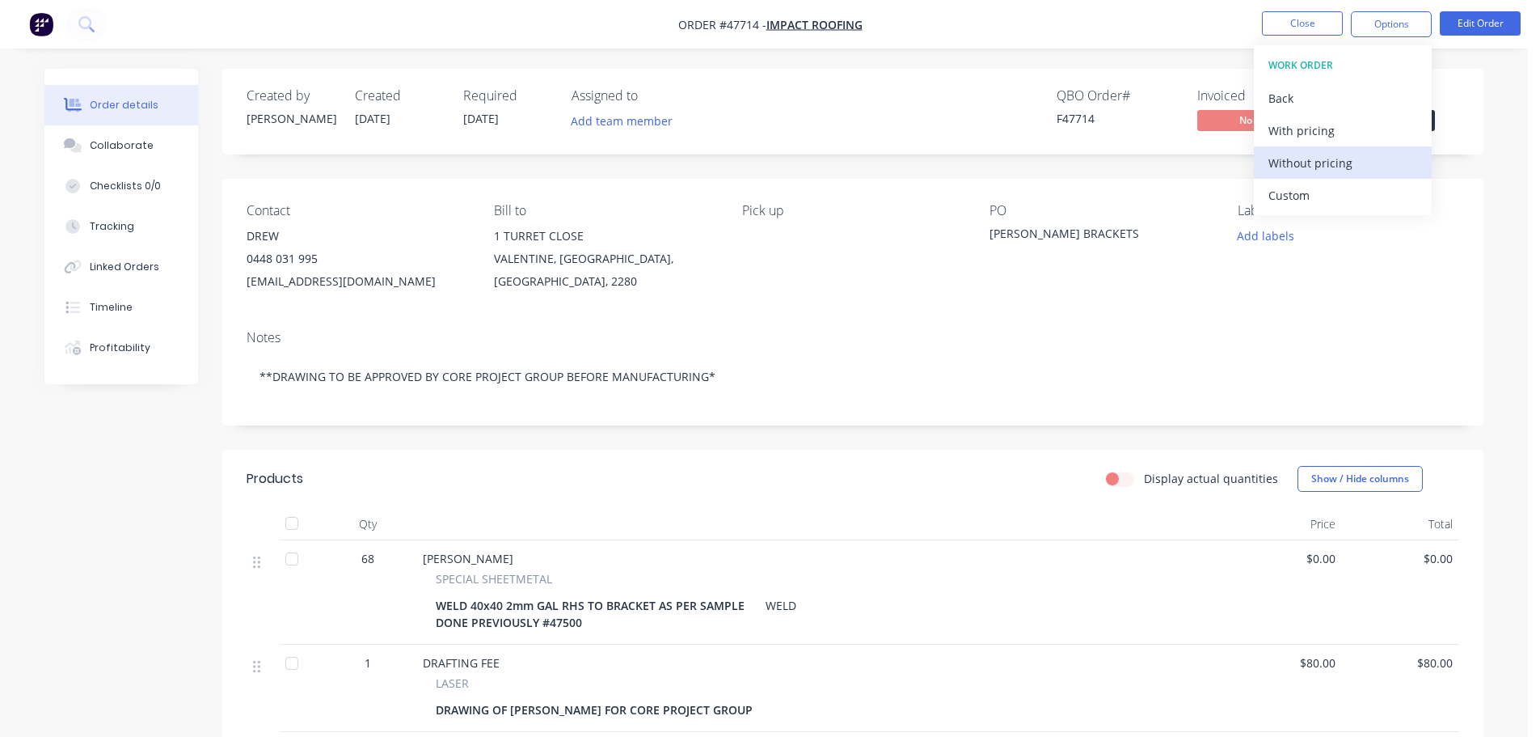
click at [1308, 155] on div "Without pricing" at bounding box center [1343, 162] width 149 height 23
click at [1452, 87] on div "Created by [PERSON_NAME] Created [DATE] Required [DATE] Assigned to Add team me…" at bounding box center [852, 112] width 1261 height 86
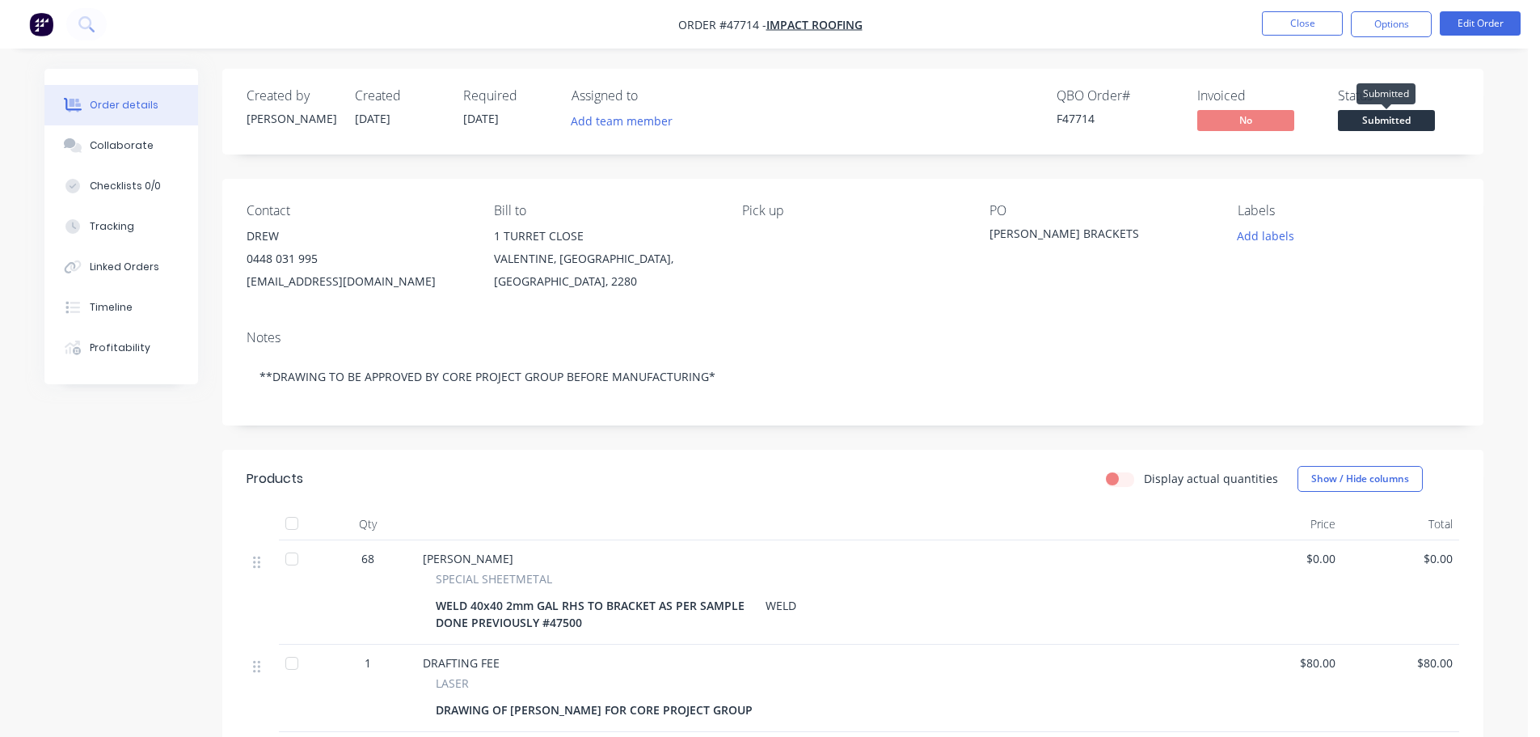
click at [1409, 123] on span "Submitted" at bounding box center [1386, 120] width 97 height 20
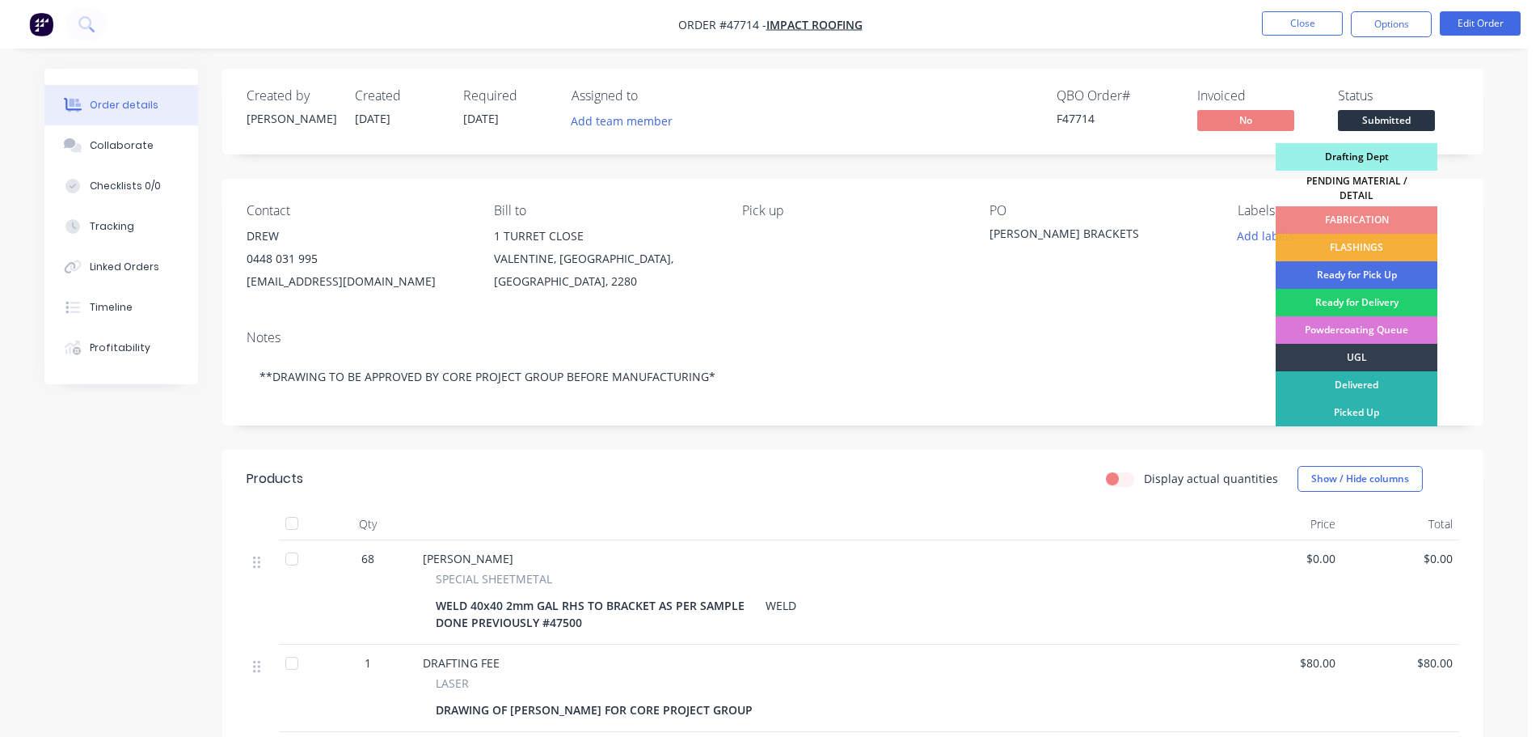
click at [1380, 158] on div "Drafting Dept" at bounding box center [1357, 156] width 162 height 27
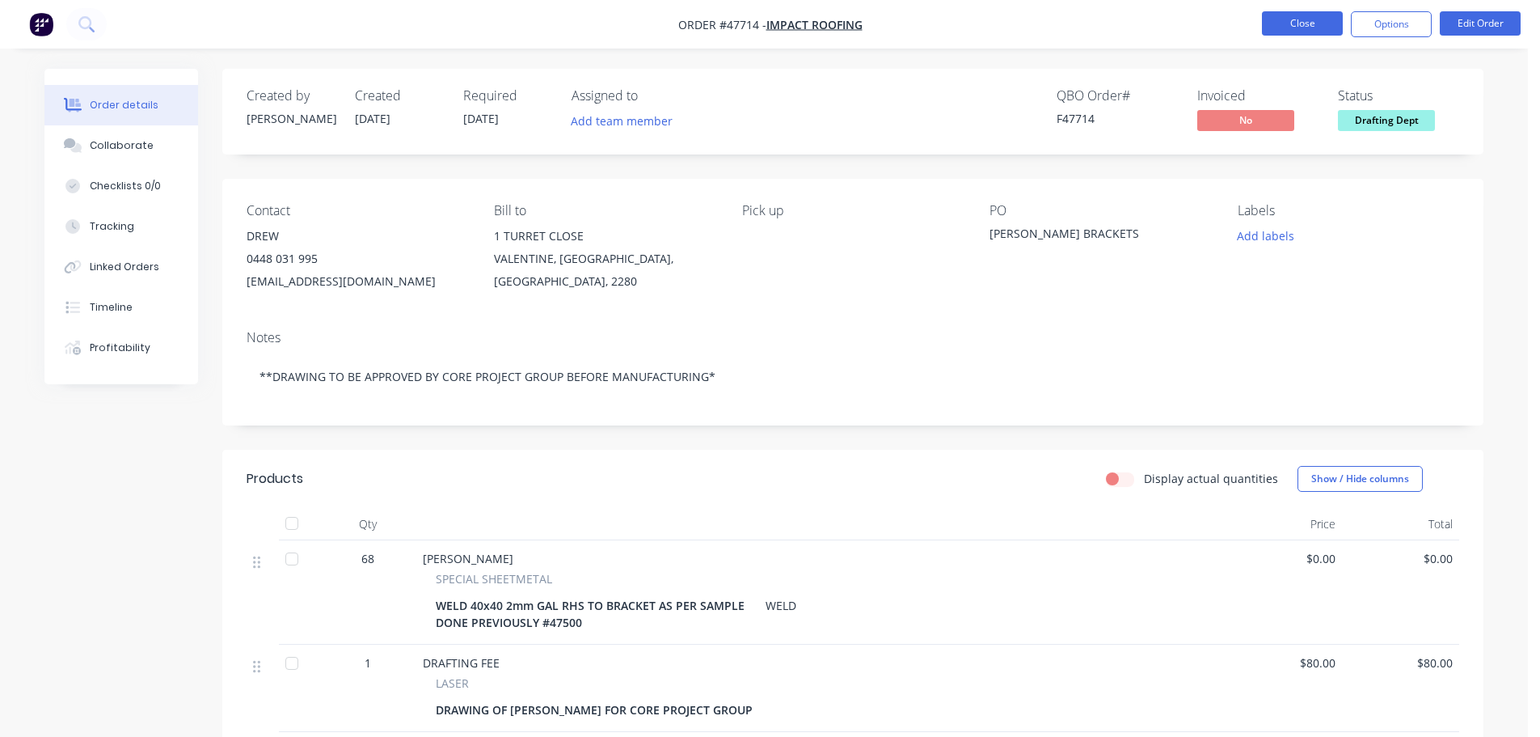
click at [1290, 21] on button "Close" at bounding box center [1302, 23] width 81 height 24
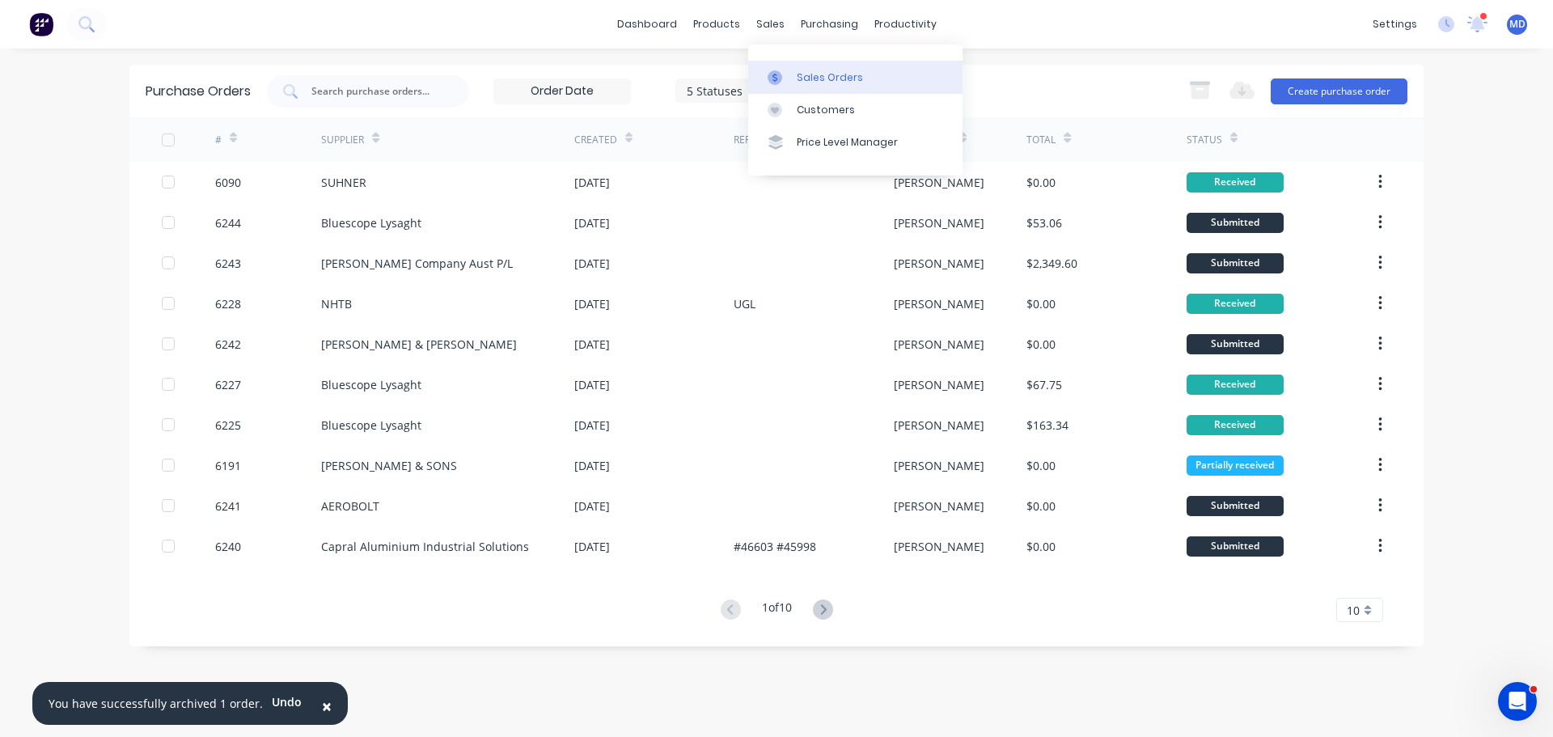
click at [804, 75] on div "Sales Orders" at bounding box center [829, 77] width 66 height 15
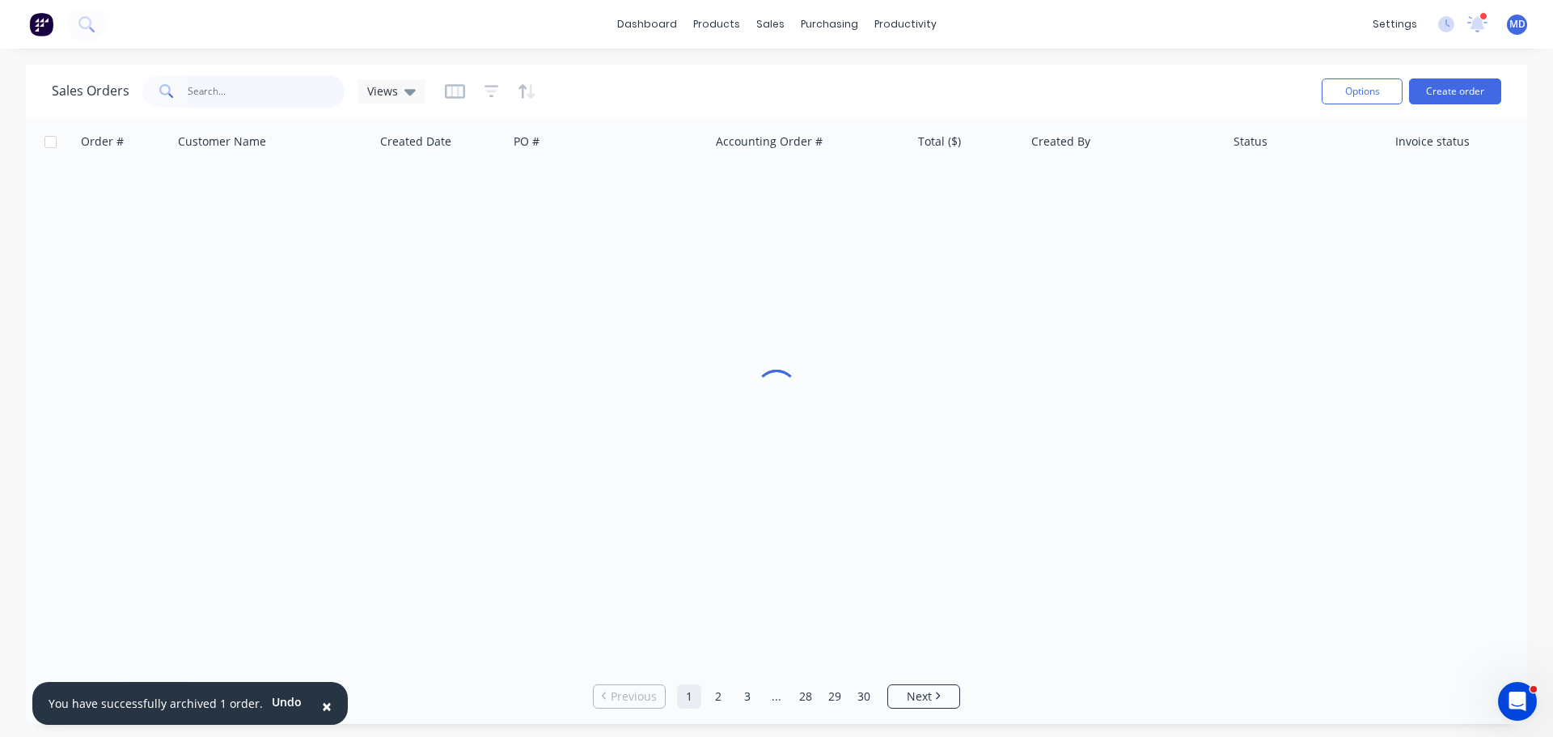
click at [220, 89] on input "text" at bounding box center [267, 91] width 158 height 32
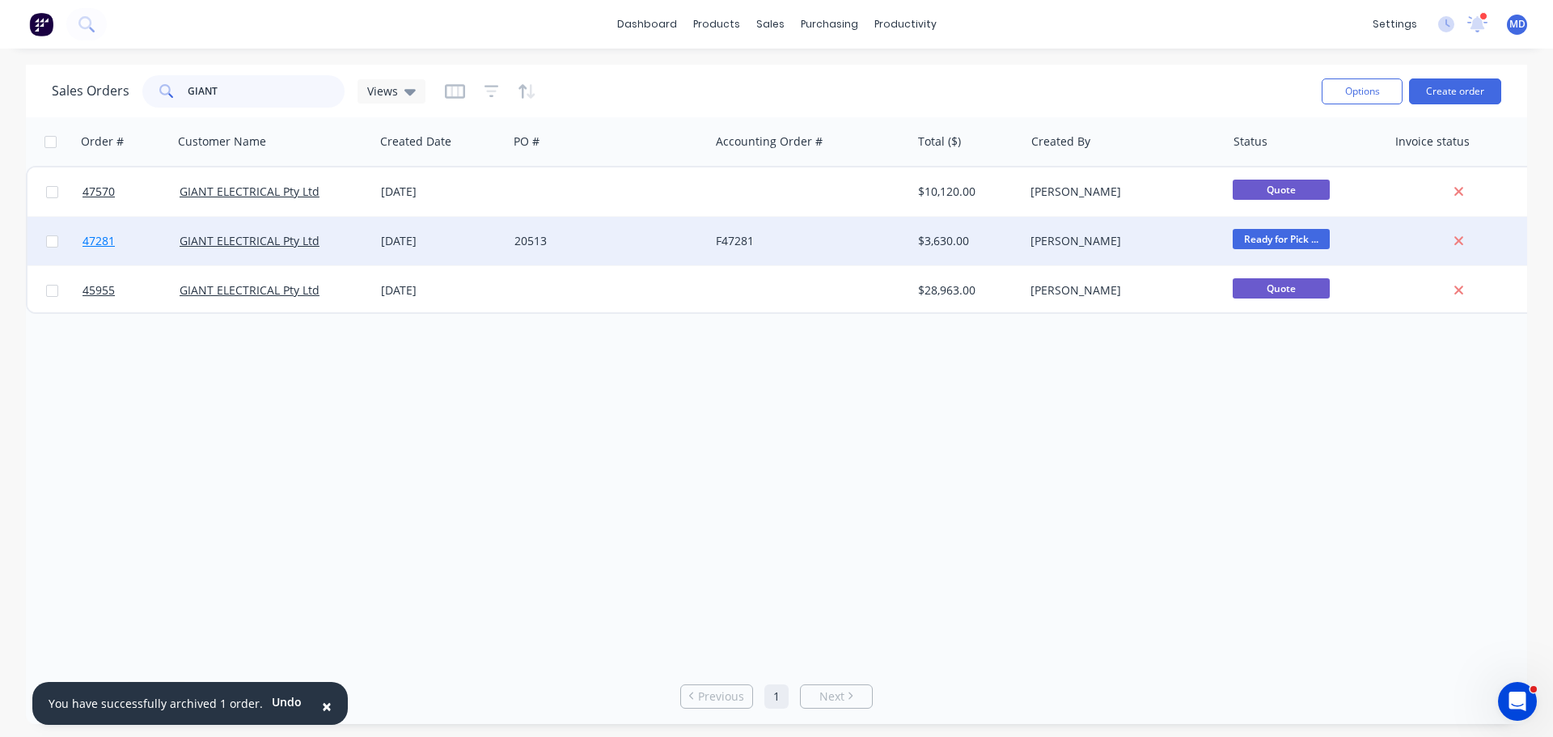
type input "GIANT"
click at [107, 234] on span "47281" at bounding box center [98, 241] width 32 height 16
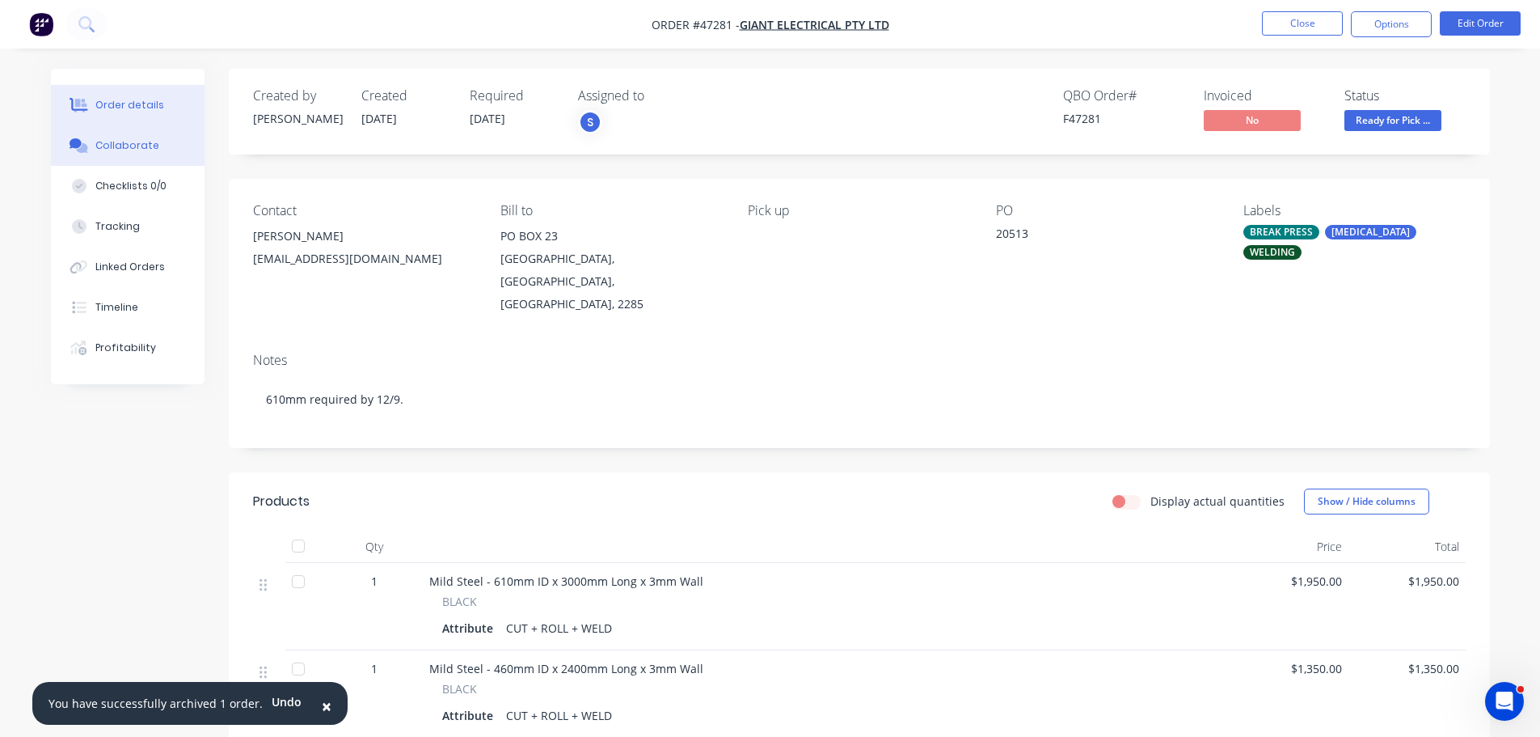
click at [133, 135] on button "Collaborate" at bounding box center [128, 145] width 154 height 40
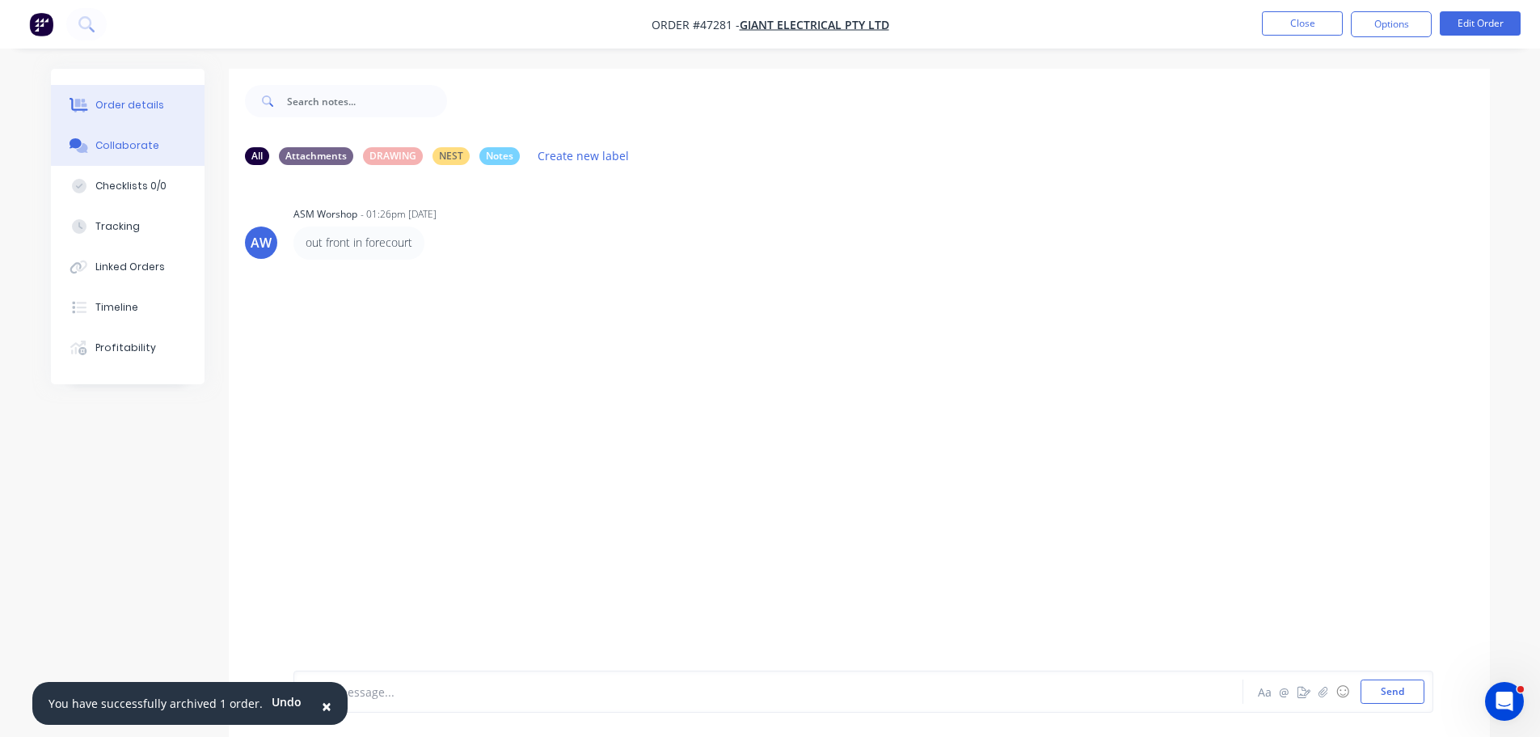
click at [127, 108] on div "Order details" at bounding box center [129, 105] width 69 height 15
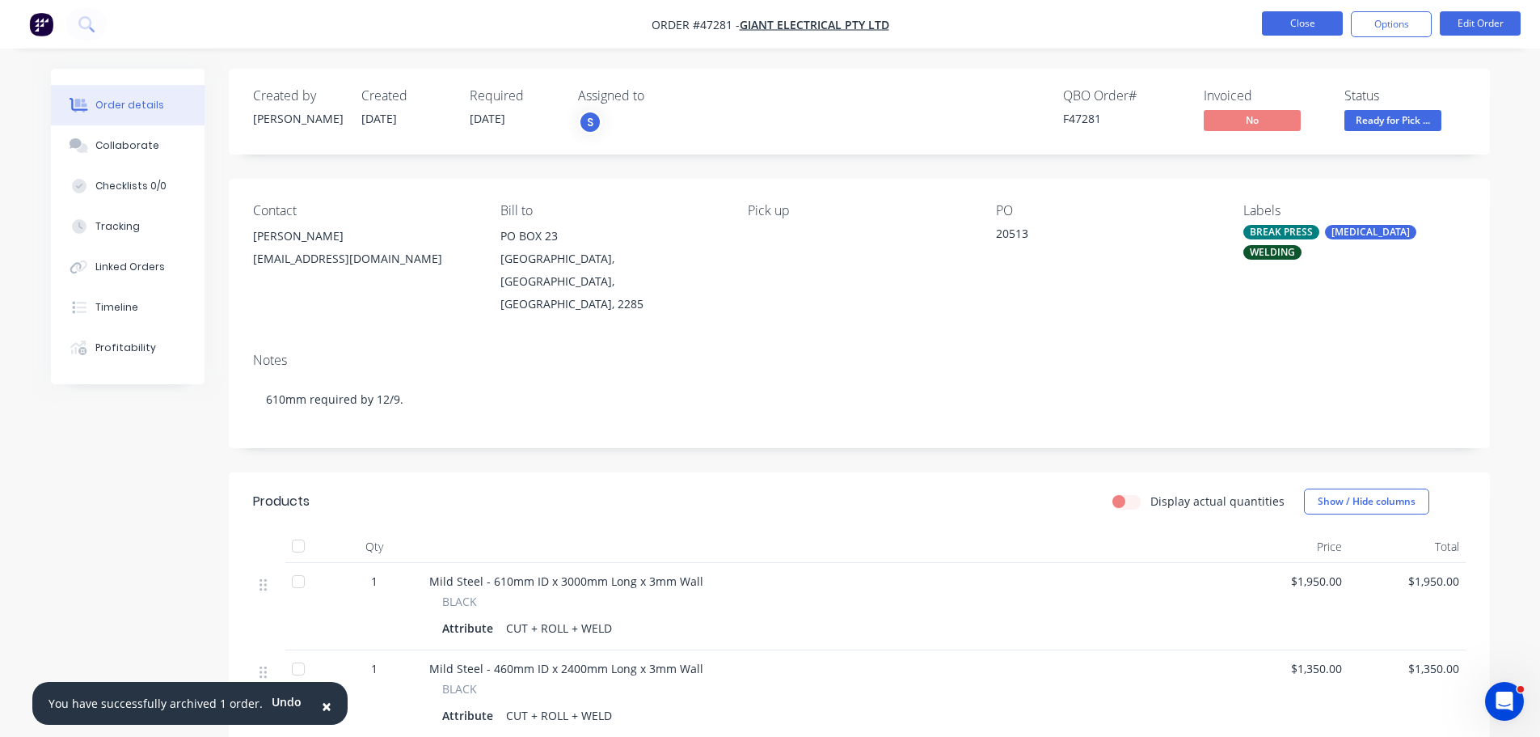
click at [1284, 24] on button "Close" at bounding box center [1302, 23] width 81 height 24
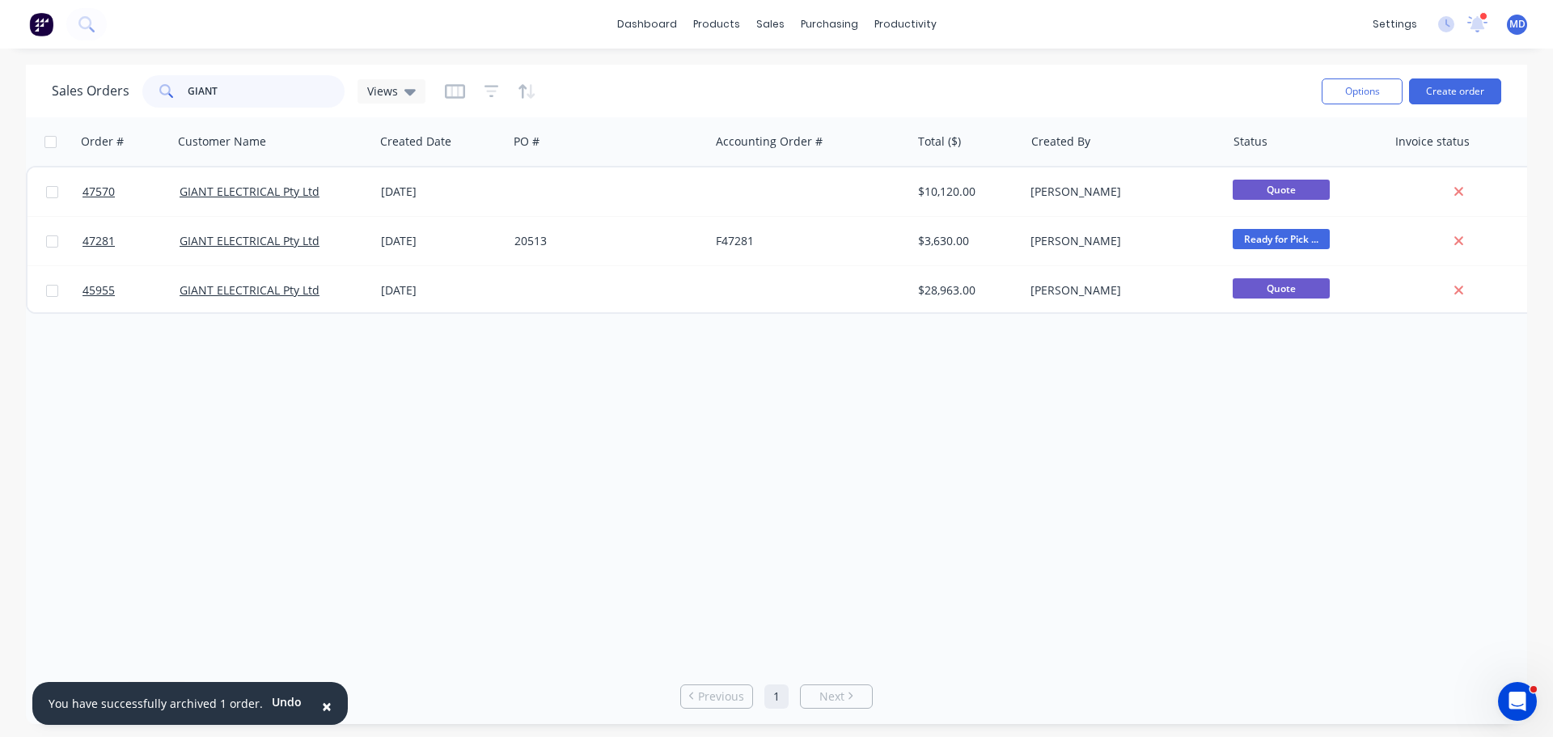
click at [284, 101] on input "GIANT" at bounding box center [267, 91] width 158 height 32
type input "G"
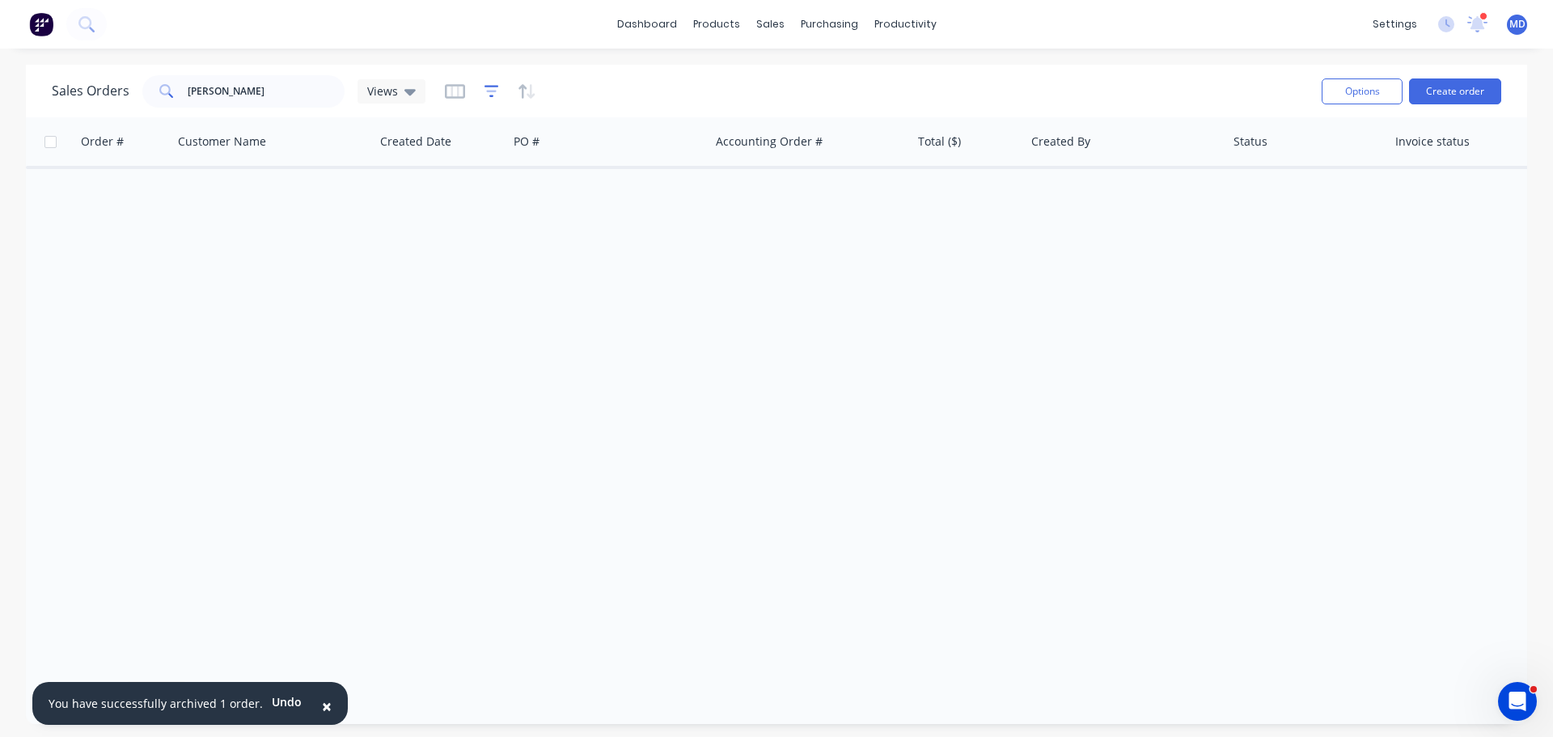
click at [495, 88] on icon "button" at bounding box center [491, 91] width 15 height 16
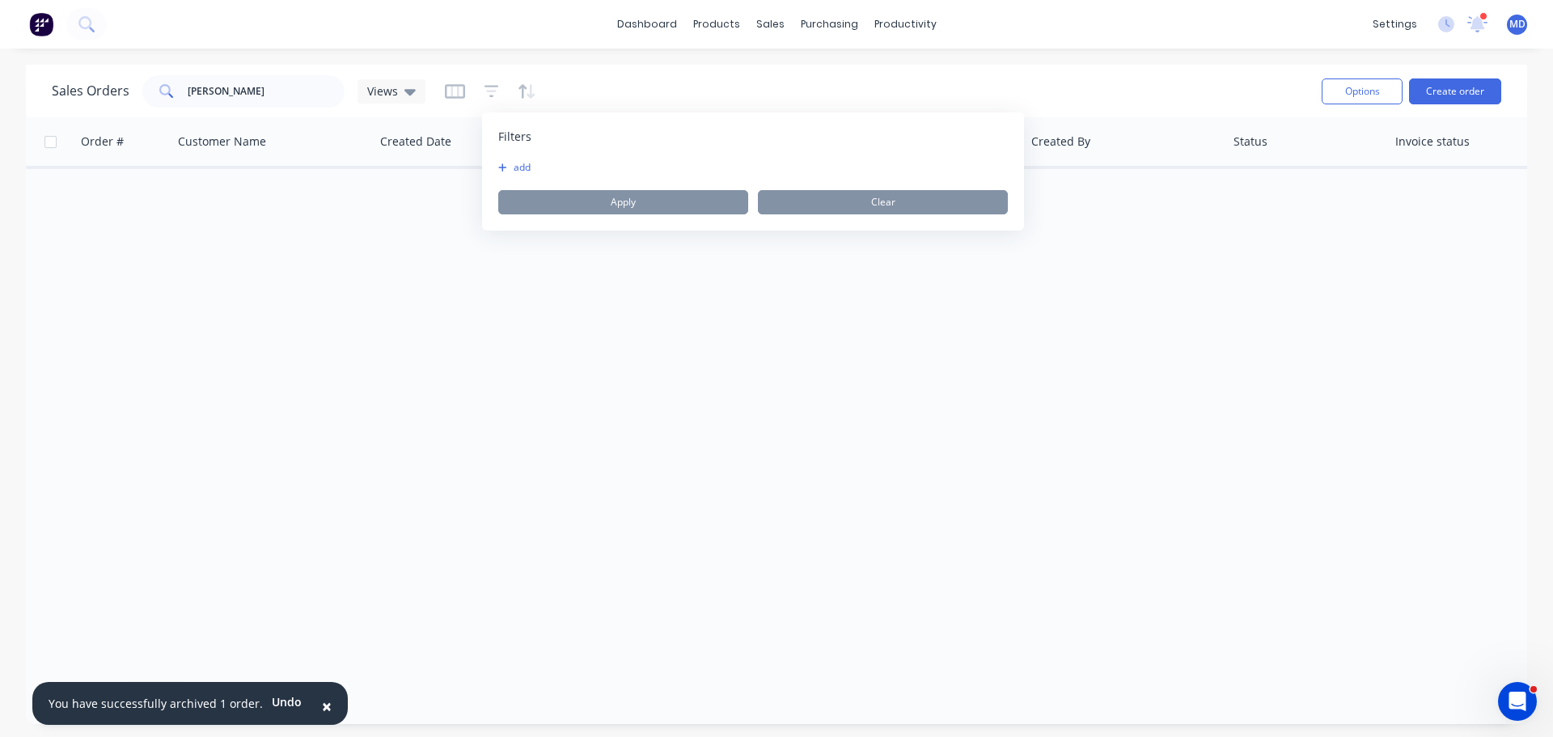
click at [505, 166] on icon "button" at bounding box center [502, 168] width 9 height 10
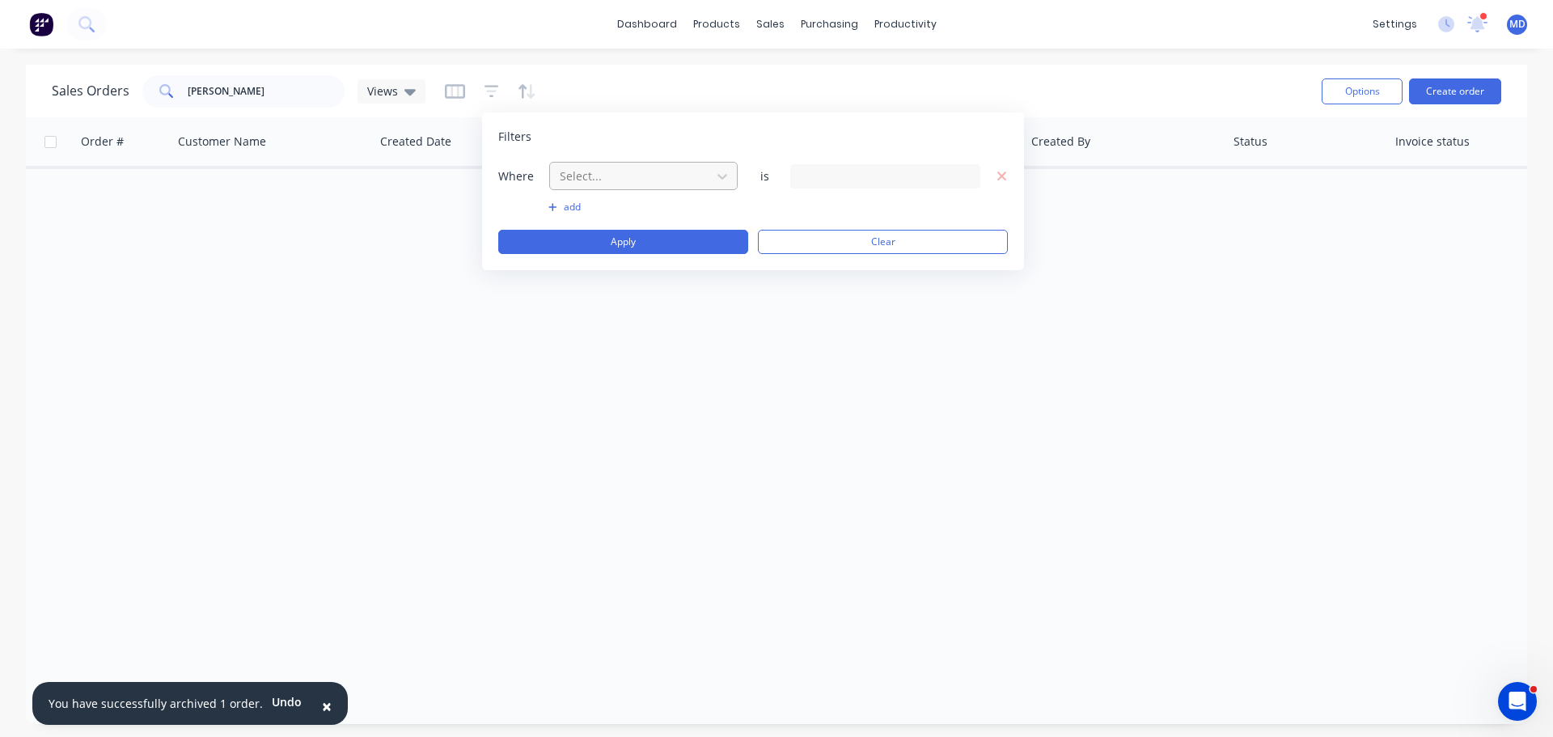
click at [572, 177] on div at bounding box center [630, 176] width 145 height 20
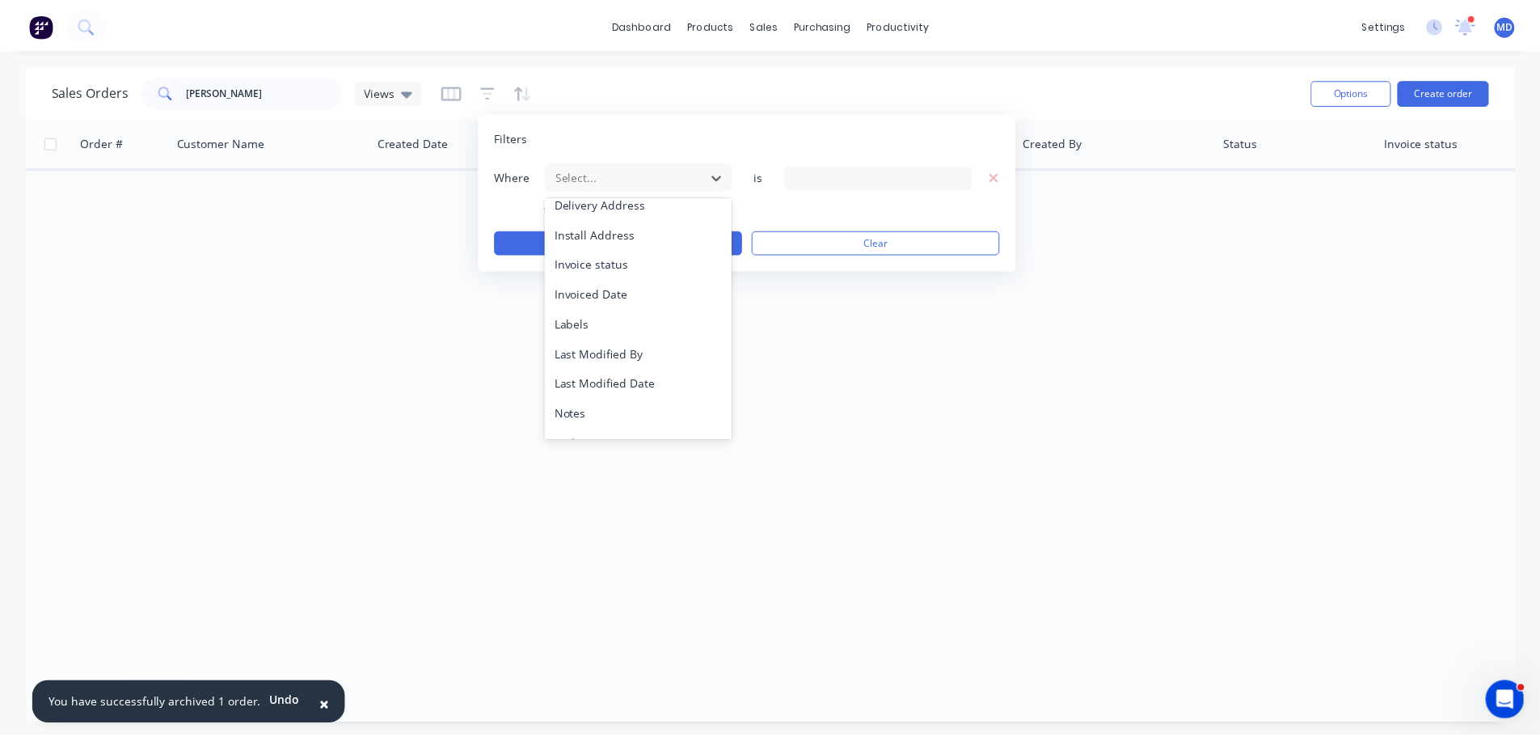
scroll to position [392, 0]
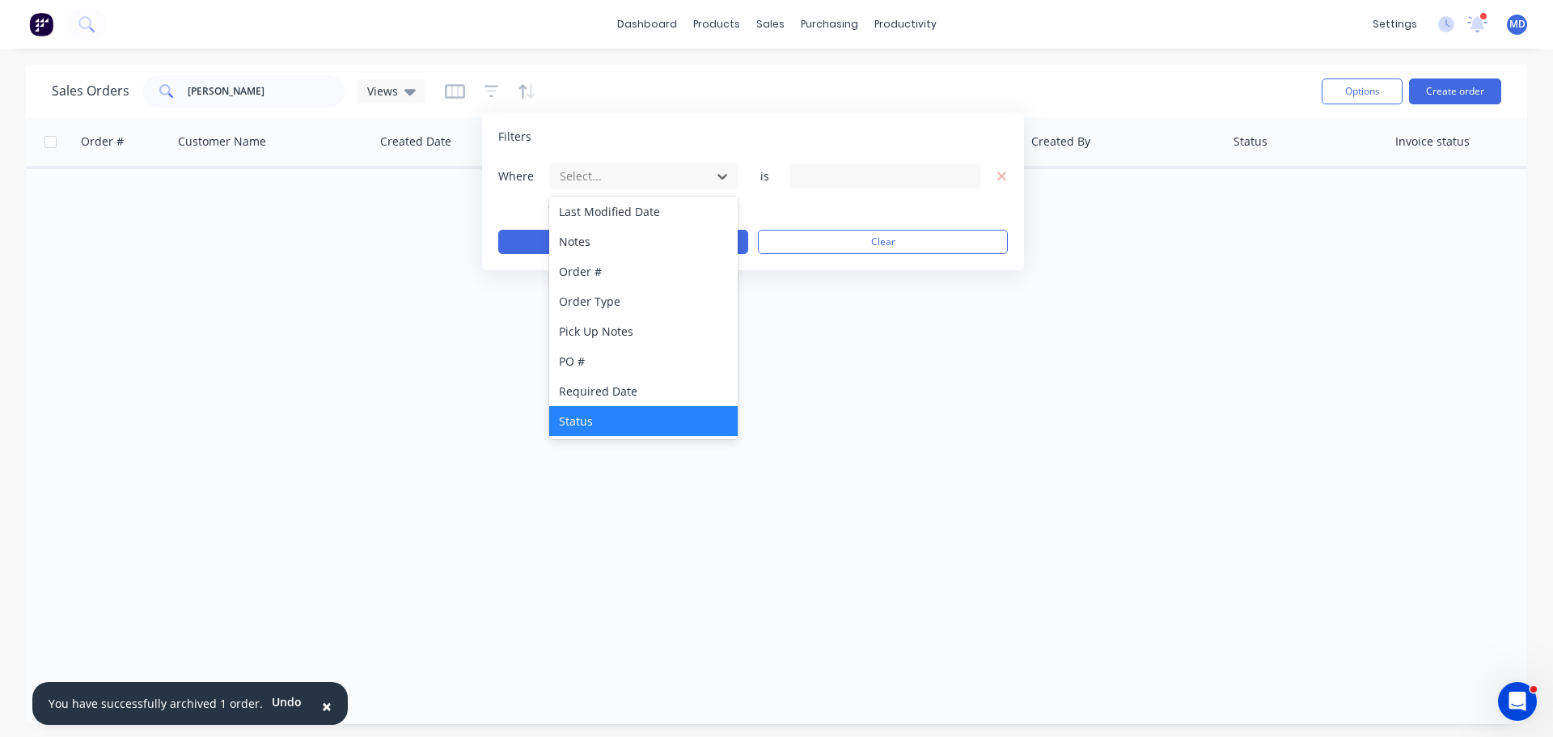
click at [589, 418] on div "Status" at bounding box center [643, 421] width 188 height 30
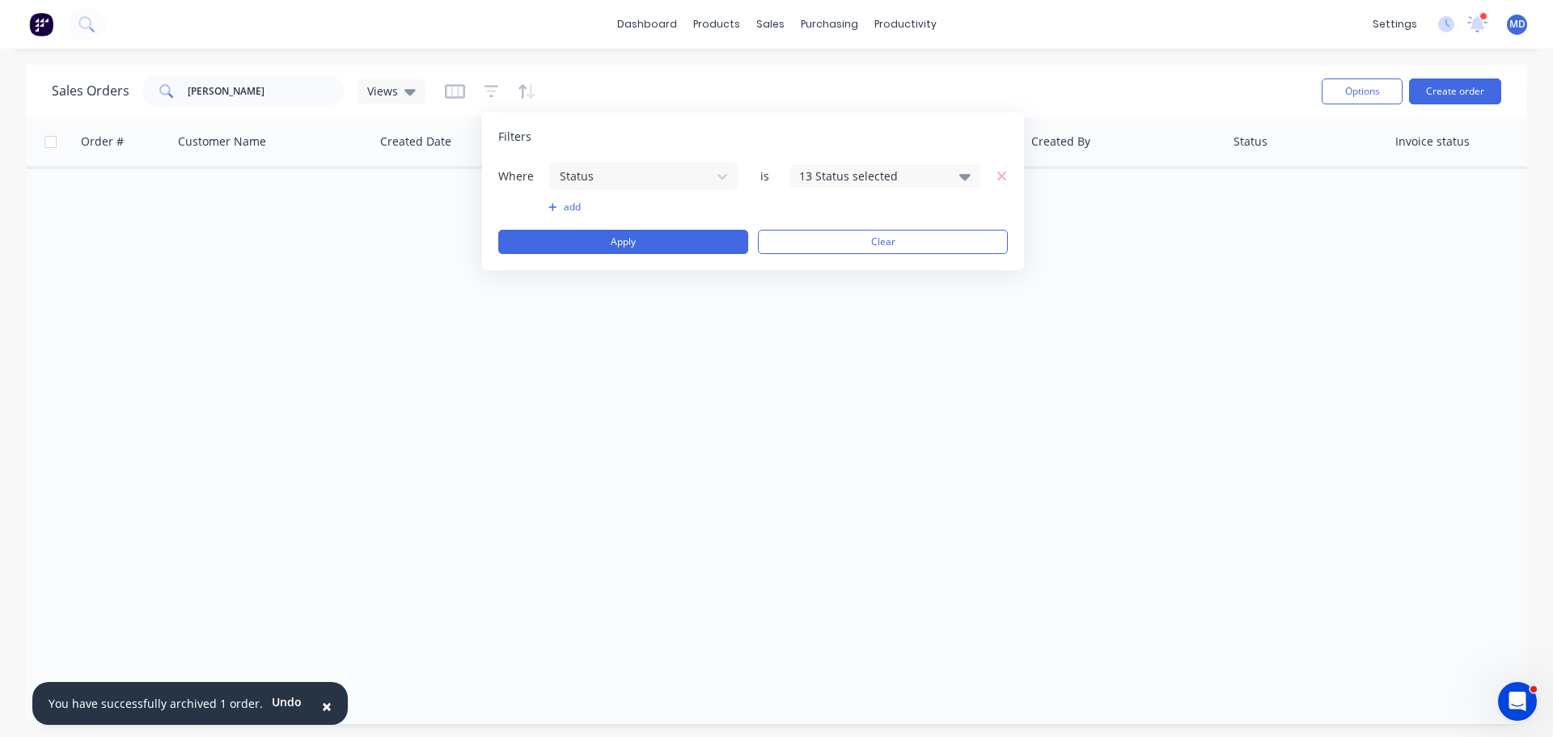
click at [872, 176] on div "13 Status selected" at bounding box center [872, 175] width 146 height 17
click at [820, 265] on div at bounding box center [817, 265] width 32 height 32
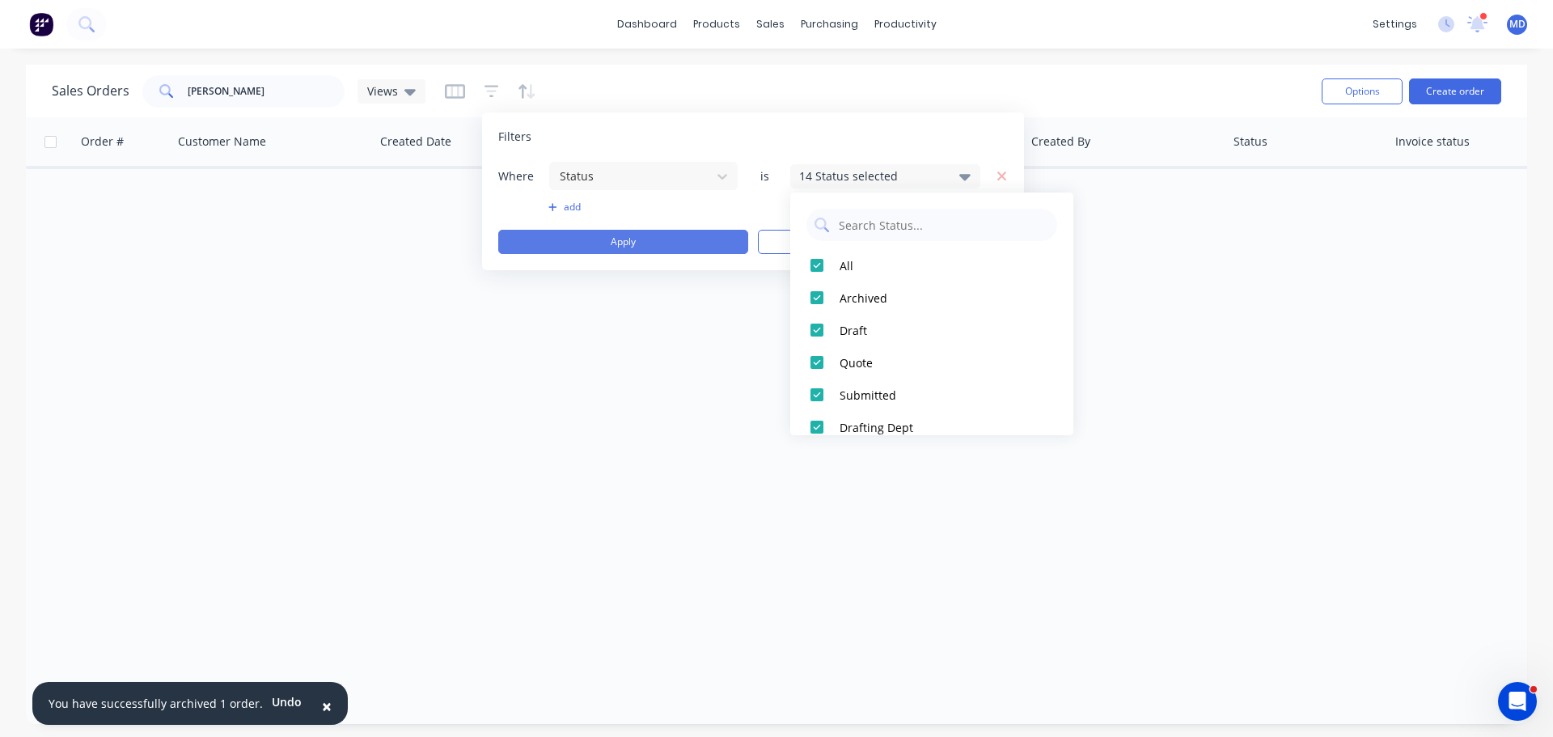
click at [696, 232] on button "Apply" at bounding box center [623, 242] width 250 height 24
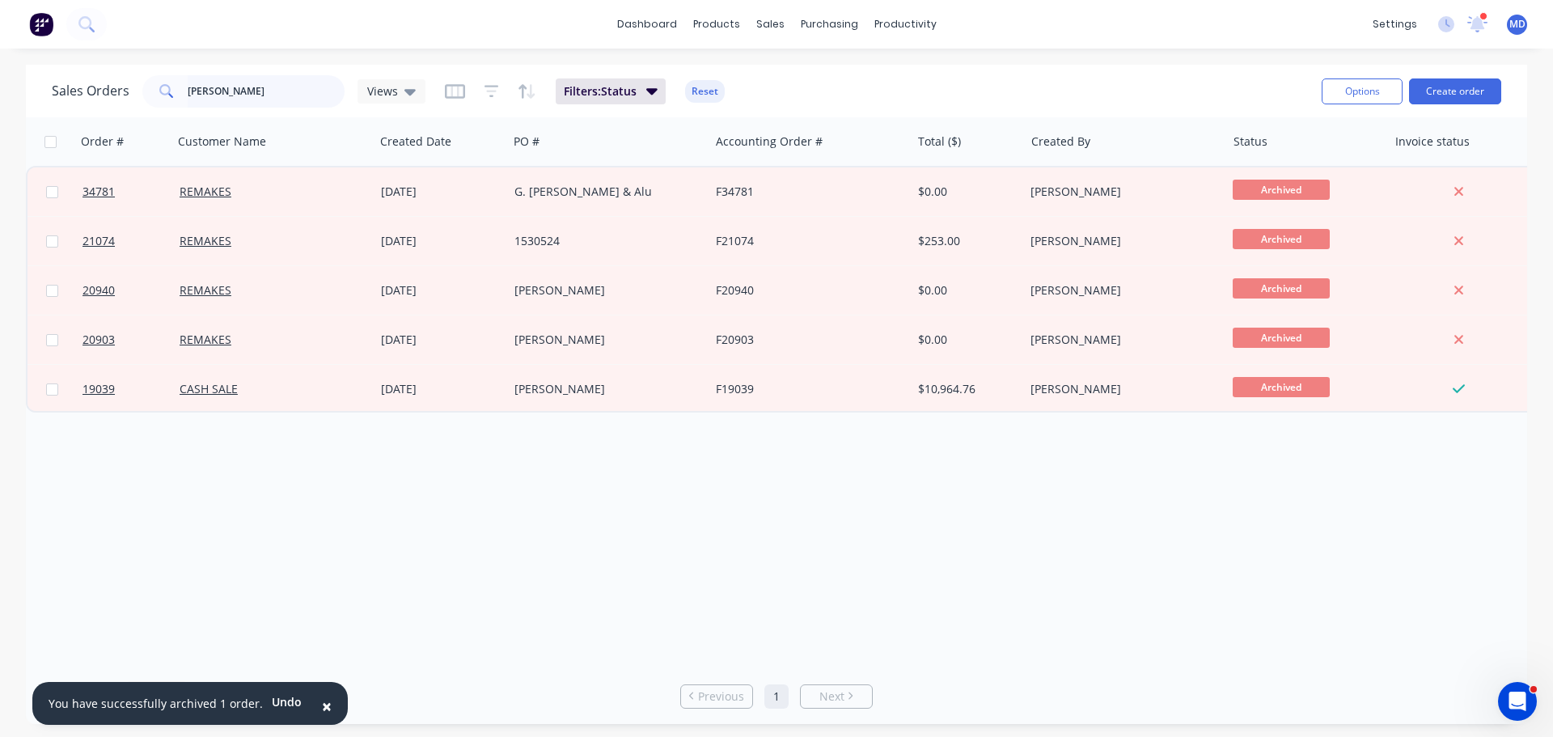
drag, startPoint x: 192, startPoint y: 95, endPoint x: 211, endPoint y: 95, distance: 19.4
click at [192, 95] on input "G JAMES" at bounding box center [267, 91] width 158 height 32
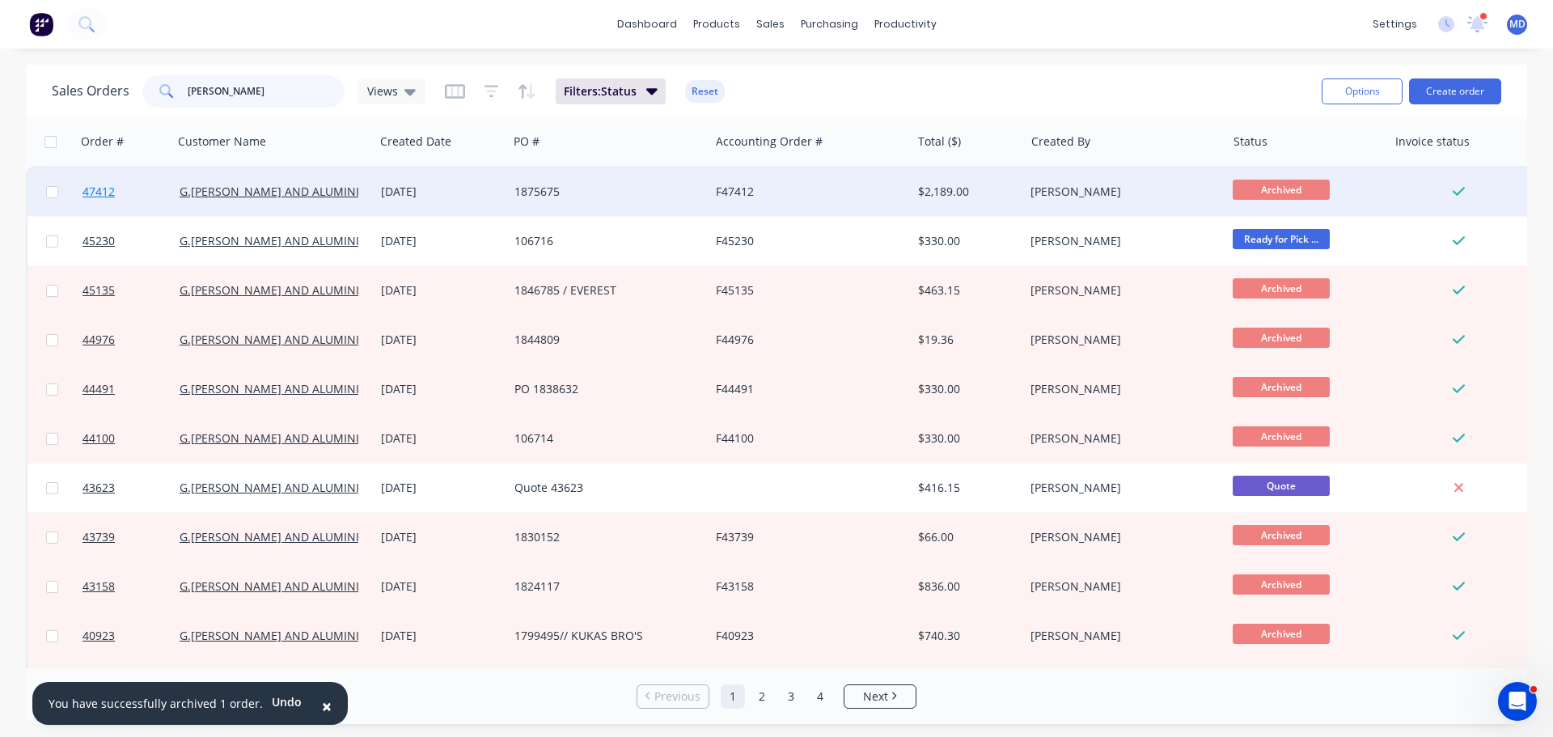
type input "[PERSON_NAME]"
click at [90, 188] on span "47412" at bounding box center [98, 192] width 32 height 16
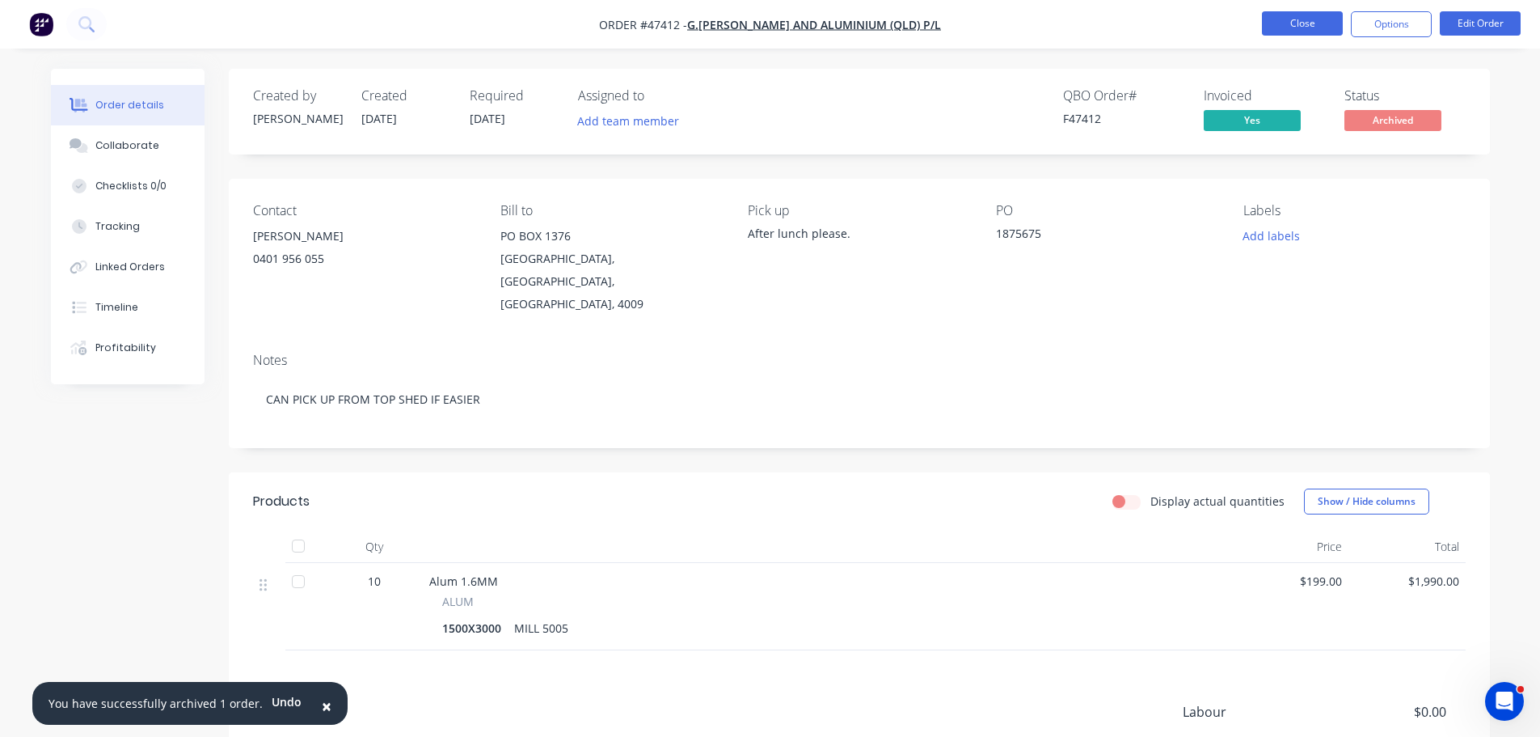
click at [1295, 22] on button "Close" at bounding box center [1302, 23] width 81 height 24
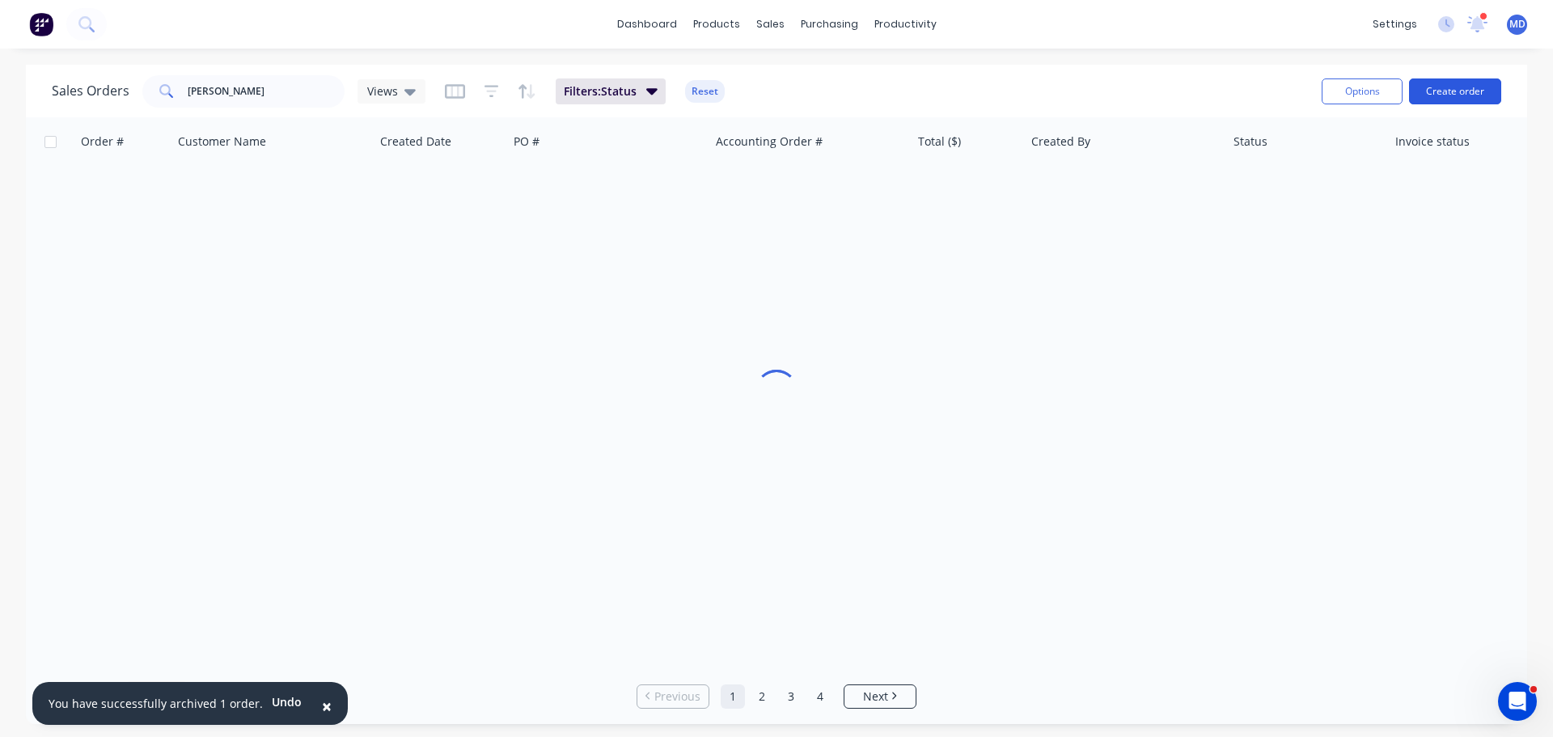
click at [1436, 83] on button "Create order" at bounding box center [1455, 91] width 92 height 26
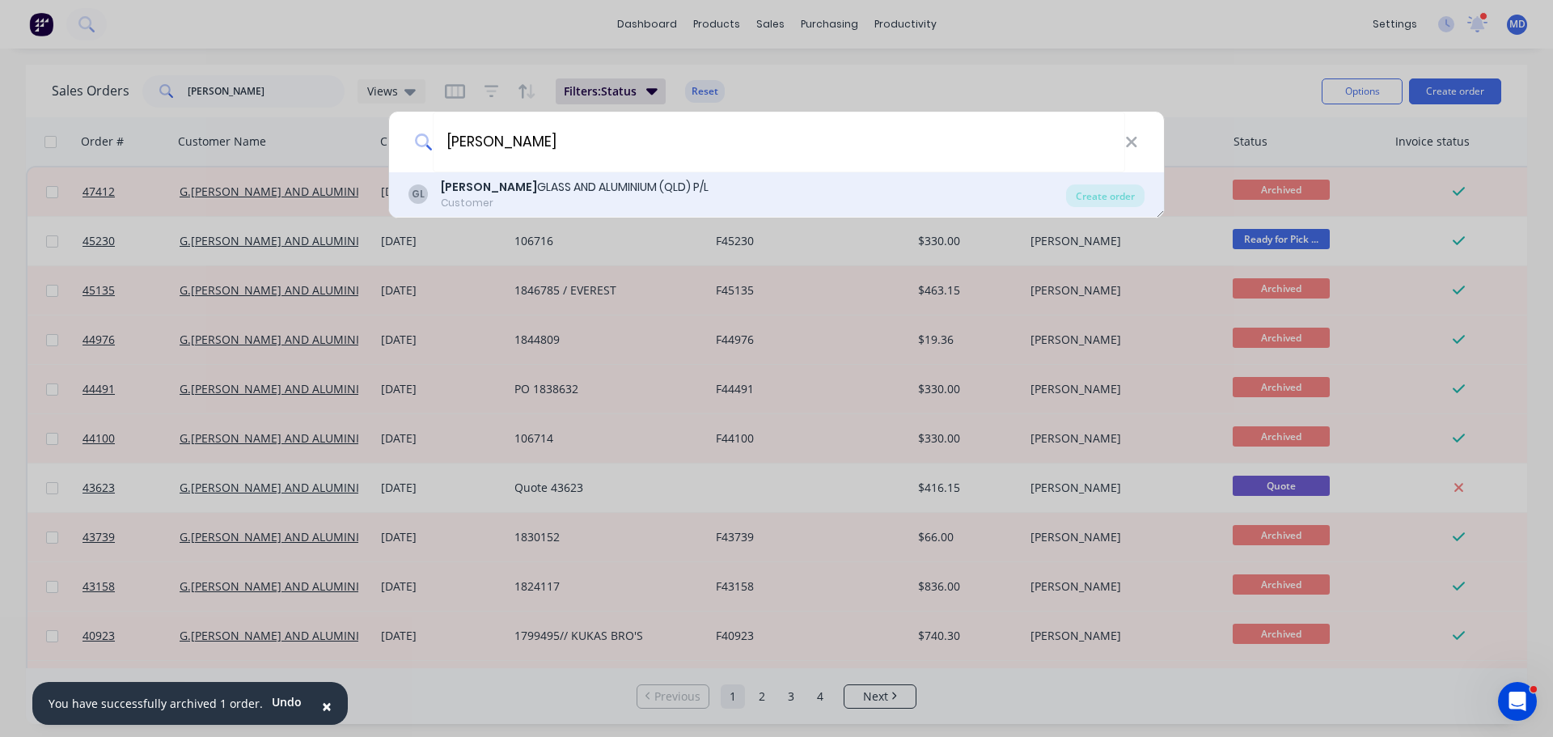
type input "[PERSON_NAME]"
click at [522, 191] on div "G.JAMES GLASS AND ALUMINIUM (QLD) P/L" at bounding box center [575, 187] width 268 height 17
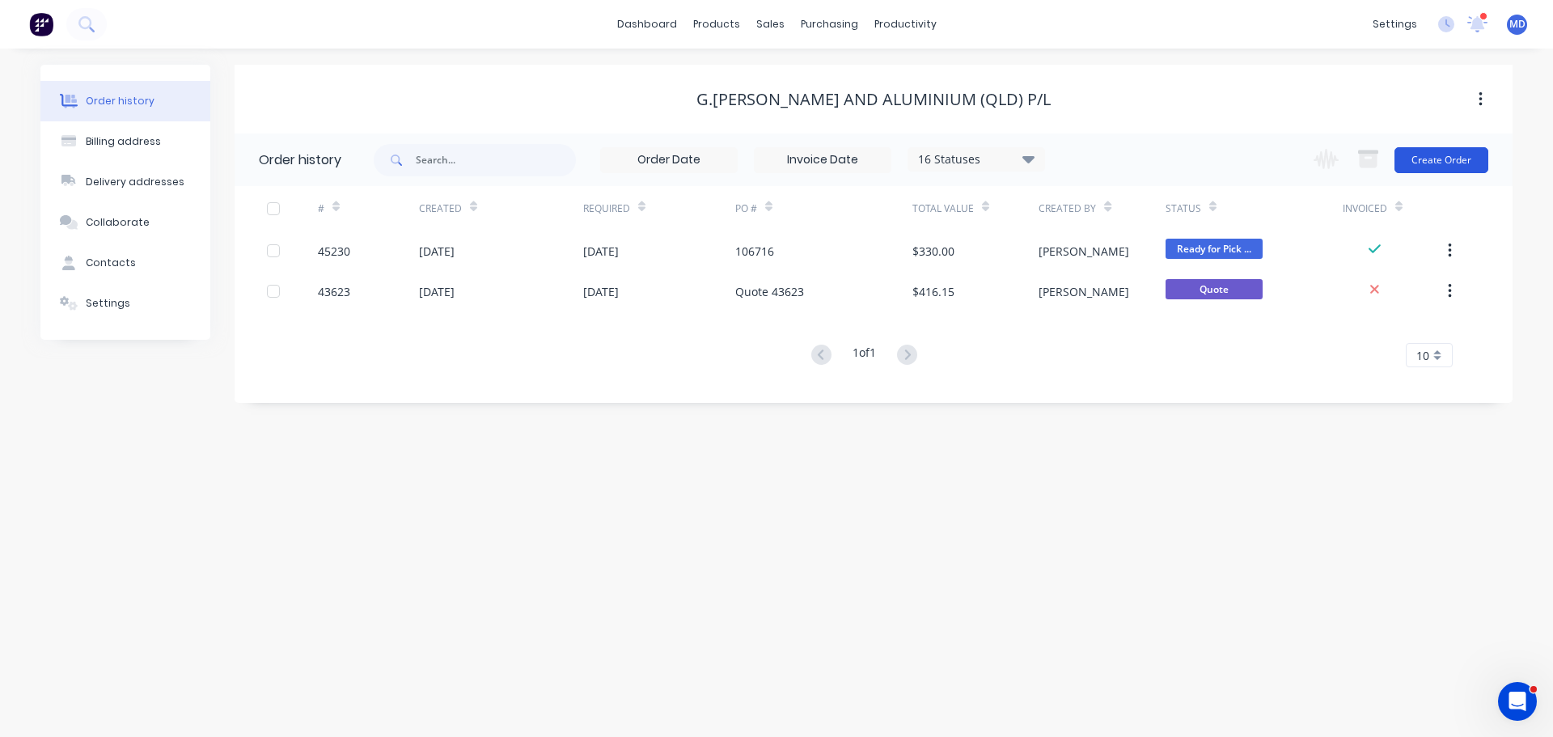
click at [1444, 150] on button "Create Order" at bounding box center [1441, 160] width 94 height 26
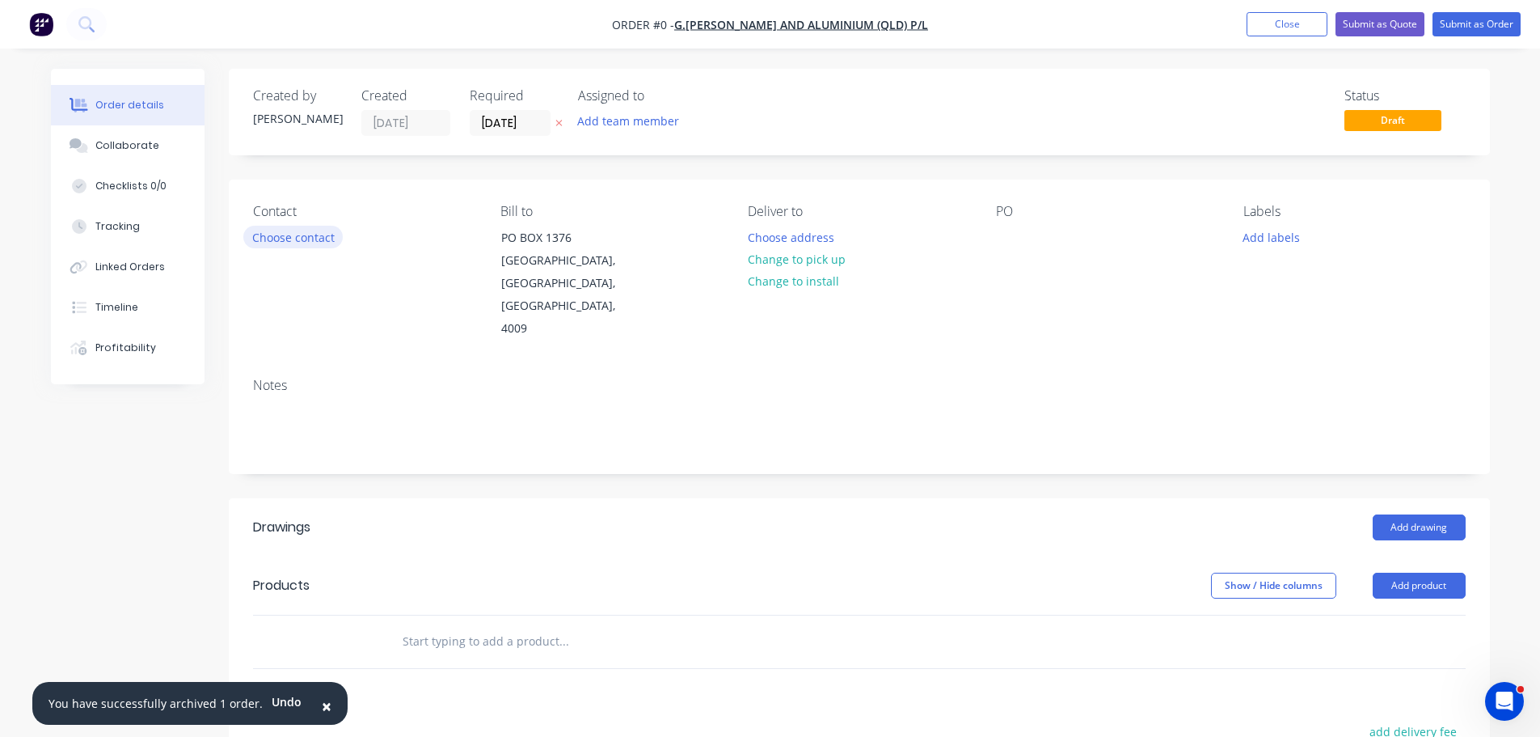
click at [260, 238] on button "Choose contact" at bounding box center [292, 237] width 99 height 22
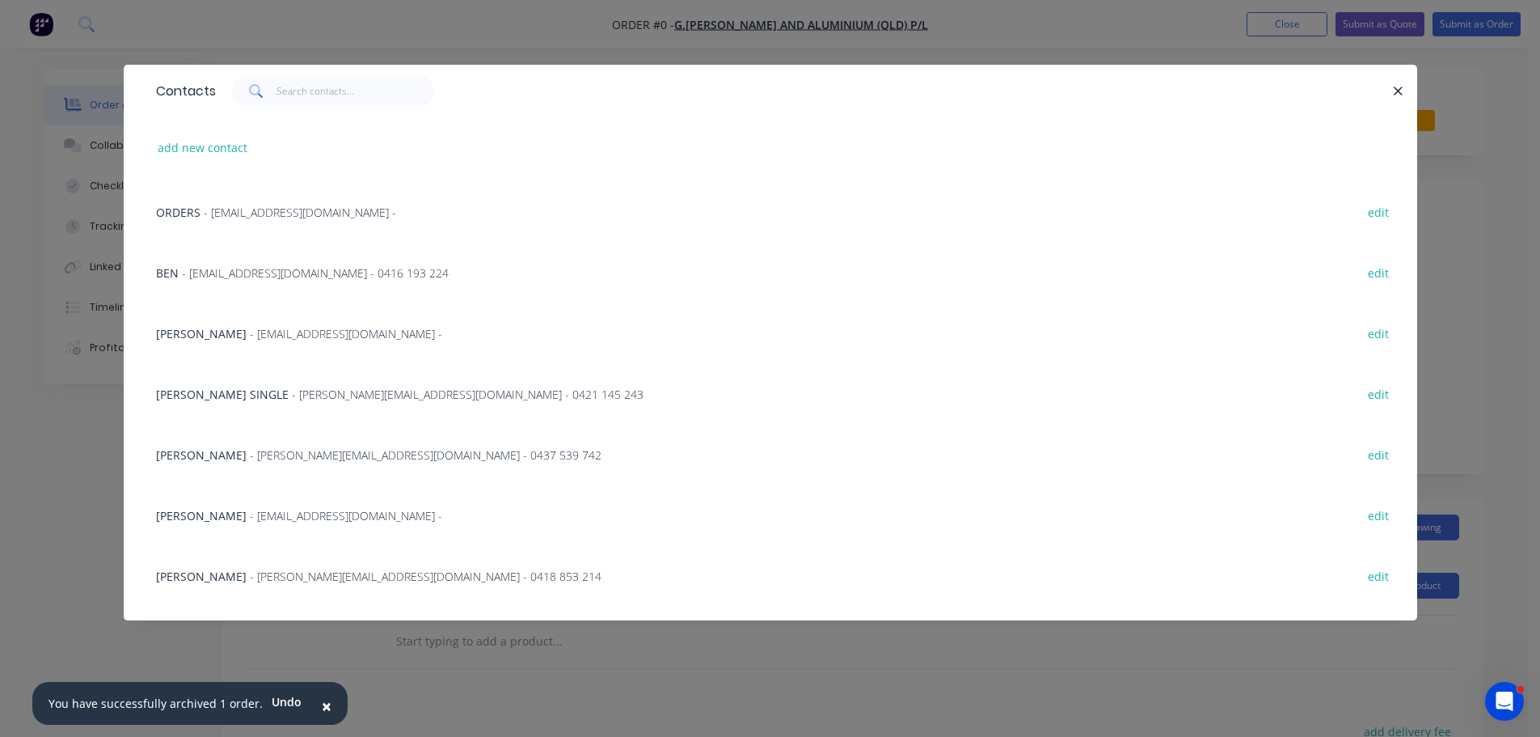
scroll to position [285, 0]
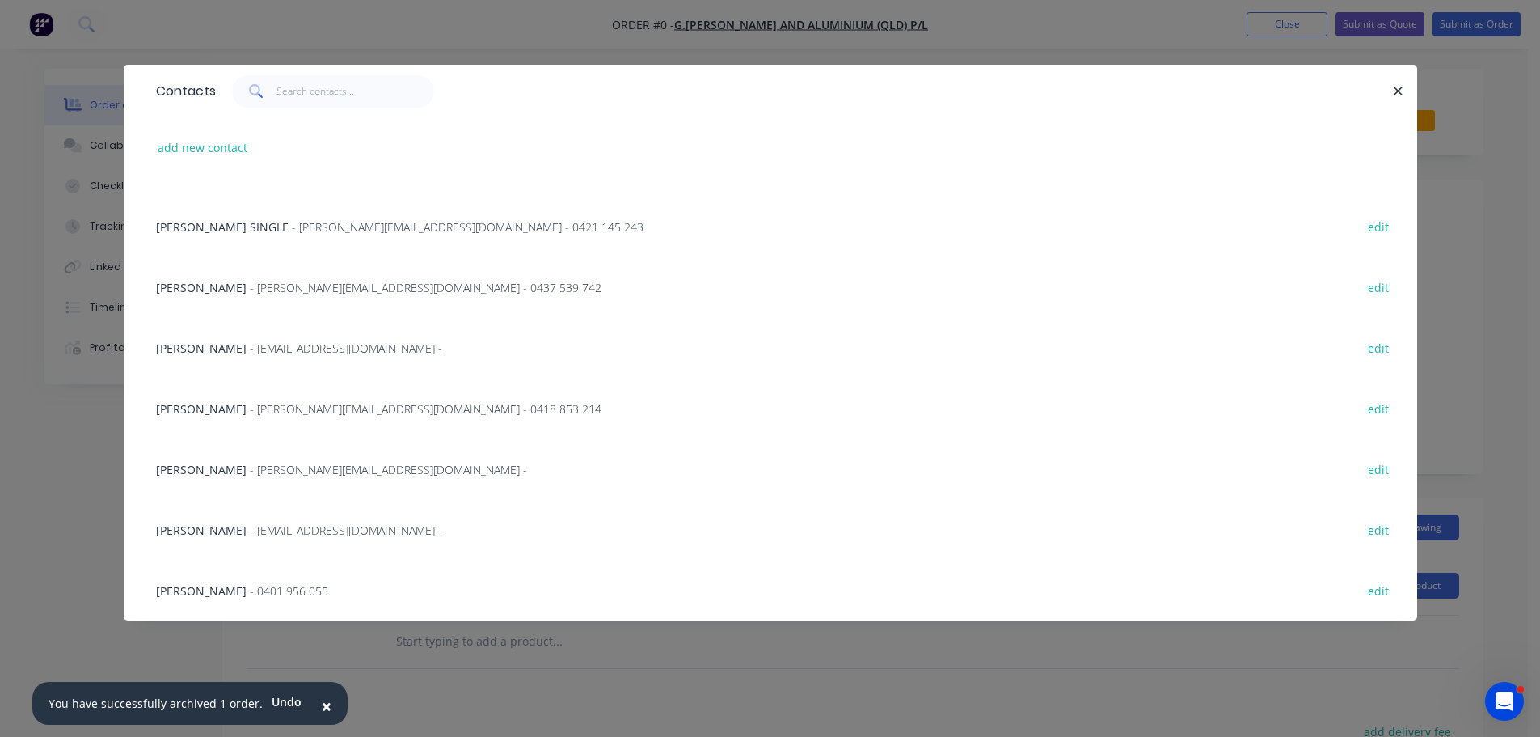
click at [250, 589] on span "- 0401 956 055" at bounding box center [289, 590] width 78 height 15
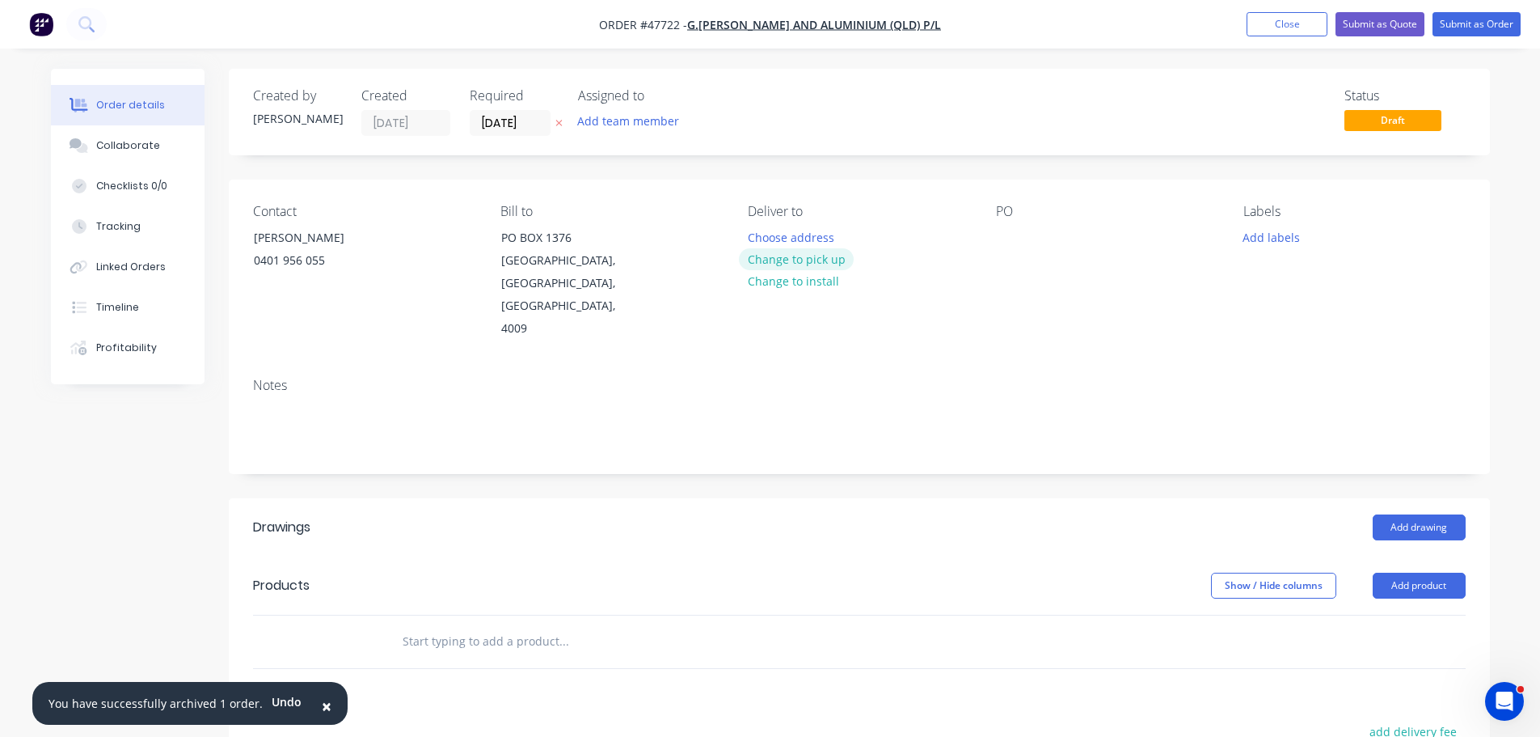
click at [783, 261] on button "Change to pick up" at bounding box center [796, 259] width 115 height 22
click at [509, 122] on input "[DATE]" at bounding box center [510, 123] width 79 height 24
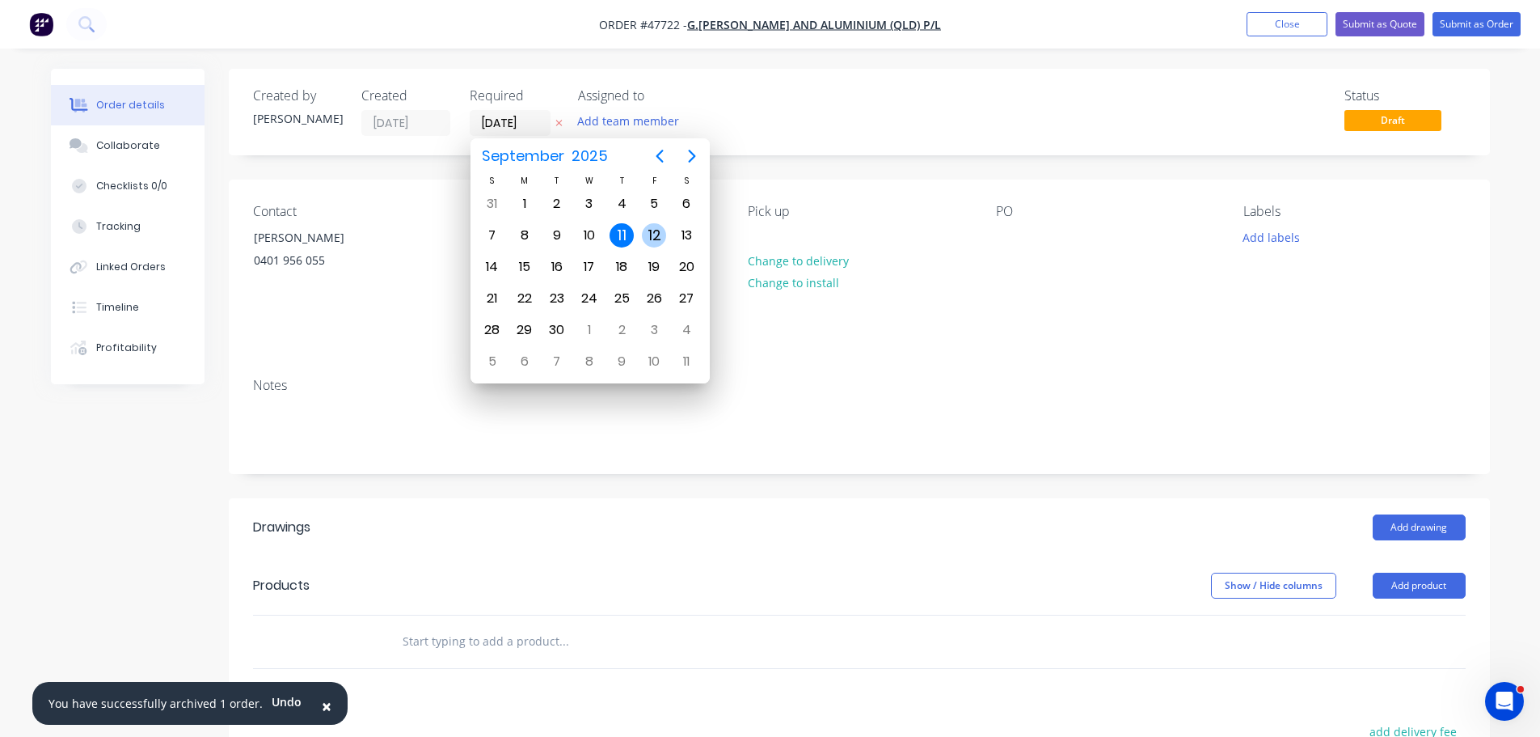
click at [657, 233] on div "12" at bounding box center [654, 235] width 24 height 24
type input "[DATE]"
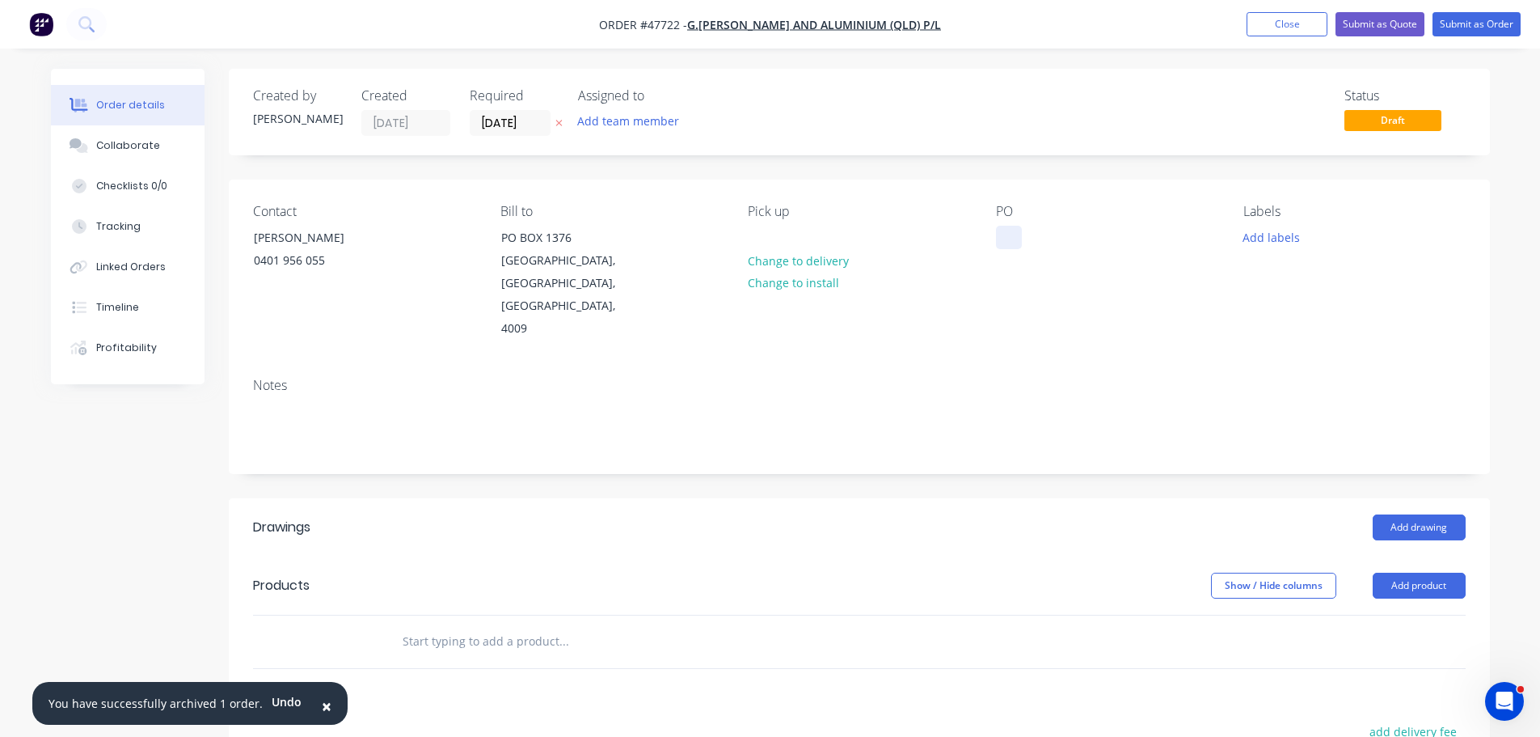
click at [1009, 233] on div at bounding box center [1009, 237] width 26 height 23
click at [1402, 573] on button "Add product" at bounding box center [1419, 586] width 93 height 26
click at [1366, 615] on div "Product catalogue" at bounding box center [1389, 626] width 125 height 23
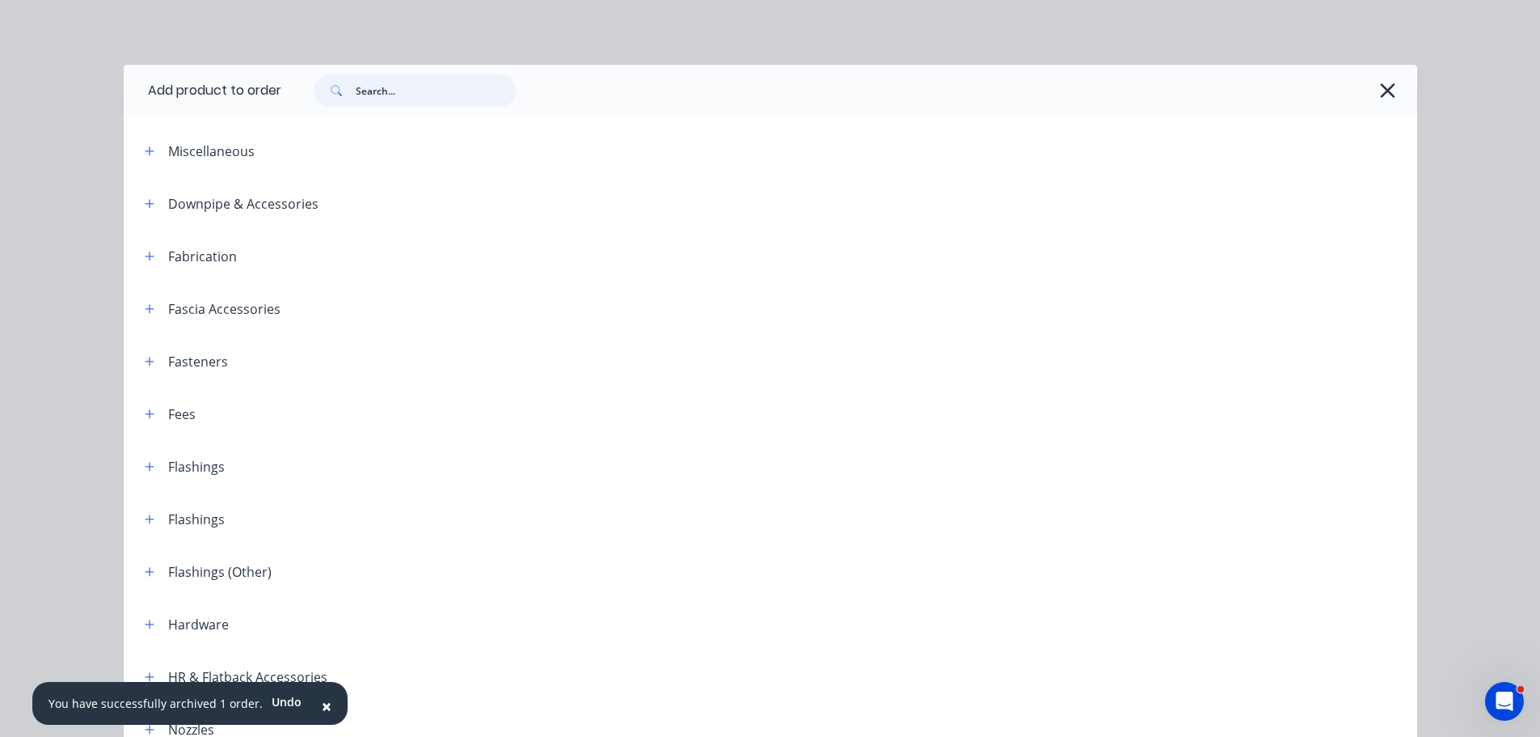
click at [429, 87] on input "text" at bounding box center [436, 90] width 160 height 32
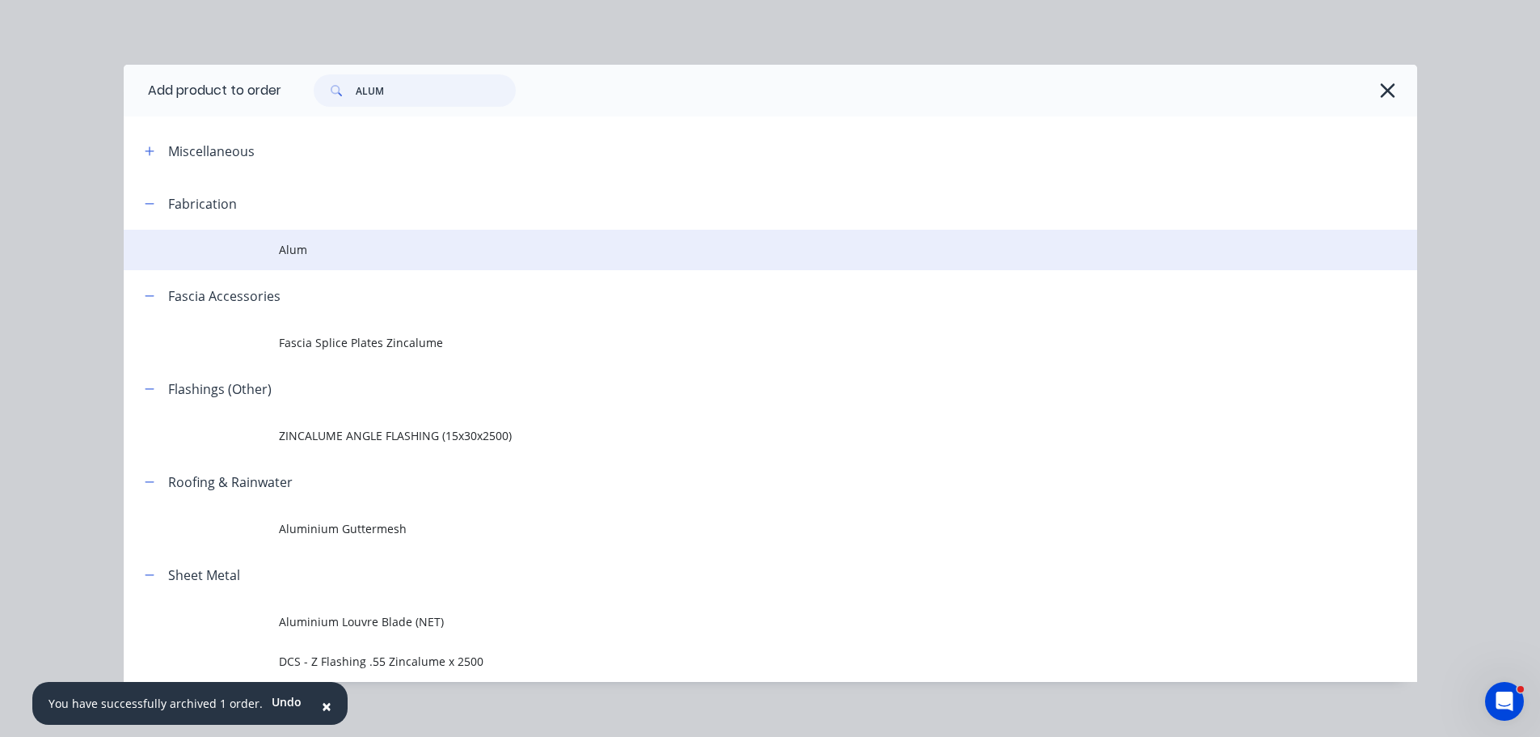
type input "ALUM"
click at [290, 245] on span "Alum" at bounding box center [734, 249] width 911 height 17
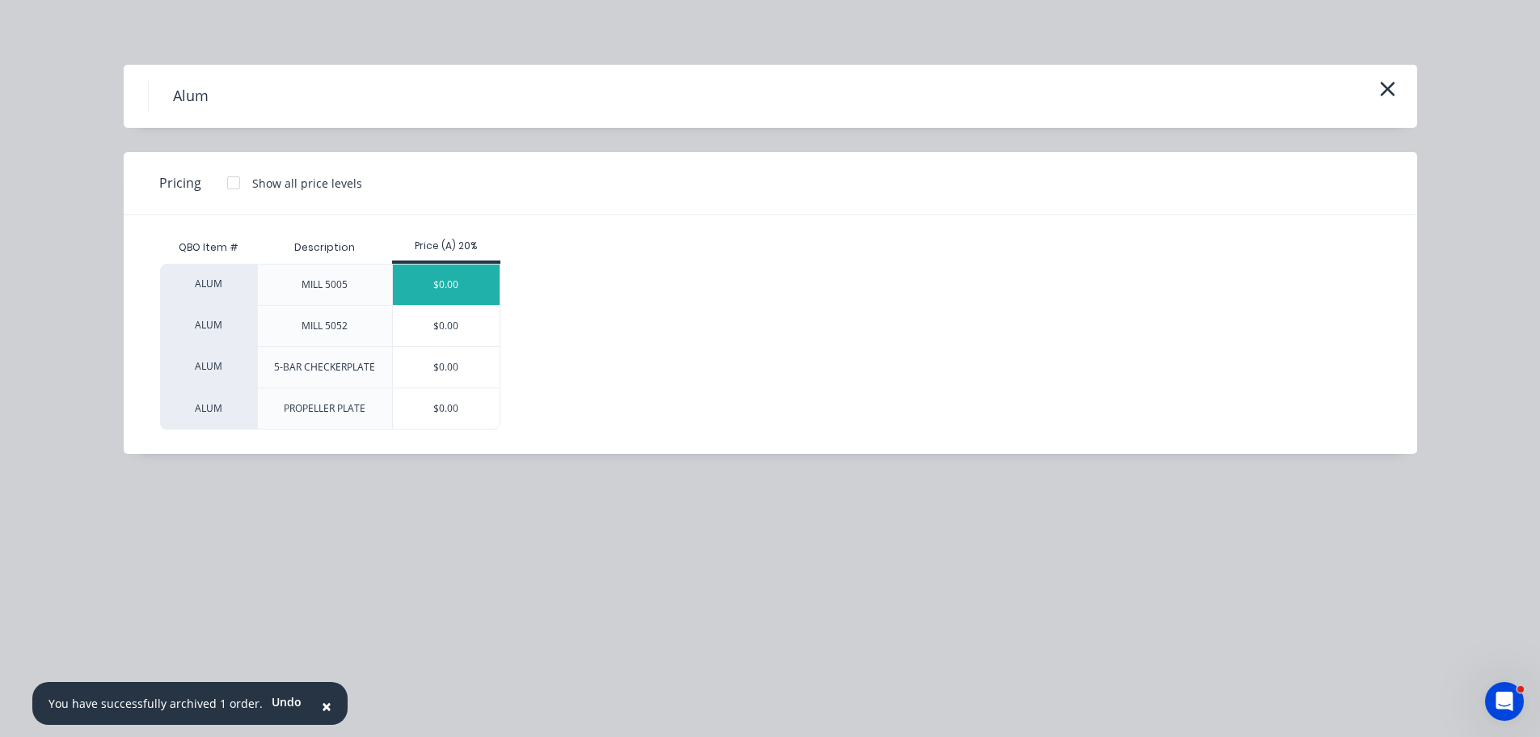
click at [430, 285] on div "$0.00" at bounding box center [447, 284] width 108 height 40
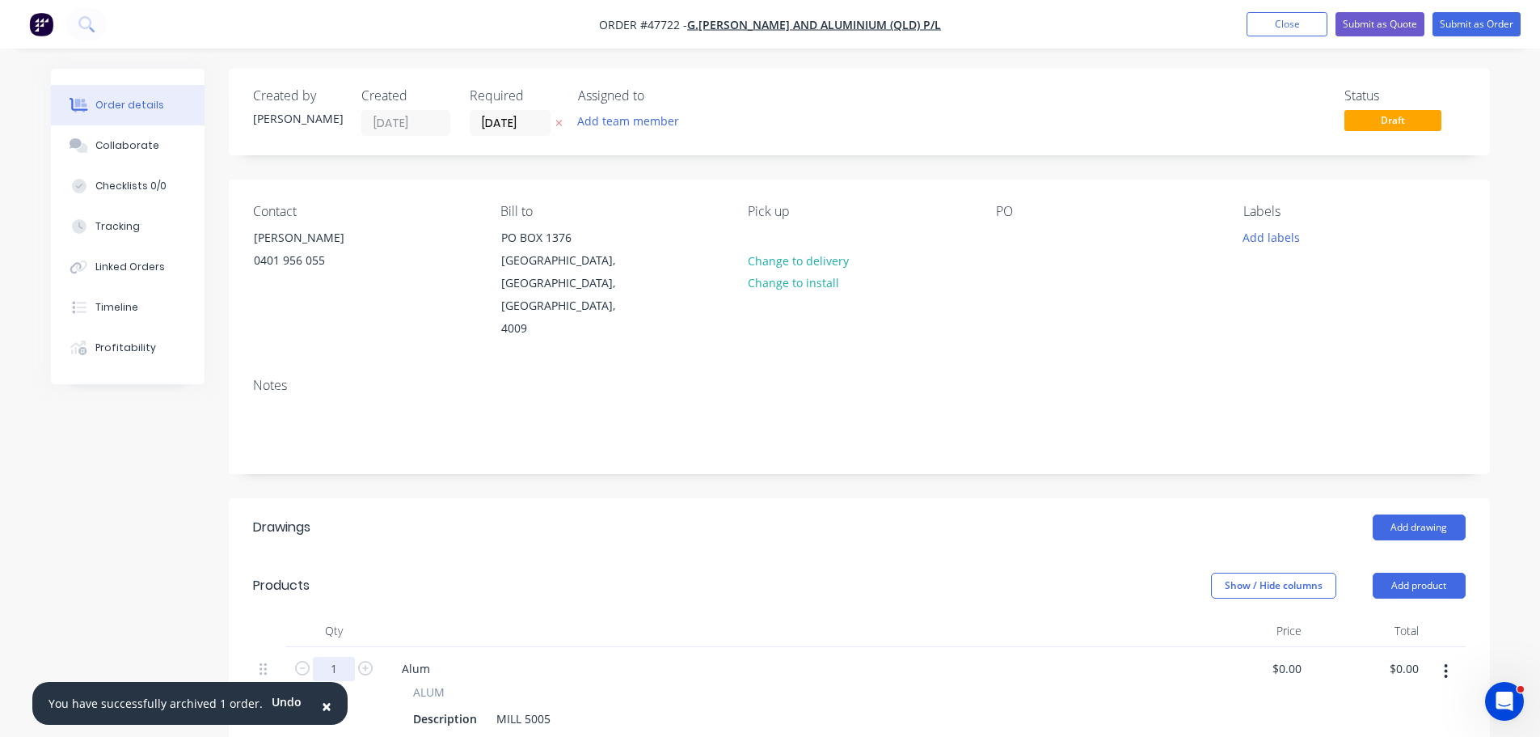
click at [341, 657] on input "1" at bounding box center [334, 669] width 42 height 24
type input "7"
click at [1282, 651] on div "0 $0.00" at bounding box center [1249, 694] width 117 height 94
type input "$199.00"
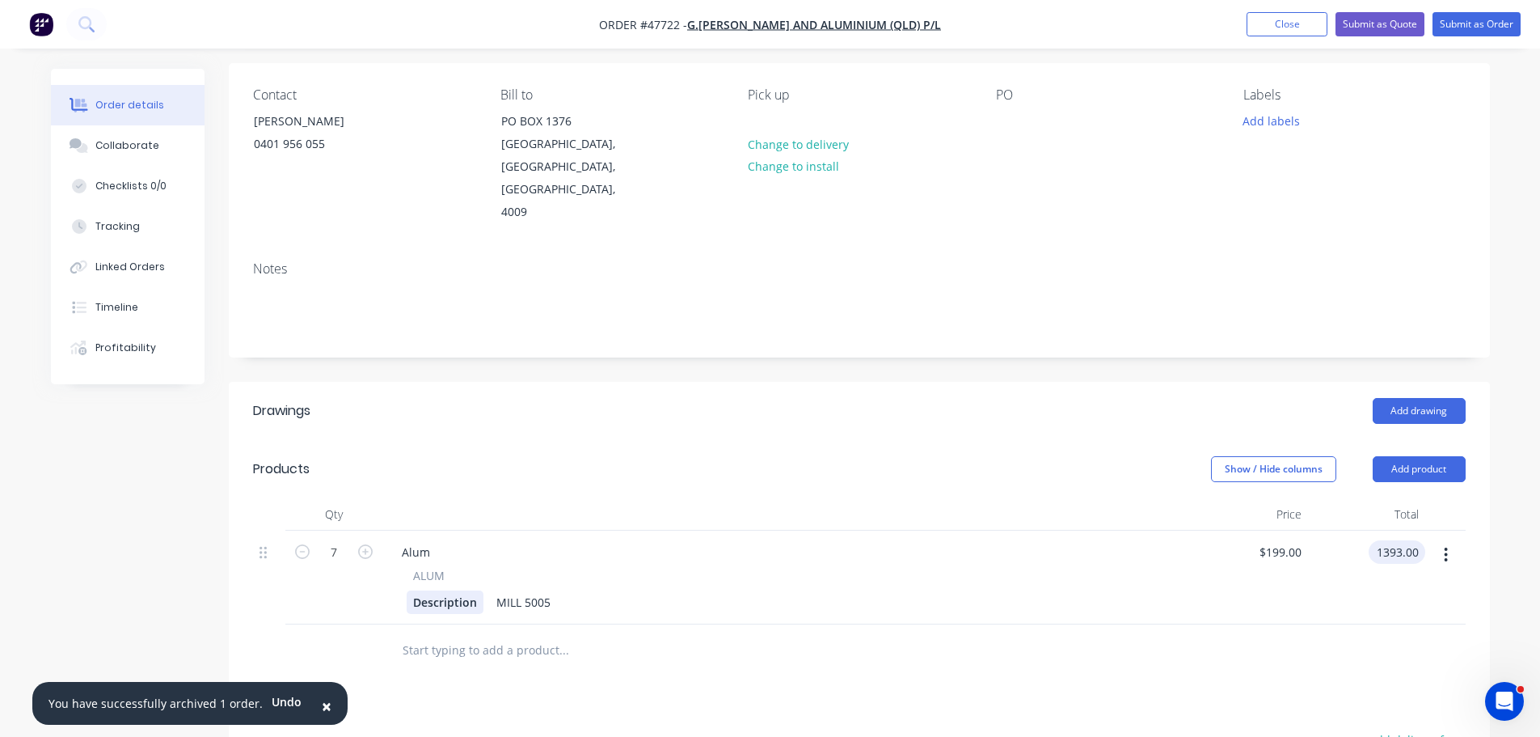
scroll to position [243, 0]
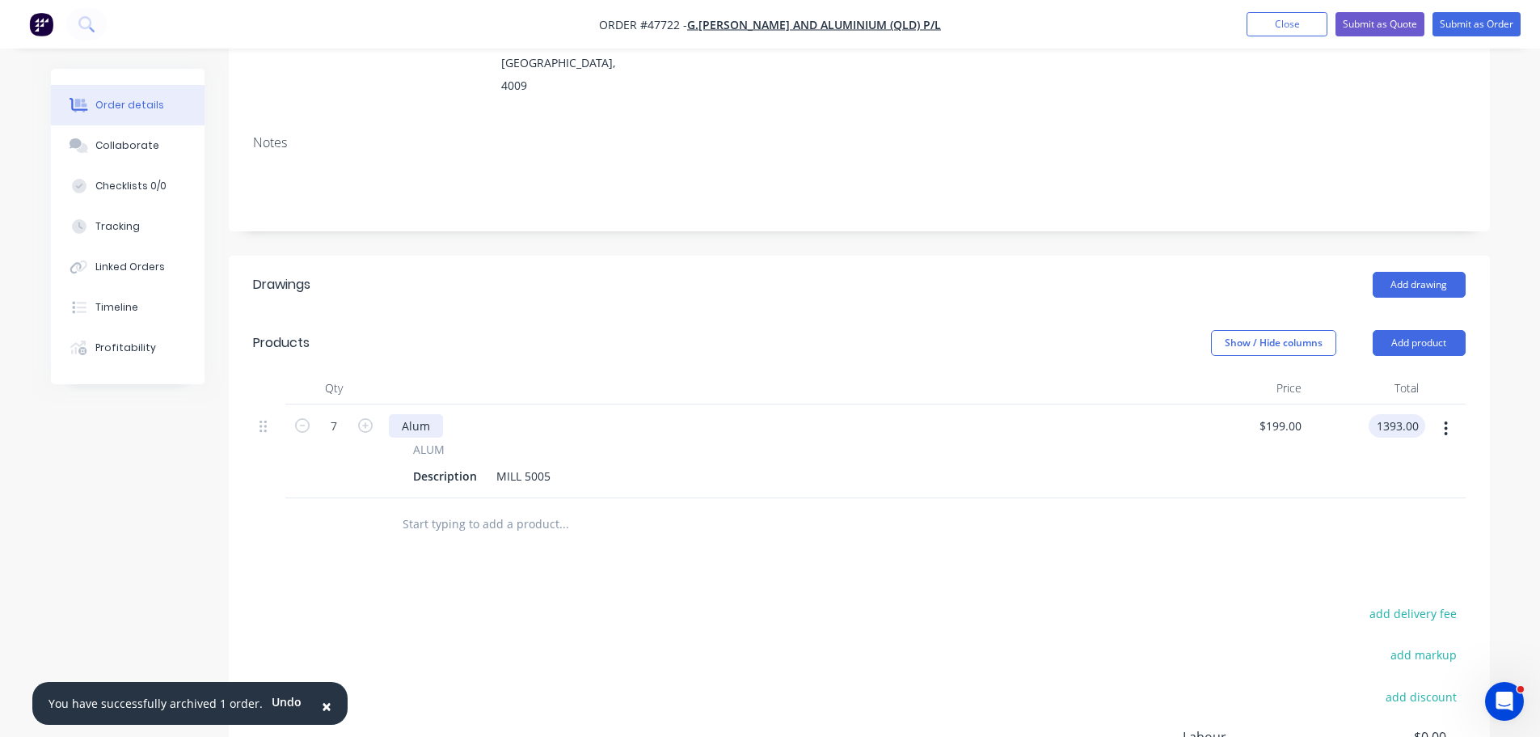
type input "$1,393.00"
click at [432, 414] on div "Alum" at bounding box center [416, 425] width 54 height 23
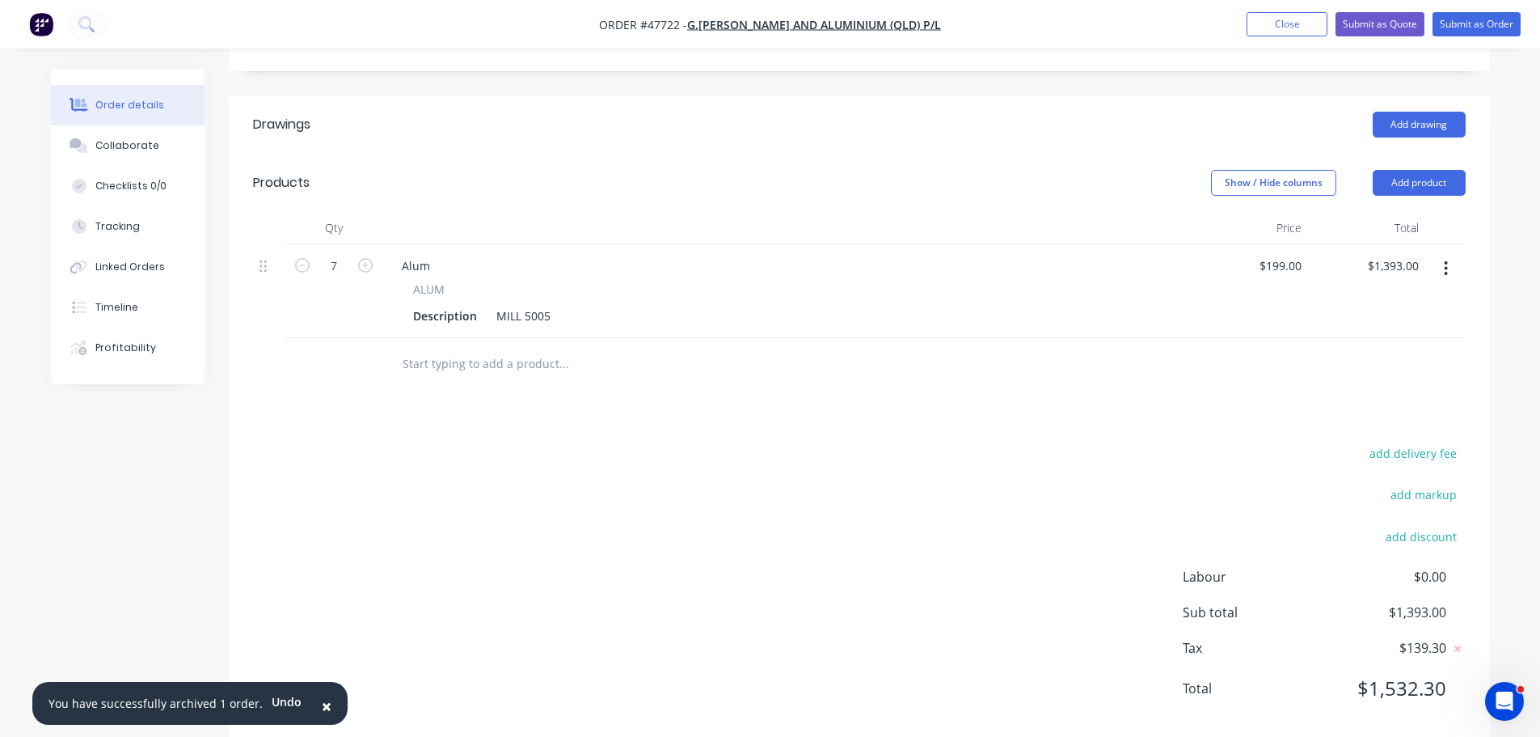
scroll to position [411, 0]
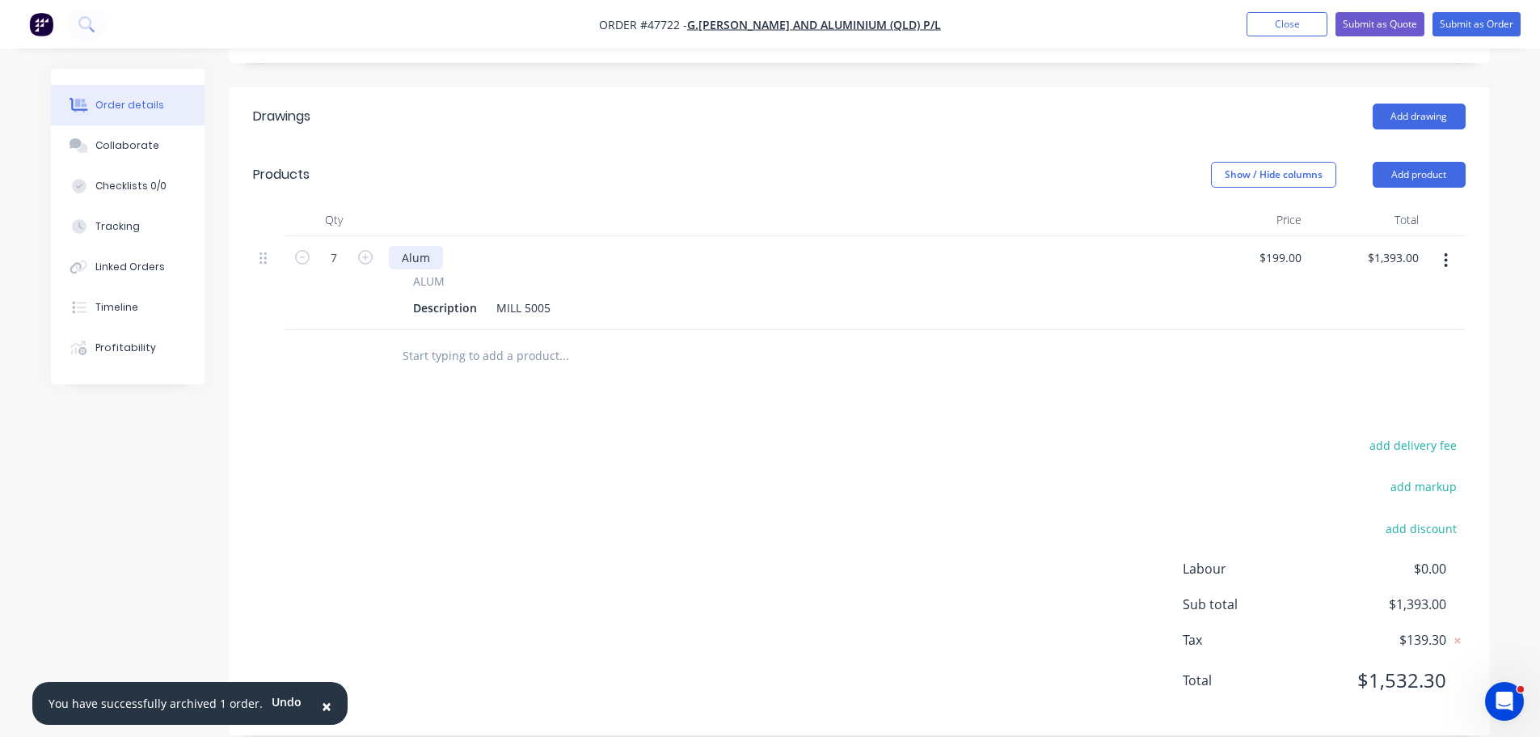
click at [430, 246] on div "Alum" at bounding box center [416, 257] width 54 height 23
drag, startPoint x: 477, startPoint y: 281, endPoint x: 368, endPoint y: 276, distance: 109.3
click at [368, 276] on div "7 Alum 1.6MM ALUM Description MILL 5005 $199.00 $199.00 $1,393.00 $1,393.00" at bounding box center [859, 283] width 1213 height 94
click at [455, 296] on div "Description" at bounding box center [445, 307] width 77 height 23
click at [481, 296] on div "Description" at bounding box center [445, 307] width 77 height 23
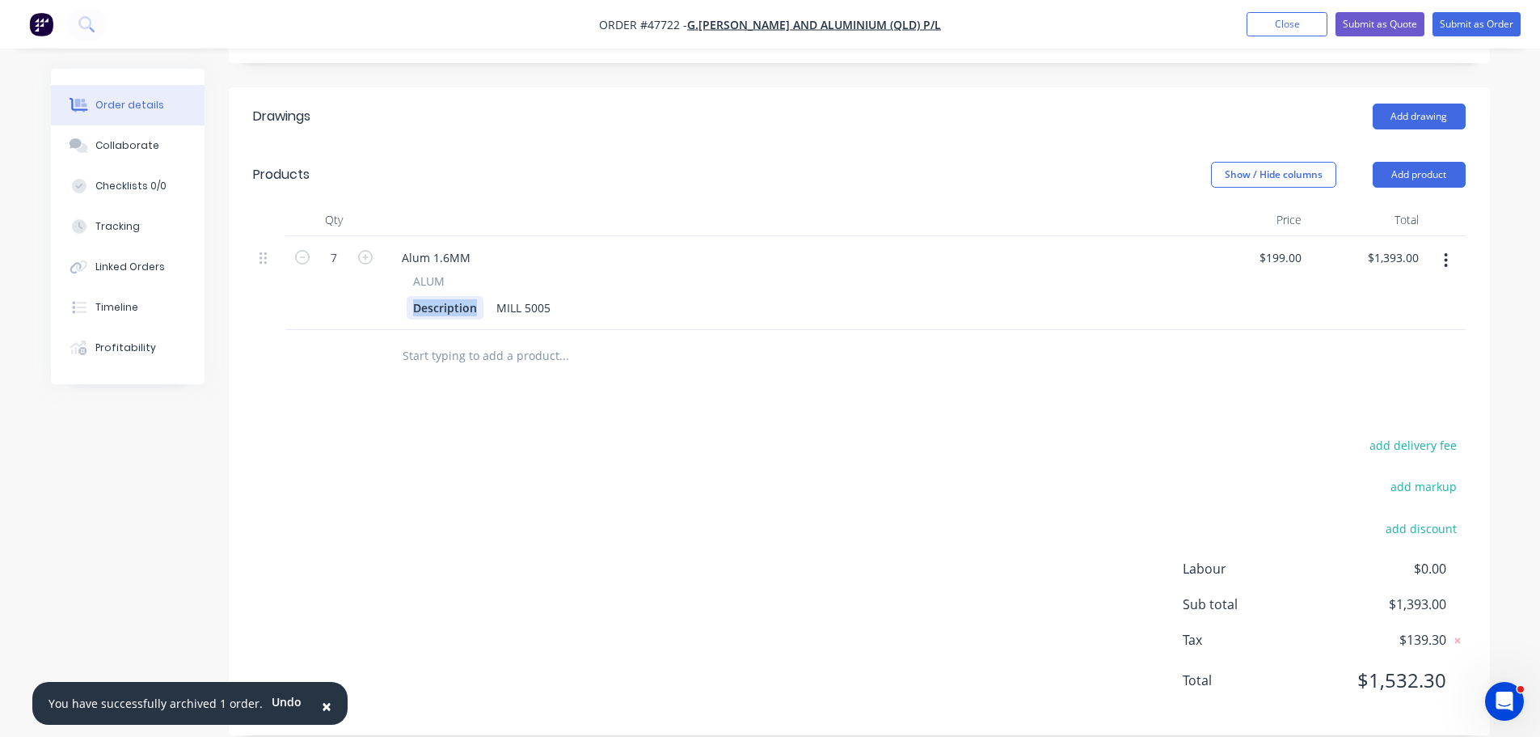
drag, startPoint x: 481, startPoint y: 285, endPoint x: 364, endPoint y: 284, distance: 117.3
click at [365, 285] on div "7 Alum 1.6MM ALUM Description MILL 5005 $199.00 $199.00 $1,393.00 $1,393.00" at bounding box center [859, 283] width 1213 height 94
click at [639, 247] on div "Alum 1.6MM ALUM 1500X3000 SHEET MILL 5005" at bounding box center [786, 283] width 809 height 94
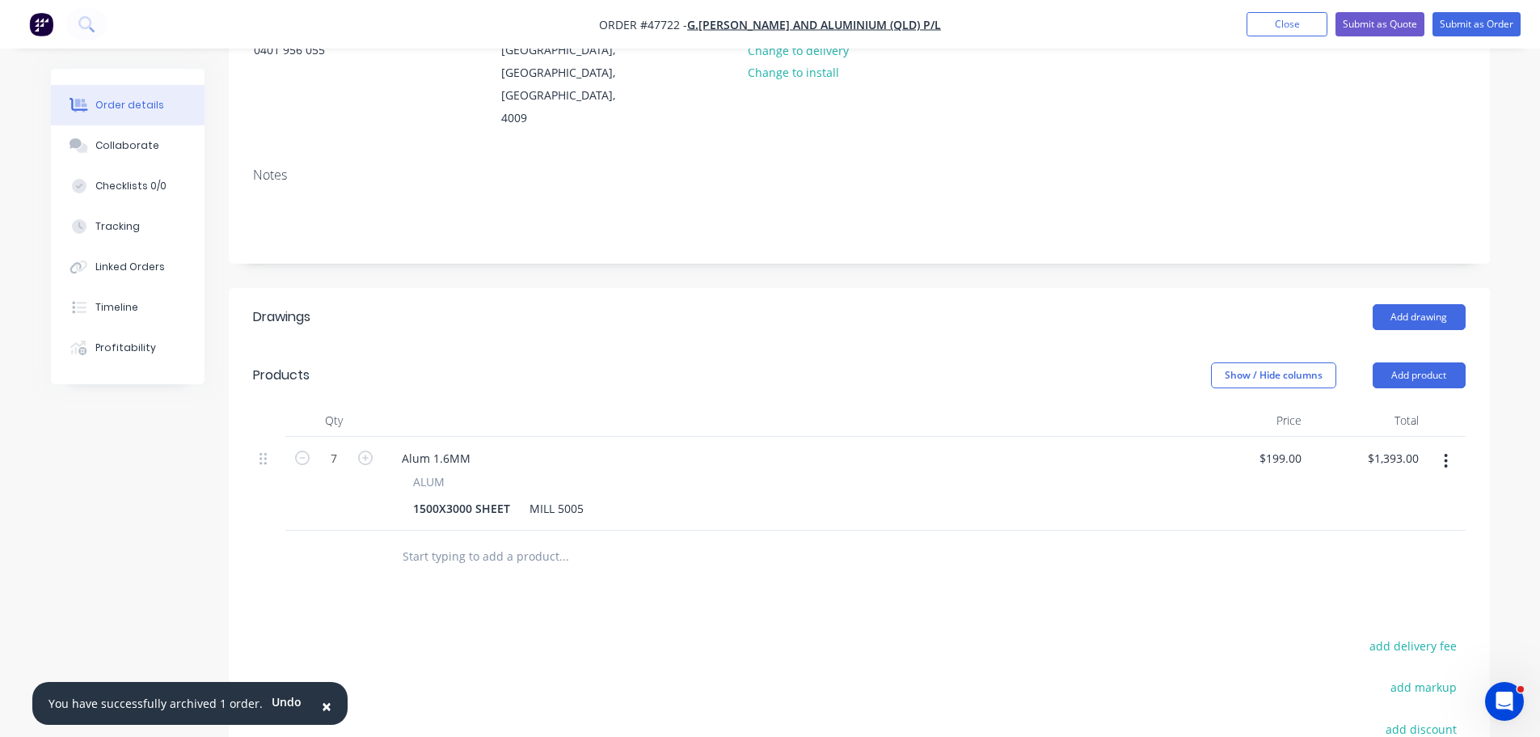
scroll to position [0, 0]
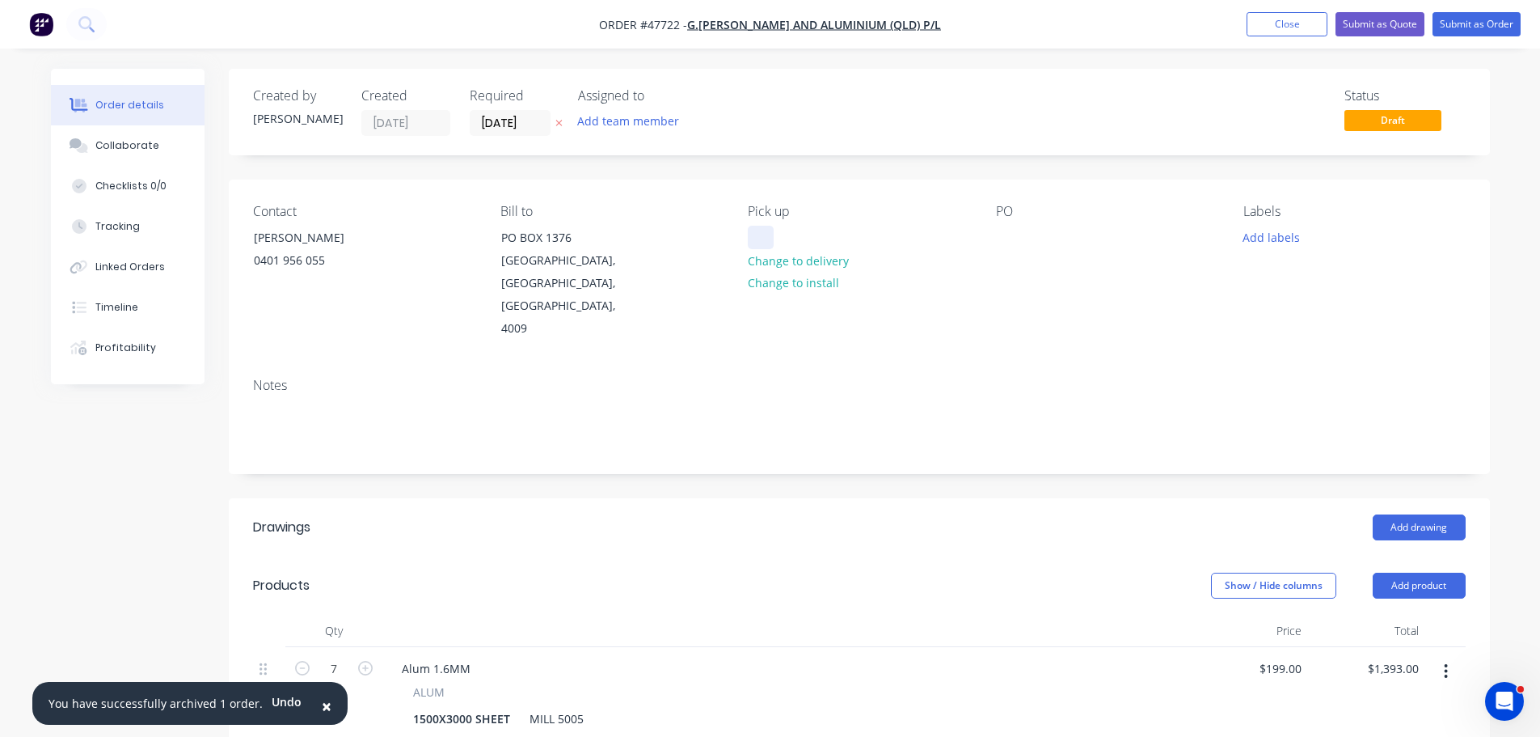
click at [766, 229] on div at bounding box center [761, 237] width 26 height 23
click at [1377, 32] on button "Submit as Quote" at bounding box center [1380, 24] width 89 height 24
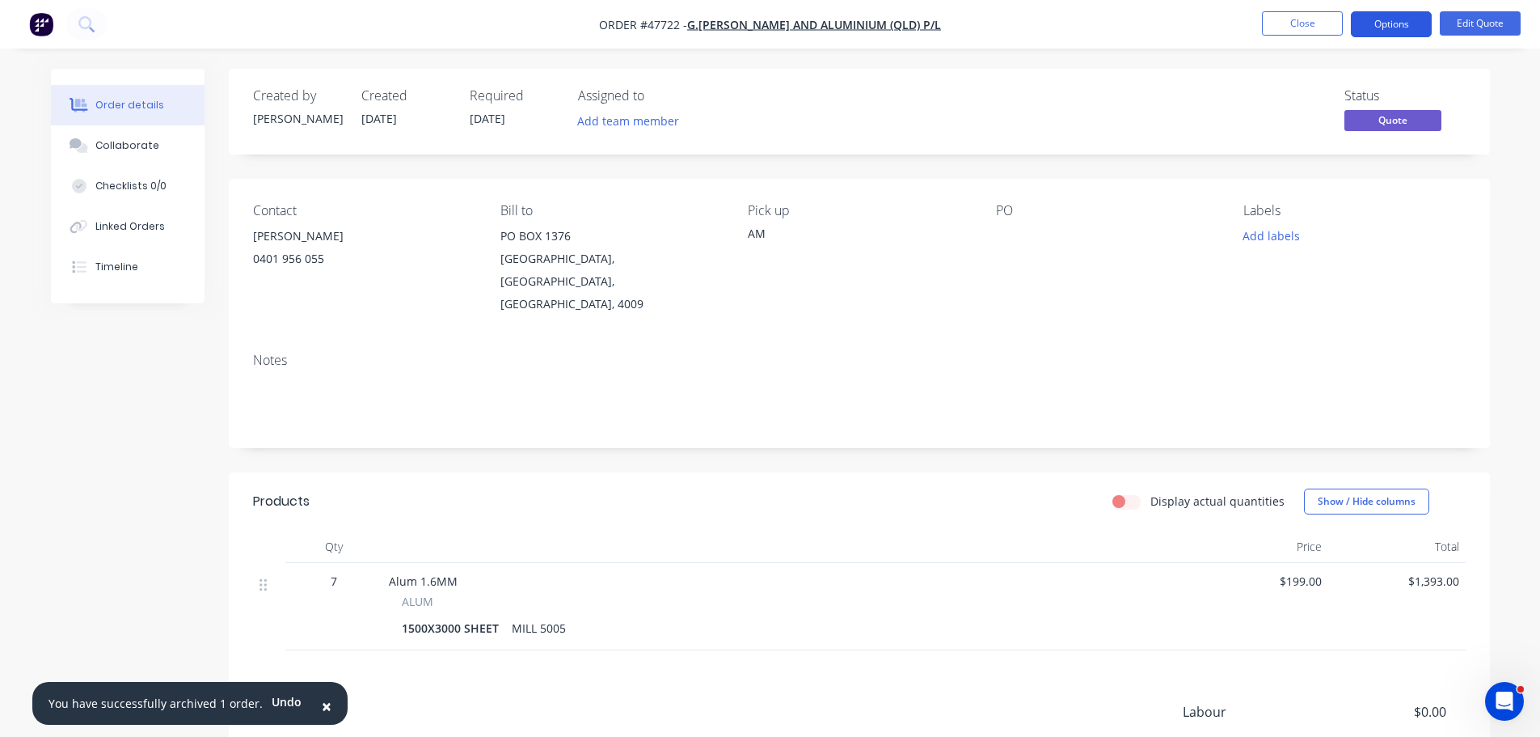
click at [1392, 17] on button "Options" at bounding box center [1391, 24] width 81 height 26
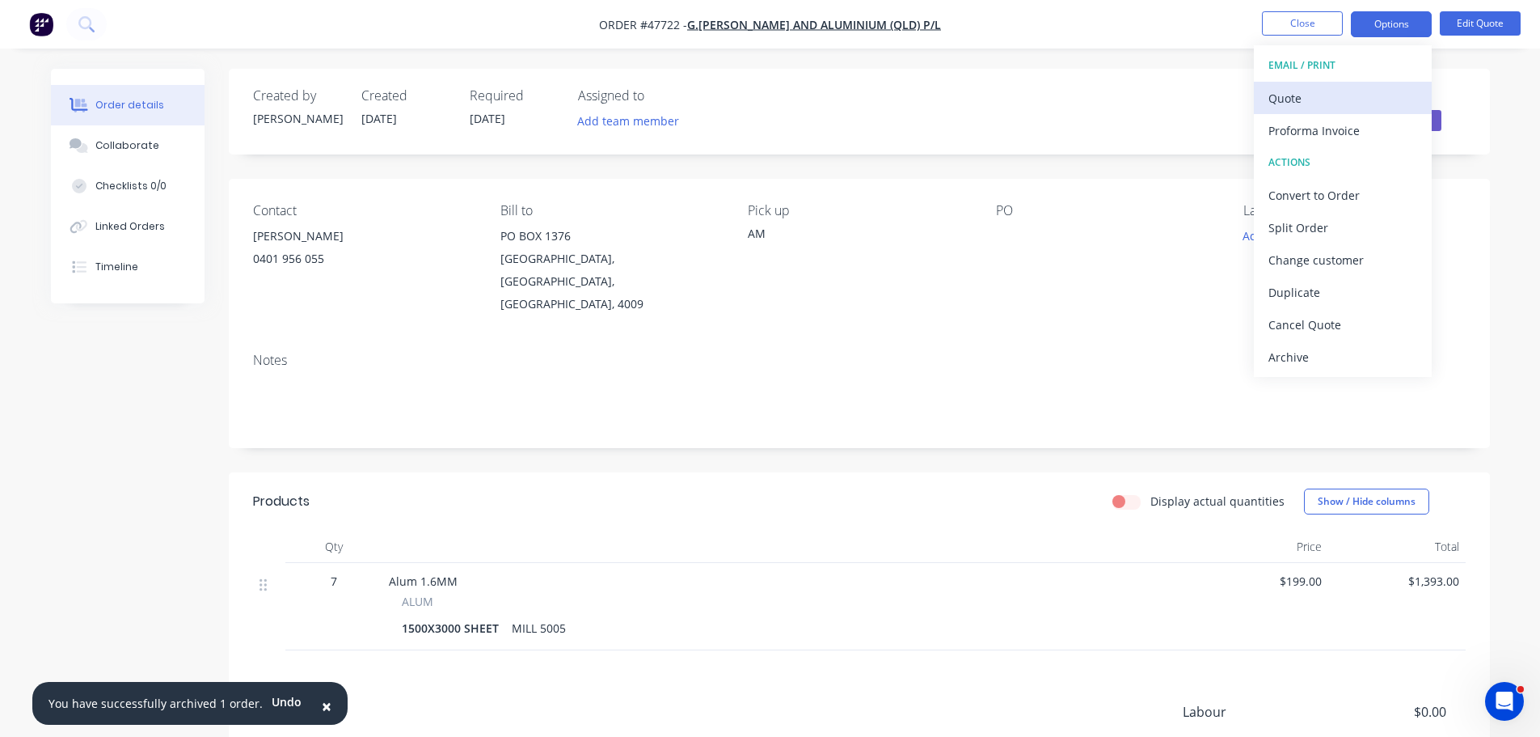
click at [1333, 95] on div "Quote" at bounding box center [1343, 98] width 149 height 23
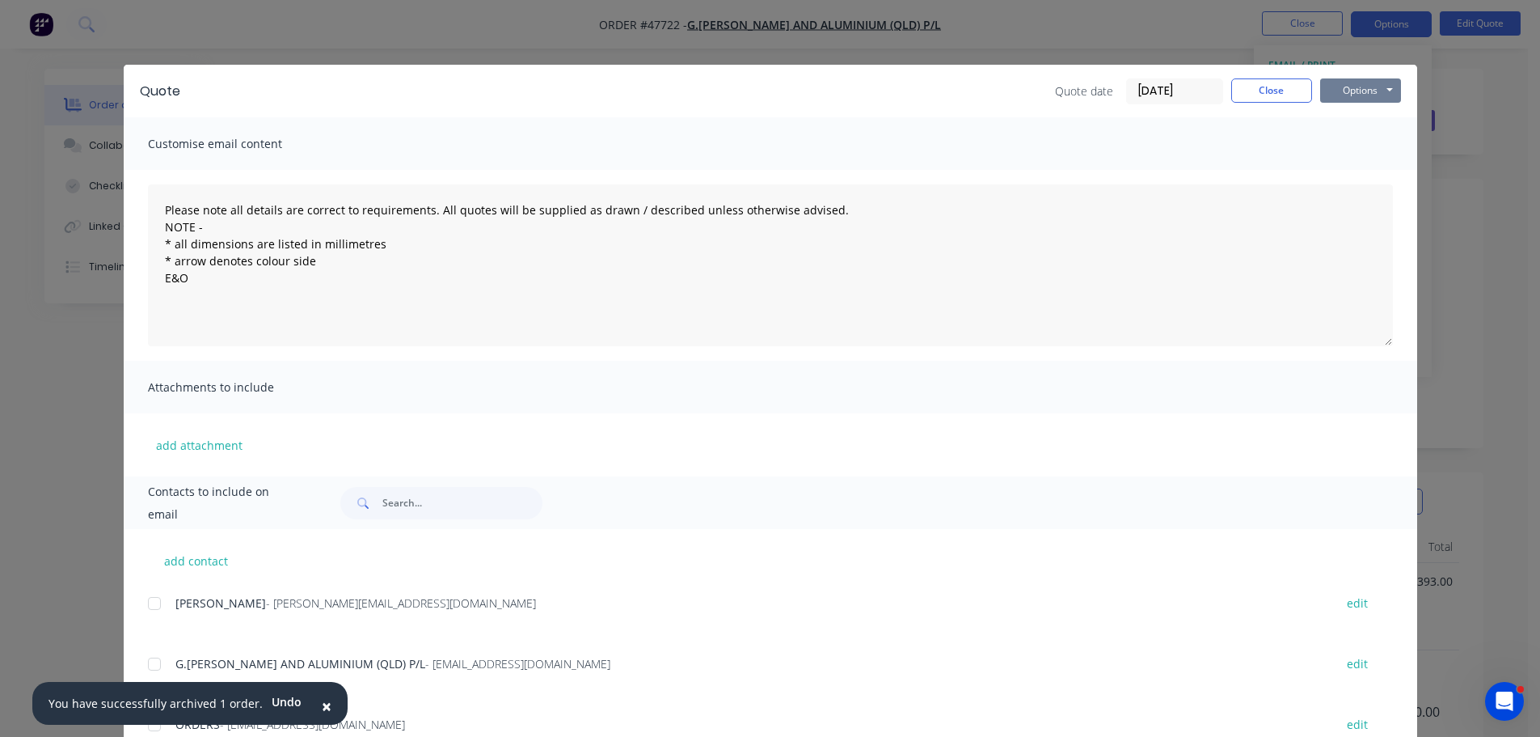
click at [1357, 91] on button "Options" at bounding box center [1360, 90] width 81 height 24
click at [1358, 139] on button "Print" at bounding box center [1372, 146] width 104 height 27
click at [1272, 93] on button "Close" at bounding box center [1272, 90] width 81 height 24
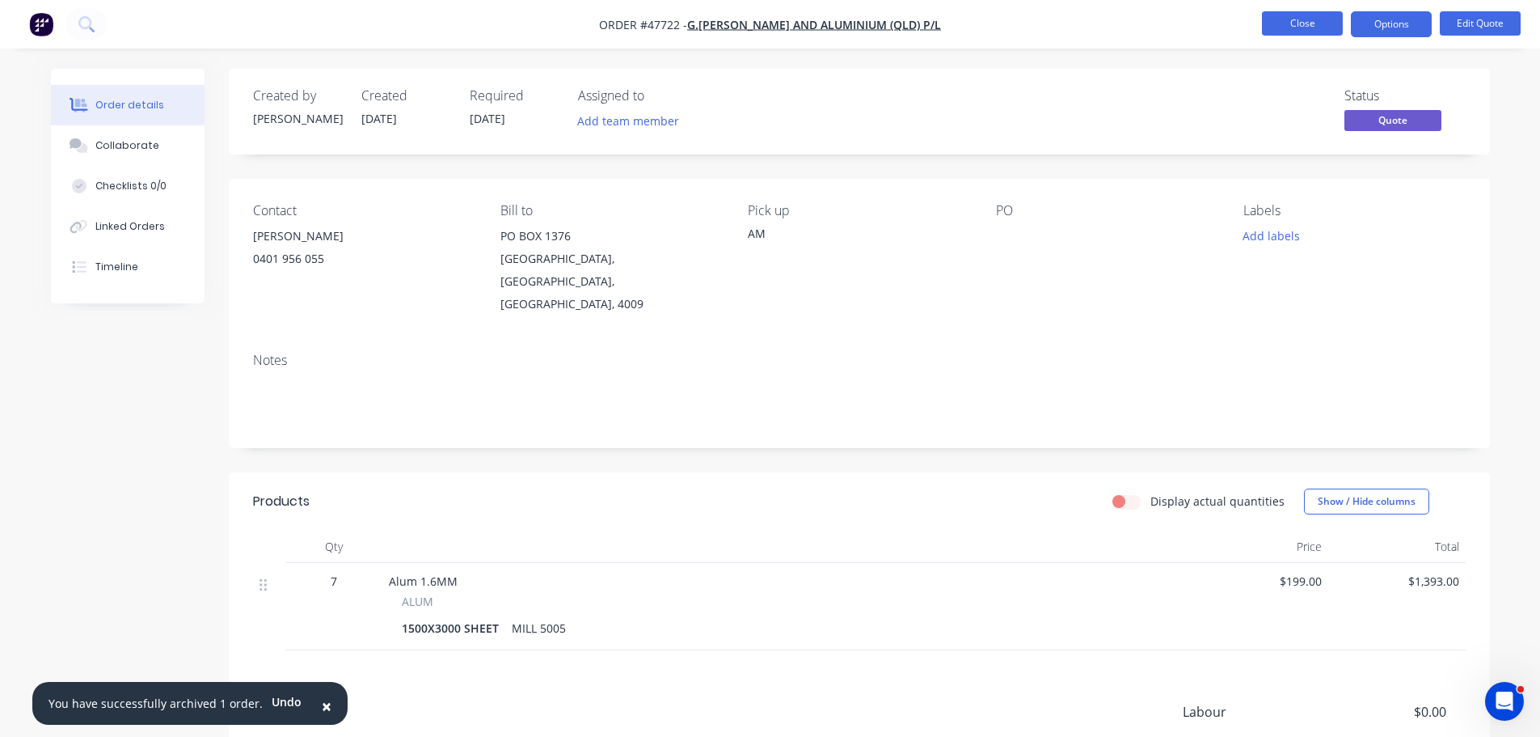
click at [1311, 32] on button "Close" at bounding box center [1302, 23] width 81 height 24
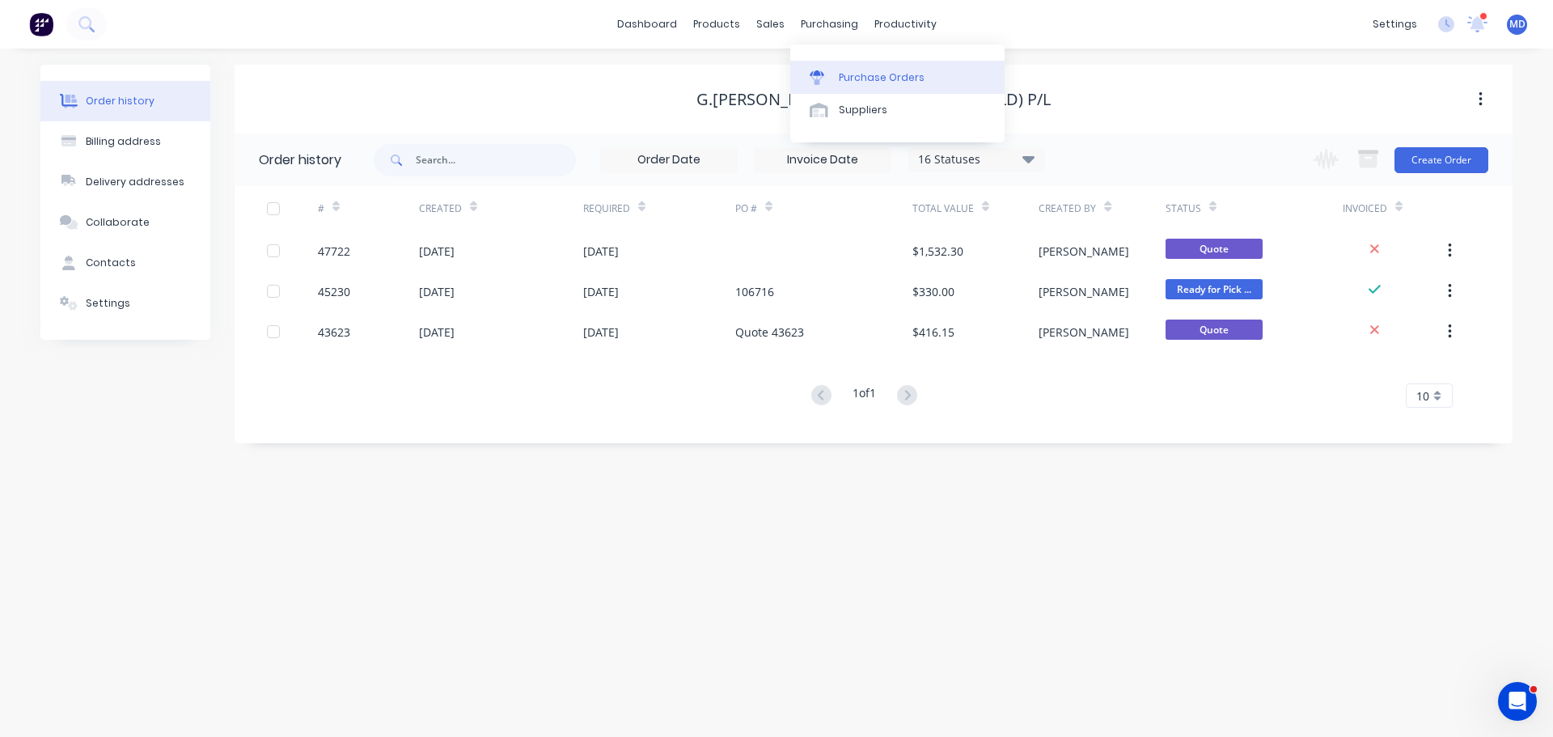
click at [857, 78] on div "Purchase Orders" at bounding box center [882, 77] width 86 height 15
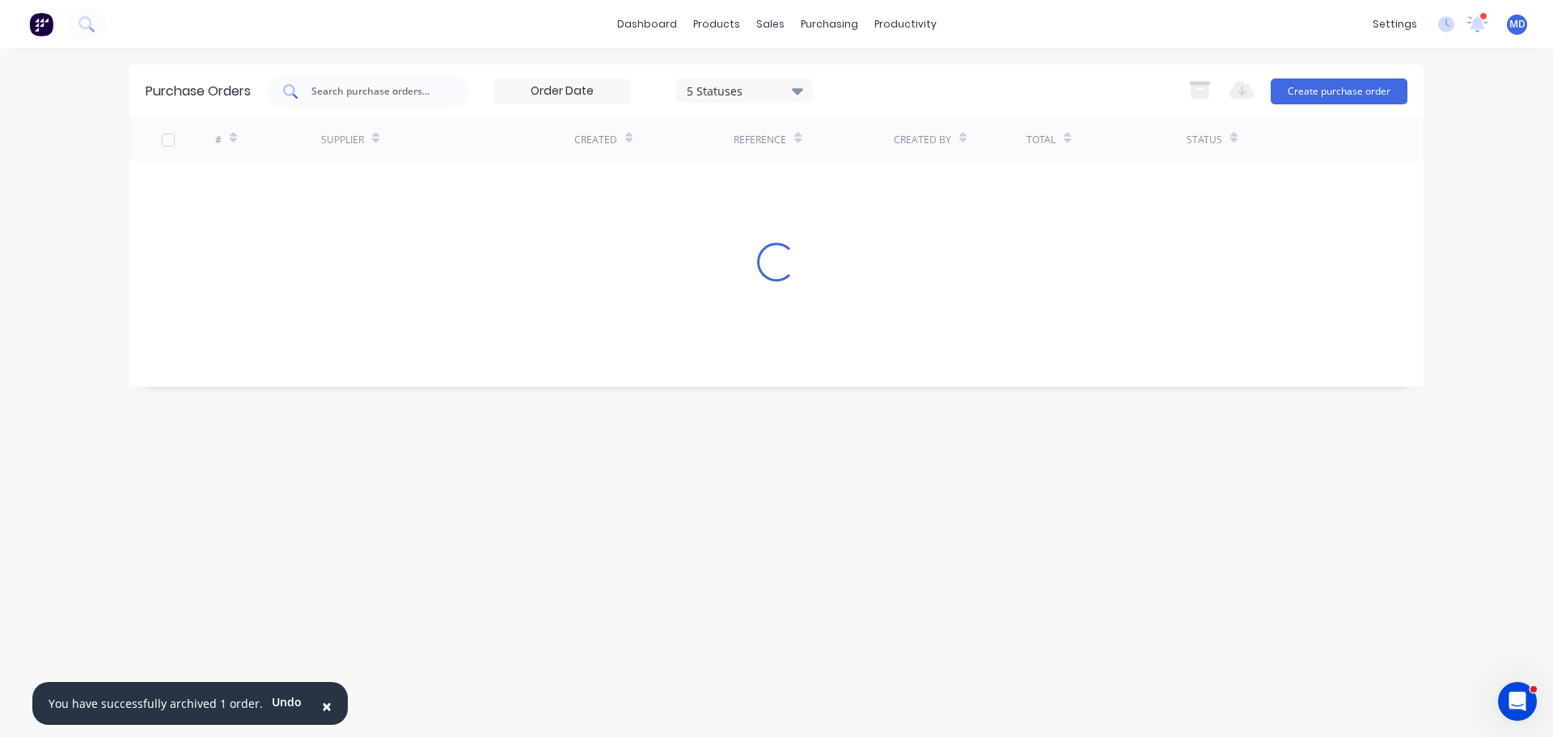
click at [351, 87] on input "text" at bounding box center [377, 91] width 134 height 16
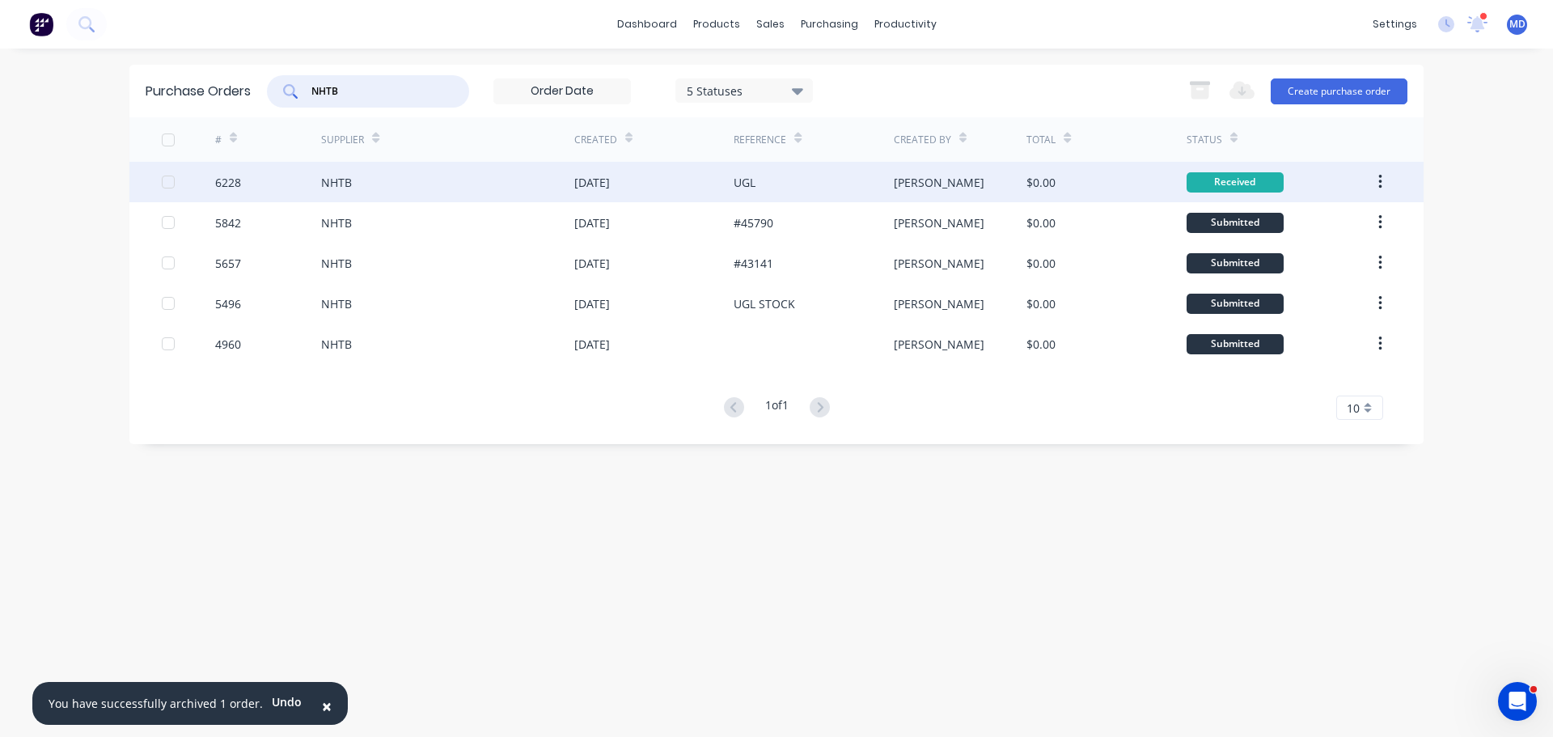
type input "NHTB"
click at [199, 184] on div at bounding box center [188, 182] width 53 height 40
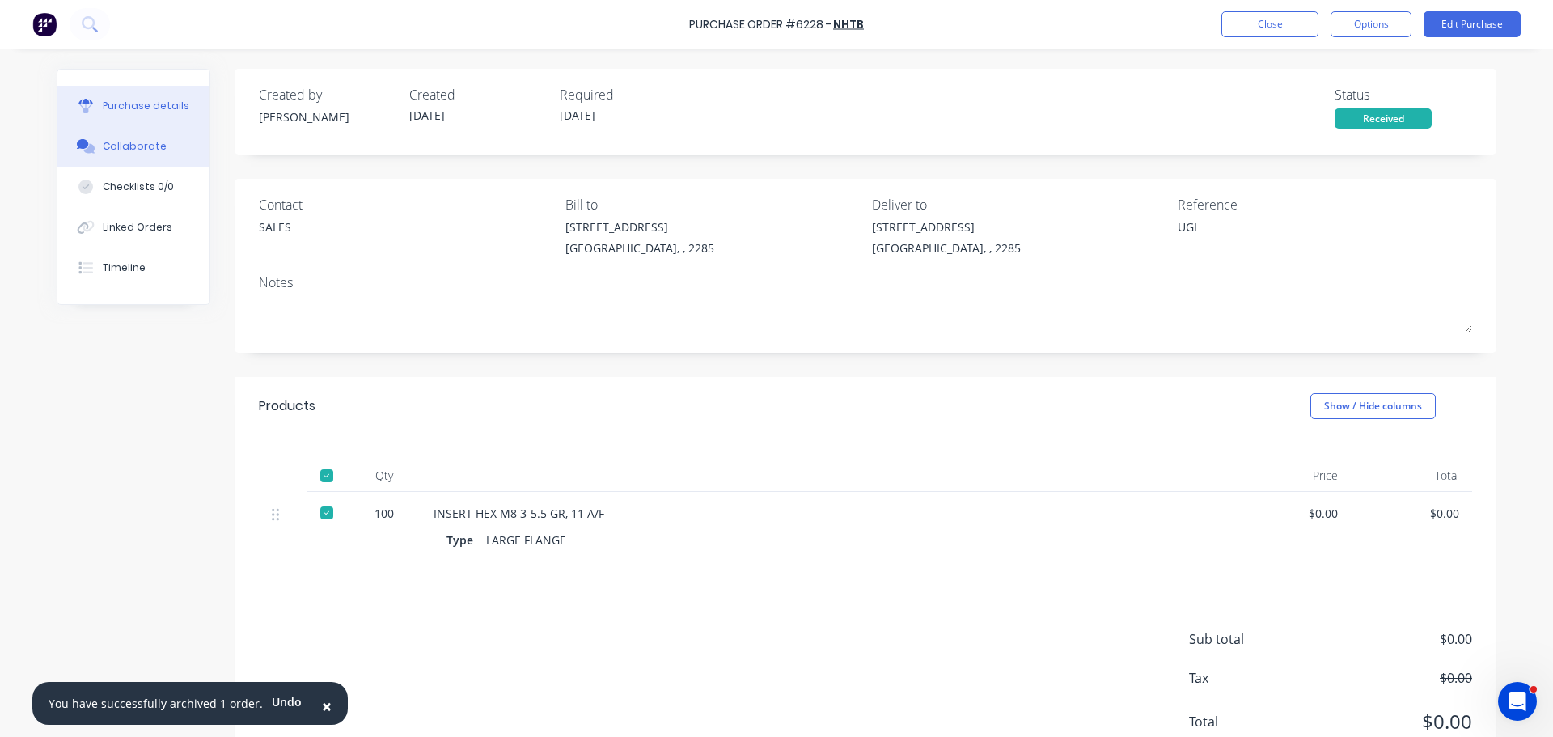
click at [146, 156] on button "Collaborate" at bounding box center [133, 146] width 152 height 40
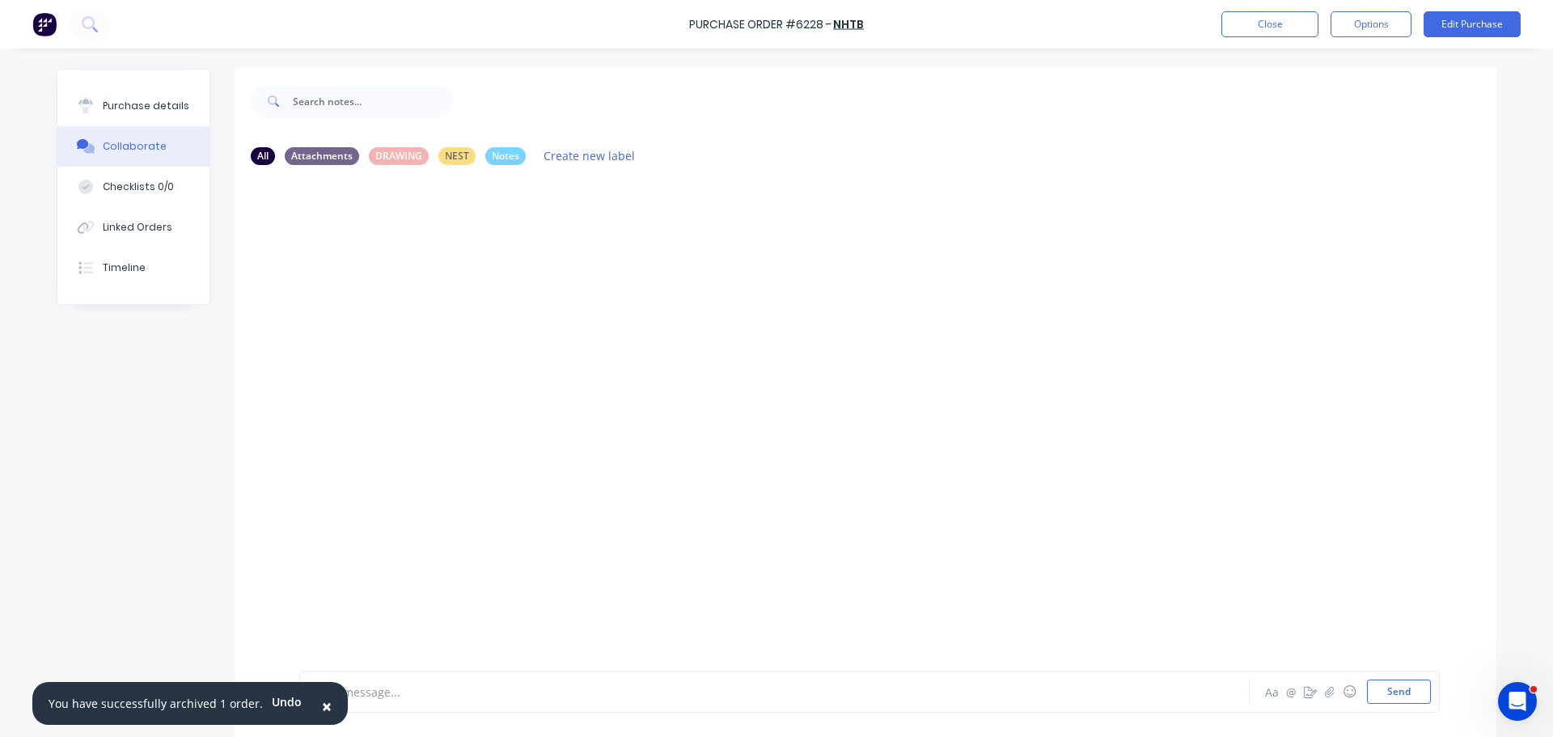
click at [163, 82] on div "Purchase details Collaborate Checklists 0/0 Linked Orders Timeline" at bounding box center [133, 187] width 152 height 234
click at [132, 97] on button "Purchase details" at bounding box center [133, 106] width 152 height 40
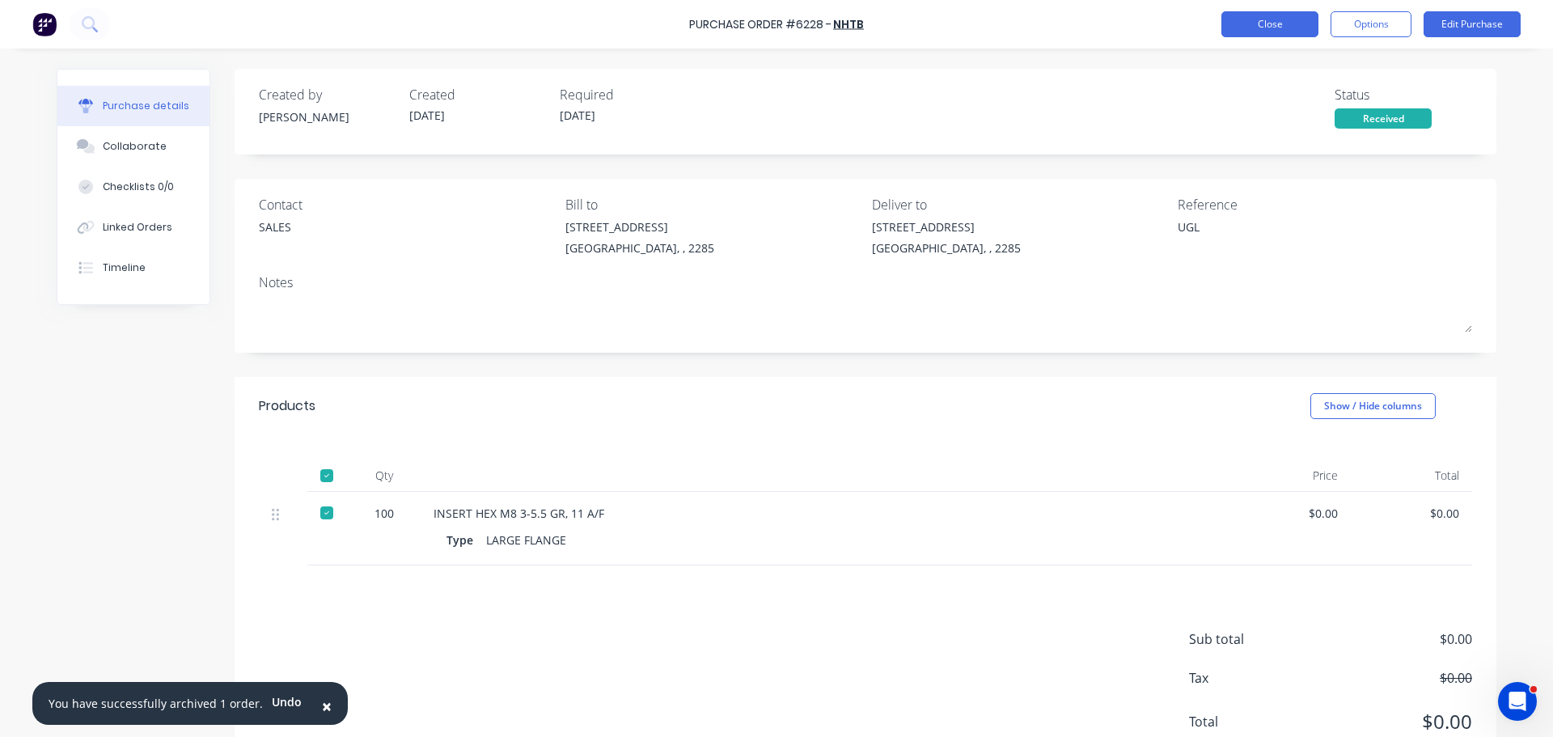
click at [1262, 19] on button "Close" at bounding box center [1269, 24] width 97 height 26
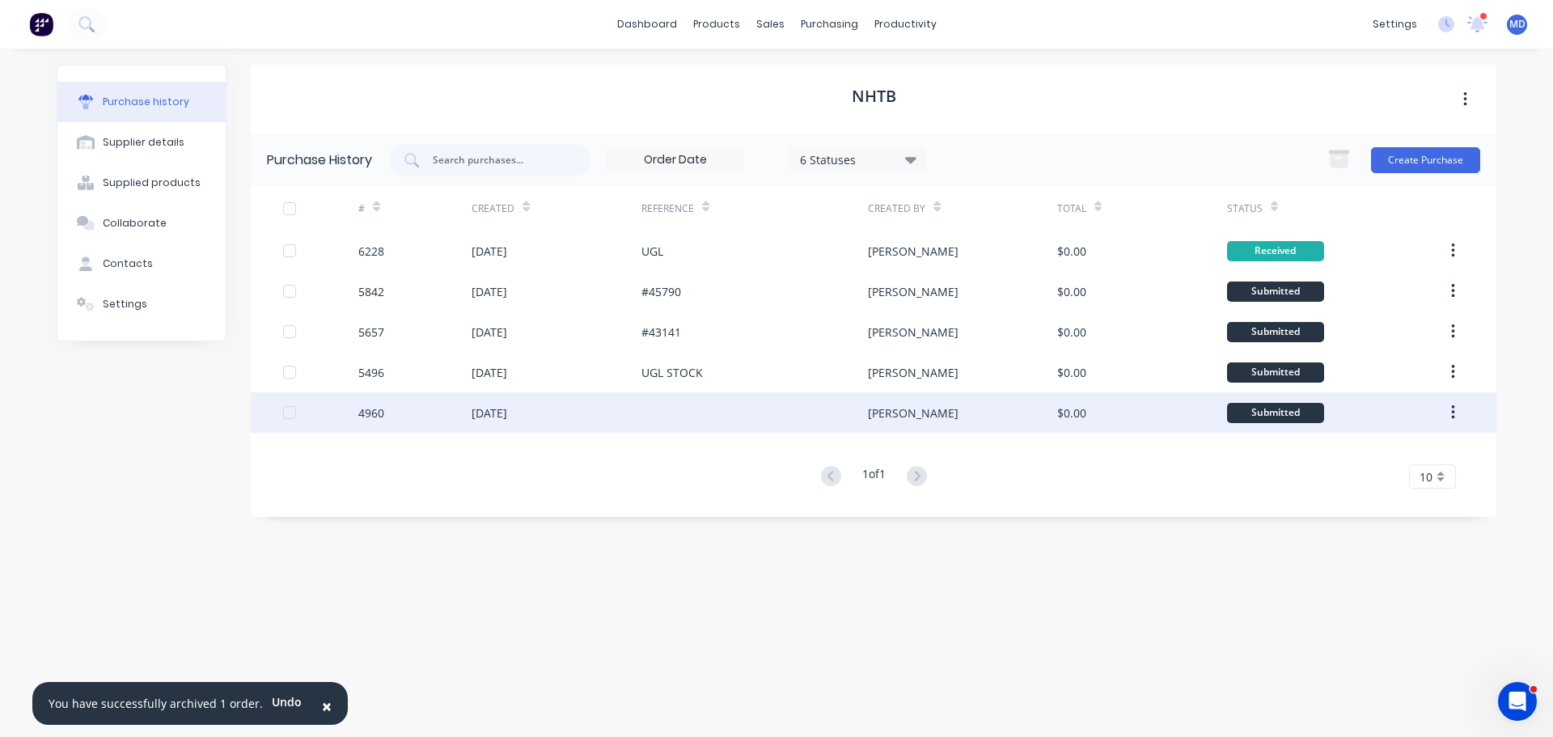
click at [380, 420] on div "4960" at bounding box center [371, 412] width 26 height 17
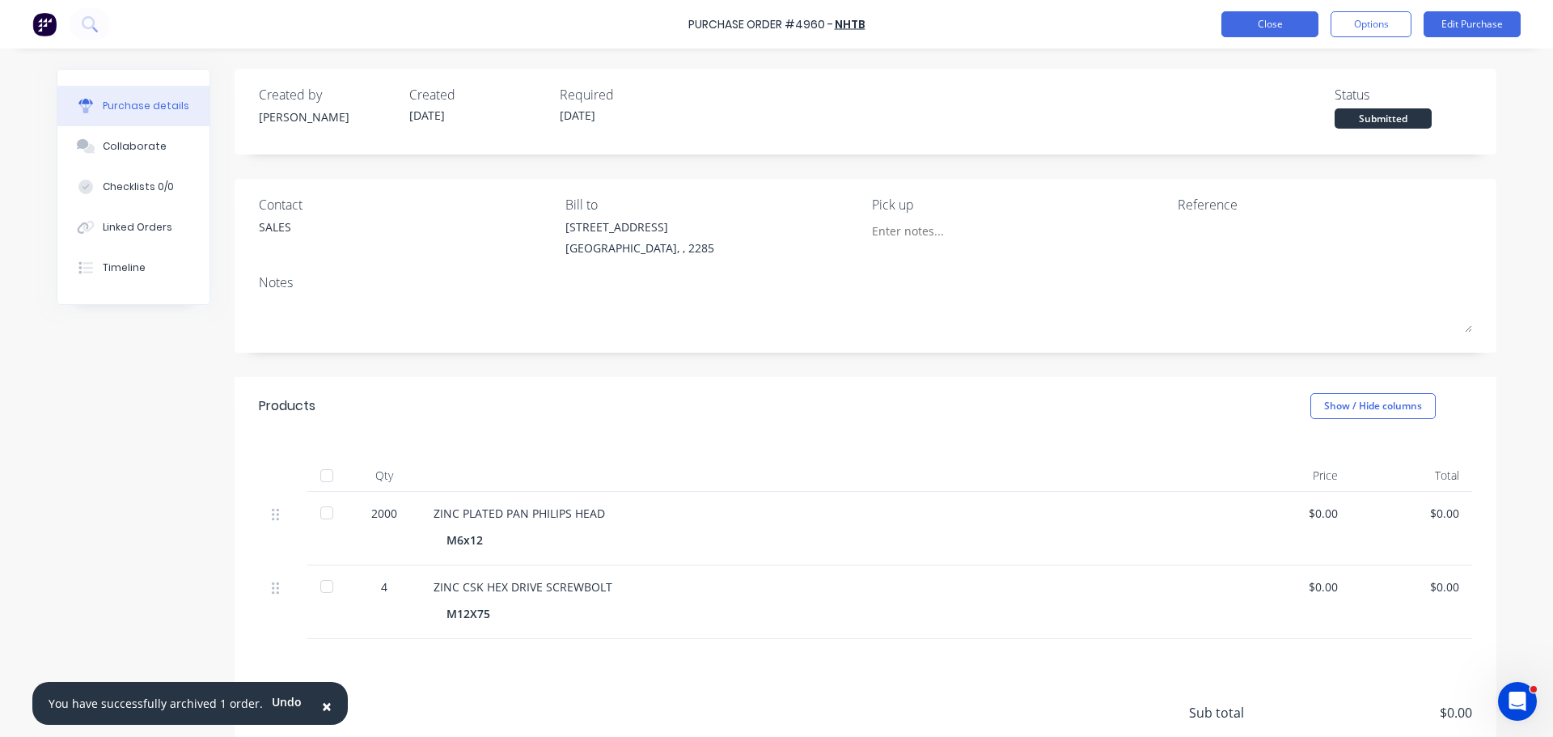
click at [1268, 12] on button "Close" at bounding box center [1269, 24] width 97 height 26
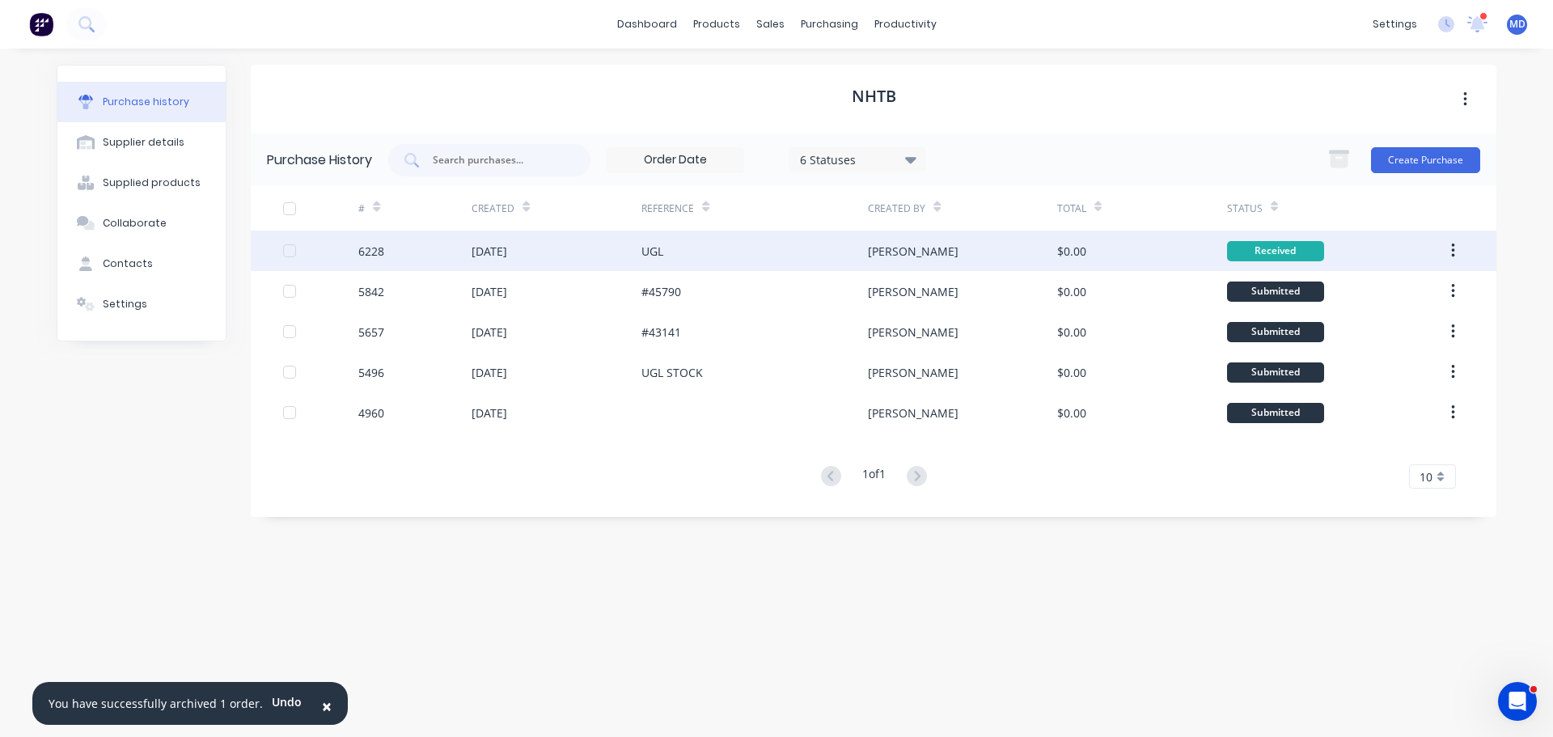
click at [399, 242] on div "6228" at bounding box center [414, 250] width 113 height 40
type textarea "x"
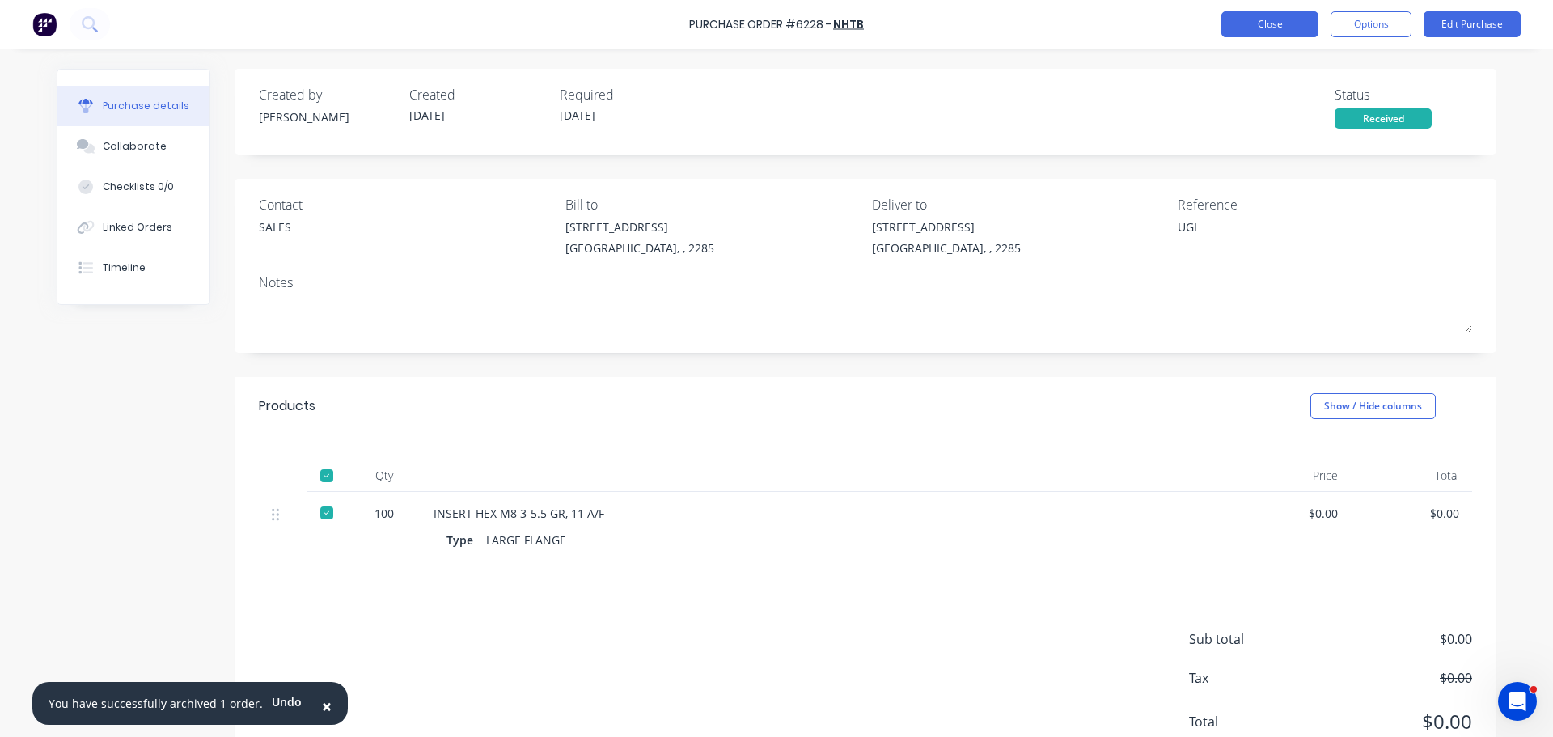
click at [1275, 18] on button "Close" at bounding box center [1269, 24] width 97 height 26
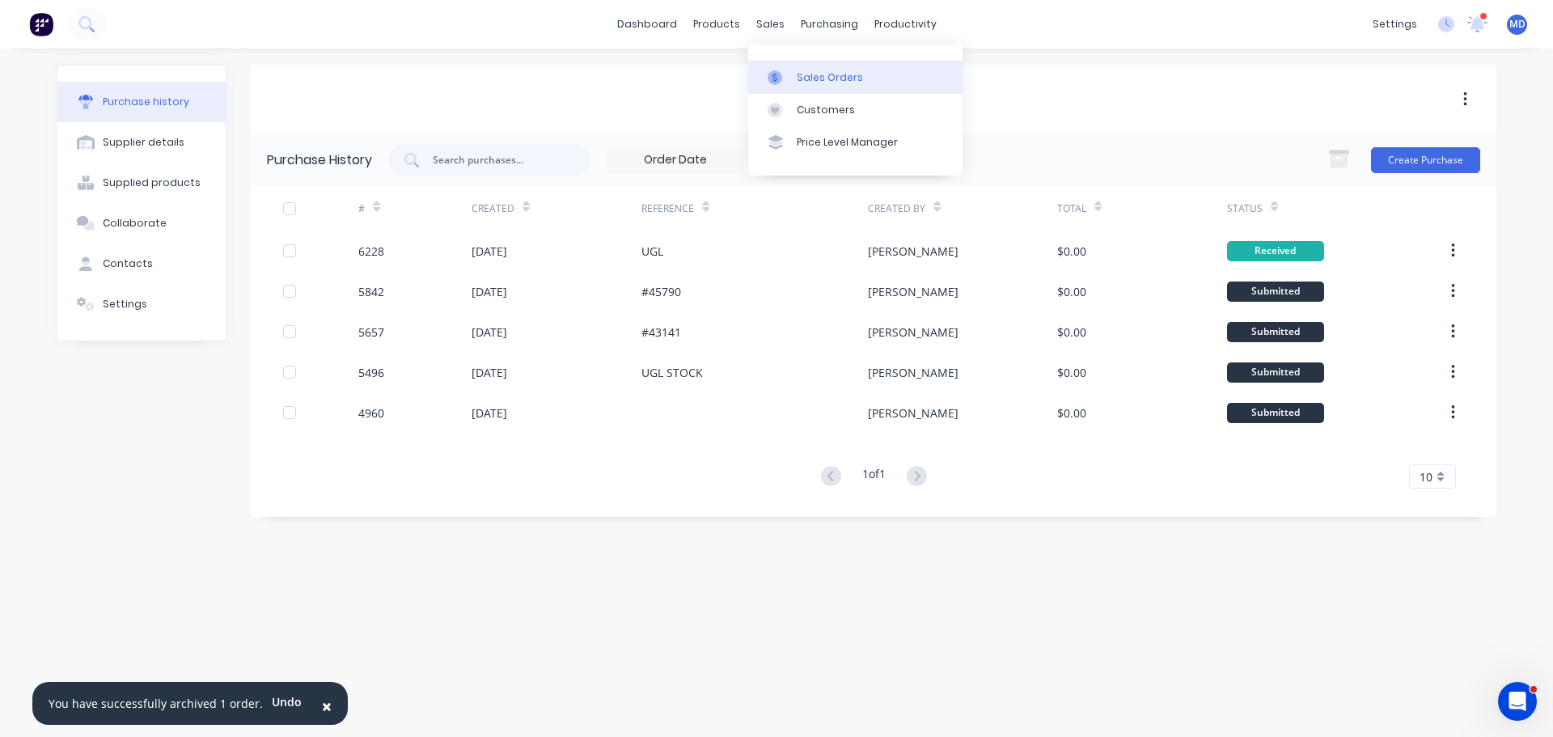
click at [820, 79] on div "Sales Orders" at bounding box center [829, 77] width 66 height 15
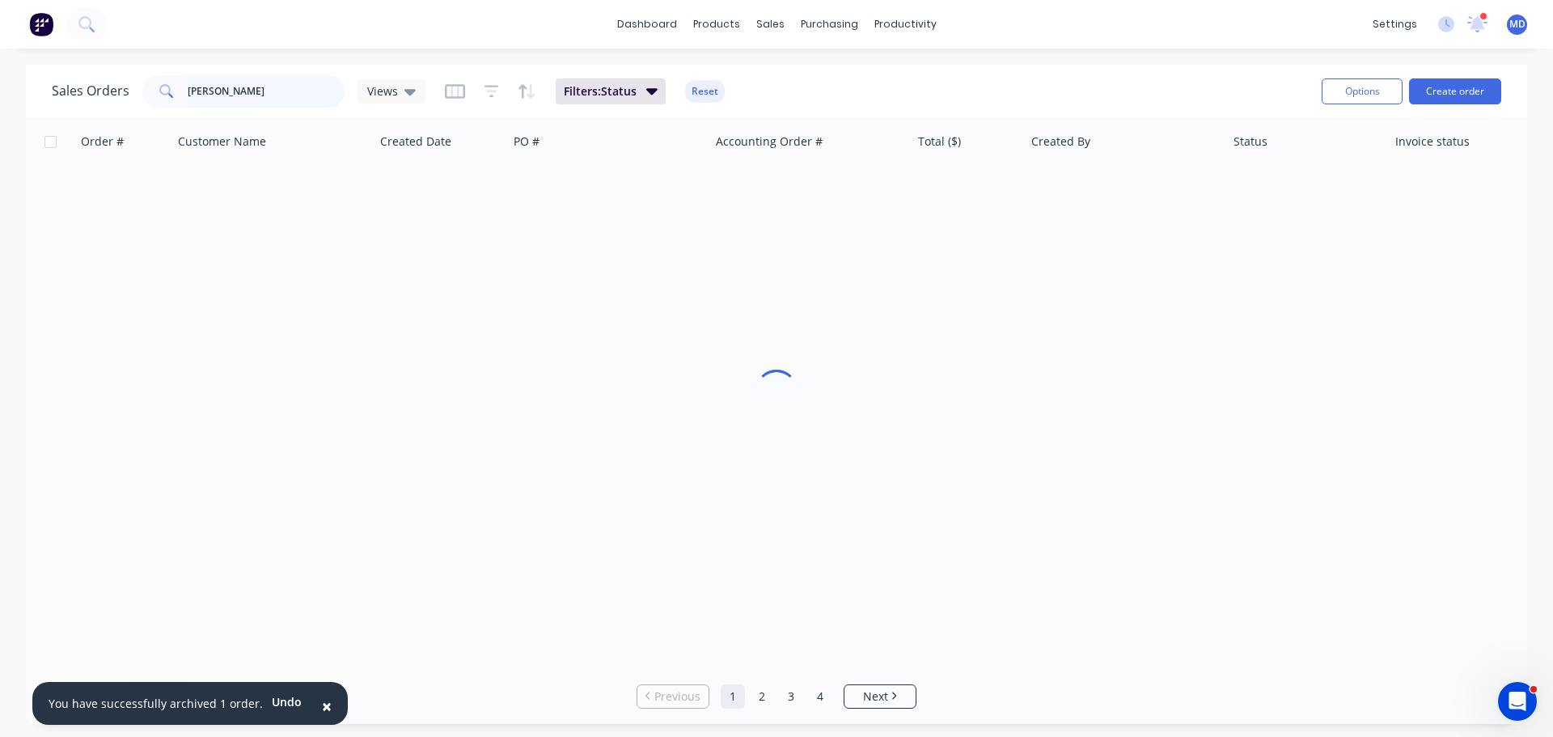
click at [260, 79] on input "[PERSON_NAME]" at bounding box center [267, 91] width 158 height 32
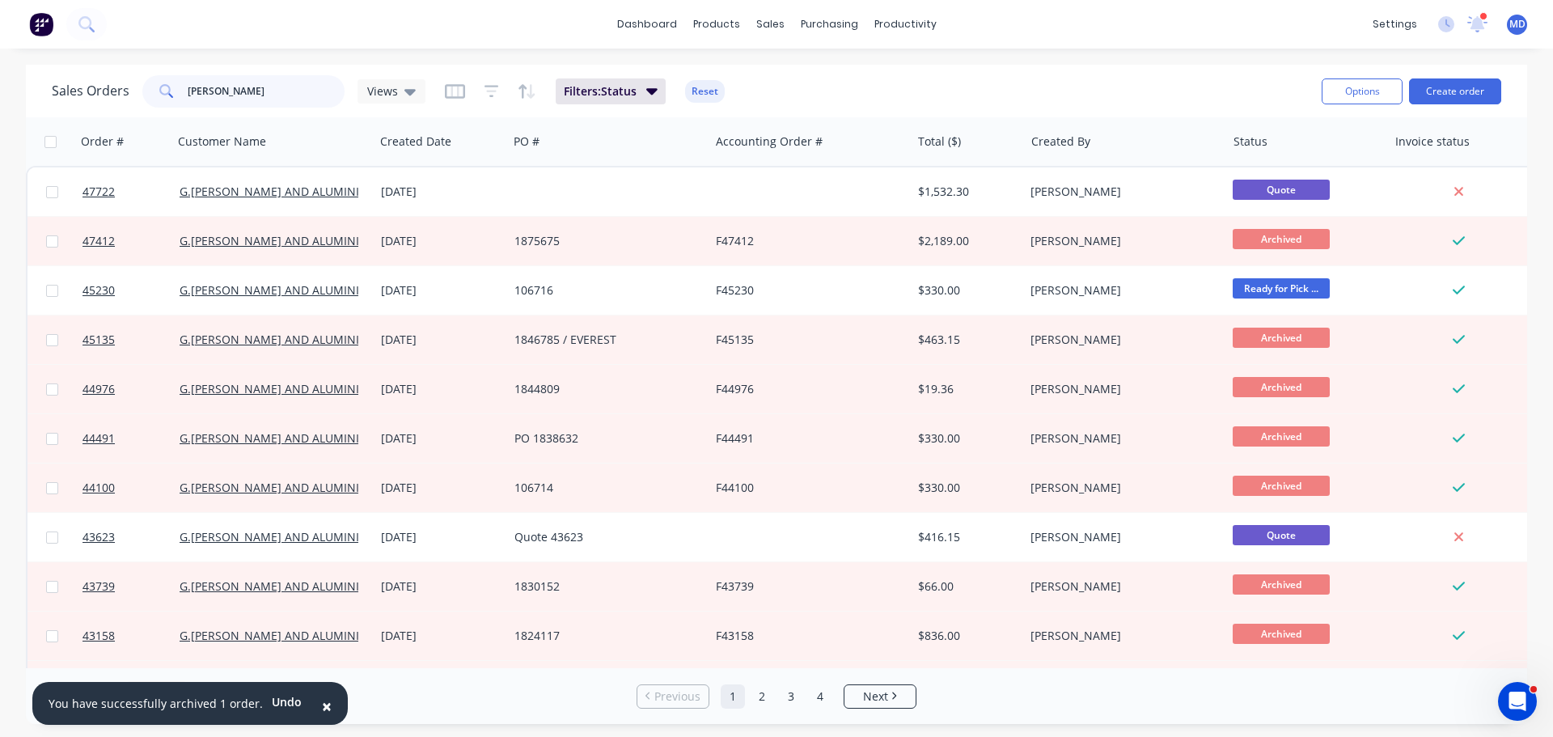
drag, startPoint x: 230, startPoint y: 94, endPoint x: 116, endPoint y: 90, distance: 114.1
click at [116, 90] on div "Sales Orders [PERSON_NAME] Views" at bounding box center [239, 91] width 374 height 32
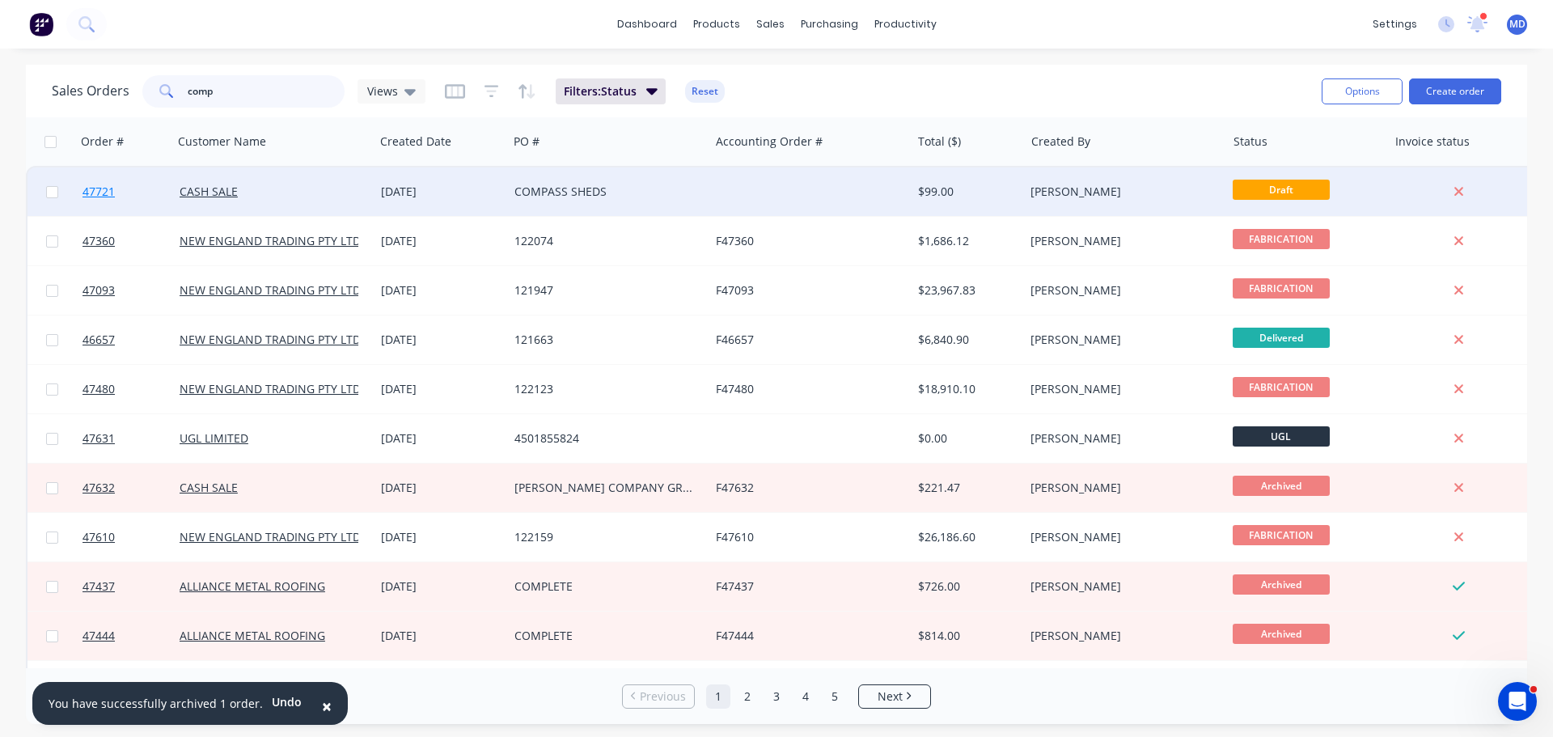
type input "comp"
click at [104, 183] on link "47721" at bounding box center [130, 191] width 97 height 49
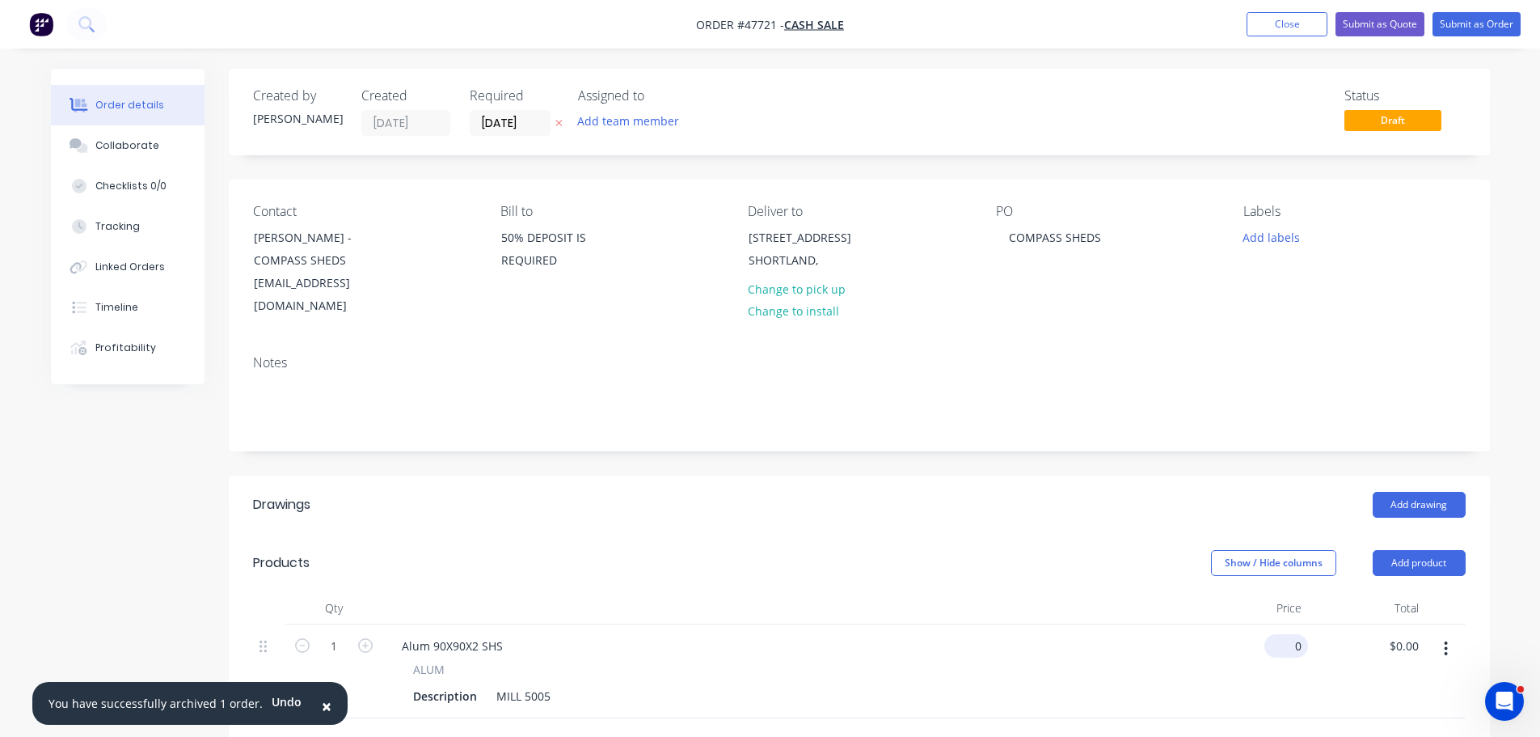
click at [1299, 634] on input "0" at bounding box center [1289, 645] width 37 height 23
type input "$165.00"
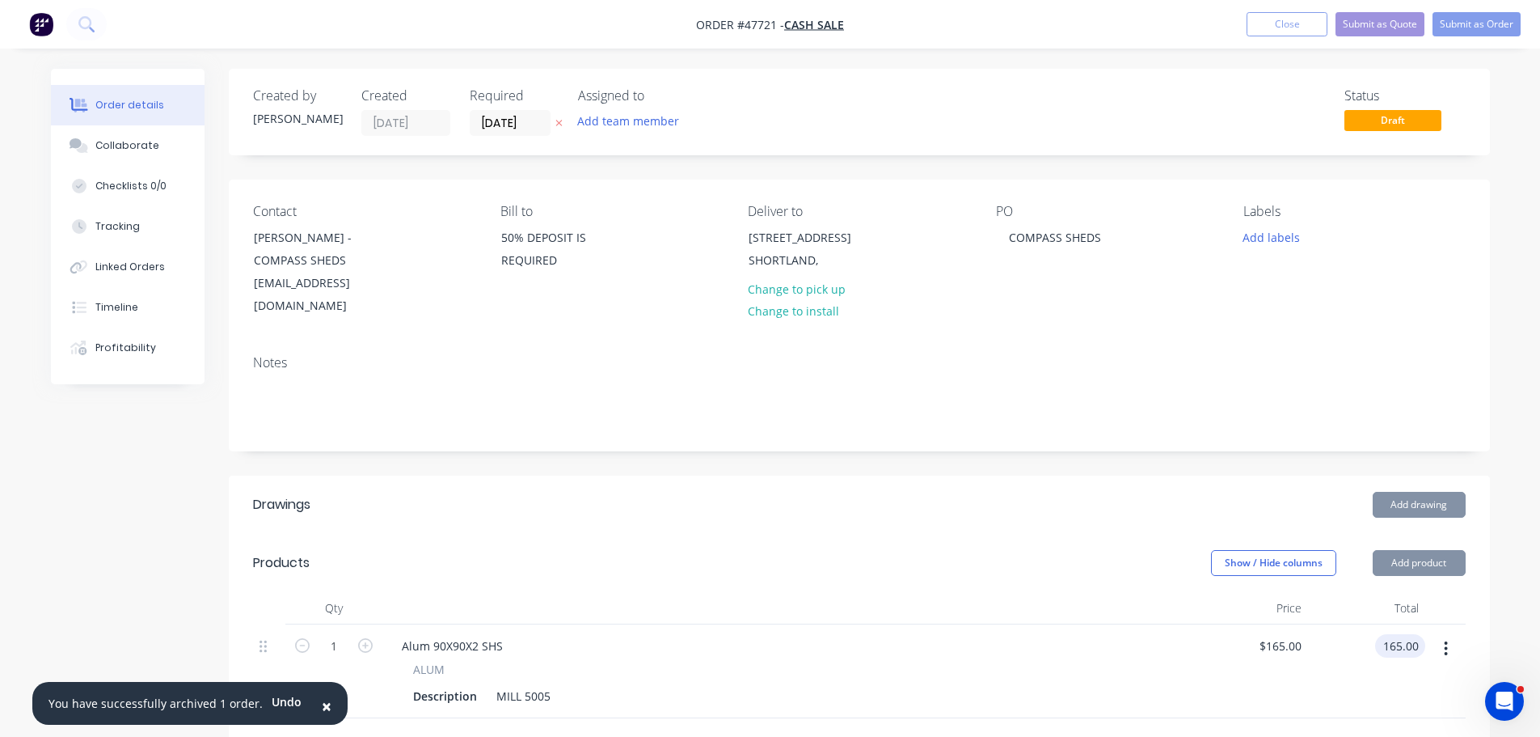
type input "$165.00"
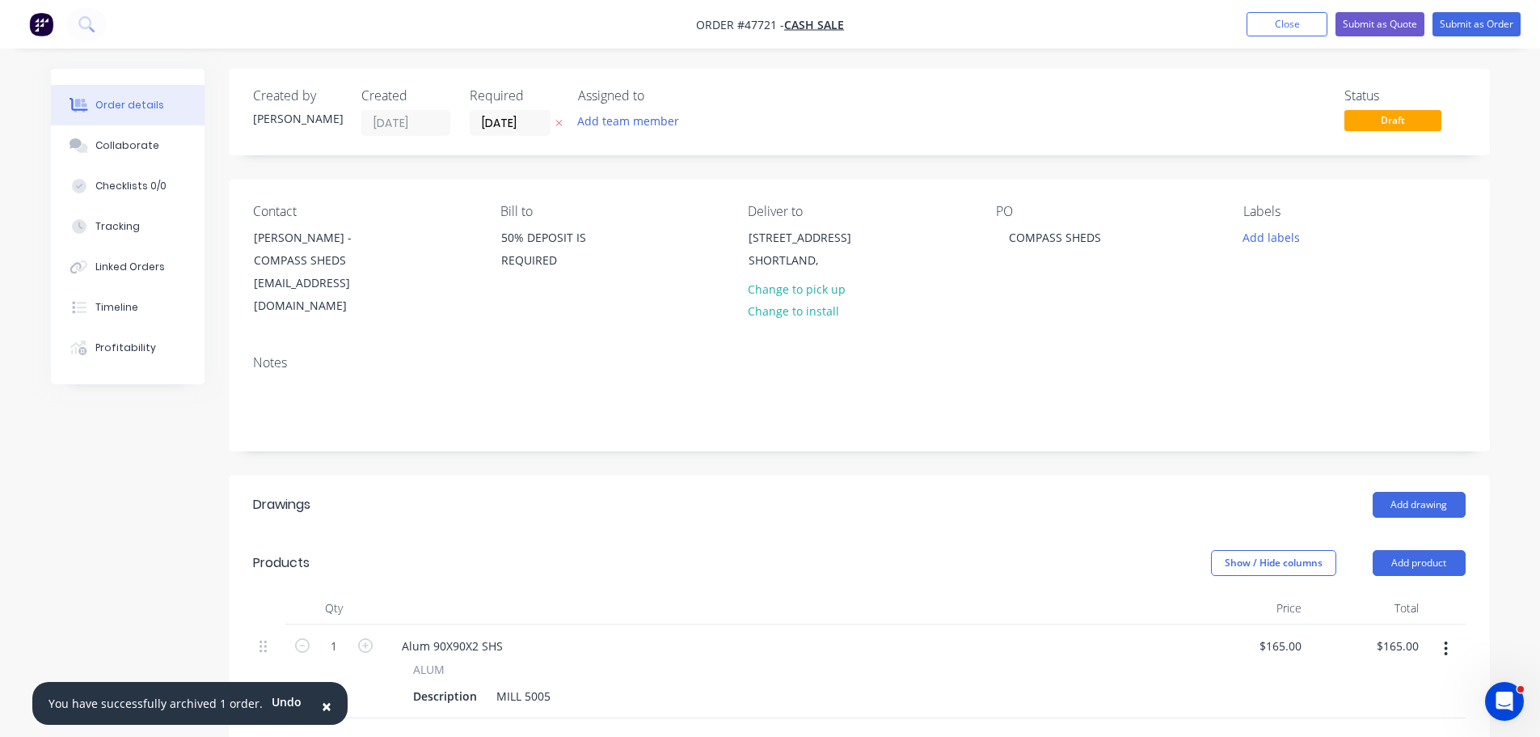
click at [1164, 661] on div "ALUM Description MILL 5005" at bounding box center [787, 684] width 796 height 47
drag, startPoint x: 475, startPoint y: 674, endPoint x: 404, endPoint y: 668, distance: 71.4
click at [403, 673] on div "ALUM Description MILL 5005" at bounding box center [787, 684] width 796 height 47
click at [484, 684] on div "SUPPLIED 1X" at bounding box center [448, 695] width 83 height 23
click at [476, 634] on div "Alum 90X90X2 SHS" at bounding box center [452, 645] width 127 height 23
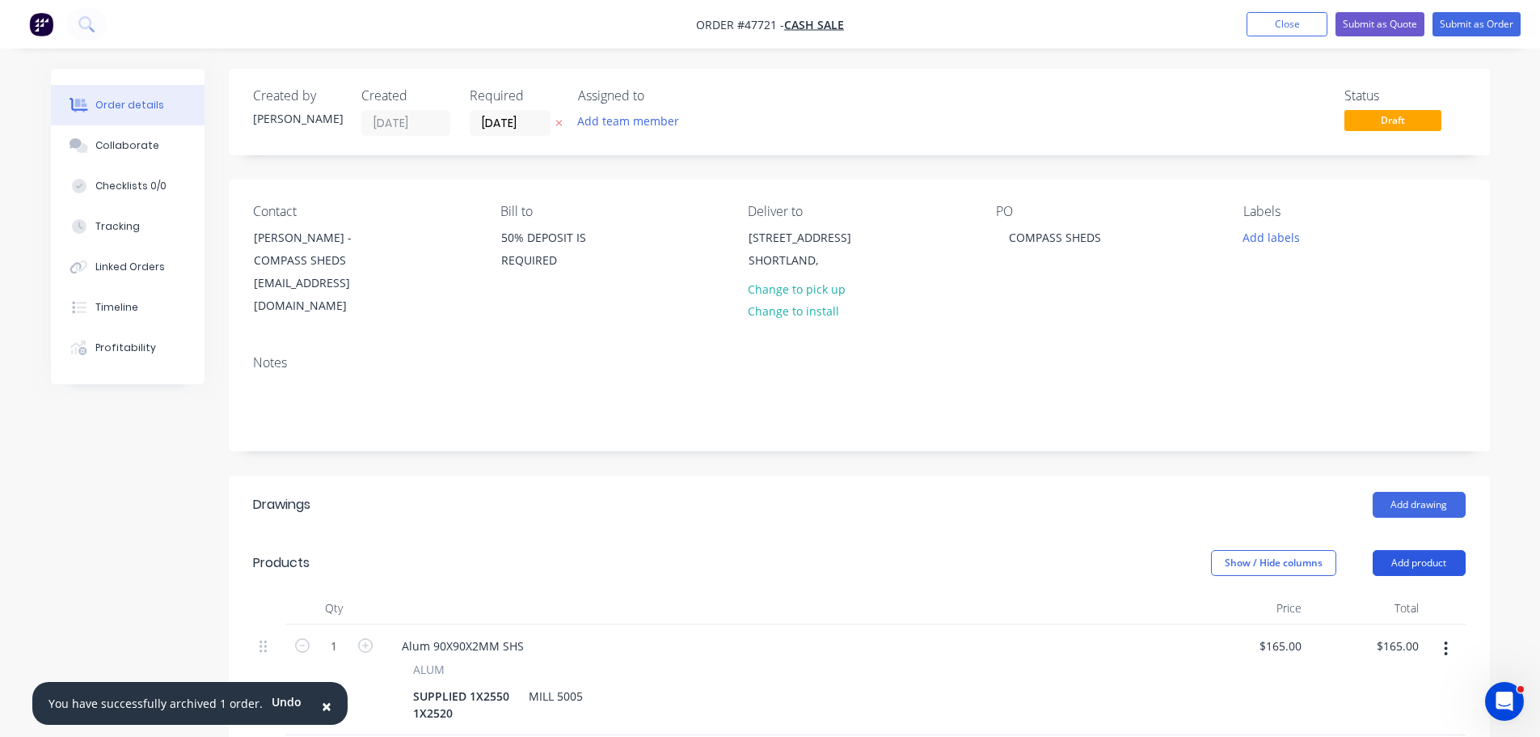
click at [1406, 550] on button "Add product" at bounding box center [1419, 563] width 93 height 26
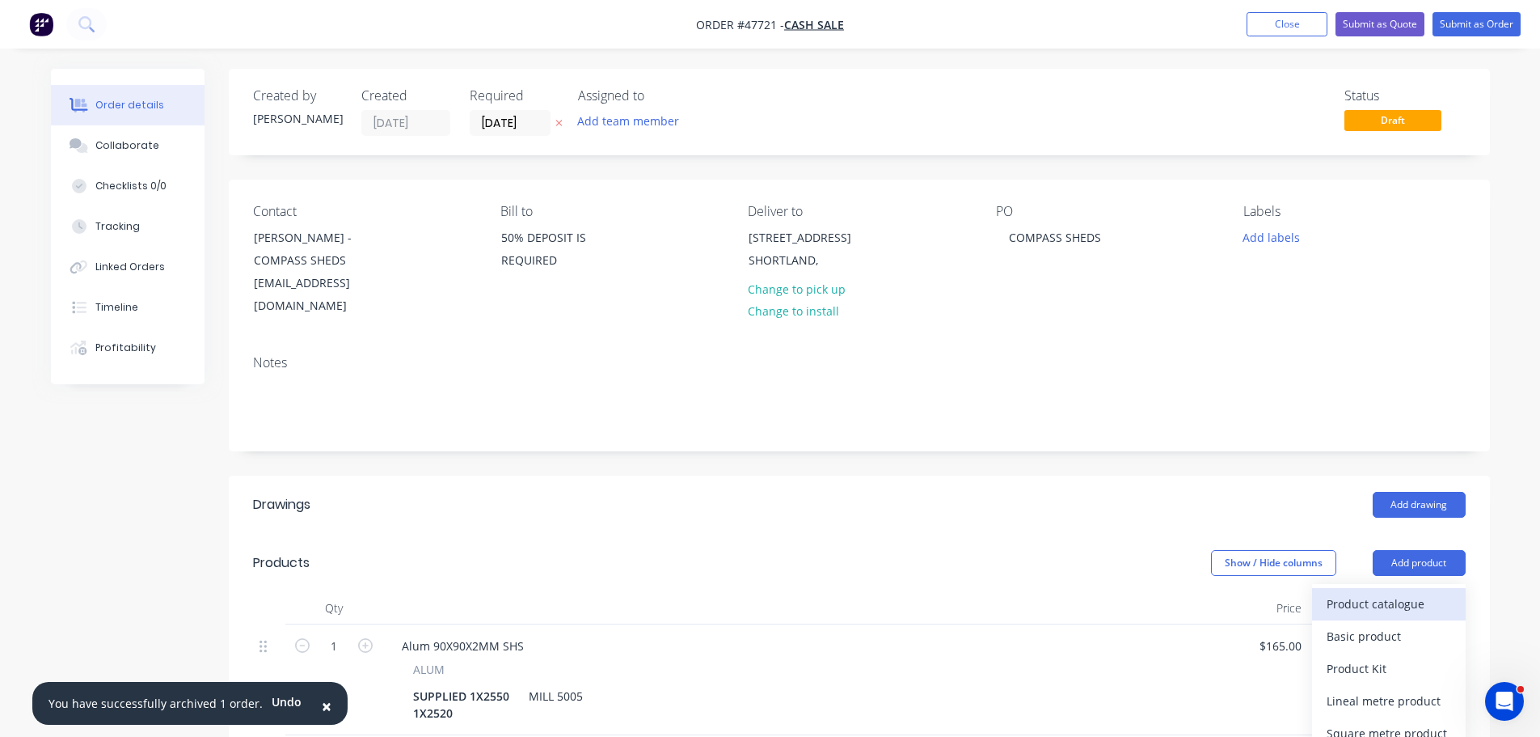
click at [1380, 592] on div "Product catalogue" at bounding box center [1389, 603] width 125 height 23
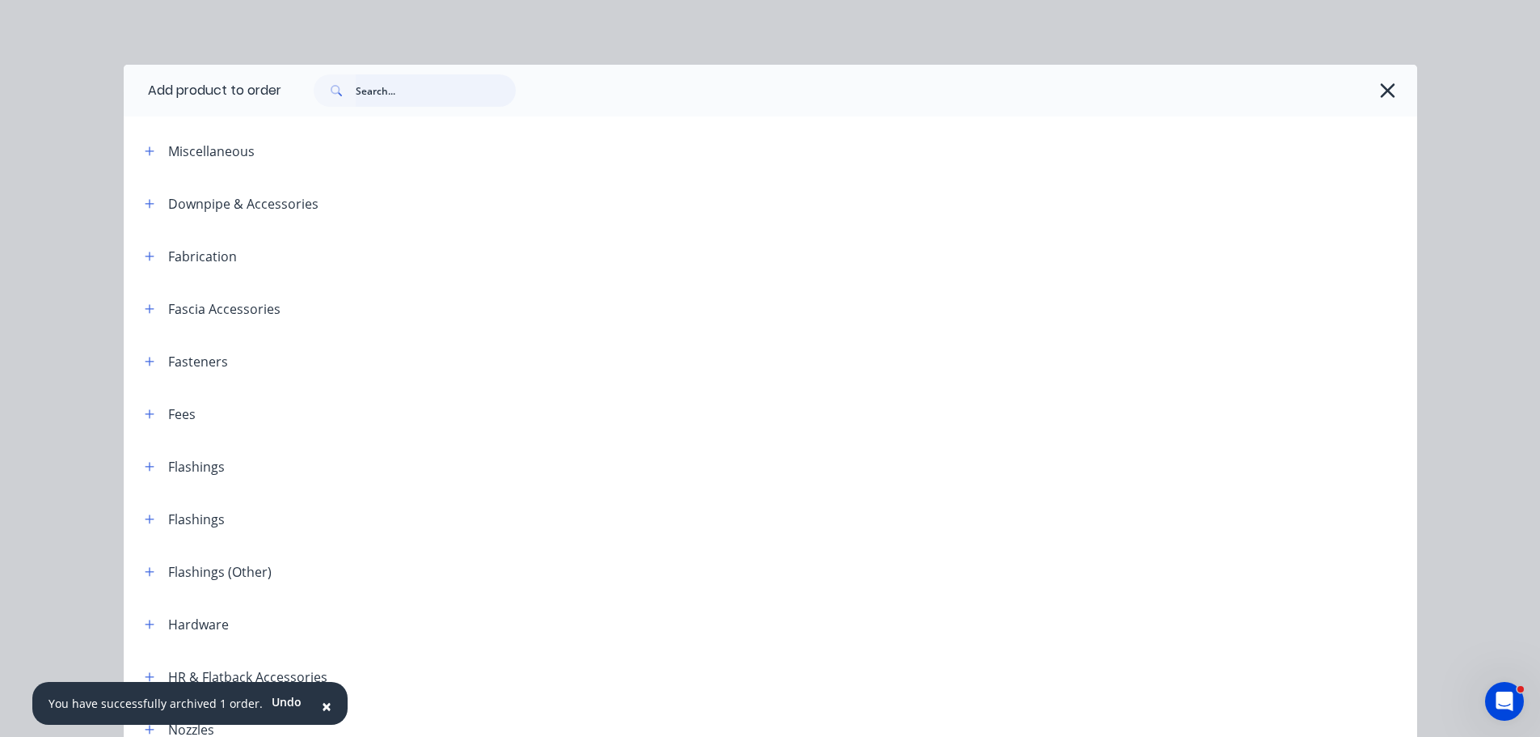
click at [390, 97] on input "text" at bounding box center [436, 90] width 160 height 32
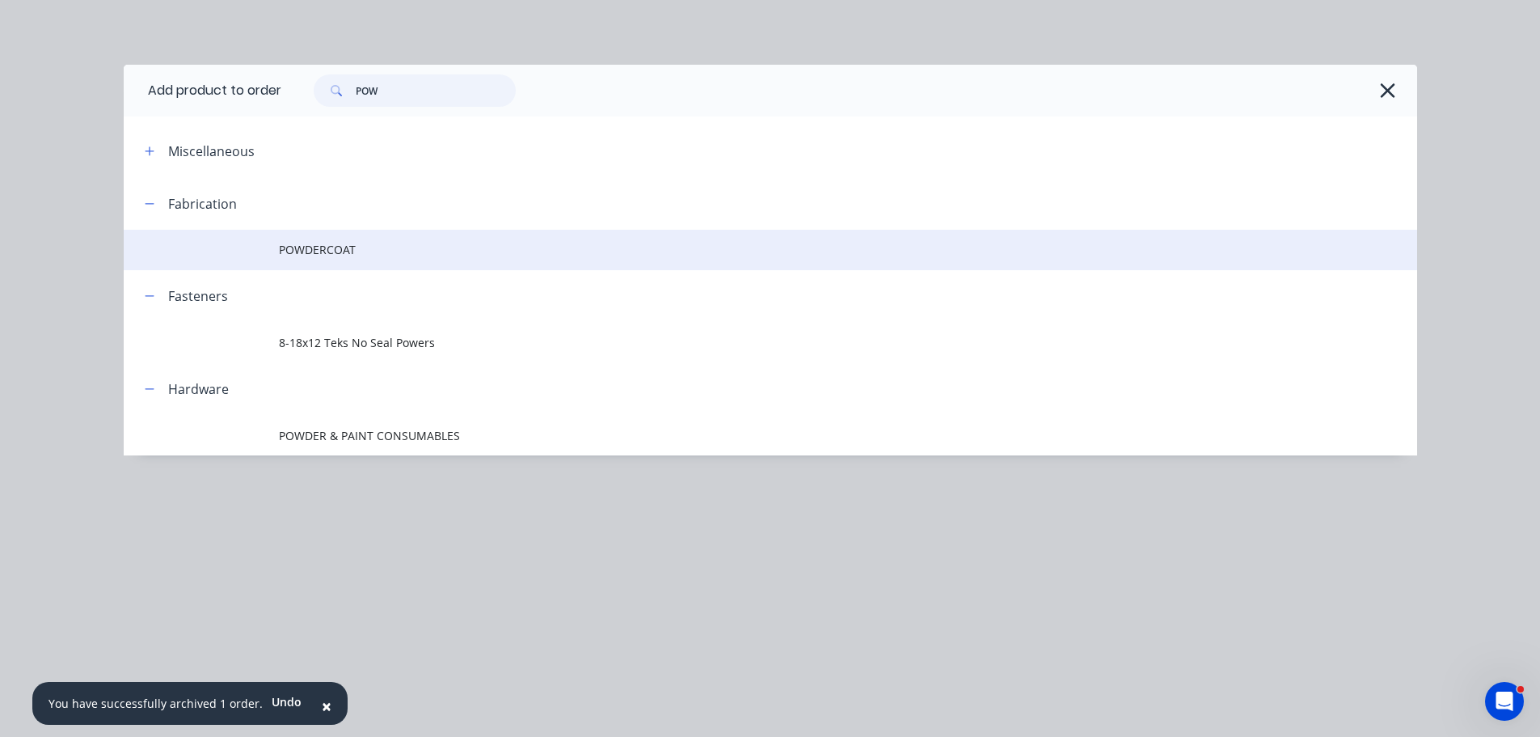
type input "POW"
click at [309, 249] on span "POWDERCOAT" at bounding box center [734, 249] width 911 height 17
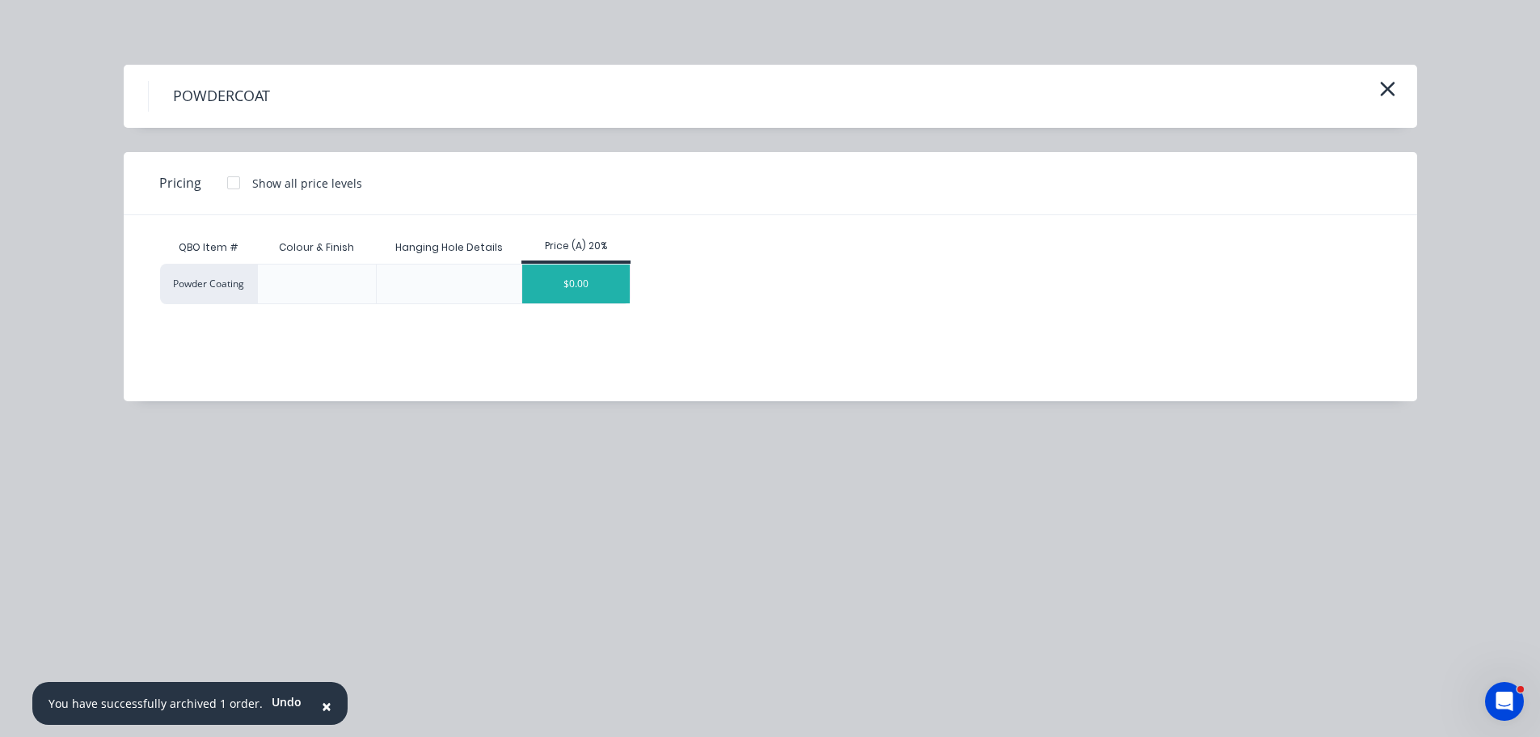
click at [537, 280] on div "$0.00" at bounding box center [576, 283] width 108 height 39
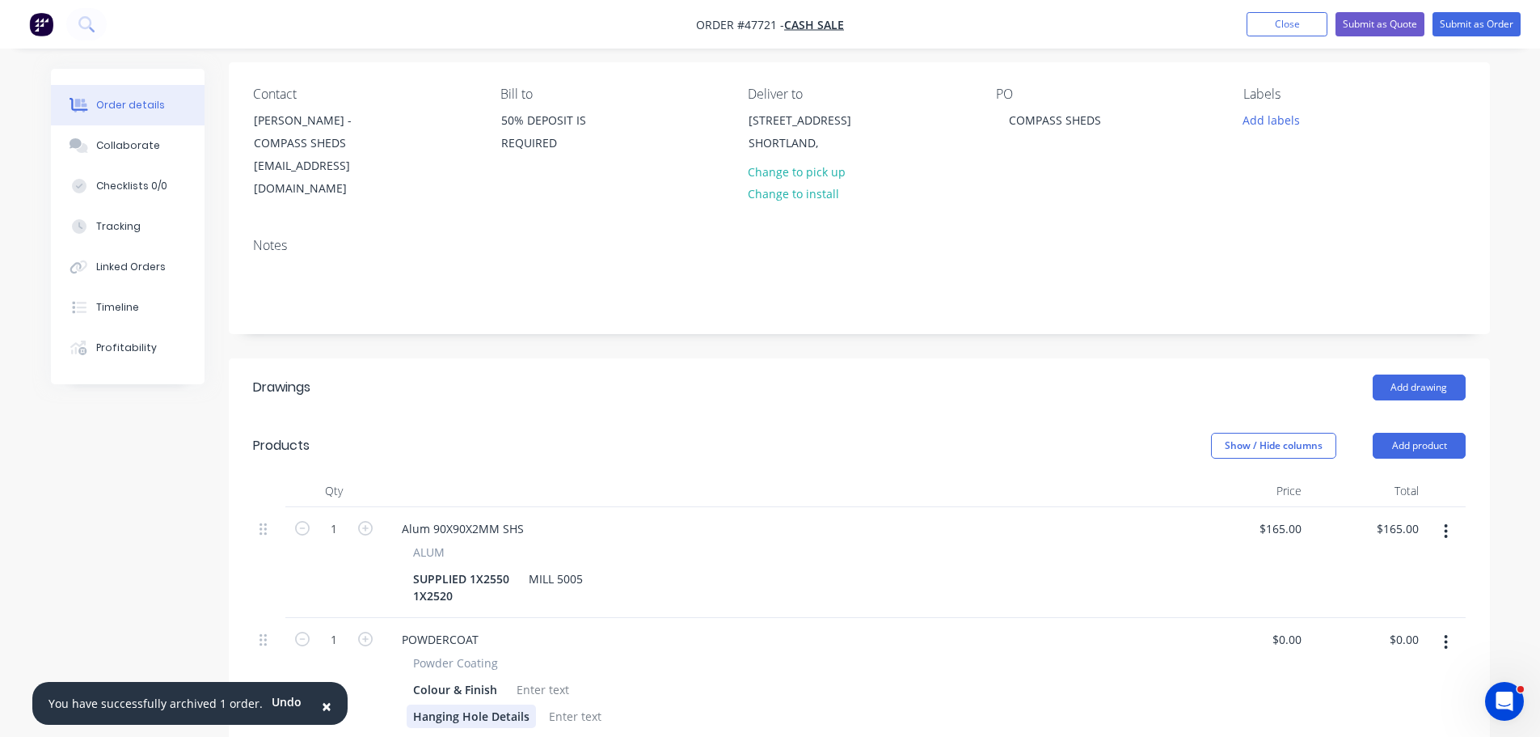
scroll to position [243, 0]
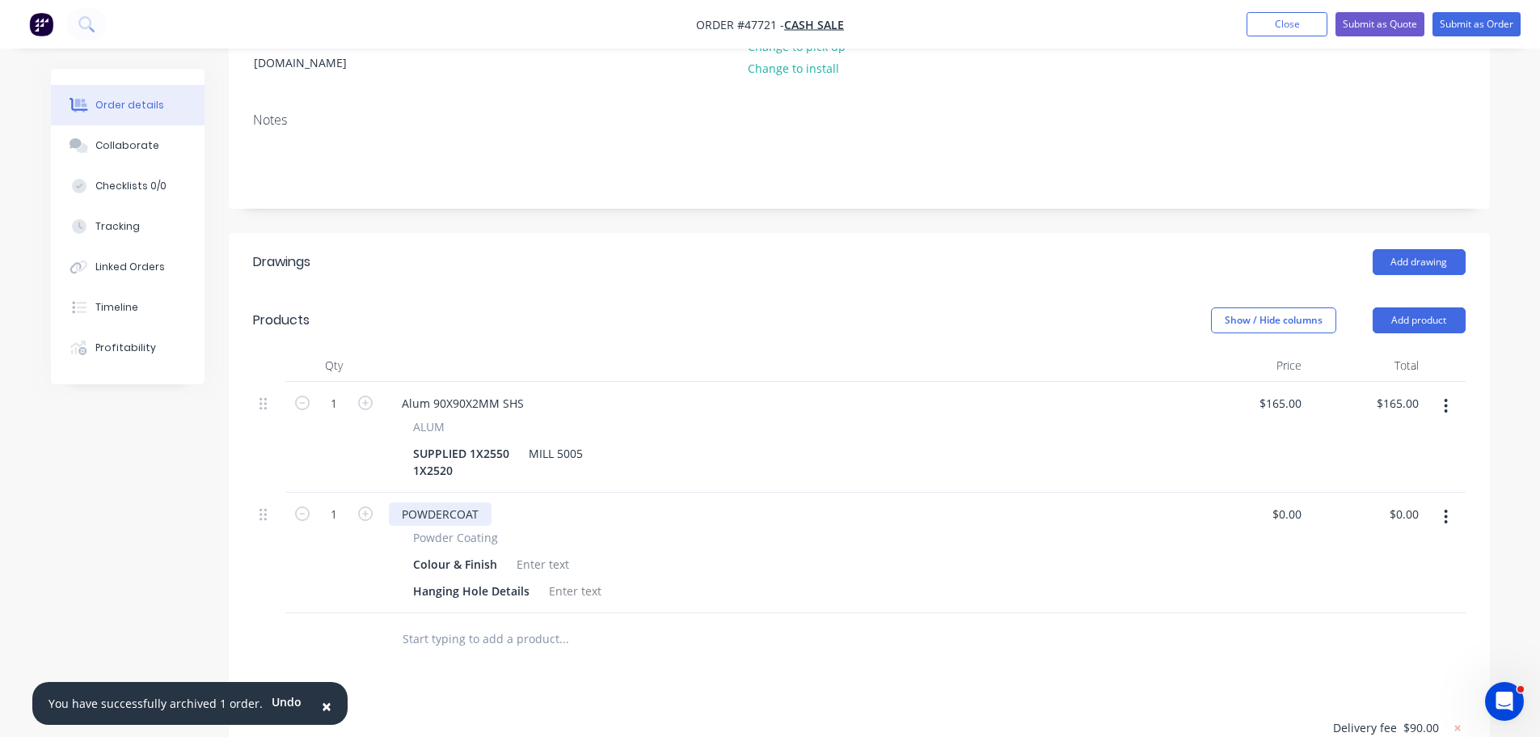
click at [478, 502] on div "POWDERCOAT" at bounding box center [440, 513] width 103 height 23
click at [534, 552] on div at bounding box center [542, 563] width 65 height 23
click at [536, 552] on div at bounding box center [542, 563] width 65 height 23
click at [633, 552] on div "CLASSIC CREAM SATIN" at bounding box center [577, 563] width 134 height 23
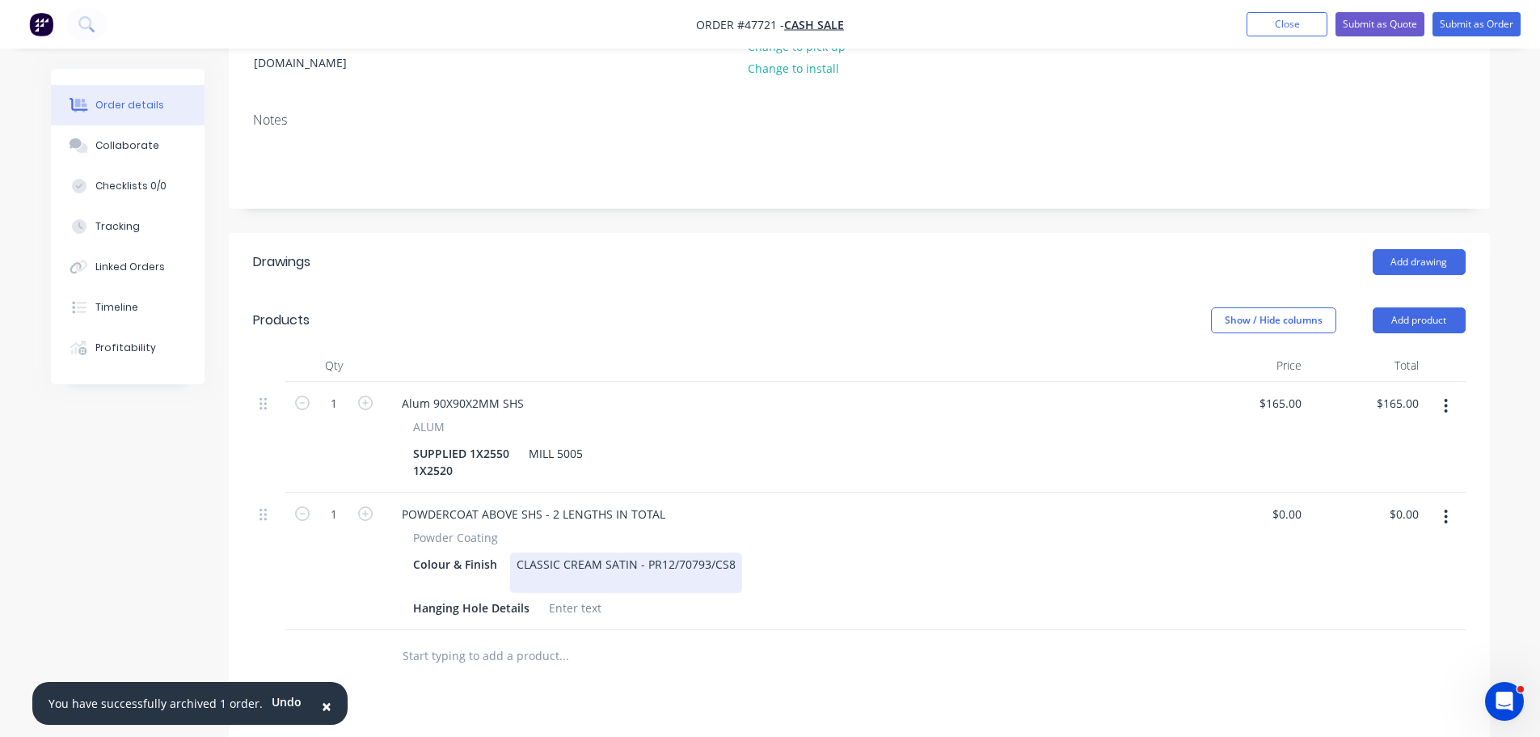
click at [630, 552] on div "CLASSIC CREAM SATIN - PR12/70793/CS8" at bounding box center [626, 572] width 232 height 40
click at [563, 587] on div "POWDERCOAT ABOVE SHS - 2 LENGTHS IN TOTAL Powder Coating Colour & Finish CLASSI…" at bounding box center [786, 560] width 809 height 137
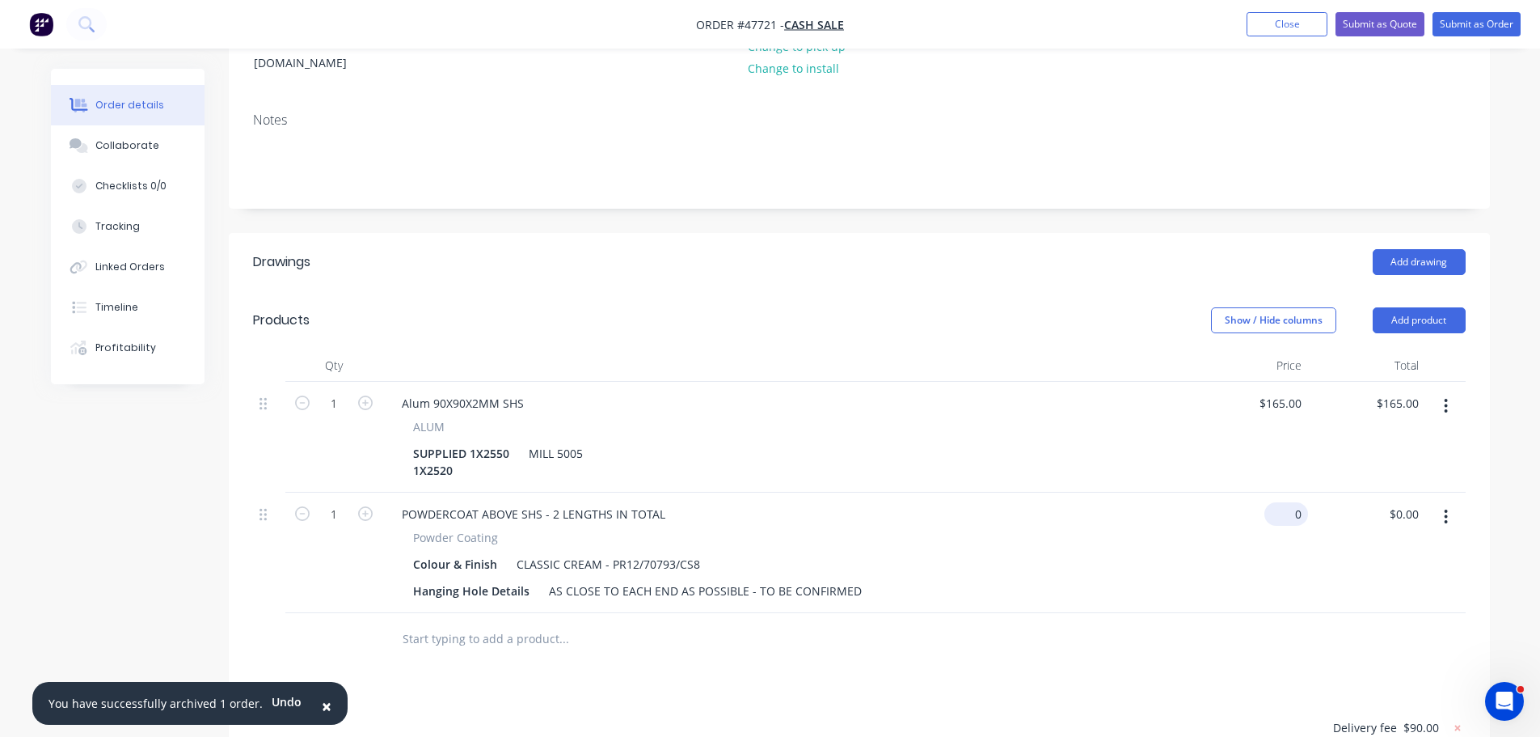
click at [1286, 502] on div "0 $0.00" at bounding box center [1287, 513] width 44 height 23
type input "$360.00"
click at [1189, 539] on div "POWDERCOAT ABOVE SHS - 2 LENGTHS IN TOTAL Powder Coating Colour & Finish CLASSI…" at bounding box center [786, 552] width 809 height 120
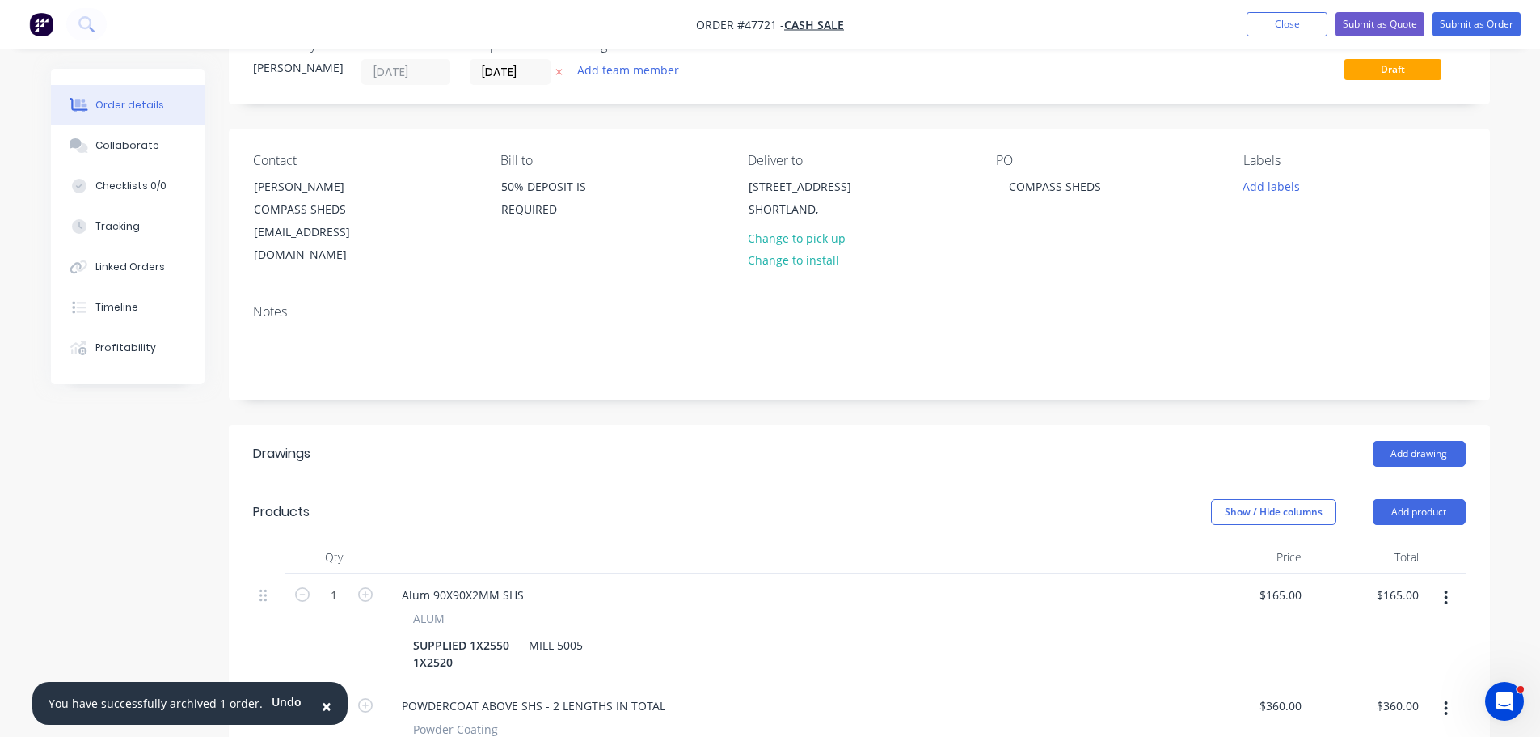
scroll to position [0, 0]
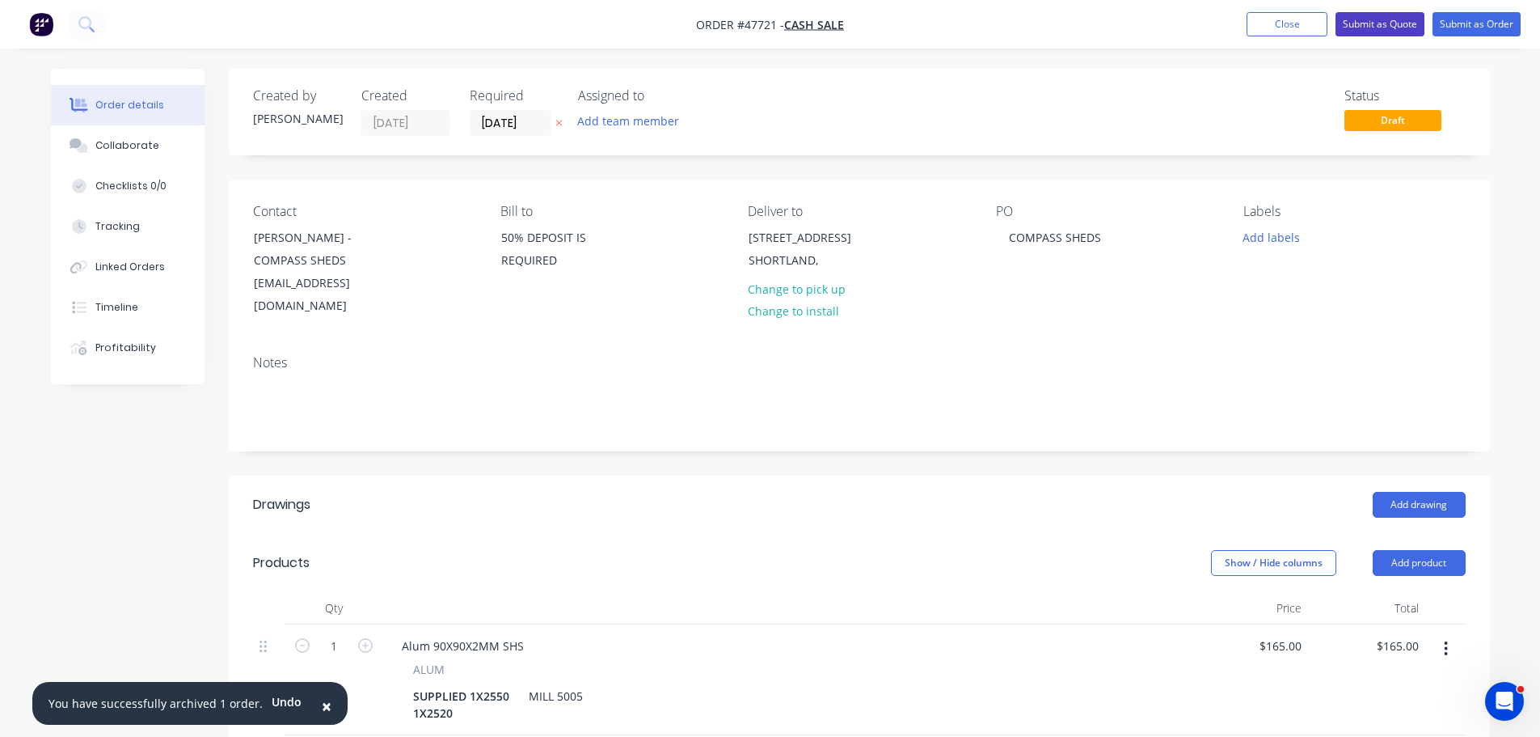
click at [1399, 27] on button "Submit as Quote" at bounding box center [1380, 24] width 89 height 24
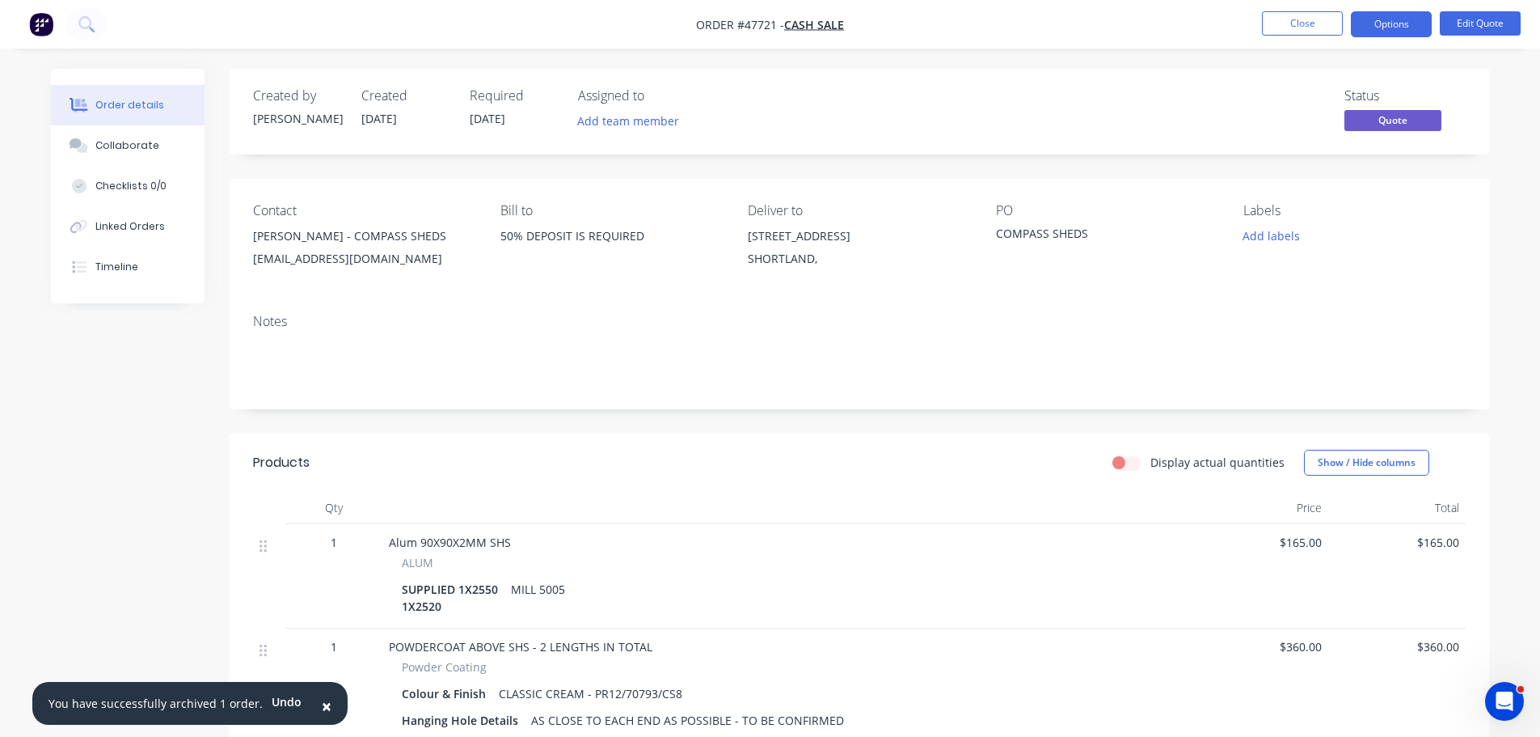
scroll to position [294, 0]
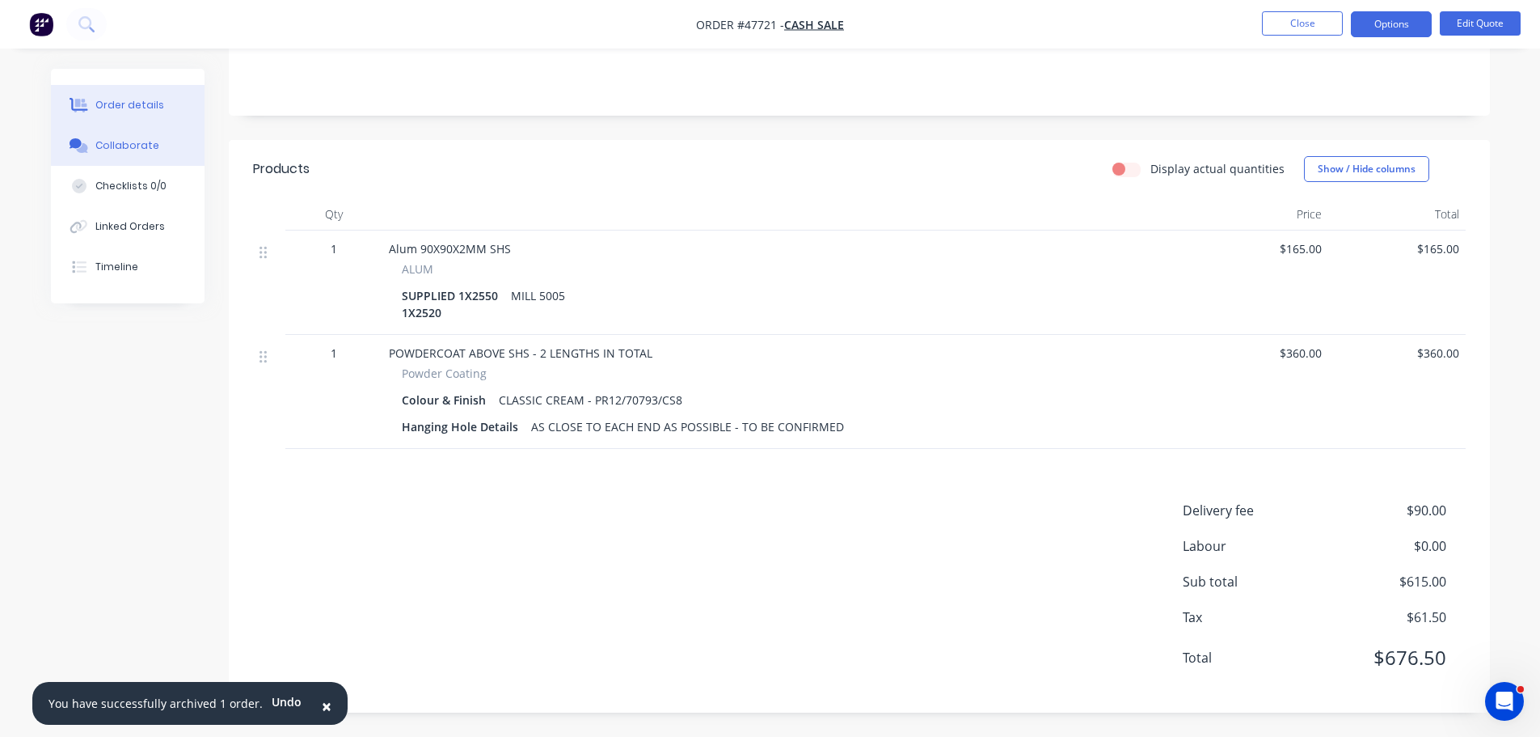
click at [133, 133] on button "Collaborate" at bounding box center [128, 145] width 154 height 40
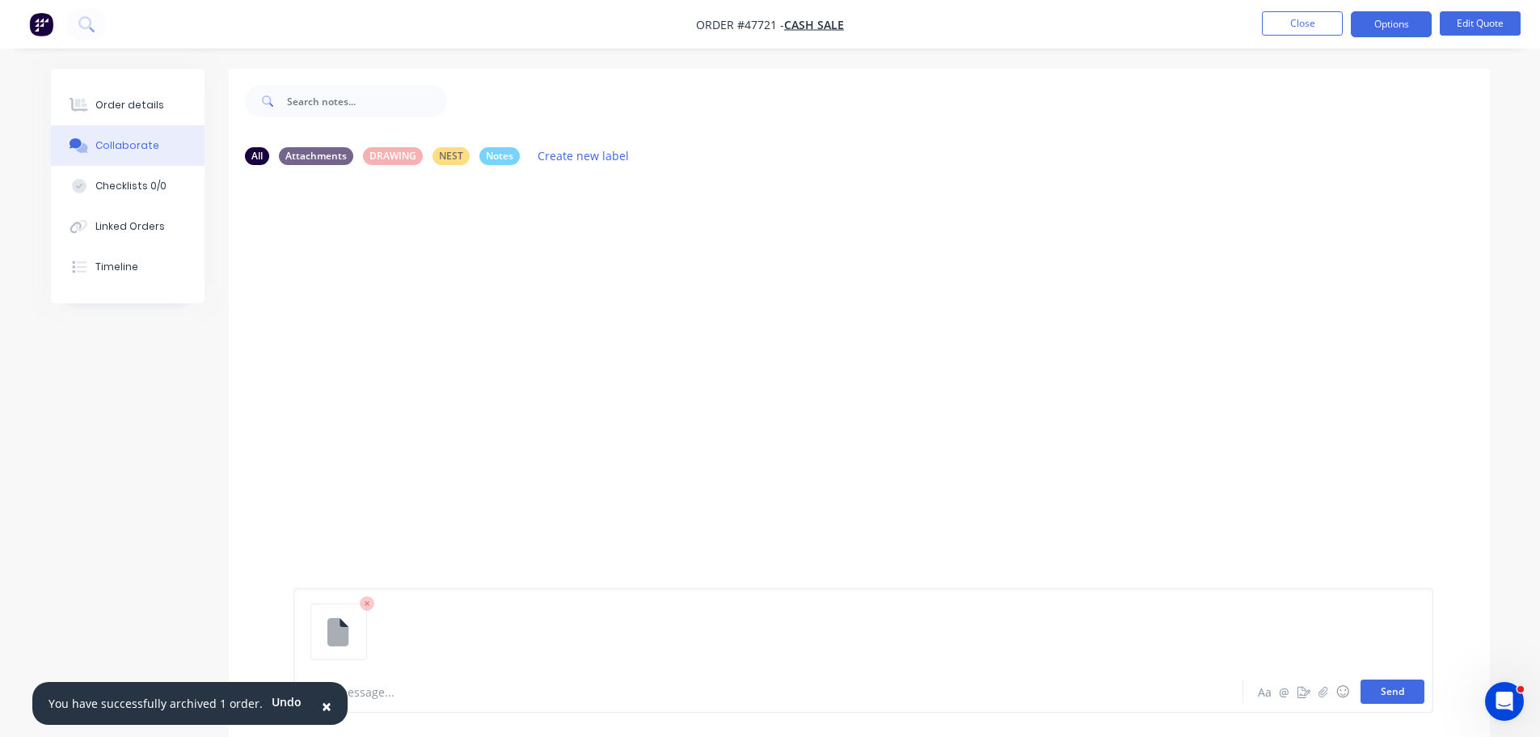
click at [1408, 699] on button "Send" at bounding box center [1393, 691] width 64 height 24
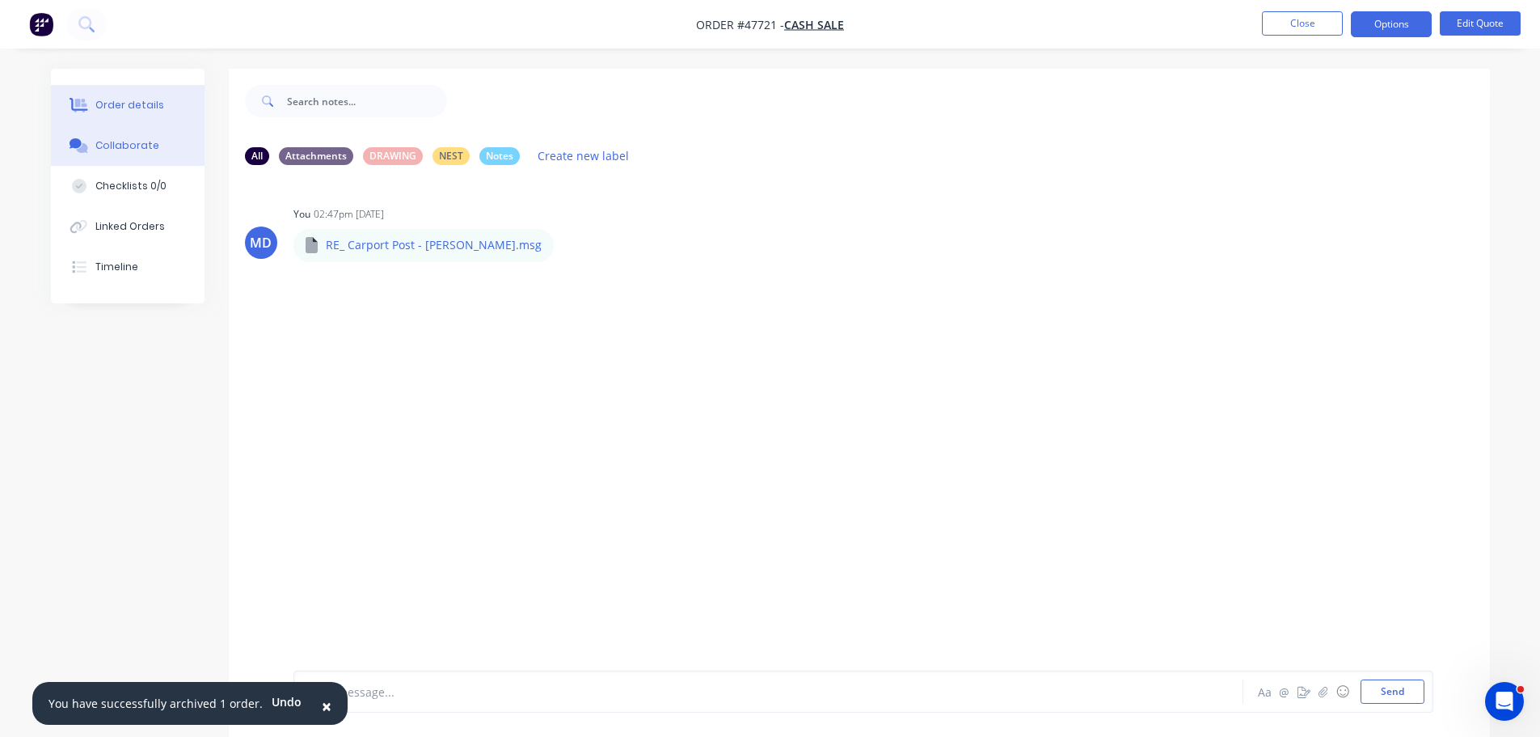
click at [96, 106] on div "Order details" at bounding box center [129, 105] width 69 height 15
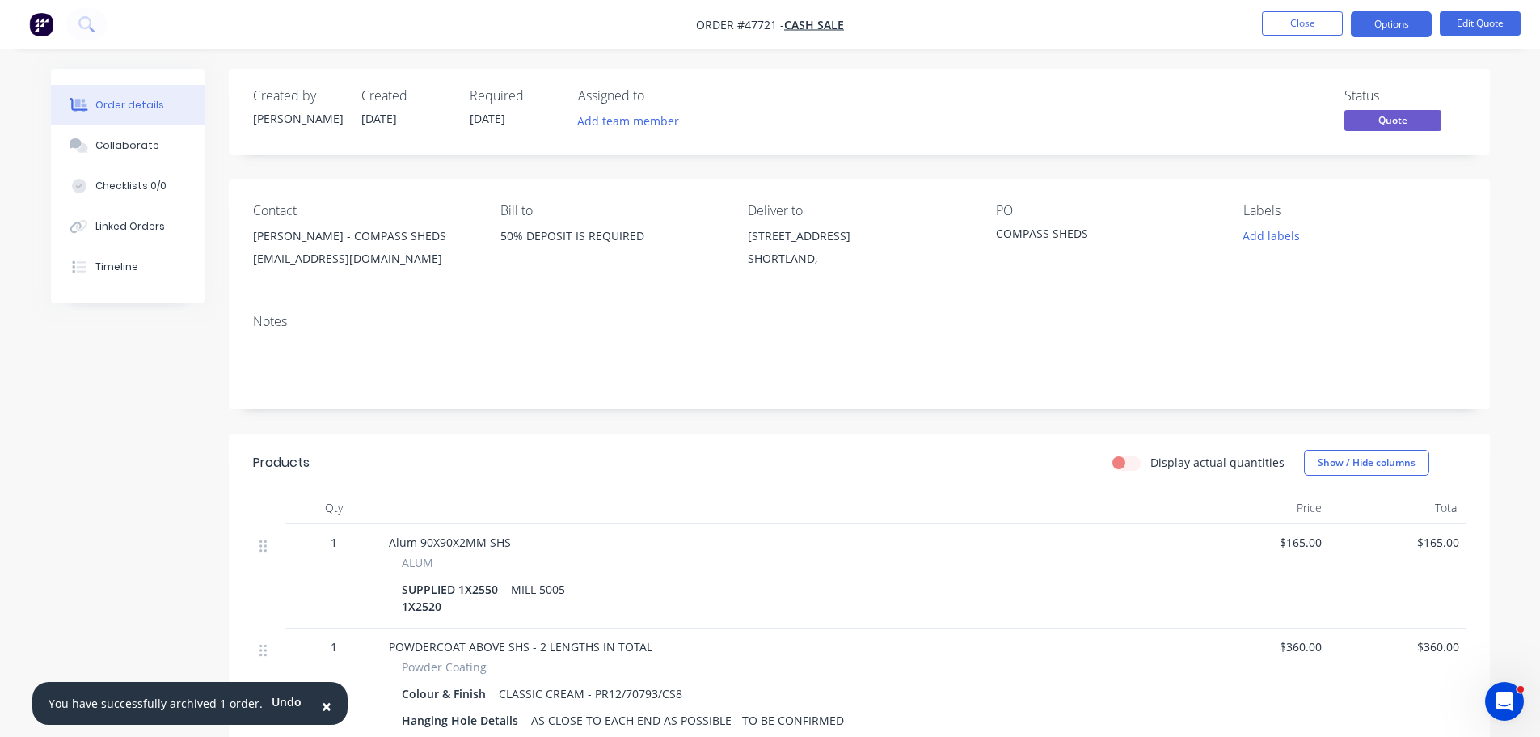
drag, startPoint x: 1383, startPoint y: 18, endPoint x: 1350, endPoint y: 36, distance: 36.9
click at [1383, 18] on button "Options" at bounding box center [1391, 24] width 81 height 26
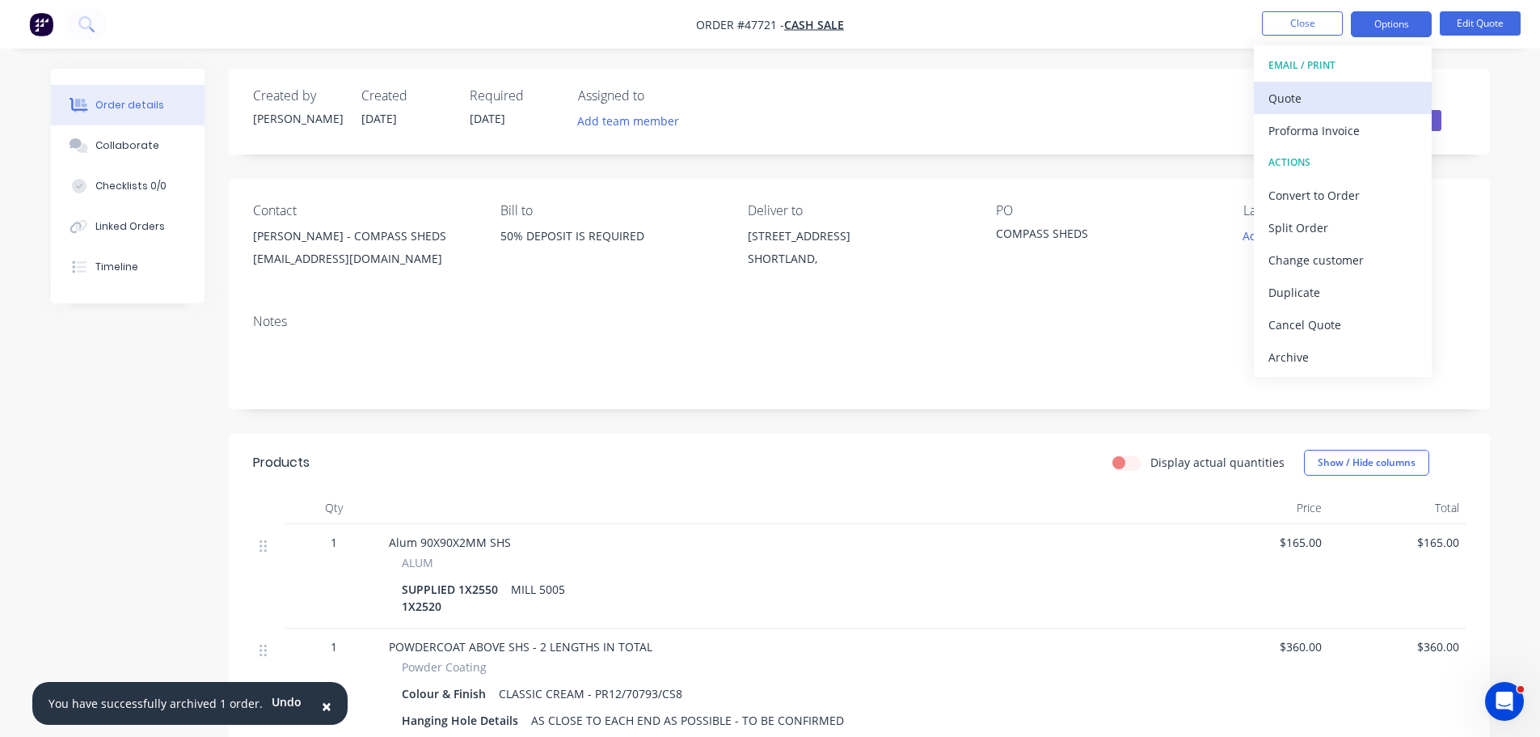
click at [1299, 92] on div "Quote" at bounding box center [1343, 98] width 149 height 23
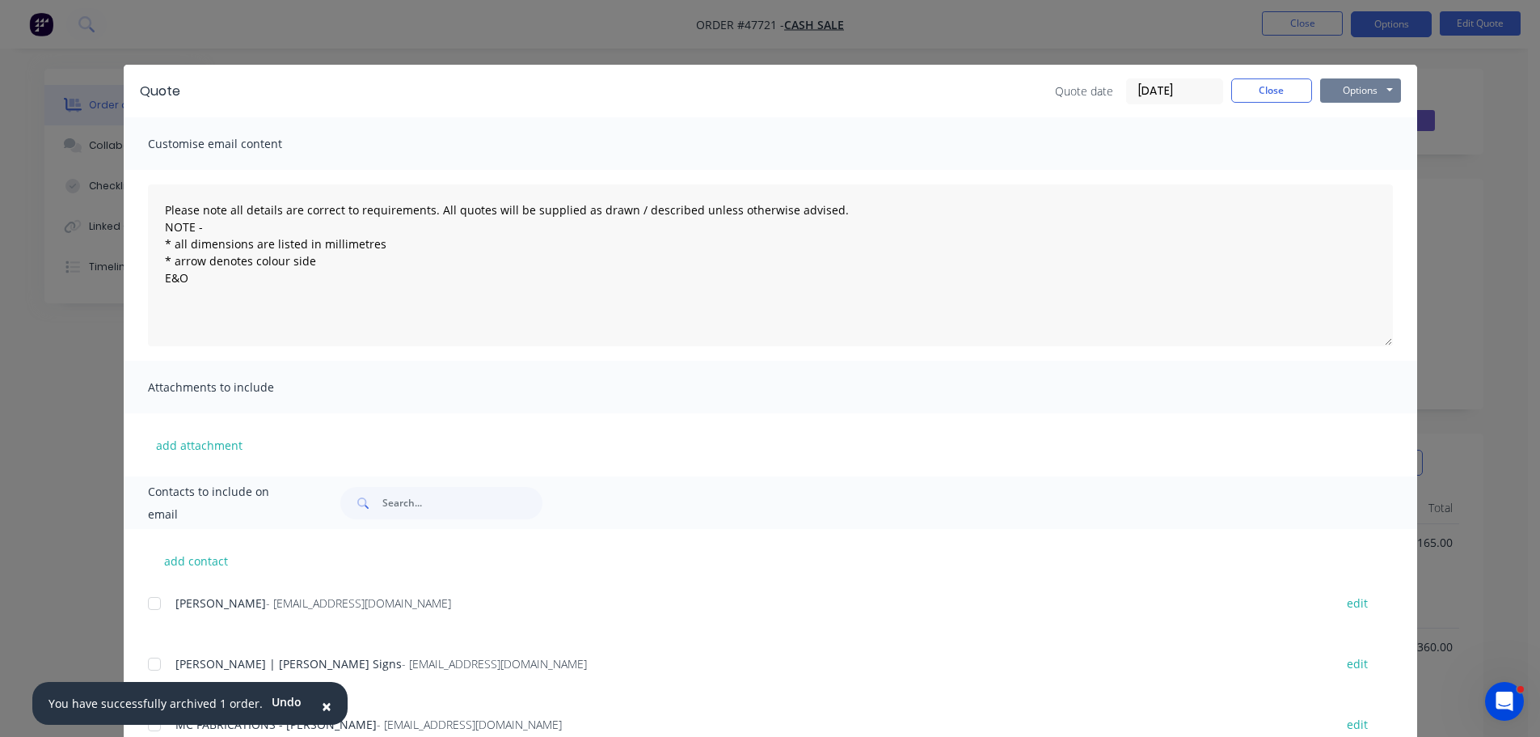
click at [1336, 92] on button "Options" at bounding box center [1360, 90] width 81 height 24
click at [1333, 149] on button "Print" at bounding box center [1372, 146] width 104 height 27
click at [1243, 94] on button "Close" at bounding box center [1272, 90] width 81 height 24
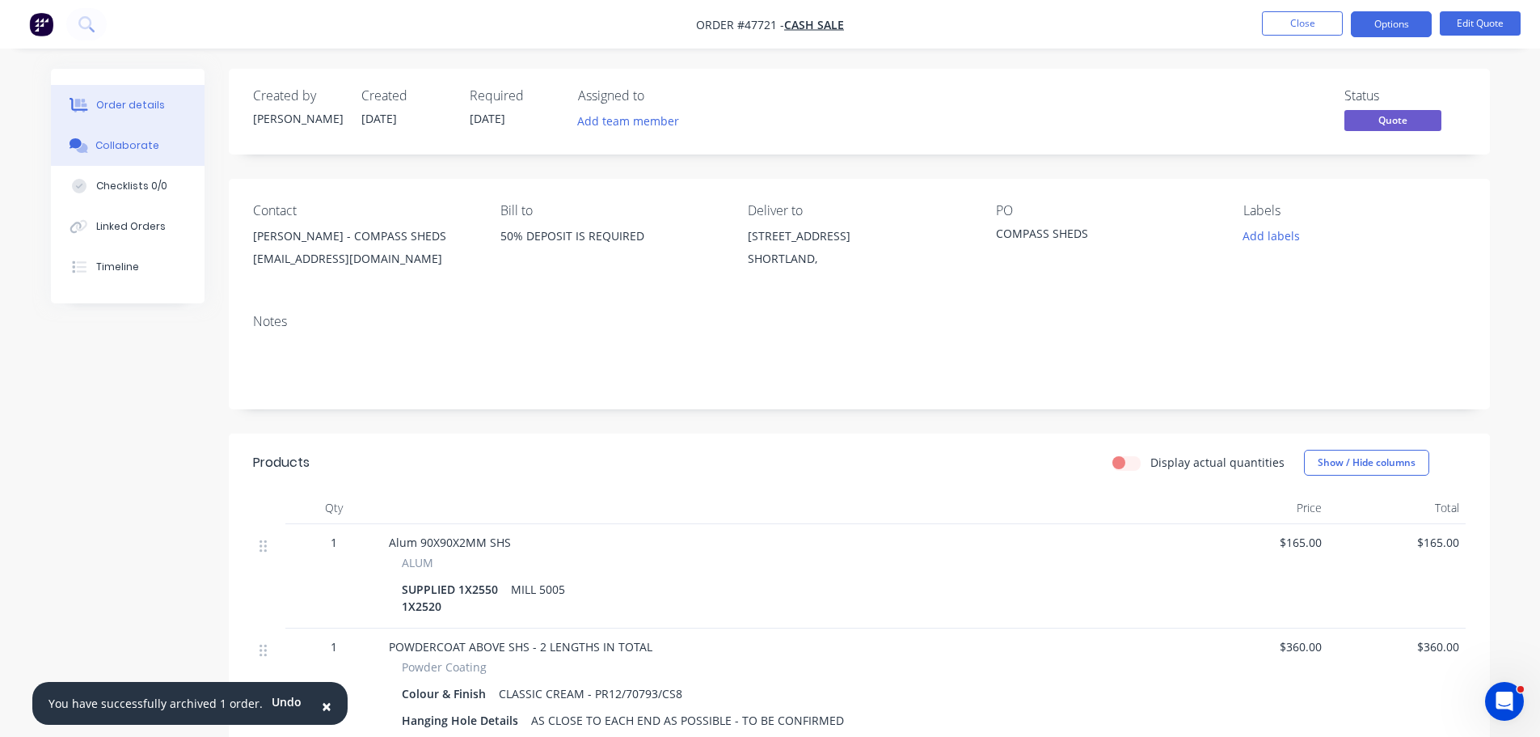
click at [146, 154] on button "Collaborate" at bounding box center [128, 145] width 154 height 40
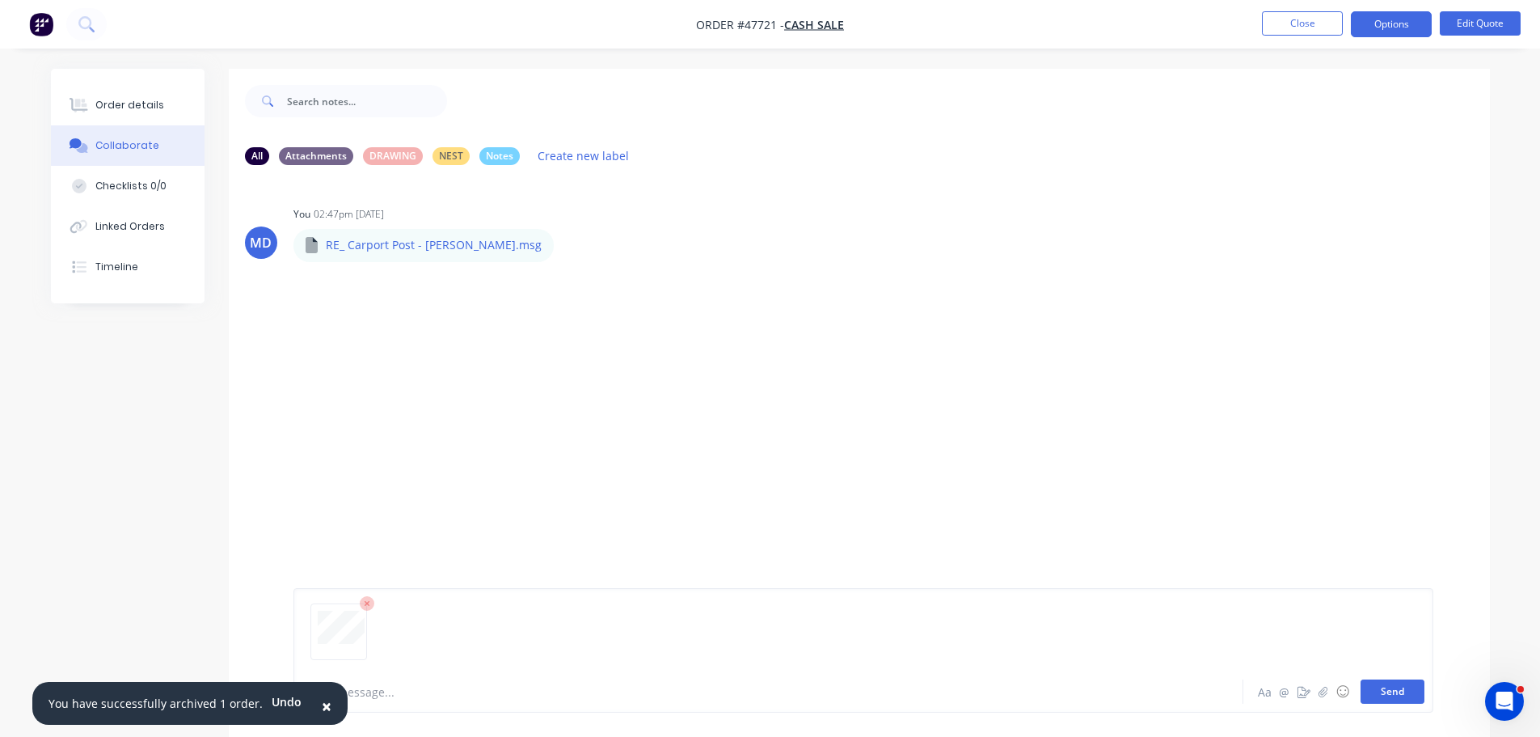
click at [1403, 691] on button "Send" at bounding box center [1393, 691] width 64 height 24
click at [100, 110] on div "Order details" at bounding box center [129, 105] width 69 height 15
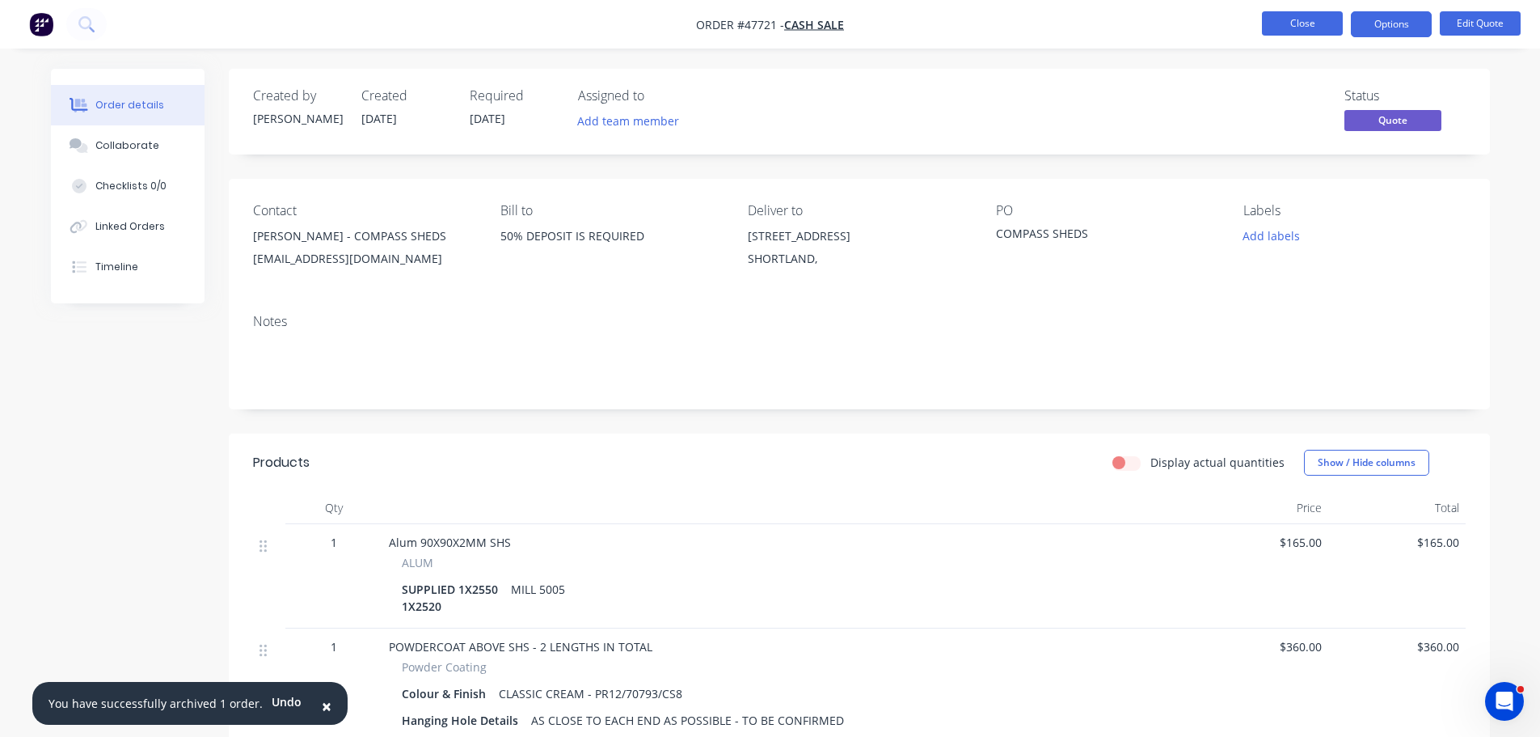
click at [1324, 20] on button "Close" at bounding box center [1302, 23] width 81 height 24
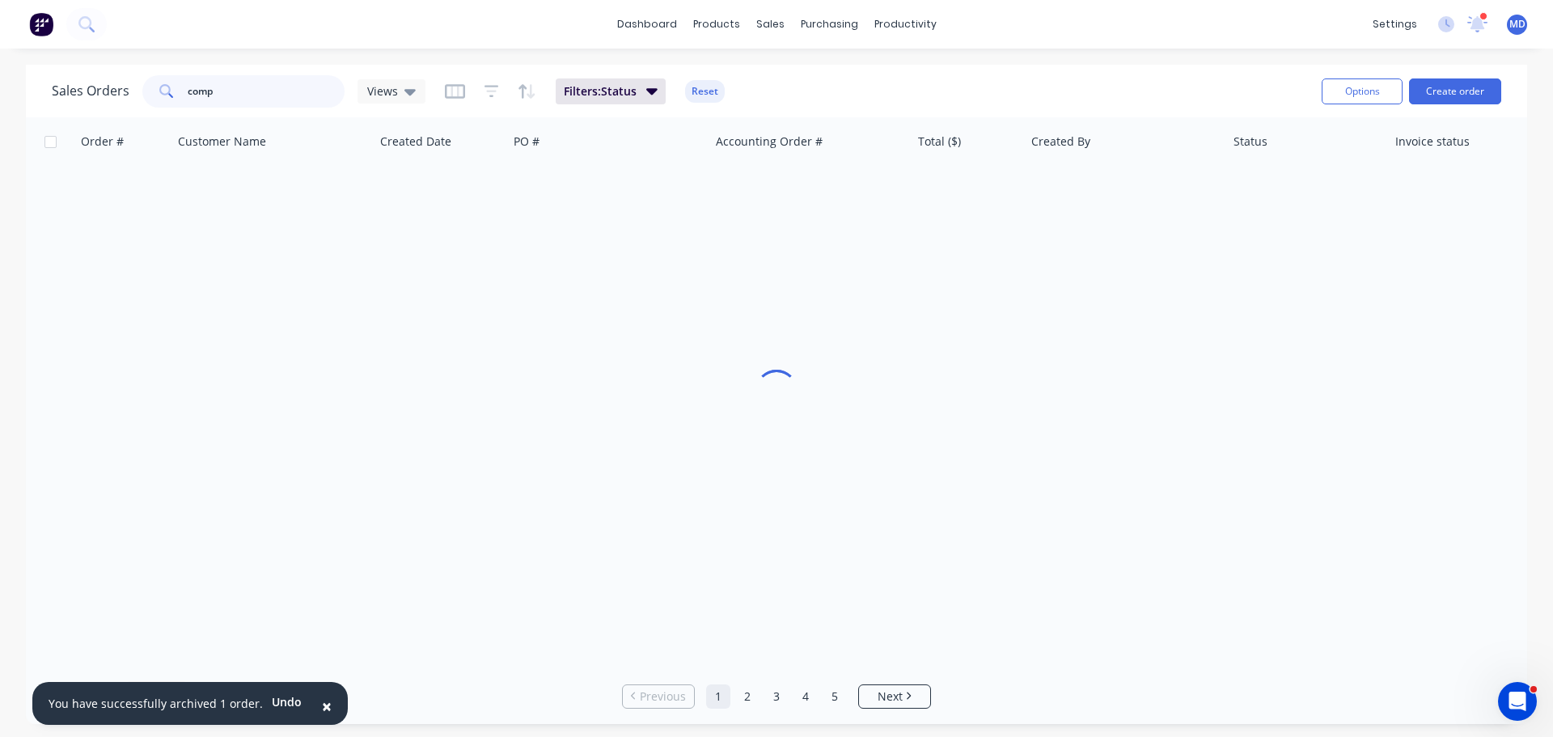
drag, startPoint x: 242, startPoint y: 93, endPoint x: 19, endPoint y: 78, distance: 222.8
click at [19, 78] on div "Sales Orders comp Views Filters: Status Reset Options Create order Order # Cust…" at bounding box center [776, 394] width 1553 height 659
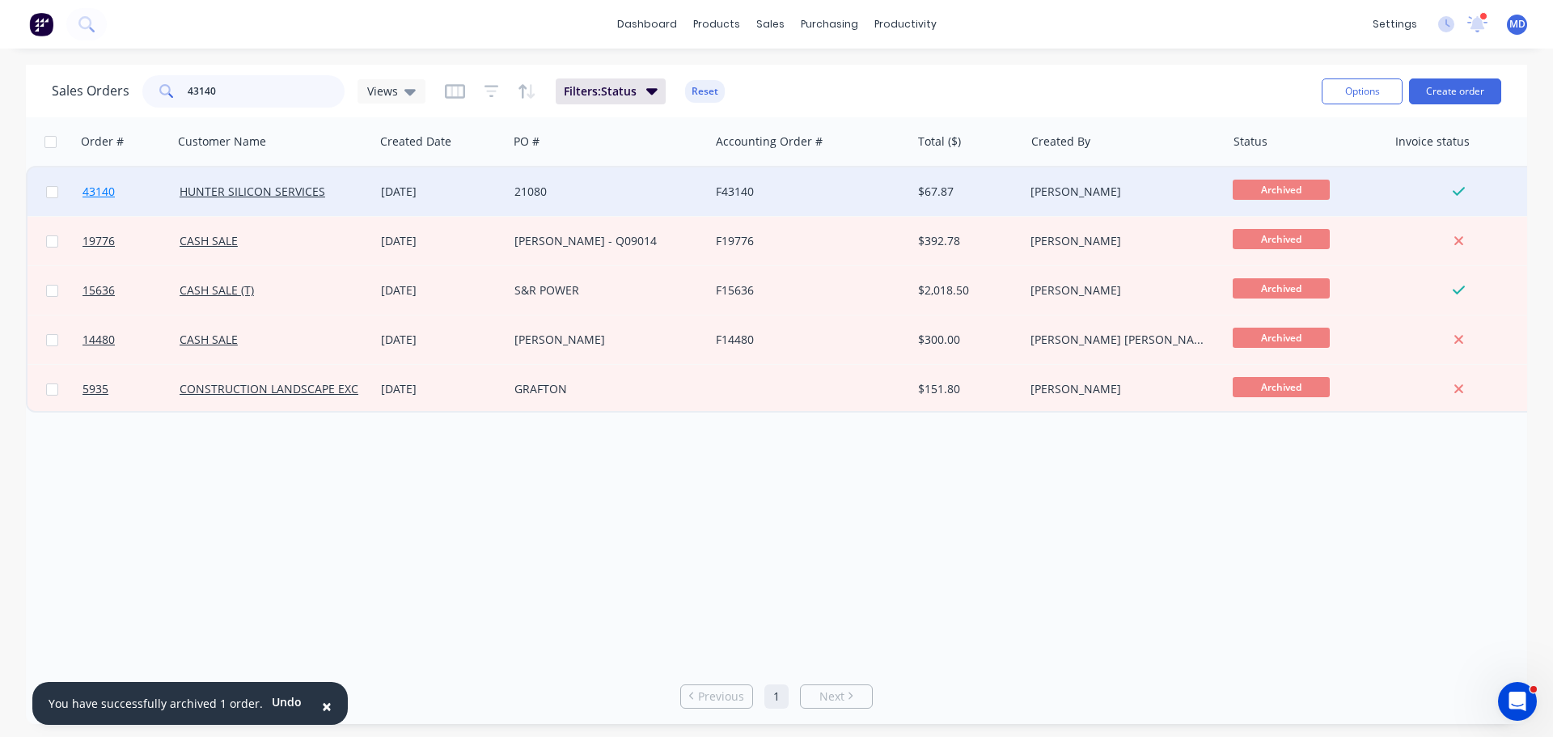
type input "43140"
click at [106, 183] on link "43140" at bounding box center [130, 191] width 97 height 49
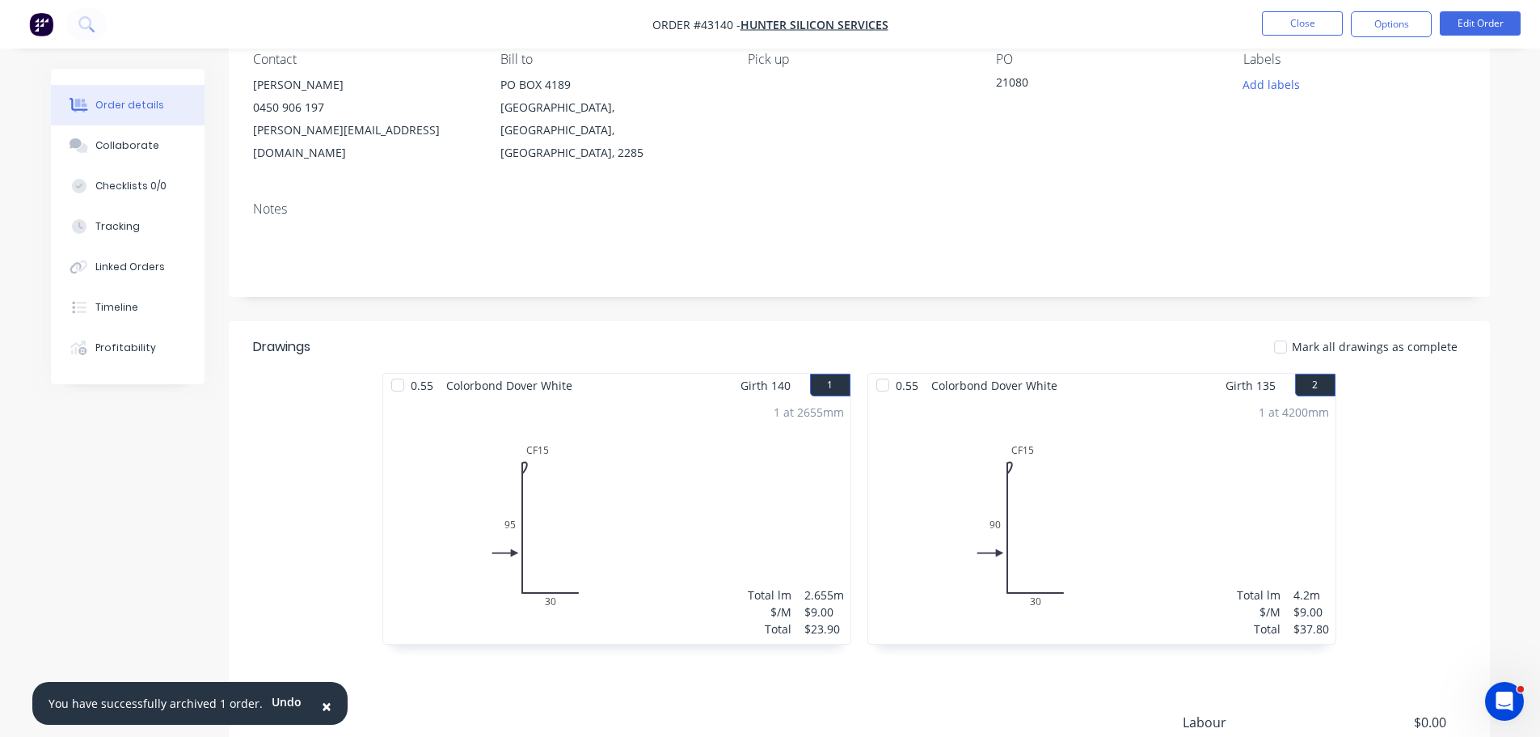
scroll to position [62, 0]
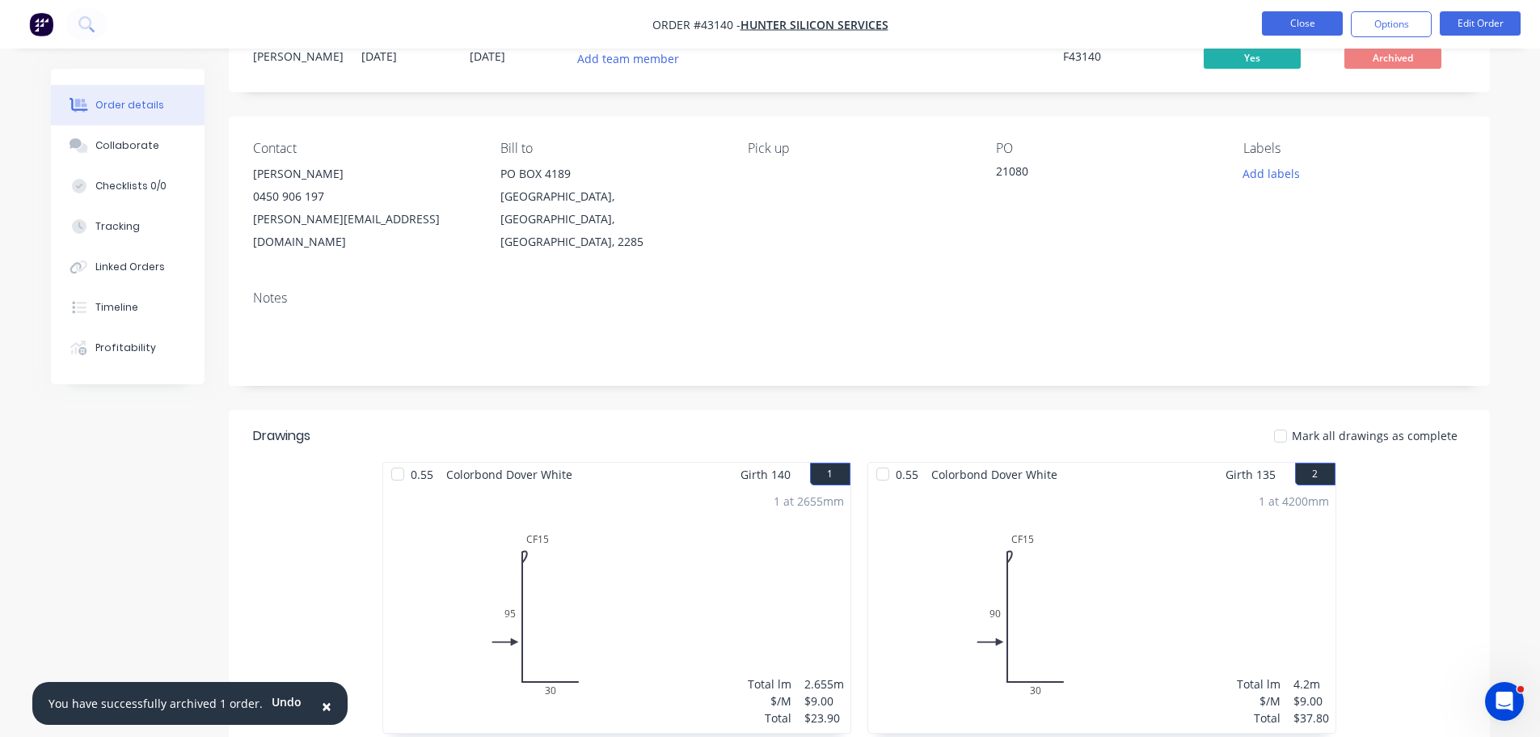
click at [1302, 15] on button "Close" at bounding box center [1302, 23] width 81 height 24
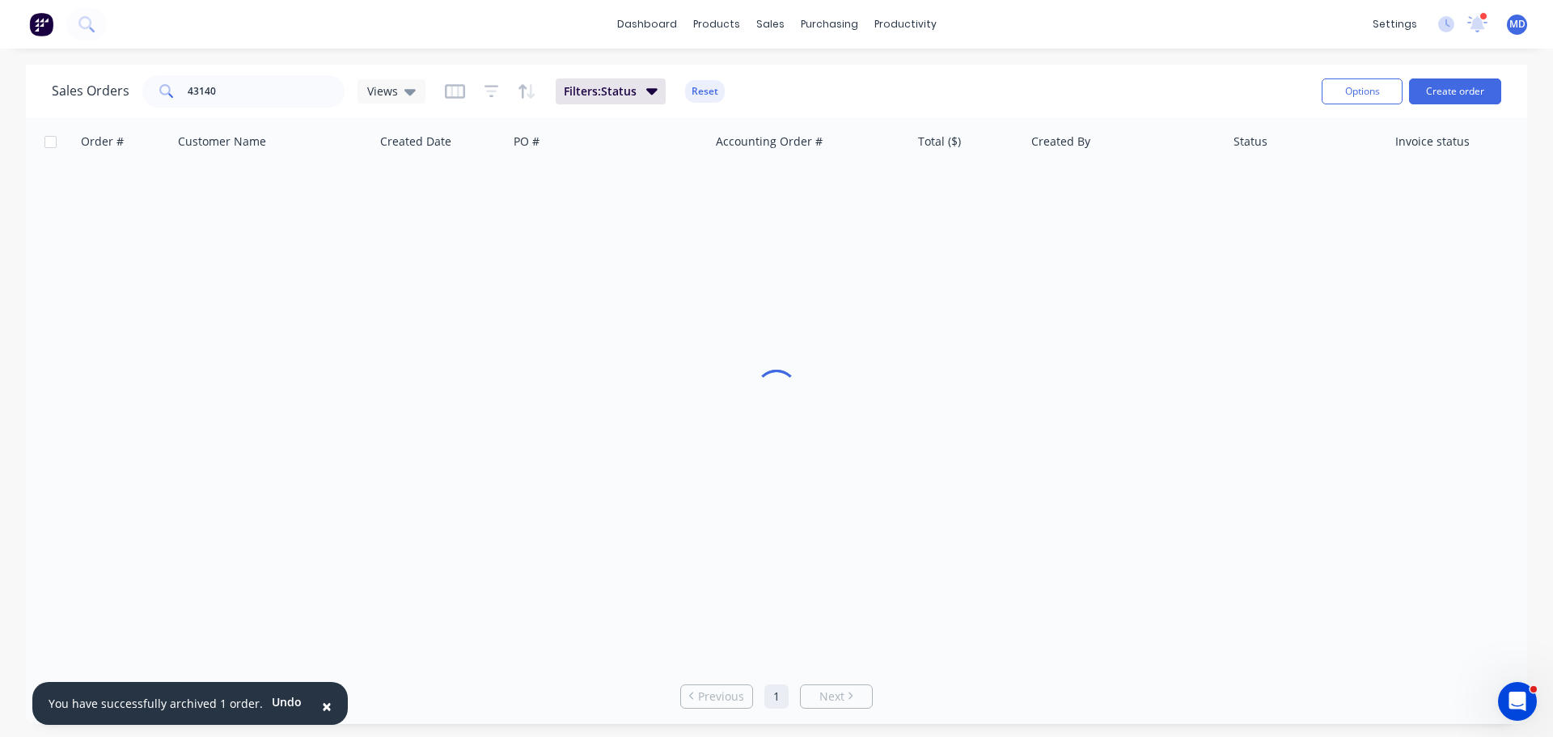
click at [251, 73] on div "Sales Orders 43140 Views Filters: Status Reset" at bounding box center [680, 91] width 1257 height 40
click at [243, 83] on input "43140" at bounding box center [267, 91] width 158 height 32
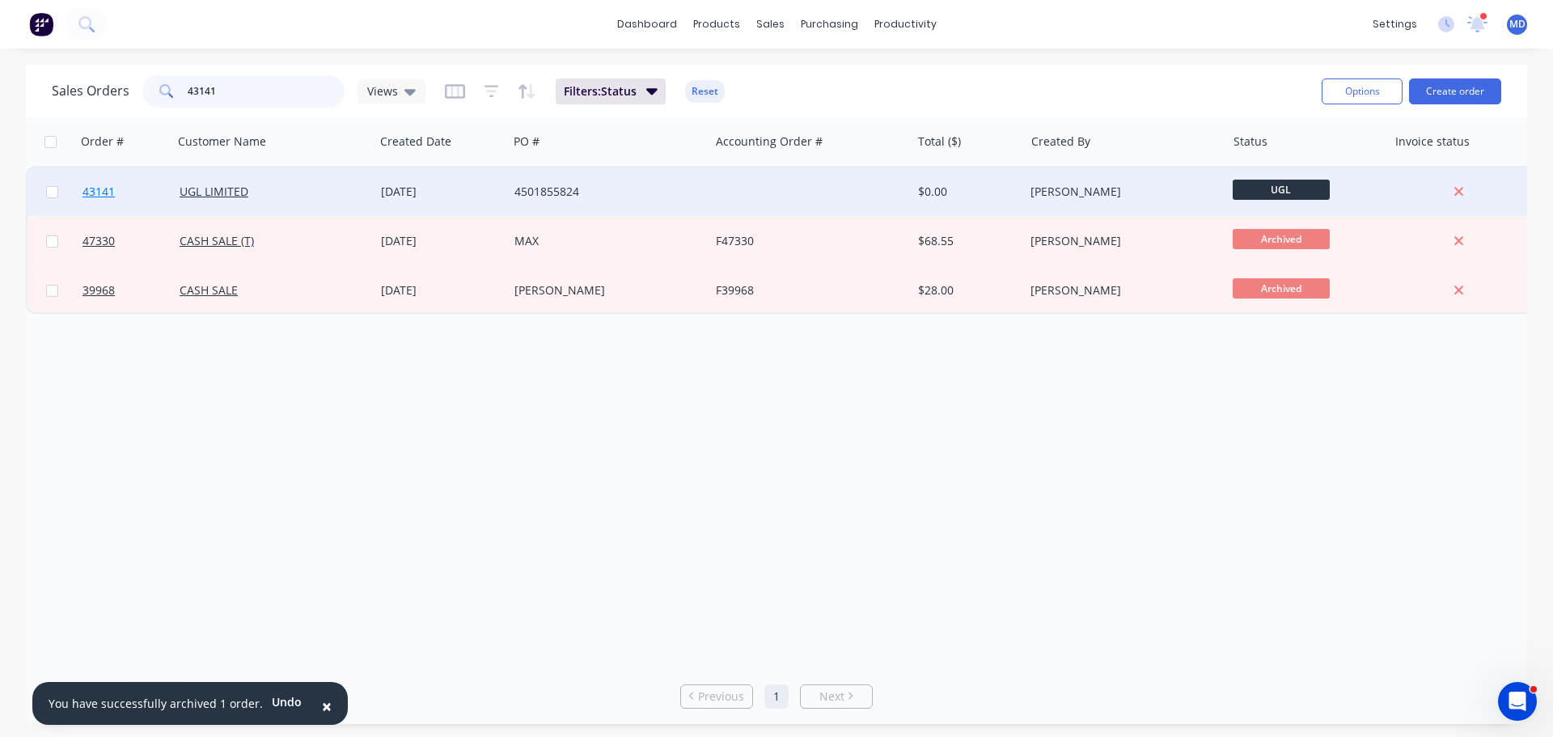
type input "43141"
click at [108, 197] on span "43141" at bounding box center [98, 192] width 32 height 16
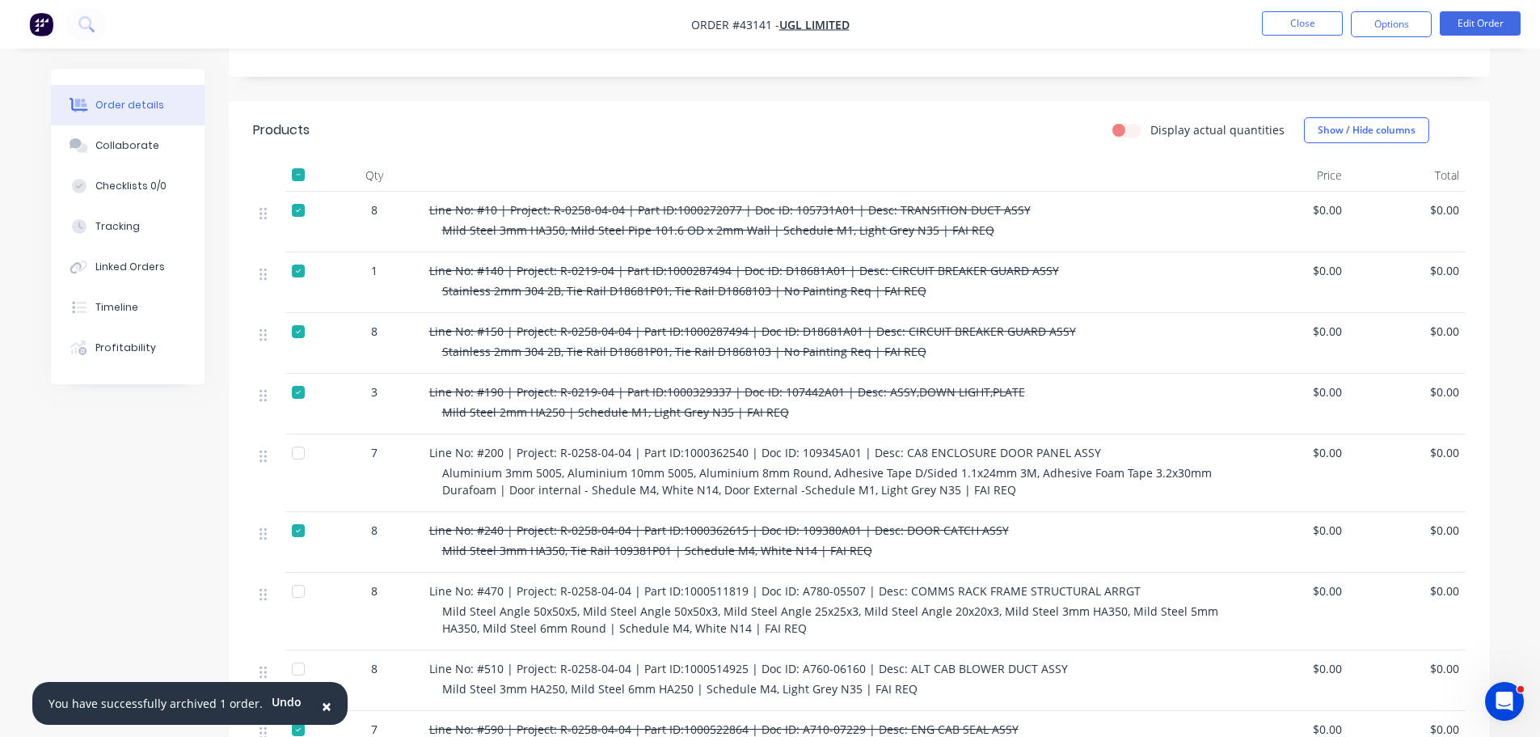
scroll to position [231, 0]
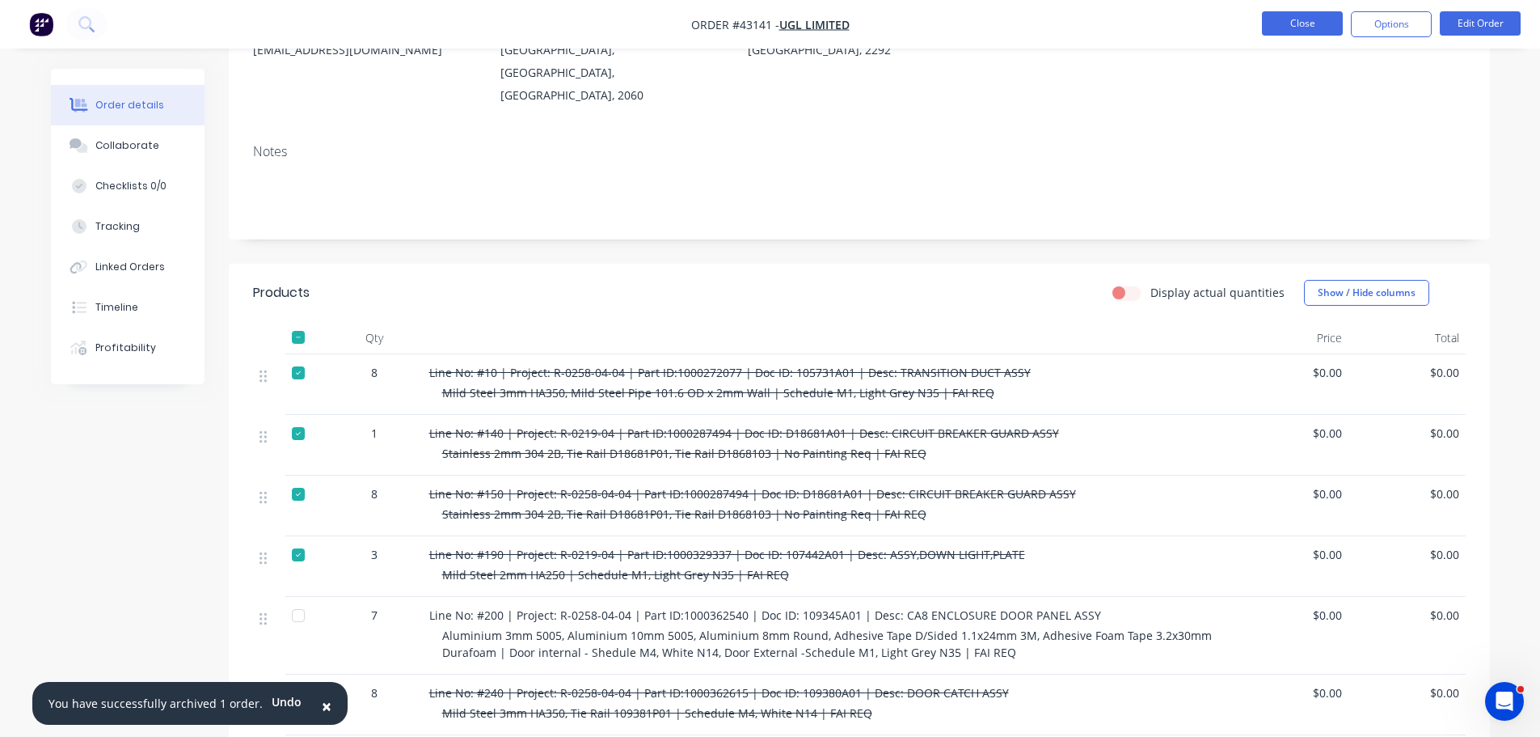
click at [1292, 25] on button "Close" at bounding box center [1302, 23] width 81 height 24
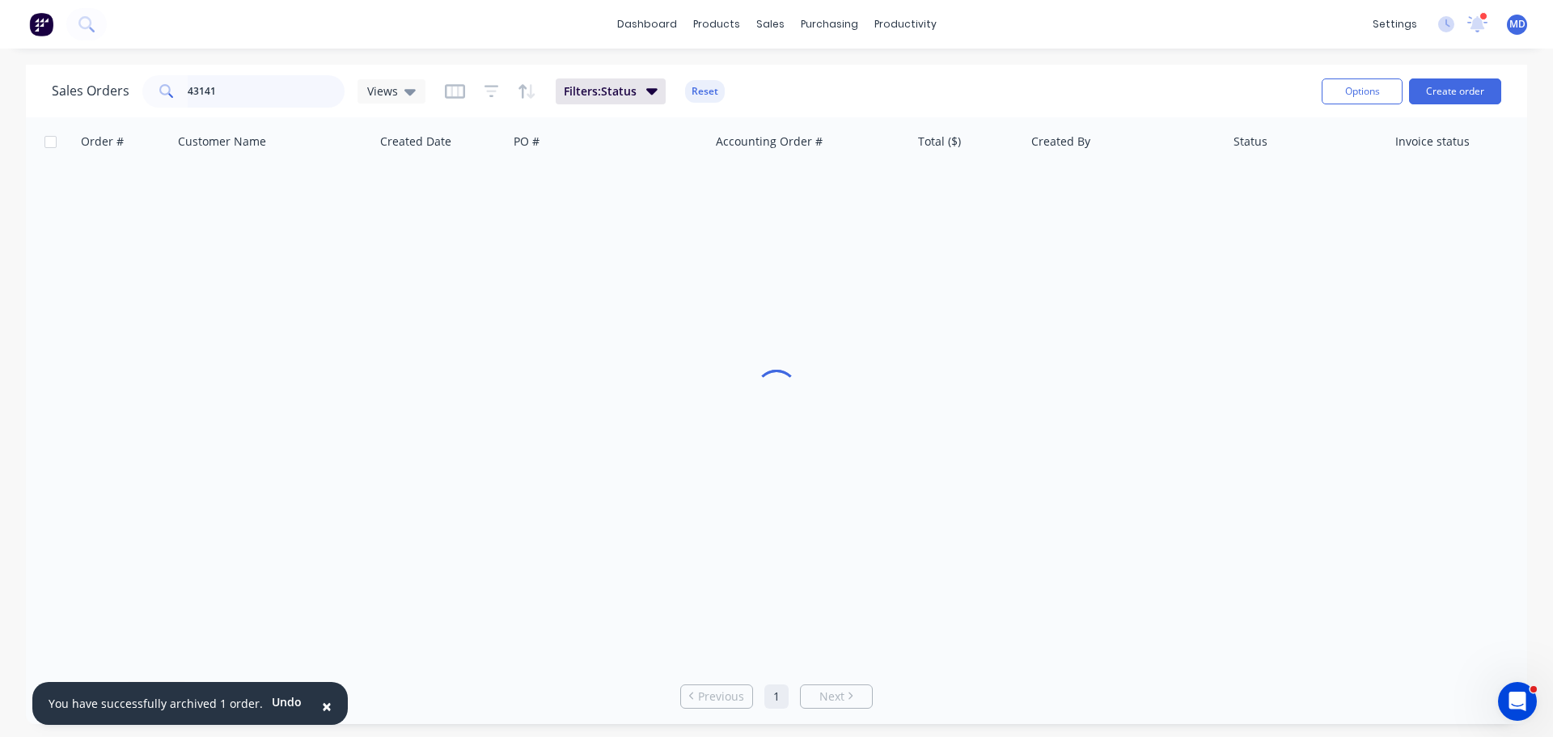
click at [218, 98] on input "43141" at bounding box center [267, 91] width 158 height 32
type input "4"
